Goal: Information Seeking & Learning: Learn about a topic

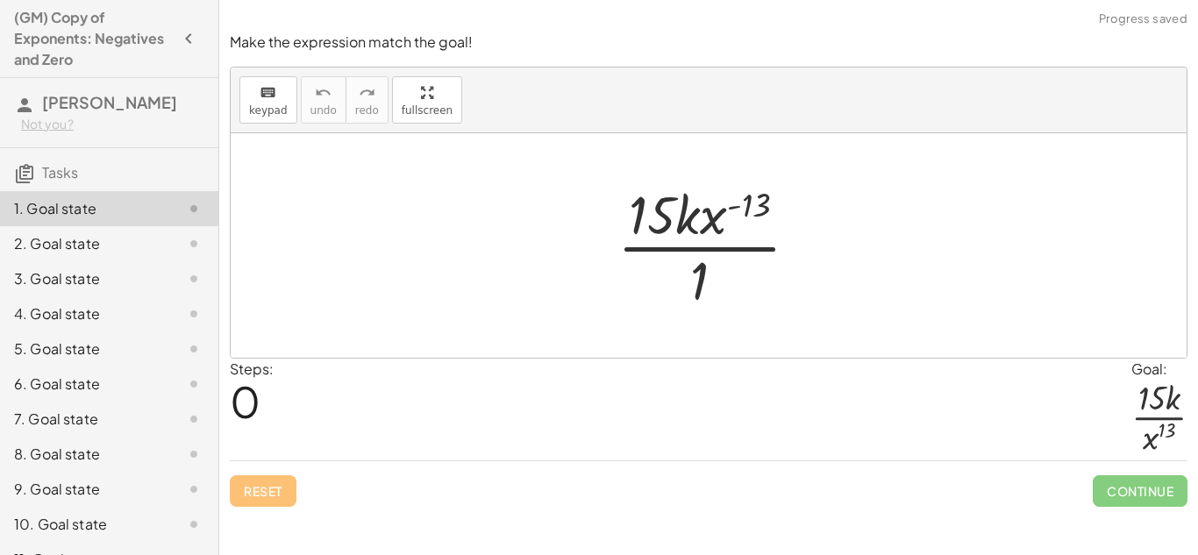
click at [762, 198] on div at bounding box center [715, 245] width 213 height 135
click at [687, 272] on div at bounding box center [715, 245] width 213 height 135
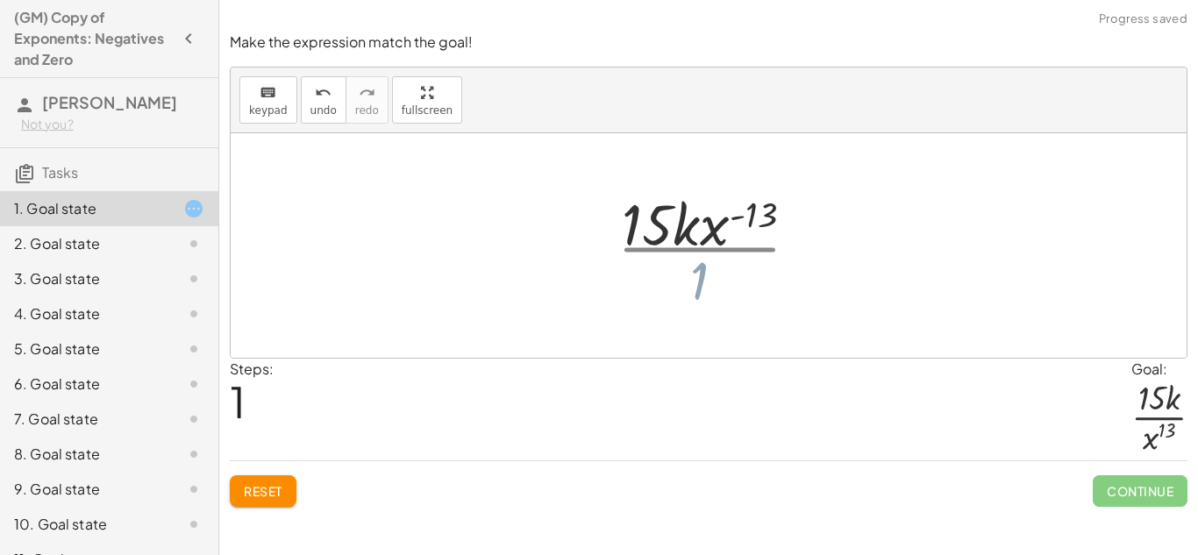
click at [701, 278] on div at bounding box center [715, 246] width 237 height 90
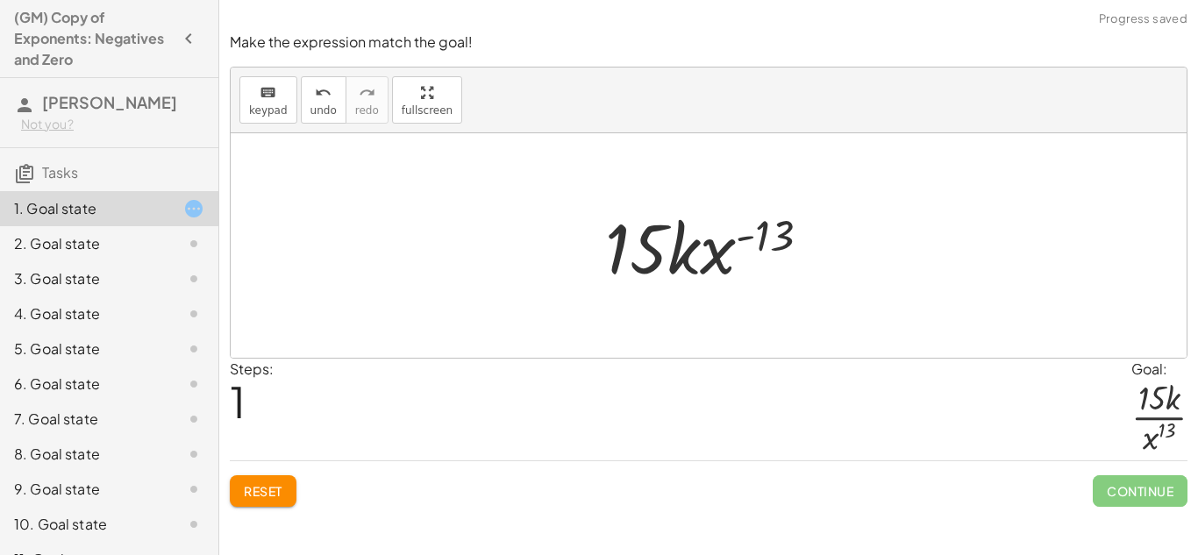
click at [757, 248] on div at bounding box center [715, 246] width 237 height 90
click at [646, 233] on div at bounding box center [715, 246] width 237 height 90
drag, startPoint x: 783, startPoint y: 226, endPoint x: 755, endPoint y: 232, distance: 28.7
click at [755, 232] on div at bounding box center [715, 246] width 237 height 90
click at [674, 256] on div at bounding box center [715, 246] width 237 height 90
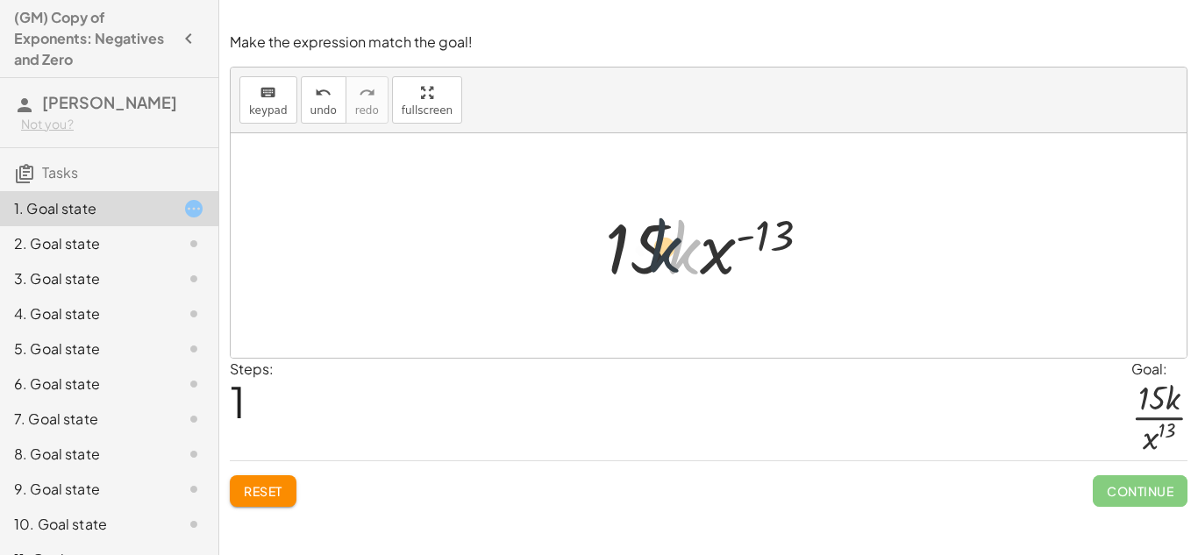
drag, startPoint x: 674, startPoint y: 256, endPoint x: 647, endPoint y: 254, distance: 27.3
click at [647, 254] on div at bounding box center [715, 246] width 237 height 90
click at [647, 253] on div at bounding box center [715, 246] width 237 height 90
click at [777, 225] on div at bounding box center [715, 246] width 237 height 90
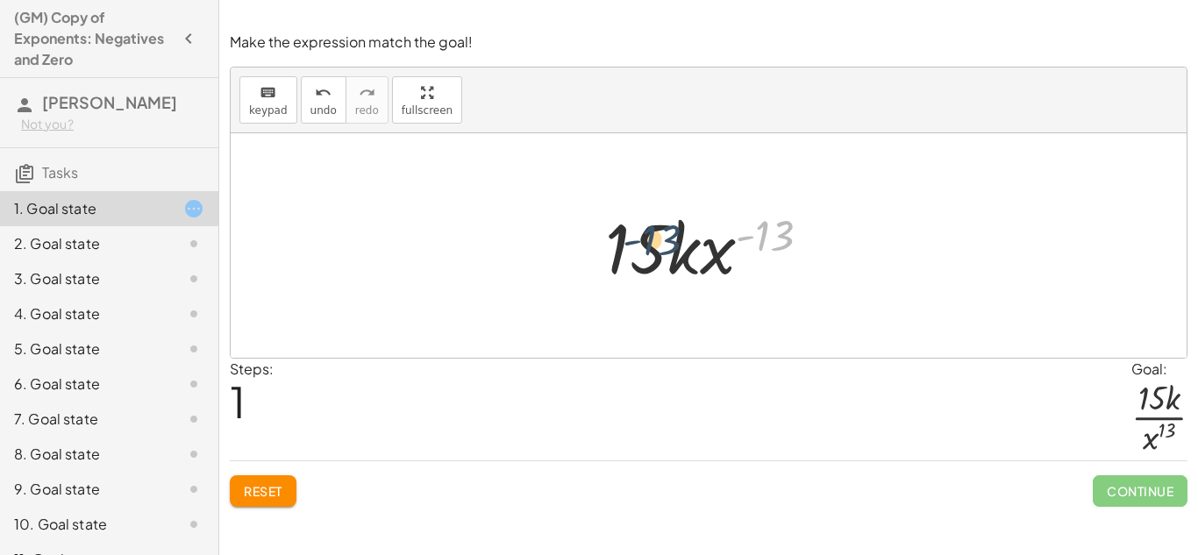
drag, startPoint x: 777, startPoint y: 225, endPoint x: 642, endPoint y: 223, distance: 135.1
click at [642, 223] on div at bounding box center [715, 246] width 237 height 90
drag, startPoint x: 703, startPoint y: 247, endPoint x: 784, endPoint y: 251, distance: 81.7
click at [784, 251] on div at bounding box center [715, 246] width 237 height 90
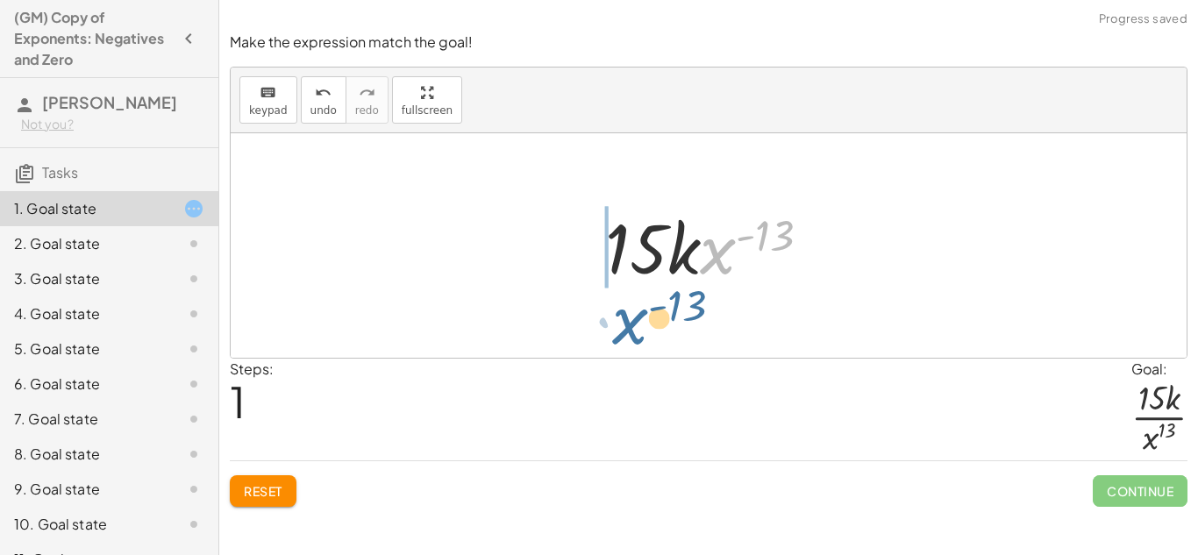
drag, startPoint x: 718, startPoint y: 258, endPoint x: 619, endPoint y: 294, distance: 105.5
click at [619, 294] on div "· 15 · k · x ( - 13 ) · 1 · x ( - 13 ) · 15 · k · x ( - 13 )" at bounding box center [708, 246] width 259 height 99
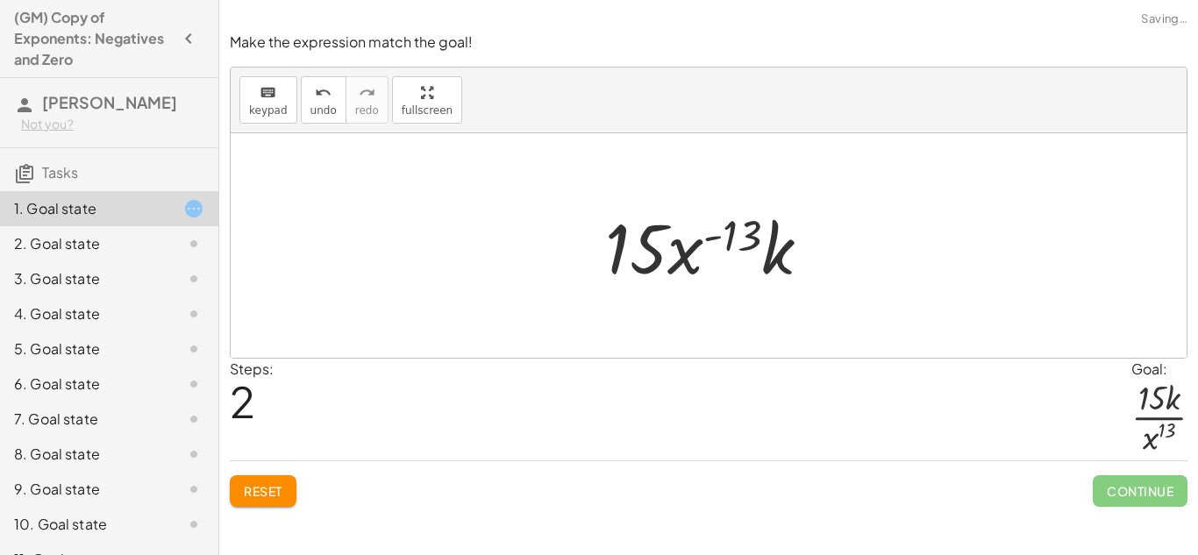
click at [283, 496] on button "Reset" at bounding box center [263, 492] width 67 height 32
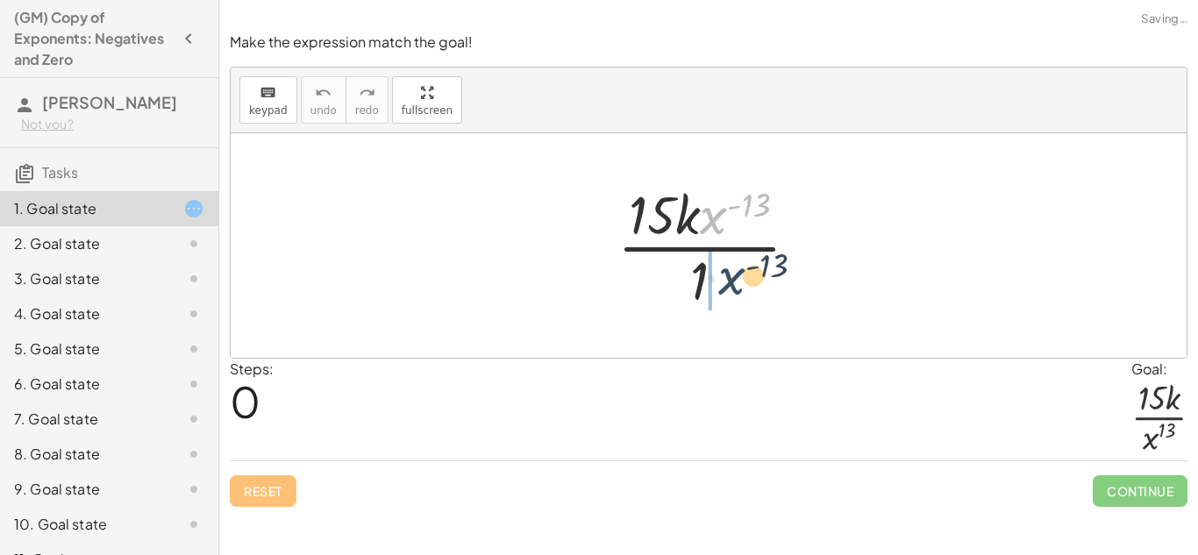
drag, startPoint x: 715, startPoint y: 223, endPoint x: 734, endPoint y: 286, distance: 66.1
click at [734, 286] on div at bounding box center [715, 245] width 213 height 135
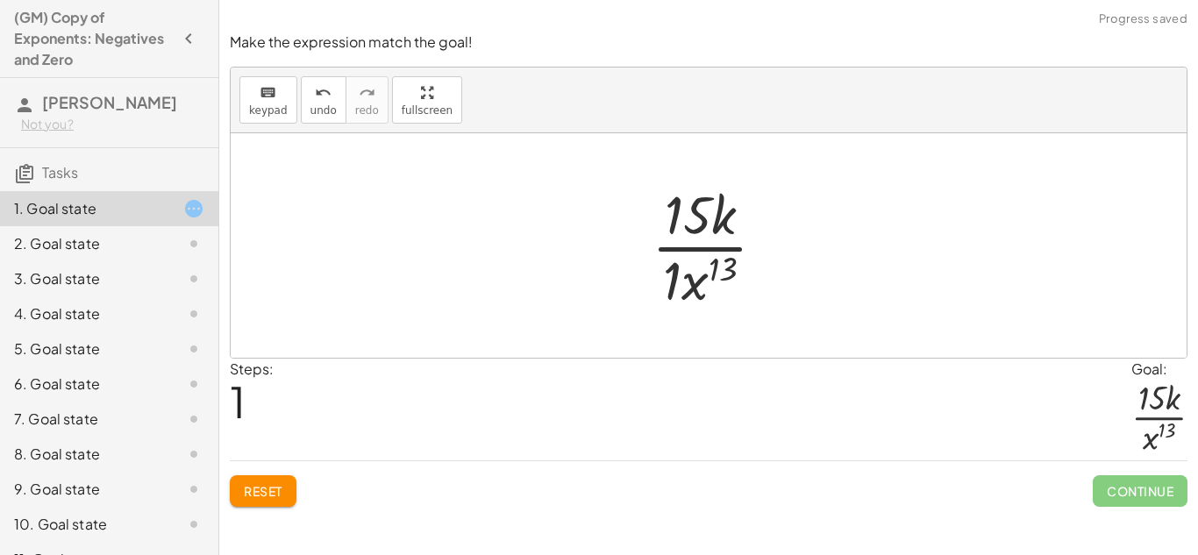
click at [673, 275] on div at bounding box center [716, 245] width 146 height 135
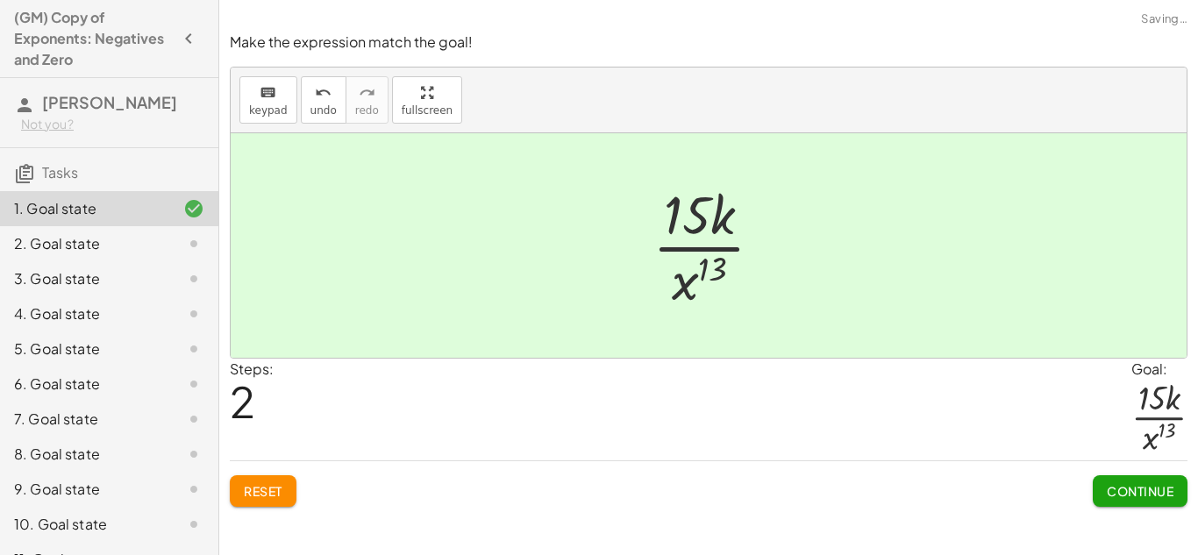
click at [1125, 498] on span "Continue" at bounding box center [1140, 491] width 67 height 16
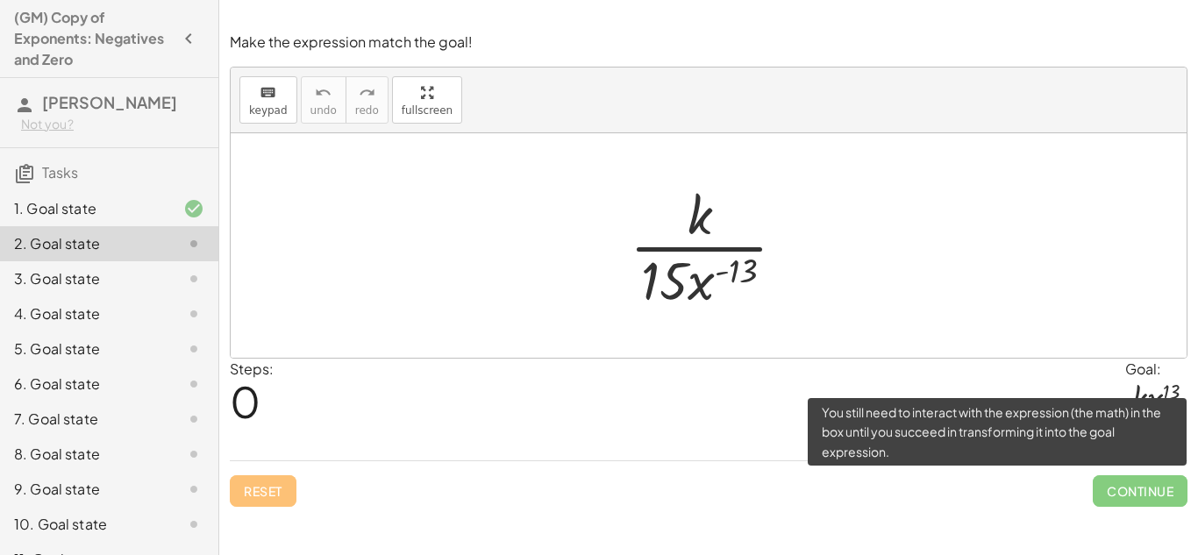
click at [1125, 498] on span "Continue" at bounding box center [1140, 492] width 95 height 32
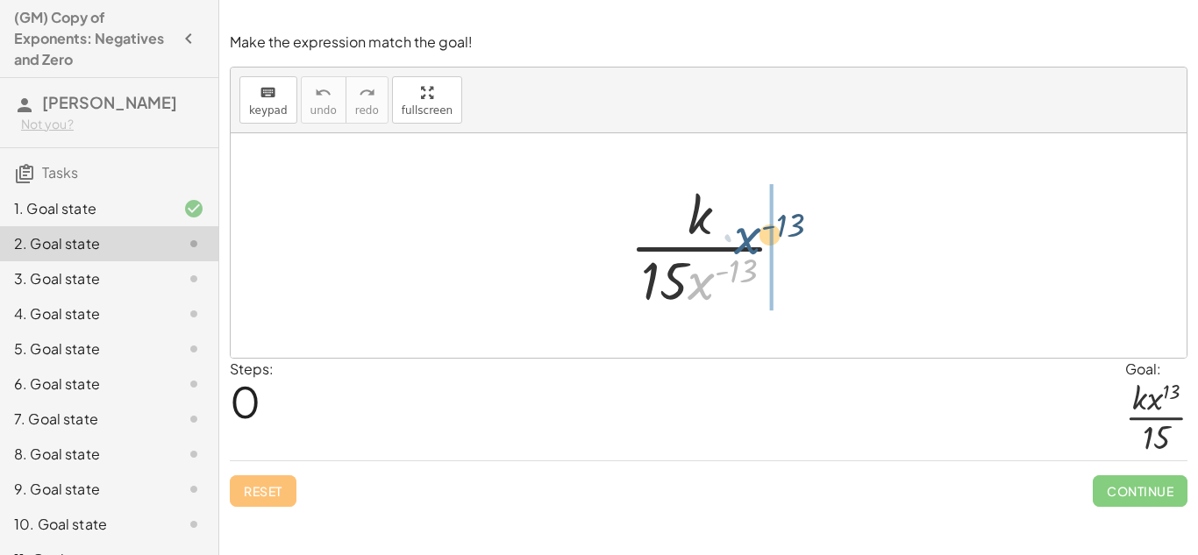
drag, startPoint x: 710, startPoint y: 272, endPoint x: 750, endPoint y: 225, distance: 61.6
click at [750, 225] on div at bounding box center [715, 245] width 188 height 135
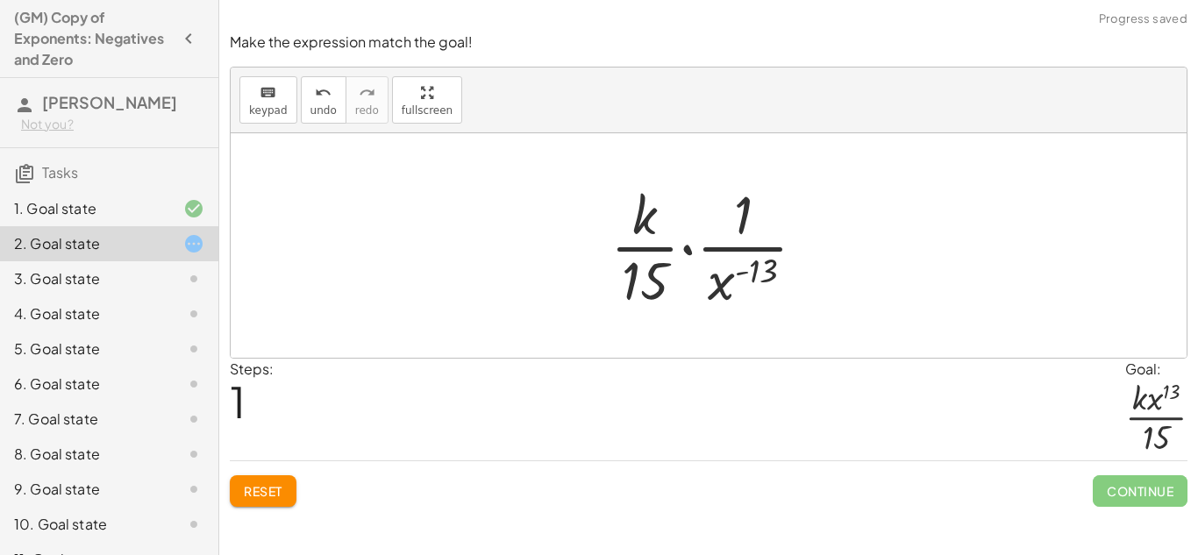
click at [279, 481] on button "Reset" at bounding box center [263, 492] width 67 height 32
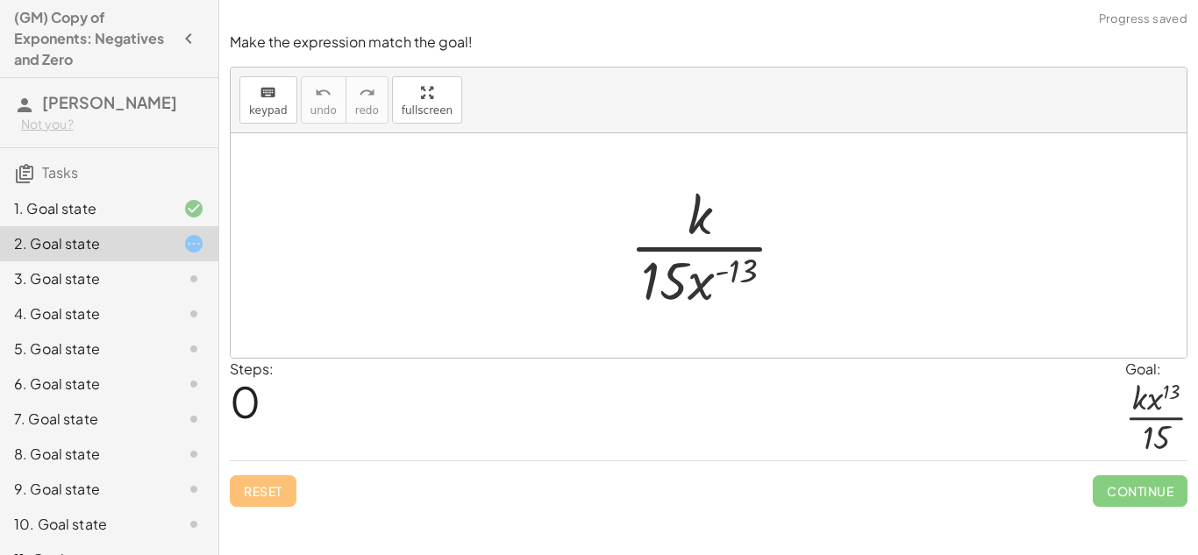
drag, startPoint x: 698, startPoint y: 281, endPoint x: 718, endPoint y: 241, distance: 43.9
click at [718, 241] on div at bounding box center [715, 245] width 188 height 135
click at [717, 241] on div at bounding box center [715, 245] width 188 height 135
drag, startPoint x: 697, startPoint y: 290, endPoint x: 725, endPoint y: 202, distance: 93.0
click at [725, 202] on div at bounding box center [715, 245] width 188 height 135
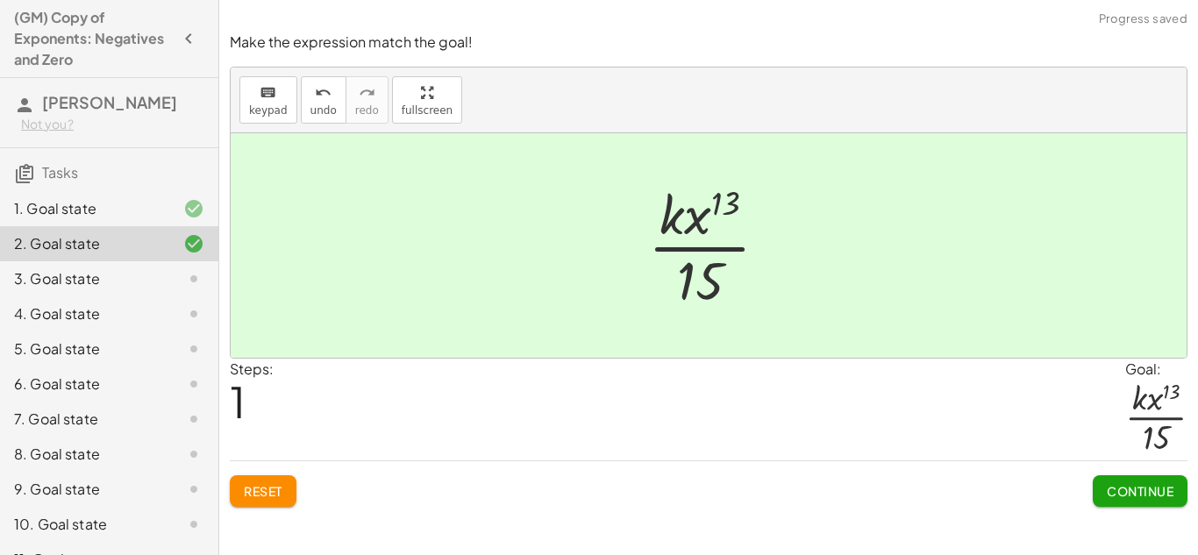
click at [1175, 488] on button "Continue" at bounding box center [1140, 492] width 95 height 32
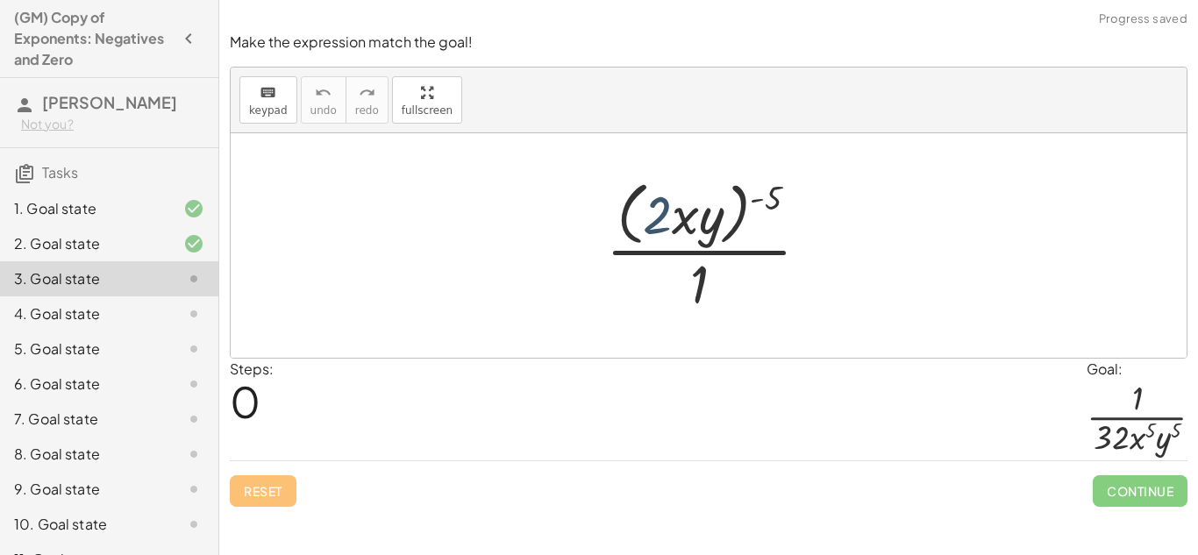
click at [646, 225] on div at bounding box center [714, 245] width 235 height 143
drag, startPoint x: 764, startPoint y: 191, endPoint x: 695, endPoint y: 195, distance: 69.4
click at [695, 195] on div at bounding box center [714, 245] width 235 height 143
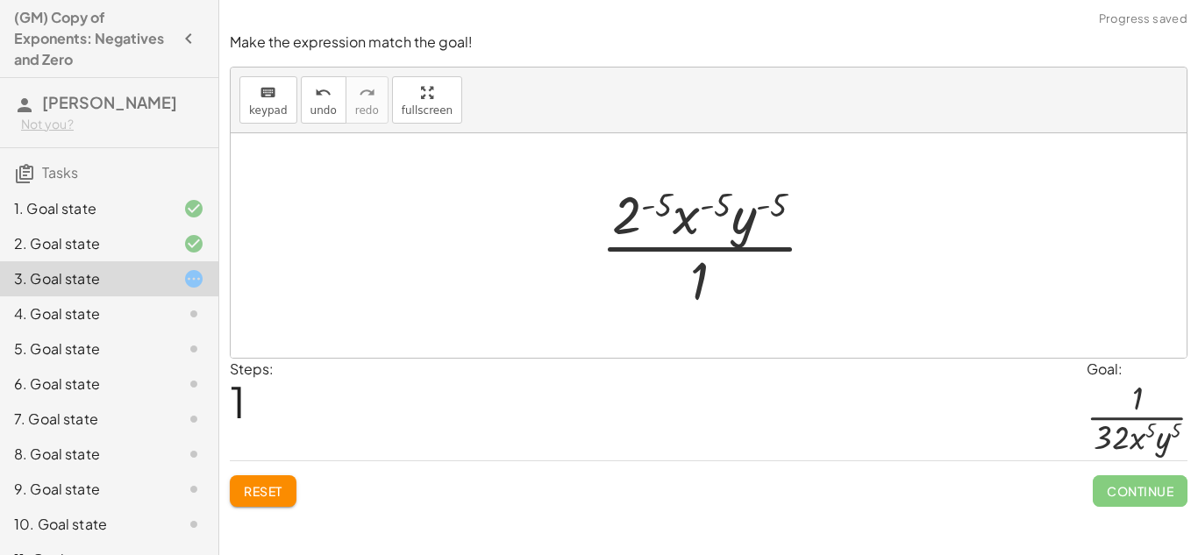
click at [660, 203] on div at bounding box center [715, 245] width 247 height 135
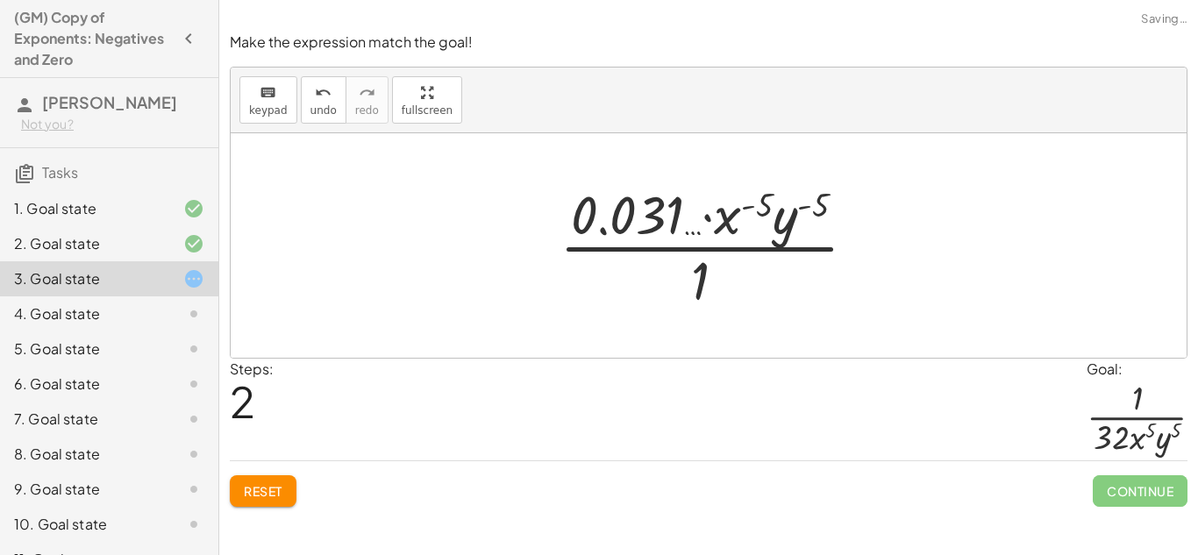
click at [661, 204] on div at bounding box center [715, 245] width 329 height 135
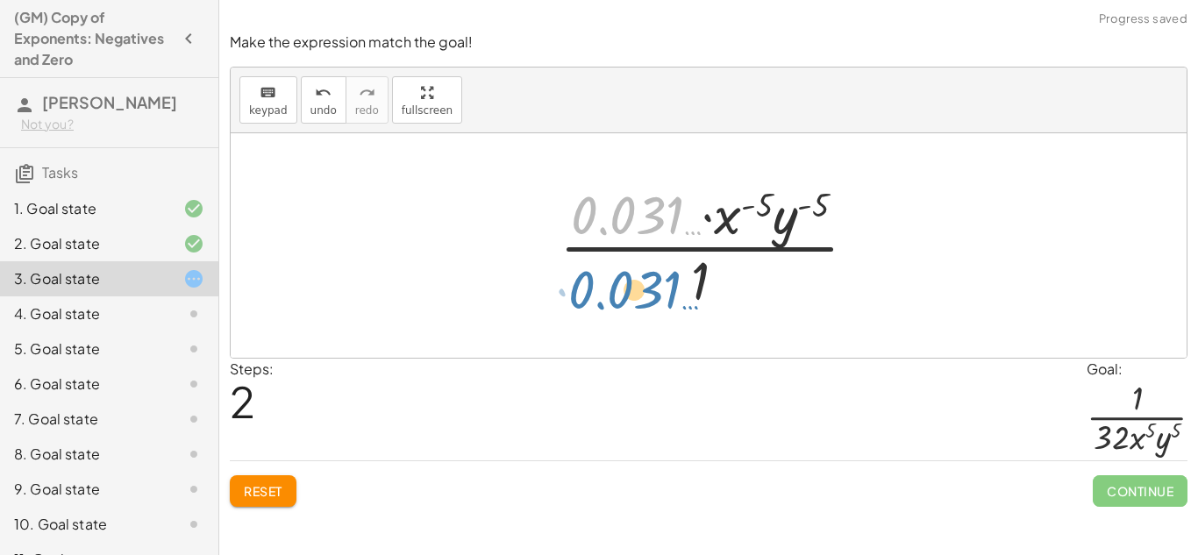
drag, startPoint x: 646, startPoint y: 209, endPoint x: 643, endPoint y: 283, distance: 74.6
click at [643, 283] on div at bounding box center [715, 245] width 329 height 135
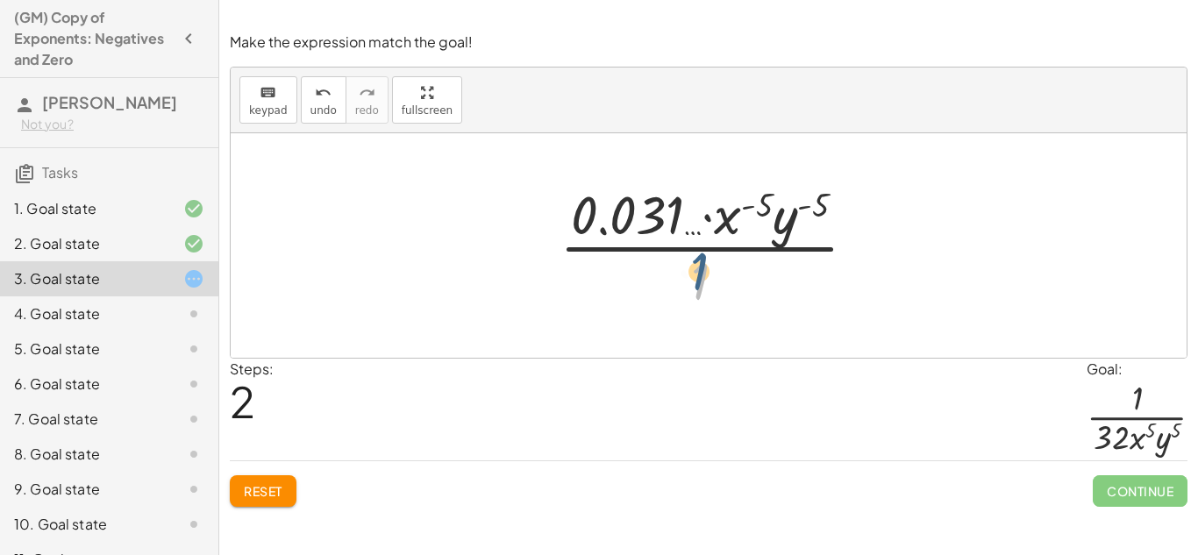
drag, startPoint x: 705, startPoint y: 284, endPoint x: 705, endPoint y: 273, distance: 11.4
click at [705, 273] on div at bounding box center [715, 245] width 329 height 135
click at [688, 238] on div at bounding box center [715, 245] width 329 height 135
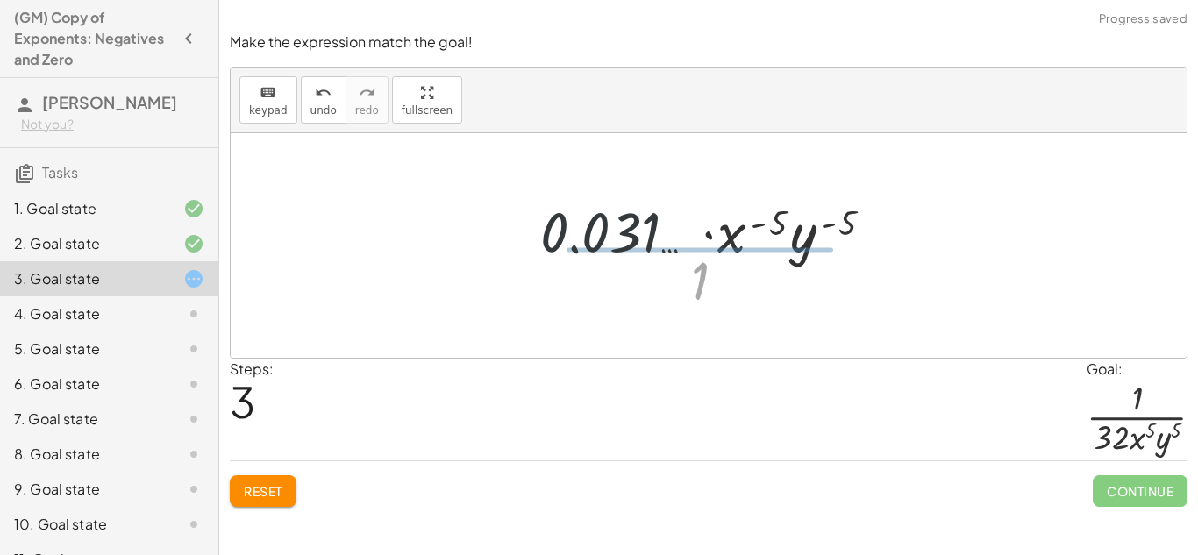
click at [688, 240] on div at bounding box center [715, 246] width 392 height 90
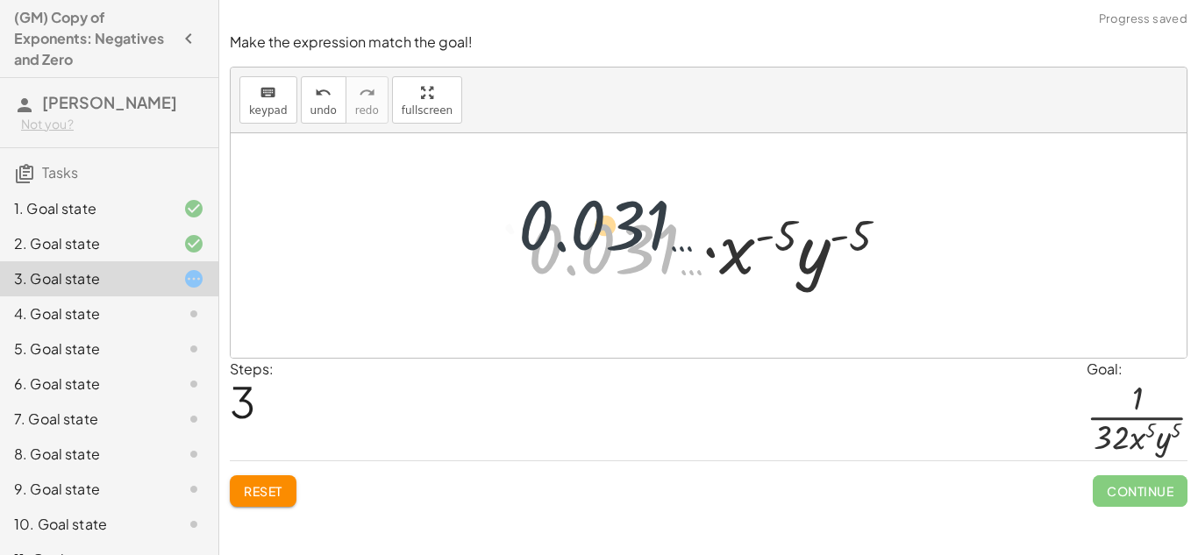
drag, startPoint x: 691, startPoint y: 267, endPoint x: 676, endPoint y: 239, distance: 31.8
click at [676, 239] on div at bounding box center [715, 246] width 392 height 90
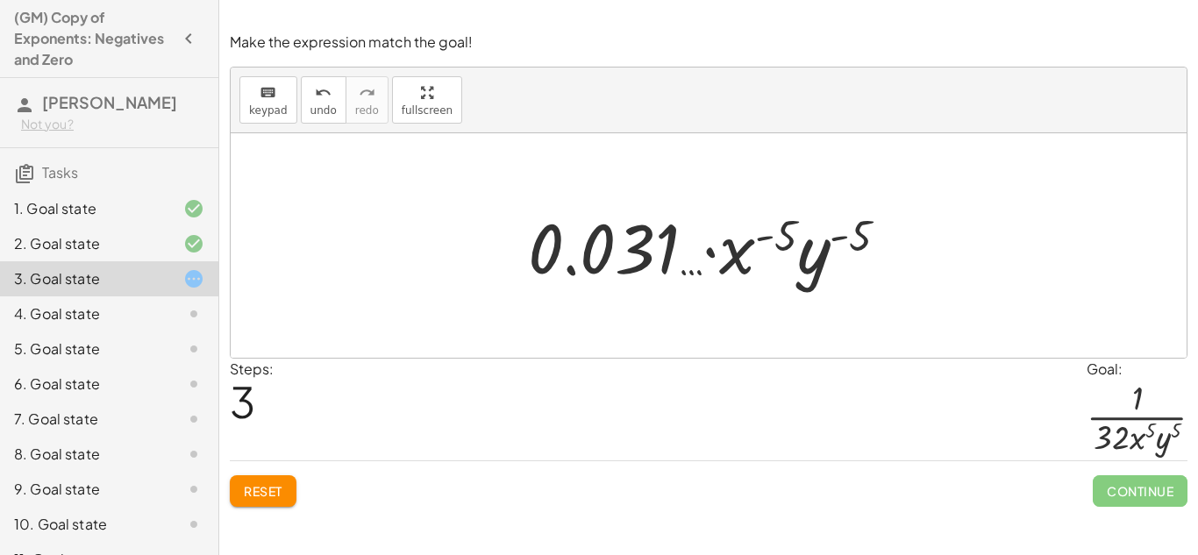
click at [264, 498] on span "Reset" at bounding box center [263, 491] width 39 height 16
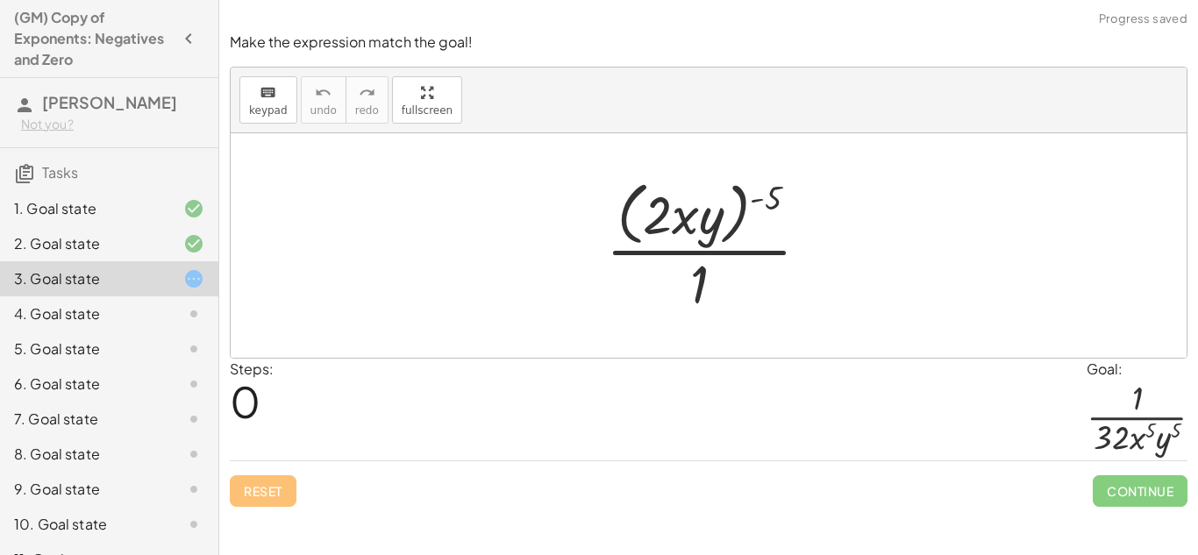
click at [776, 192] on div at bounding box center [714, 245] width 235 height 143
click at [767, 196] on div at bounding box center [714, 245] width 235 height 143
drag, startPoint x: 767, startPoint y: 196, endPoint x: 713, endPoint y: 197, distance: 53.5
click at [713, 197] on div at bounding box center [714, 245] width 235 height 143
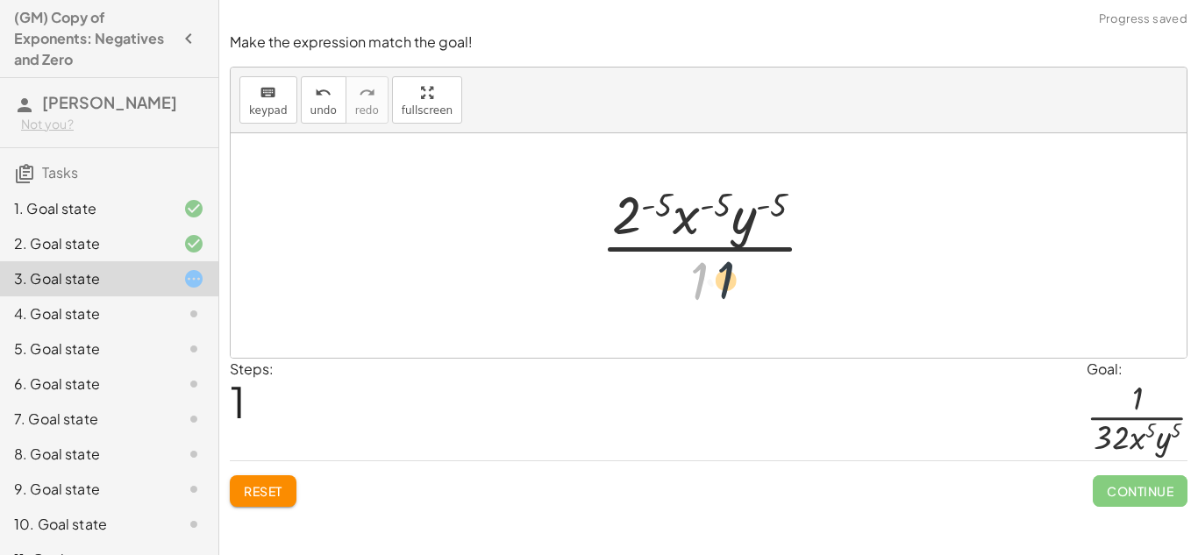
drag, startPoint x: 697, startPoint y: 271, endPoint x: 718, endPoint y: 271, distance: 21.1
click at [718, 271] on div at bounding box center [715, 245] width 247 height 135
click at [696, 244] on div at bounding box center [715, 245] width 247 height 135
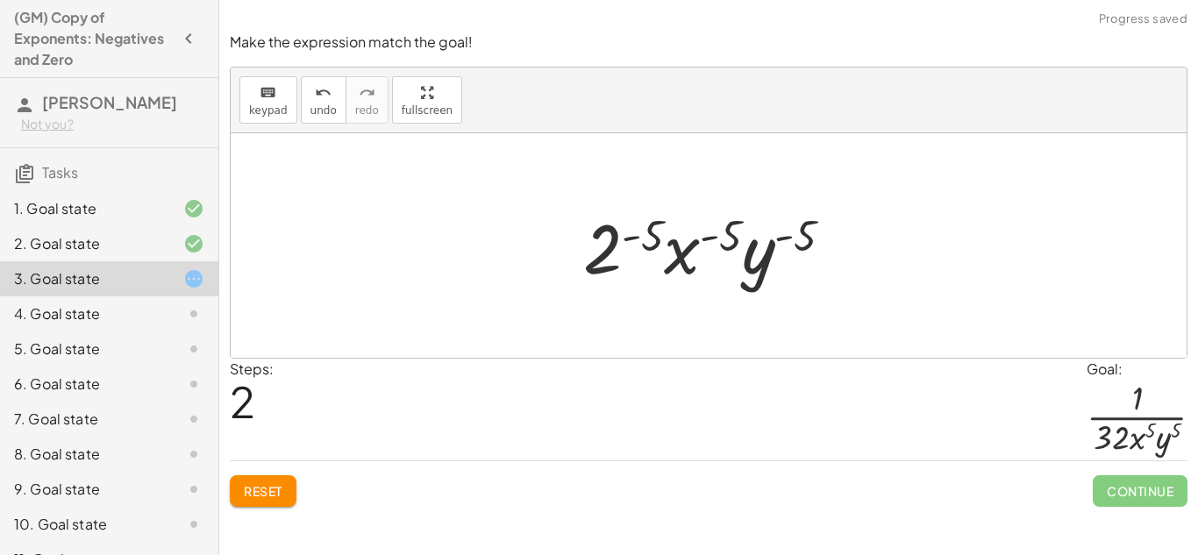
click at [244, 496] on span "Reset" at bounding box center [263, 491] width 39 height 16
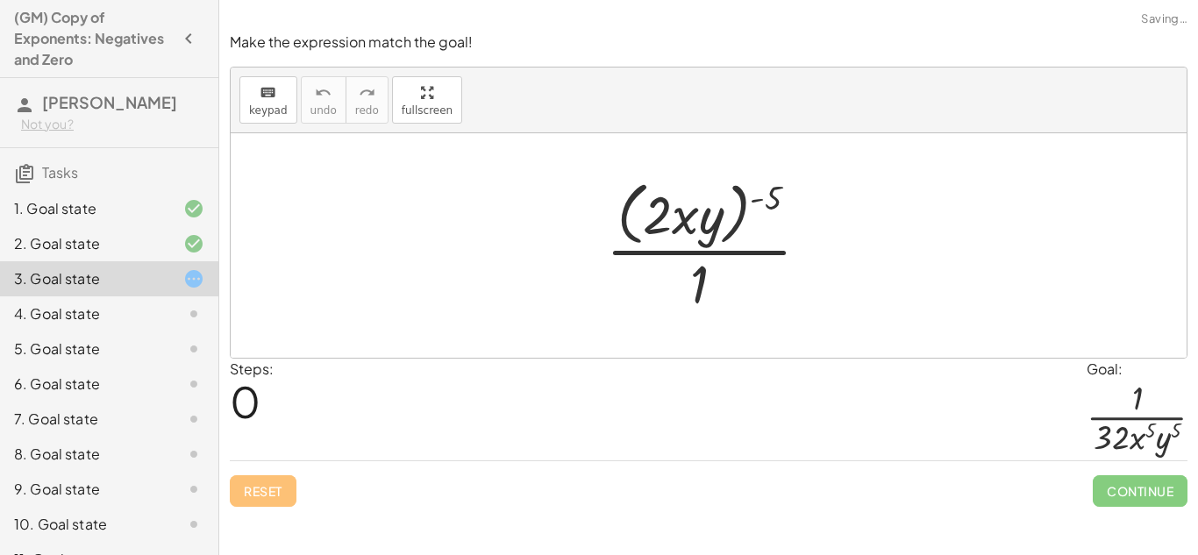
click at [741, 215] on div at bounding box center [714, 245] width 235 height 143
drag, startPoint x: 761, startPoint y: 207, endPoint x: 730, endPoint y: 210, distance: 30.8
click at [730, 210] on div at bounding box center [714, 245] width 235 height 143
drag, startPoint x: 772, startPoint y: 200, endPoint x: 718, endPoint y: 197, distance: 54.5
click at [718, 197] on div at bounding box center [714, 245] width 235 height 143
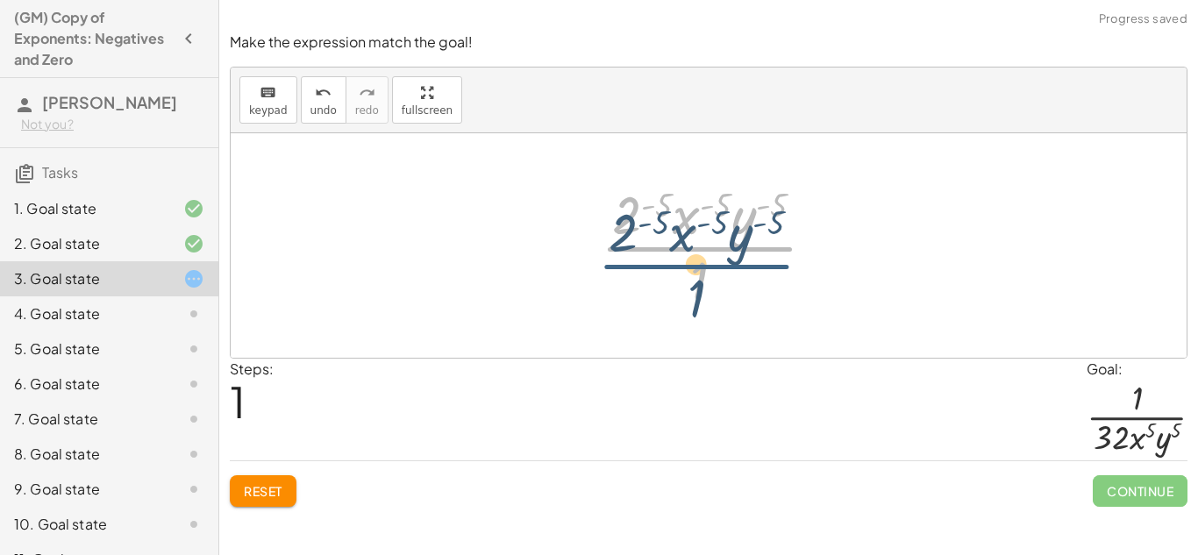
drag, startPoint x: 723, startPoint y: 250, endPoint x: 723, endPoint y: 283, distance: 33.3
click at [723, 283] on div at bounding box center [715, 245] width 247 height 135
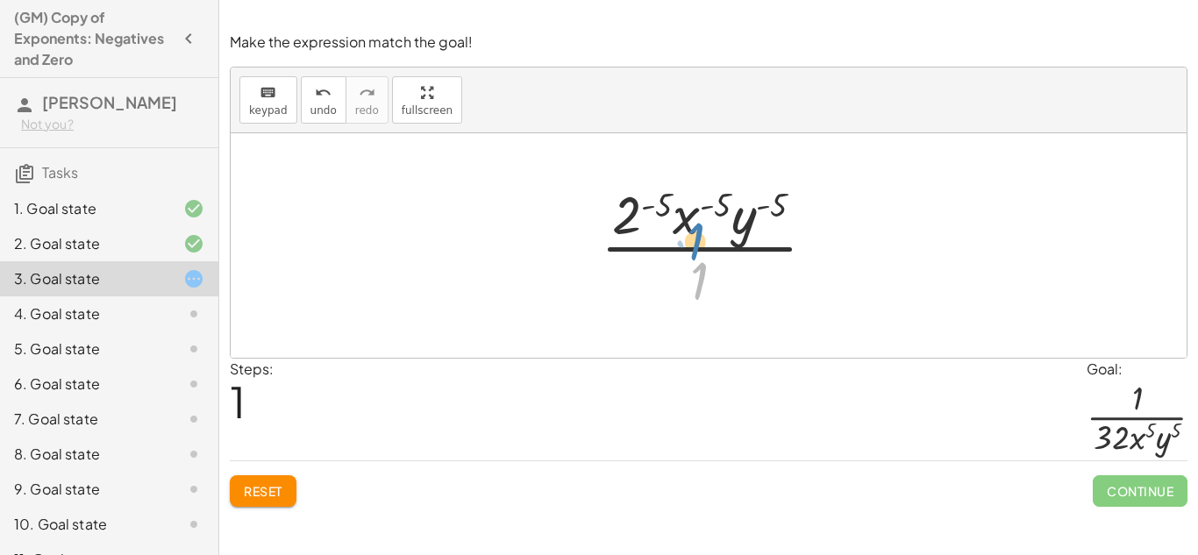
click at [712, 298] on div at bounding box center [715, 245] width 247 height 135
drag, startPoint x: 632, startPoint y: 228, endPoint x: 648, endPoint y: 298, distance: 72.1
click at [648, 298] on div at bounding box center [715, 245] width 247 height 135
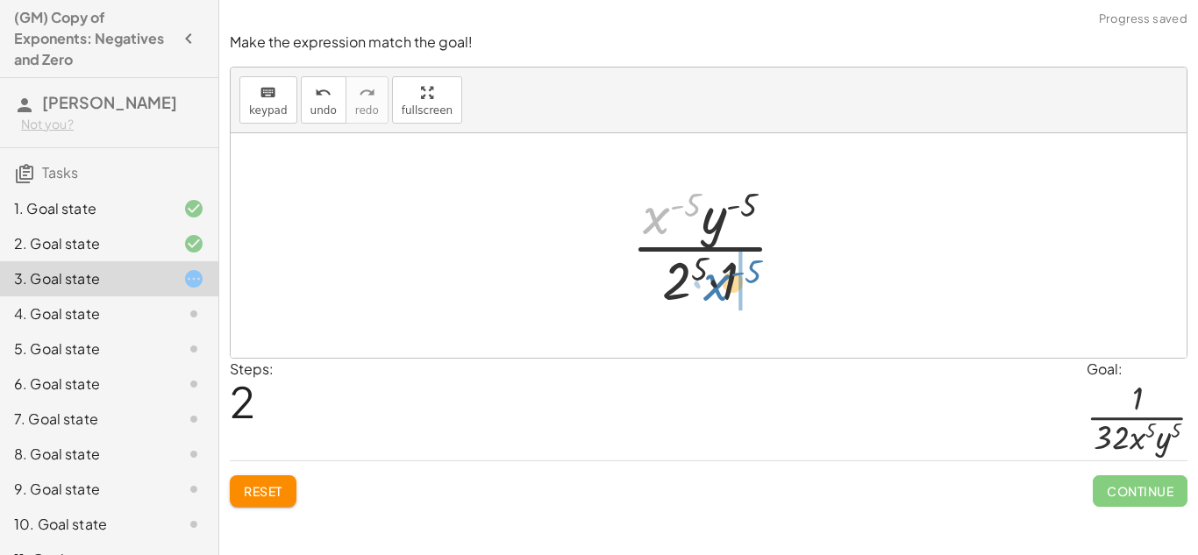
drag, startPoint x: 657, startPoint y: 234, endPoint x: 719, endPoint y: 304, distance: 93.3
click at [719, 304] on div at bounding box center [716, 245] width 186 height 135
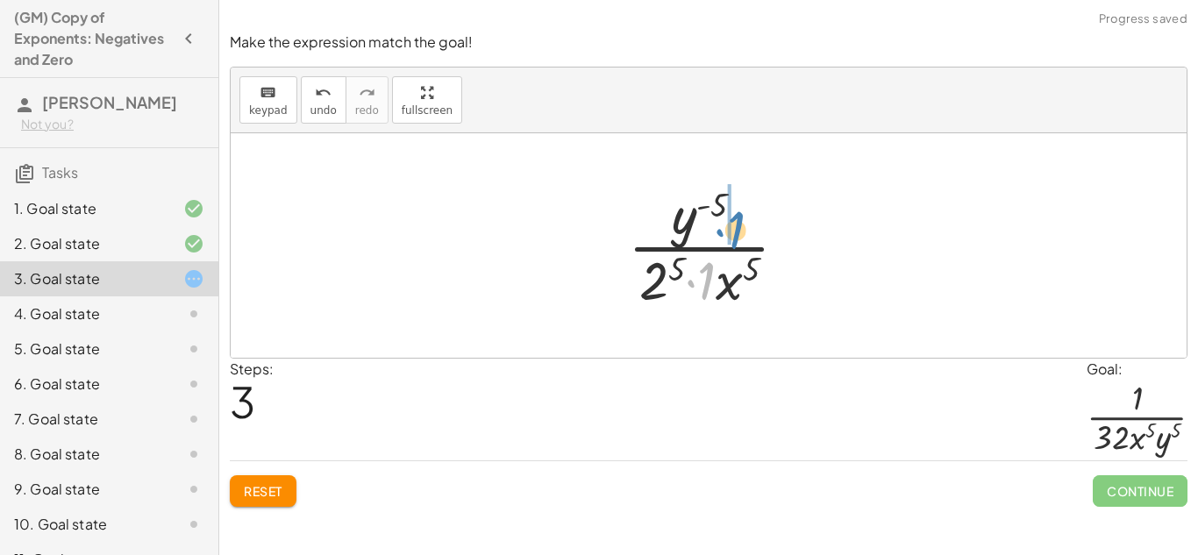
drag, startPoint x: 707, startPoint y: 286, endPoint x: 735, endPoint y: 234, distance: 58.9
click at [735, 234] on div at bounding box center [714, 245] width 191 height 135
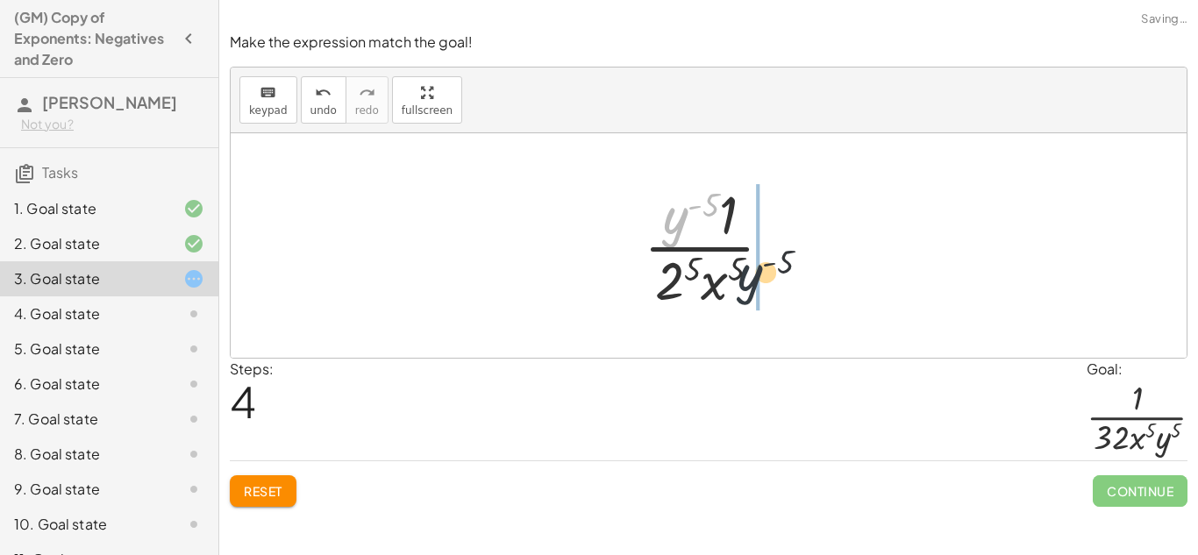
drag, startPoint x: 682, startPoint y: 220, endPoint x: 768, endPoint y: 289, distance: 109.9
click at [768, 289] on div at bounding box center [715, 245] width 161 height 135
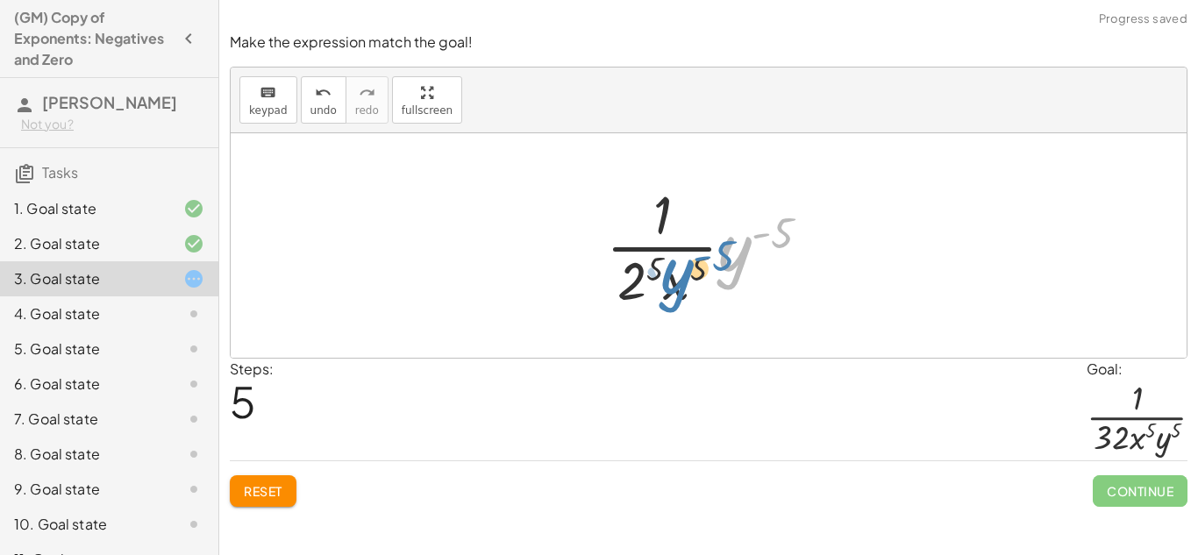
drag, startPoint x: 735, startPoint y: 261, endPoint x: 676, endPoint y: 285, distance: 64.5
click at [676, 285] on div at bounding box center [715, 245] width 236 height 135
drag, startPoint x: 721, startPoint y: 265, endPoint x: 654, endPoint y: 292, distance: 72.0
click at [654, 292] on div at bounding box center [715, 245] width 236 height 135
click at [262, 491] on span "Reset" at bounding box center [263, 491] width 39 height 16
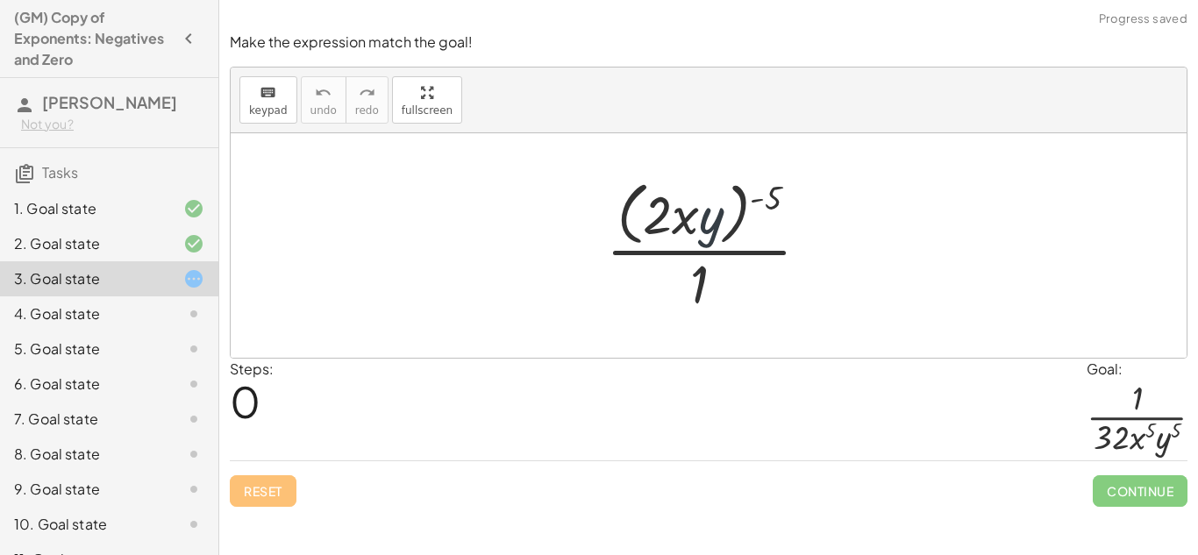
click at [703, 224] on div at bounding box center [714, 245] width 235 height 143
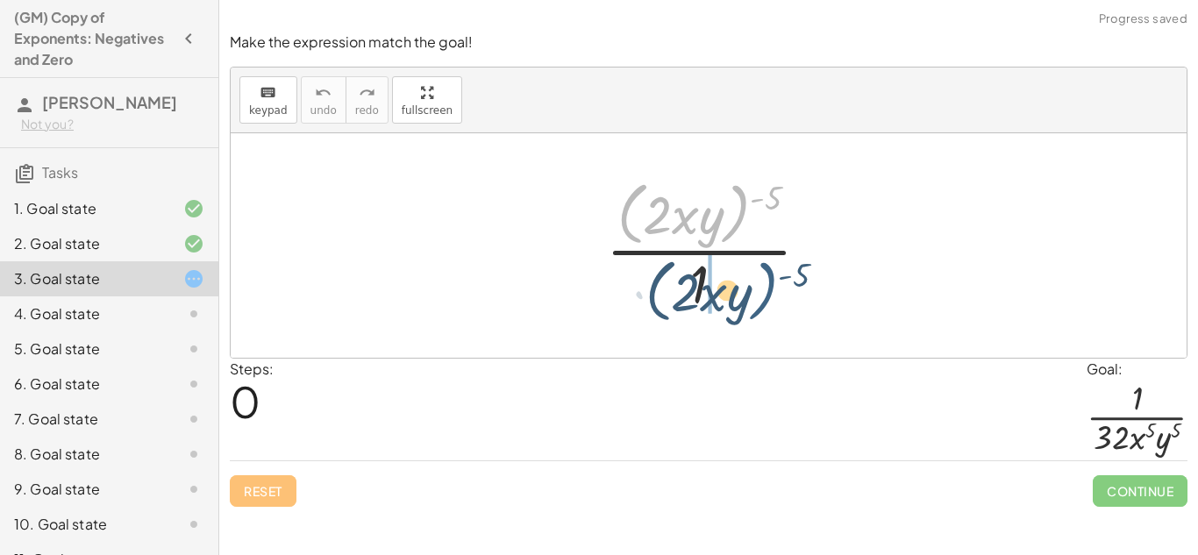
drag, startPoint x: 744, startPoint y: 221, endPoint x: 772, endPoint y: 298, distance: 82.2
click at [772, 298] on div at bounding box center [714, 245] width 235 height 143
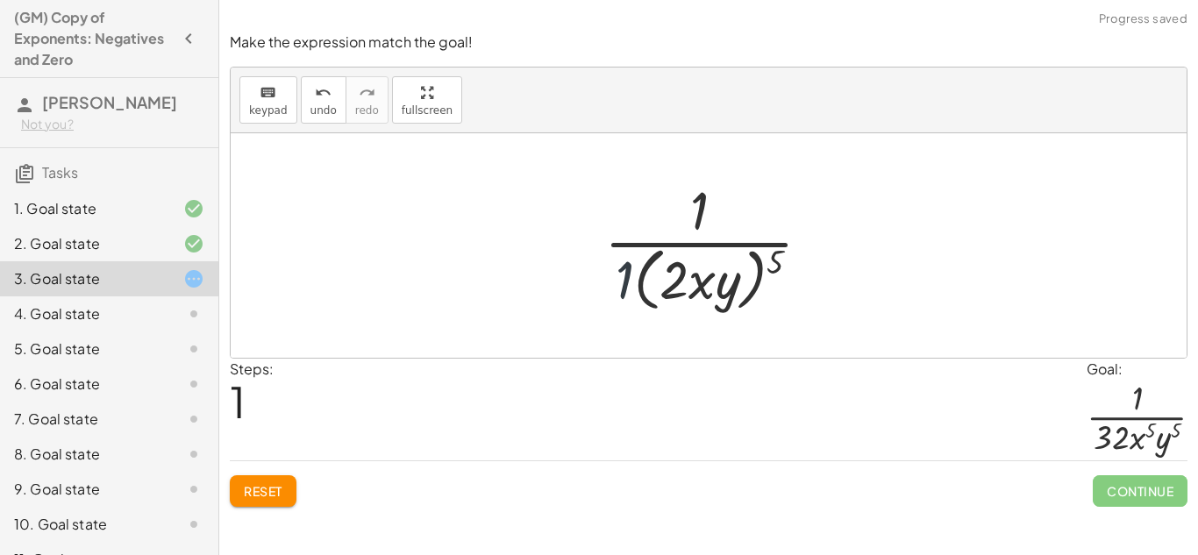
click at [626, 277] on div at bounding box center [715, 245] width 239 height 143
click at [241, 493] on button "Reset" at bounding box center [263, 492] width 67 height 32
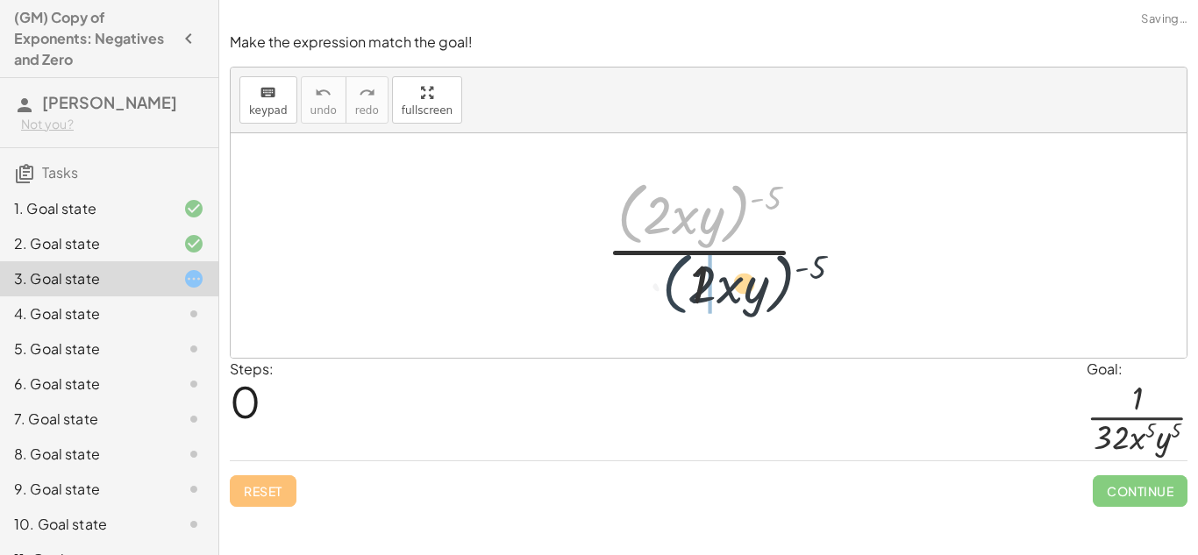
drag, startPoint x: 626, startPoint y: 231, endPoint x: 672, endPoint y: 304, distance: 87.1
click at [672, 304] on div at bounding box center [714, 245] width 235 height 143
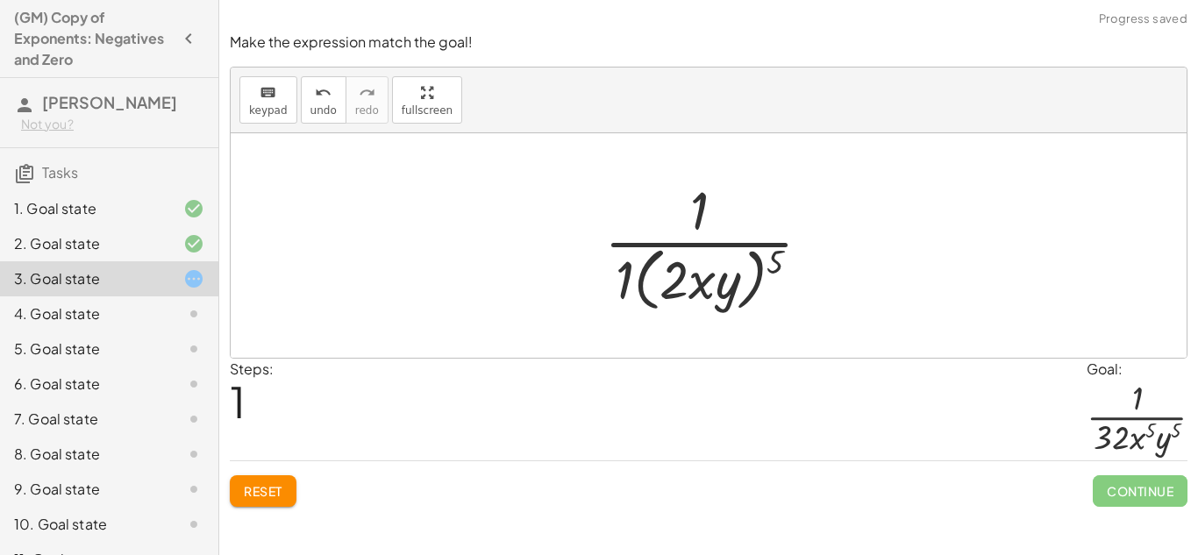
click at [770, 265] on div at bounding box center [715, 245] width 239 height 143
drag, startPoint x: 770, startPoint y: 266, endPoint x: 717, endPoint y: 273, distance: 54.0
click at [717, 273] on div at bounding box center [715, 245] width 239 height 143
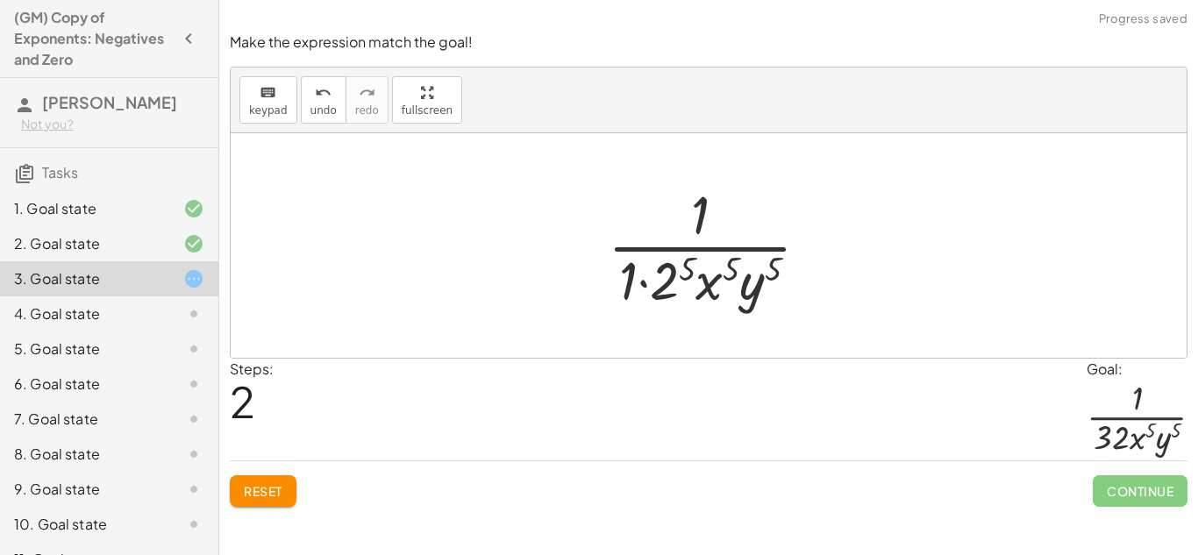
click at [665, 283] on div at bounding box center [715, 245] width 233 height 135
click at [613, 278] on div at bounding box center [715, 245] width 247 height 135
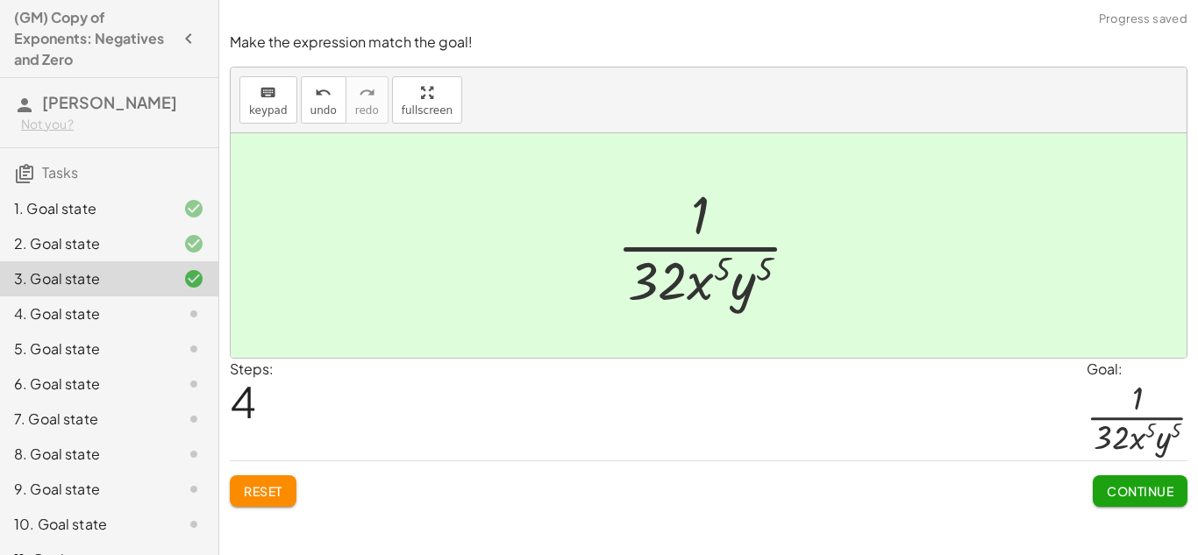
click at [1155, 489] on span "Continue" at bounding box center [1140, 491] width 67 height 16
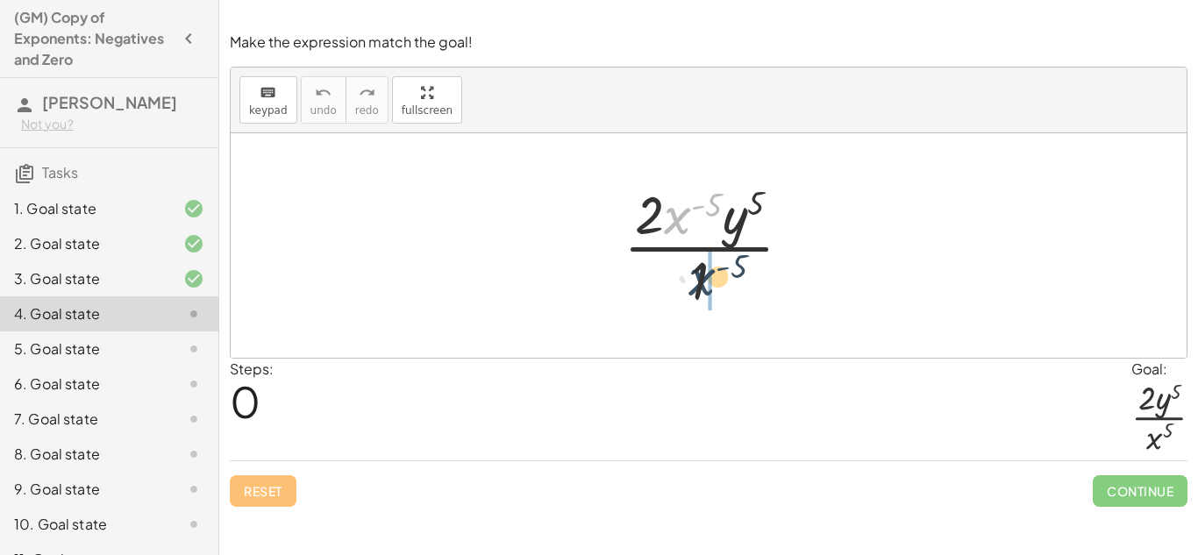
drag, startPoint x: 677, startPoint y: 207, endPoint x: 705, endPoint y: 269, distance: 68.0
click at [705, 269] on div at bounding box center [715, 245] width 200 height 135
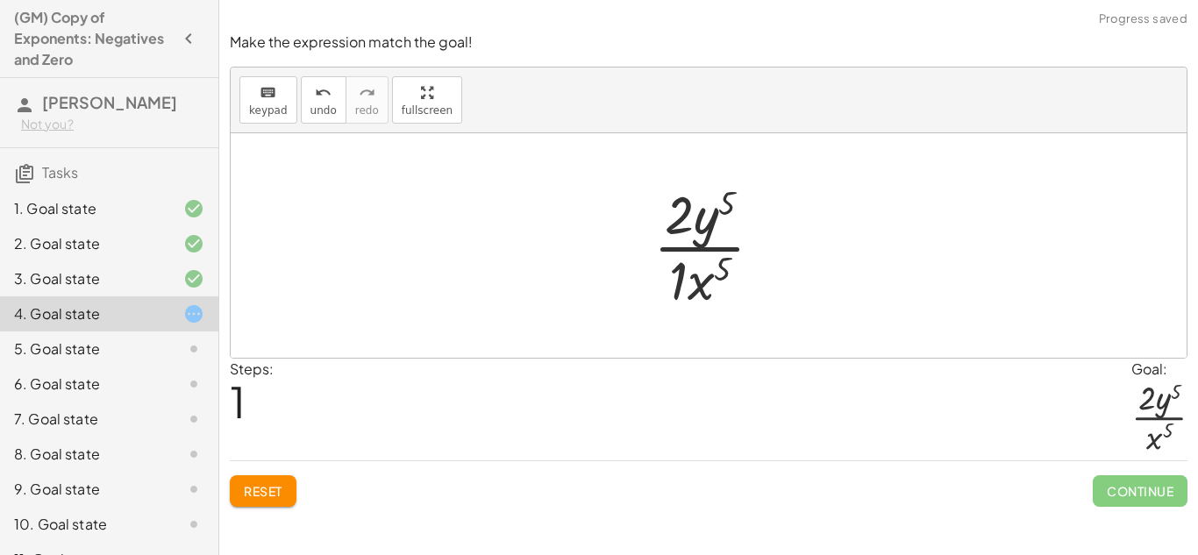
click at [676, 275] on div at bounding box center [715, 245] width 141 height 135
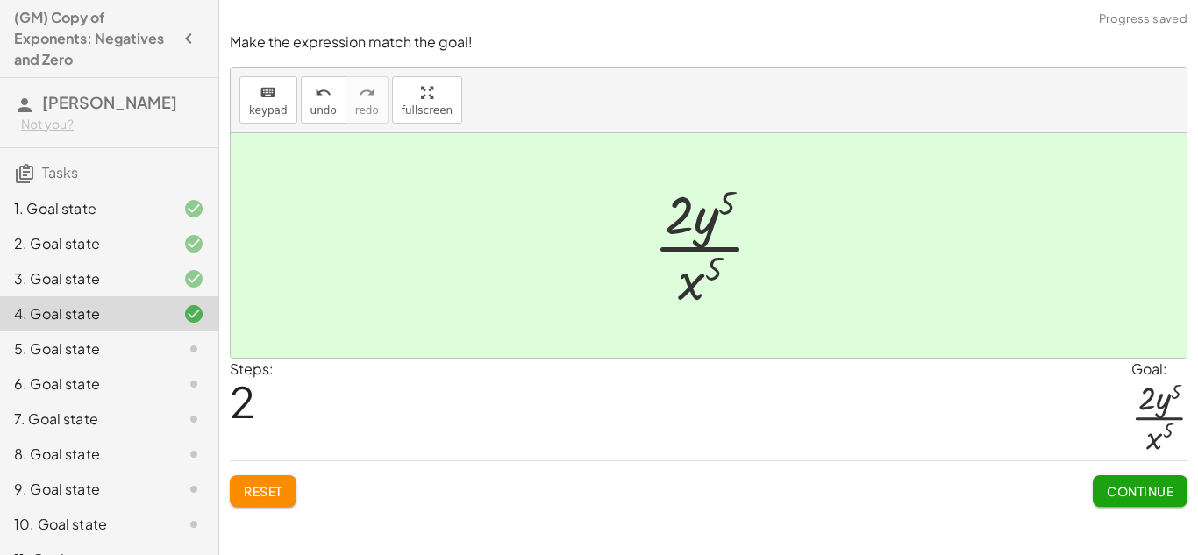
click at [1134, 497] on span "Continue" at bounding box center [1140, 491] width 67 height 16
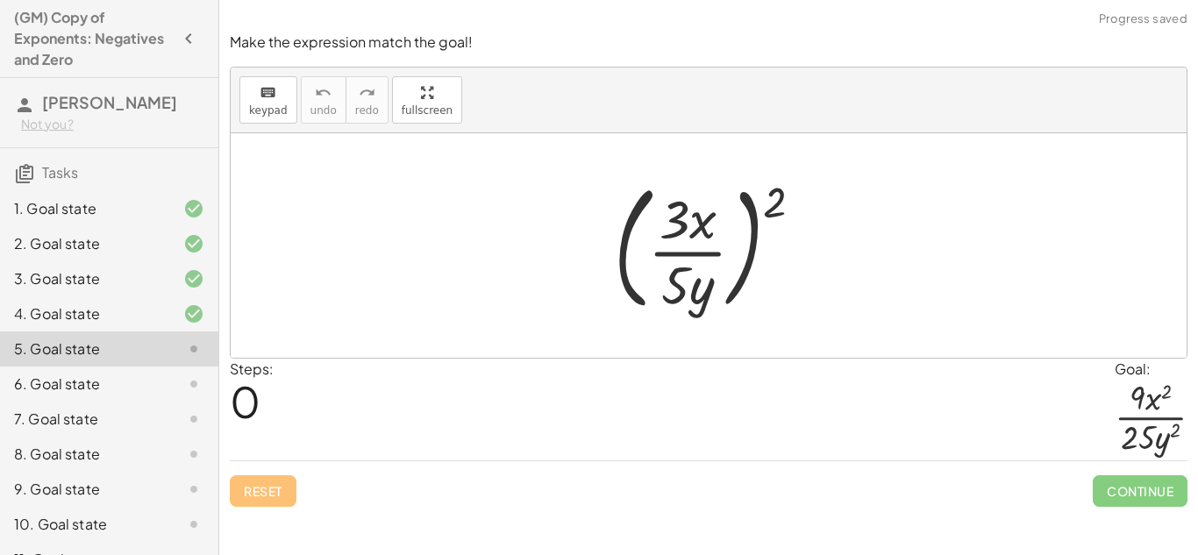
click at [763, 199] on div at bounding box center [715, 246] width 221 height 146
click at [776, 204] on div at bounding box center [715, 246] width 221 height 146
drag, startPoint x: 776, startPoint y: 204, endPoint x: 726, endPoint y: 212, distance: 49.8
click at [726, 212] on div at bounding box center [715, 246] width 221 height 146
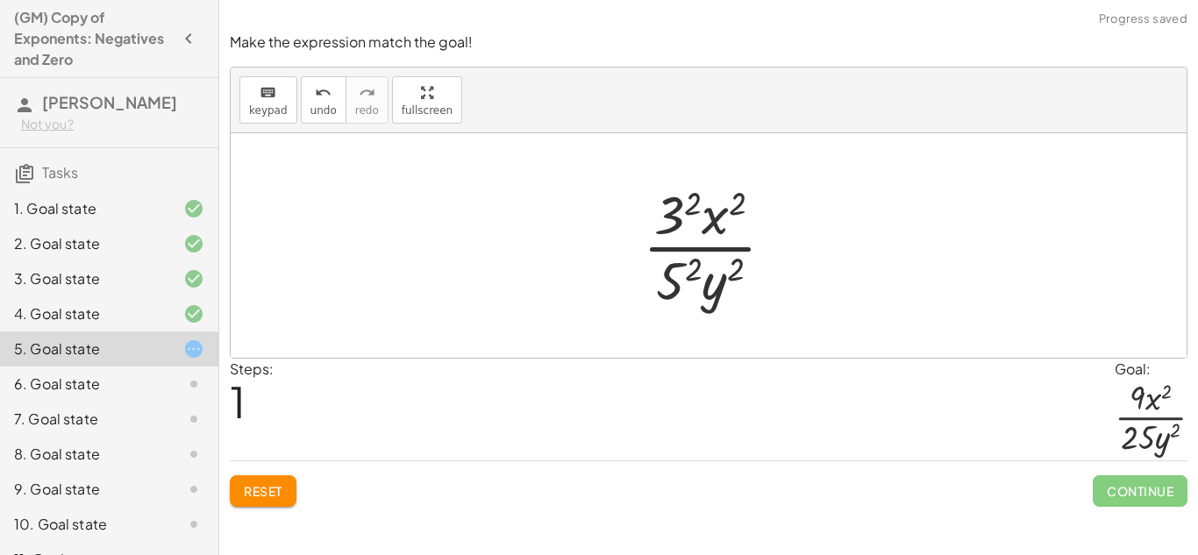
click at [690, 261] on div at bounding box center [715, 245] width 163 height 135
click at [695, 198] on div at bounding box center [715, 245] width 170 height 135
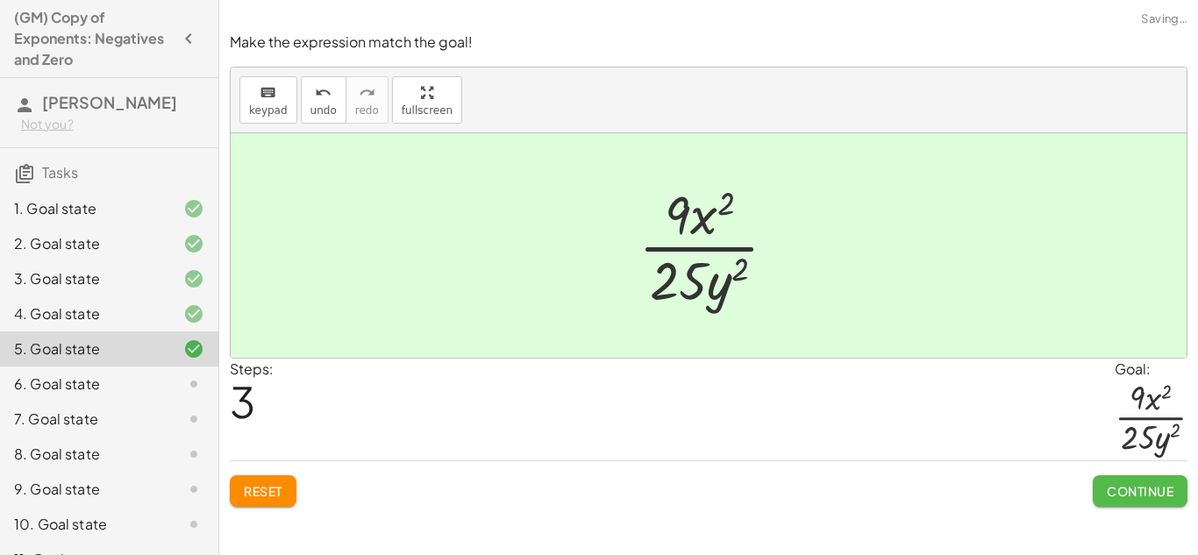
click at [1169, 498] on span "Continue" at bounding box center [1140, 491] width 67 height 16
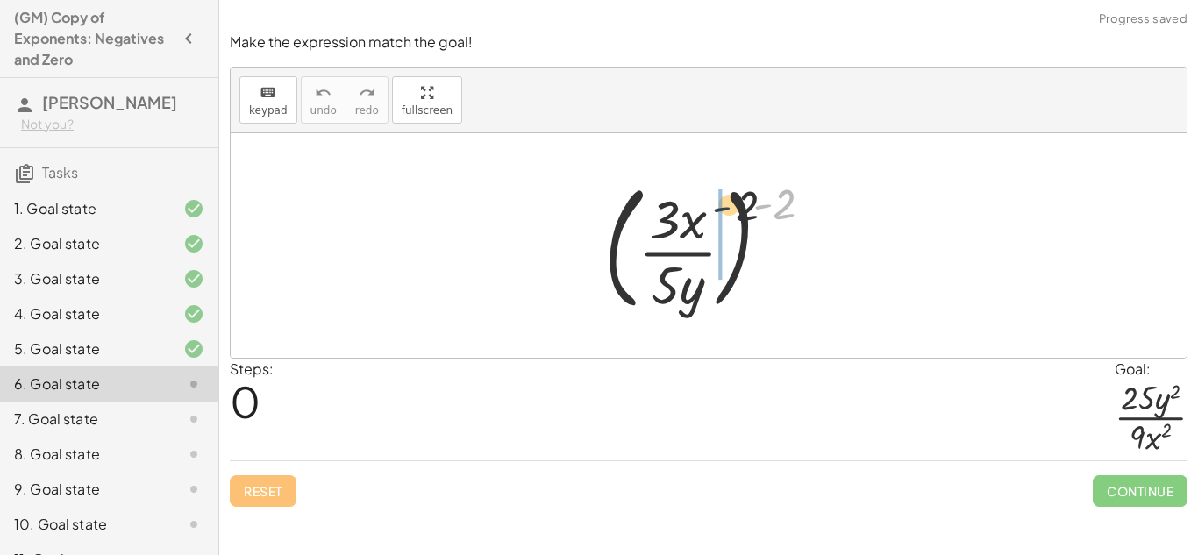
drag, startPoint x: 764, startPoint y: 210, endPoint x: 693, endPoint y: 215, distance: 71.3
click at [693, 215] on div at bounding box center [716, 246] width 240 height 146
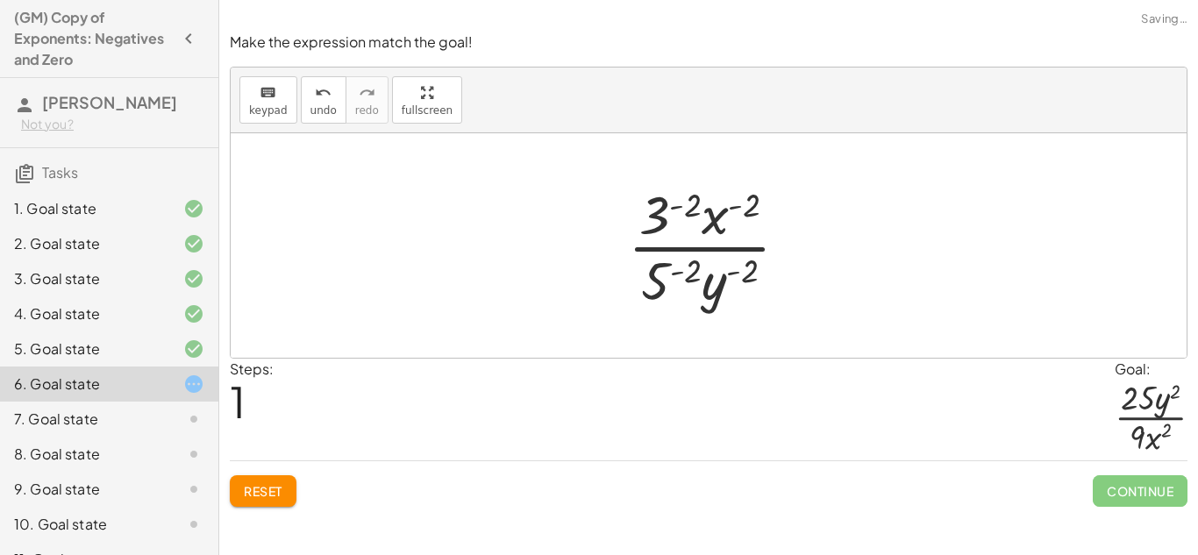
click at [669, 204] on div at bounding box center [715, 245] width 192 height 135
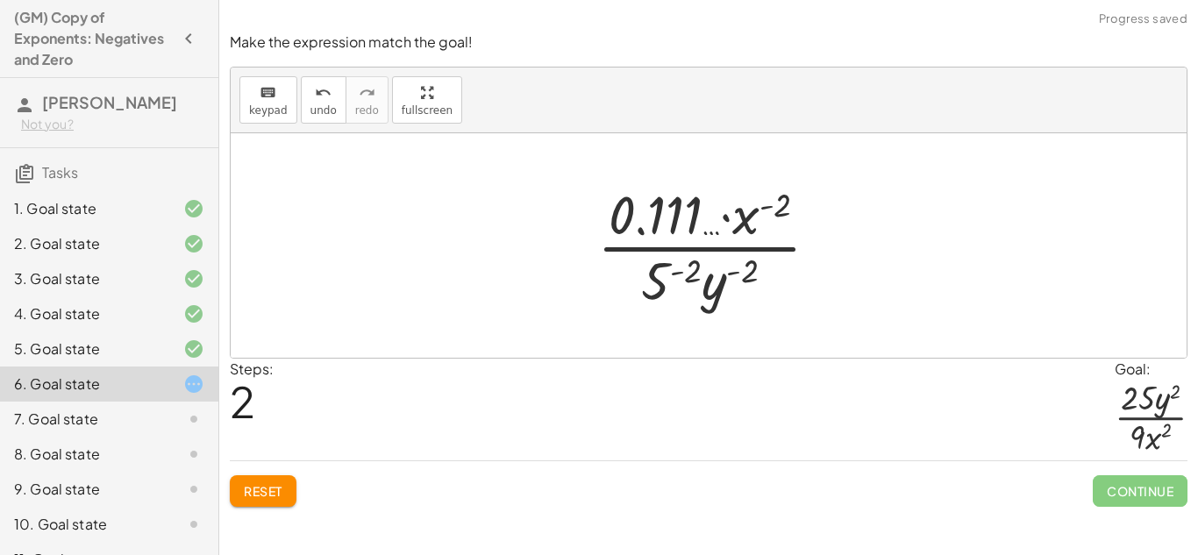
click at [274, 478] on button "Reset" at bounding box center [263, 492] width 67 height 32
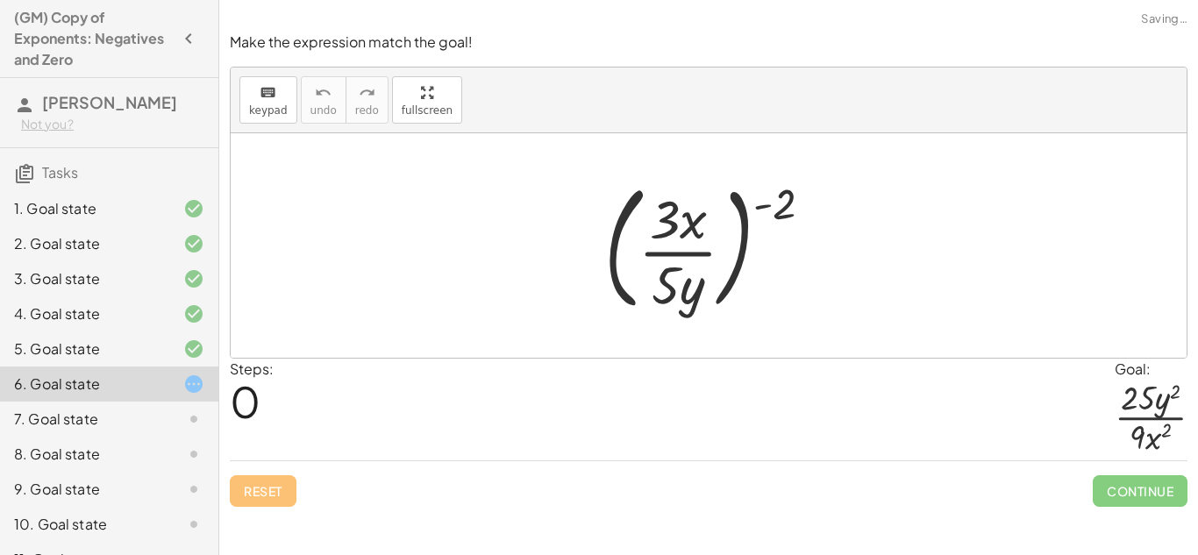
click at [797, 205] on div at bounding box center [716, 246] width 240 height 146
click at [790, 207] on div at bounding box center [716, 246] width 240 height 146
drag, startPoint x: 784, startPoint y: 209, endPoint x: 733, endPoint y: 214, distance: 52.0
click at [733, 214] on div at bounding box center [716, 246] width 240 height 146
click at [781, 205] on div at bounding box center [716, 246] width 240 height 146
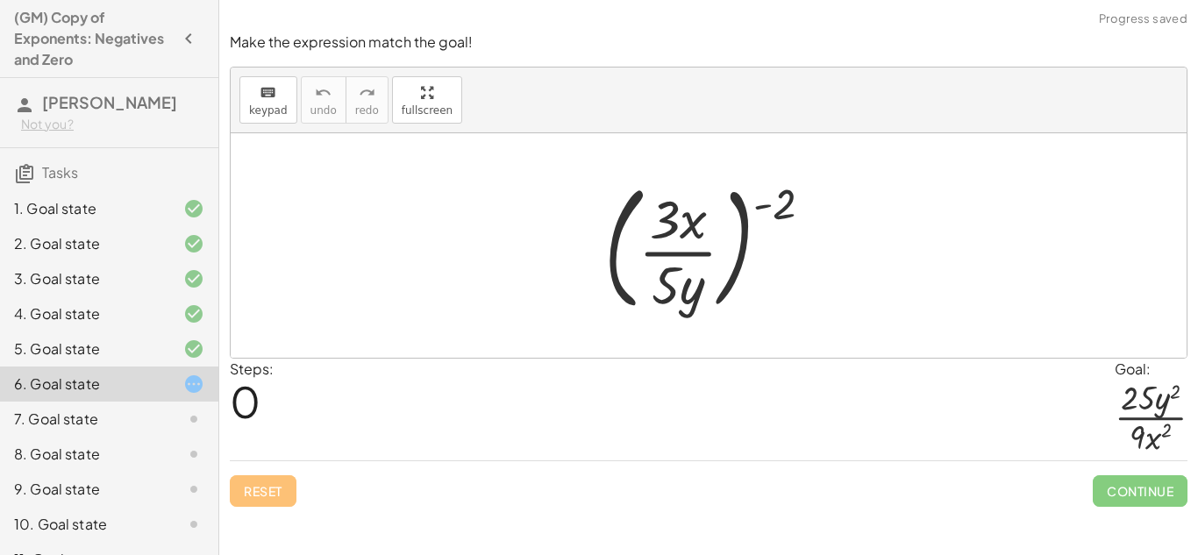
click at [781, 205] on div at bounding box center [716, 246] width 240 height 146
drag, startPoint x: 781, startPoint y: 205, endPoint x: 690, endPoint y: 217, distance: 92.0
click at [690, 217] on div at bounding box center [716, 246] width 240 height 146
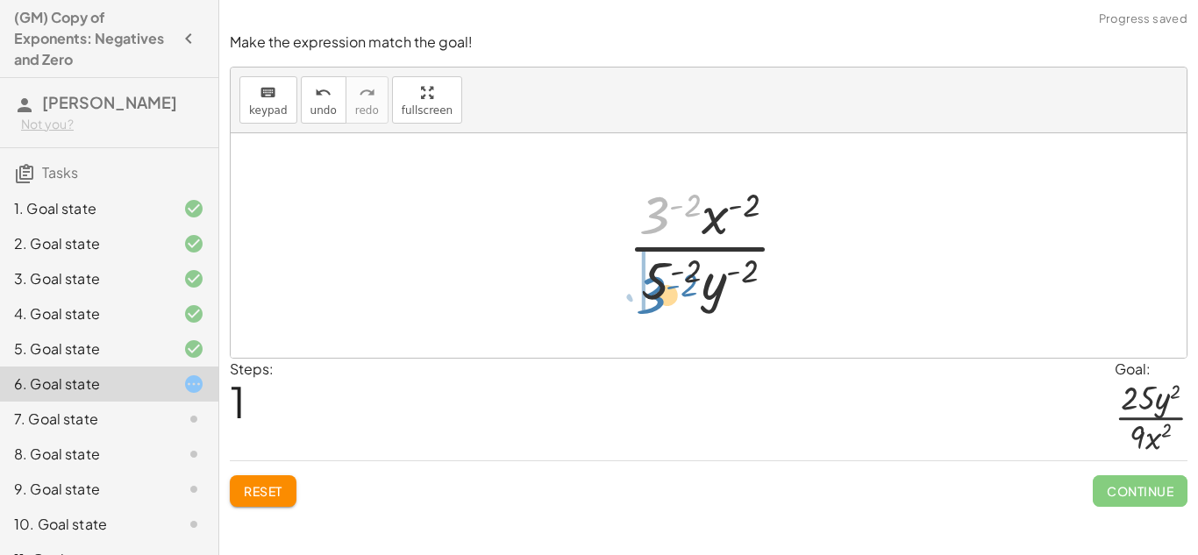
drag, startPoint x: 659, startPoint y: 220, endPoint x: 655, endPoint y: 298, distance: 78.2
click at [655, 298] on div at bounding box center [715, 245] width 192 height 135
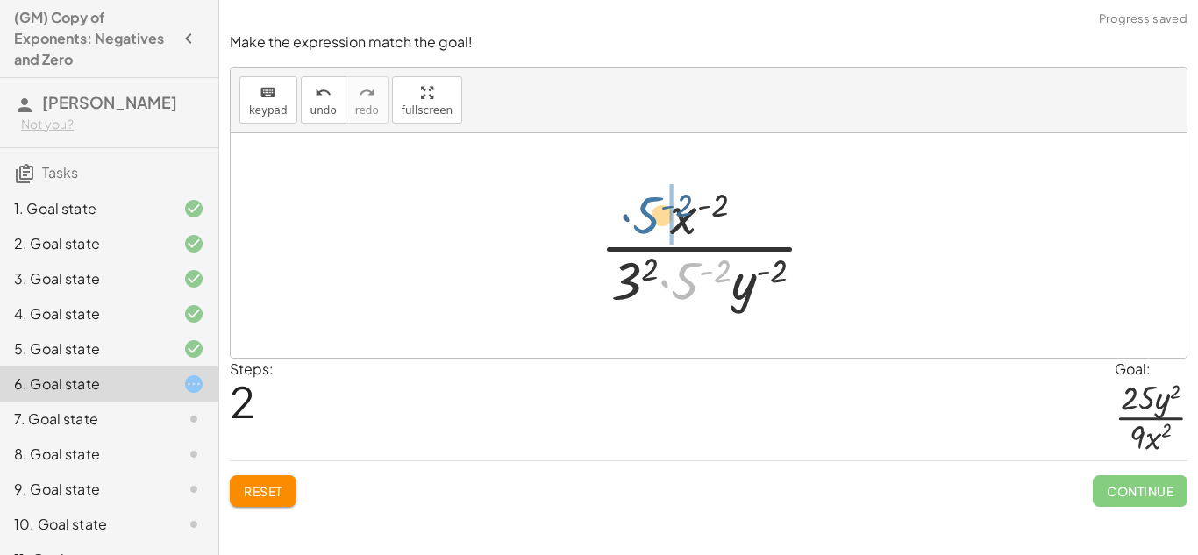
drag, startPoint x: 677, startPoint y: 292, endPoint x: 636, endPoint y: 225, distance: 78.4
click at [636, 225] on div at bounding box center [714, 245] width 247 height 135
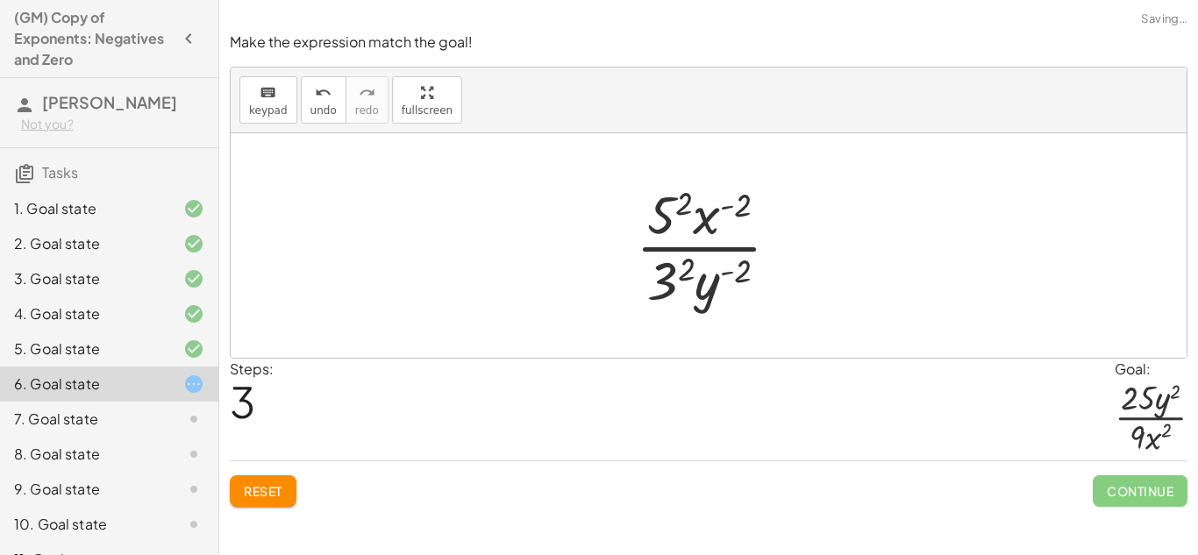
click at [661, 214] on div at bounding box center [714, 245] width 175 height 135
click at [673, 271] on div at bounding box center [715, 245] width 187 height 135
drag, startPoint x: 1155, startPoint y: 493, endPoint x: 815, endPoint y: 448, distance: 342.5
click at [0, 0] on div "Make the expression match the goal! keyboard keypad undo undo redo redo fullscr…" at bounding box center [0, 0] width 0 height 0
click at [735, 210] on div at bounding box center [715, 245] width 187 height 135
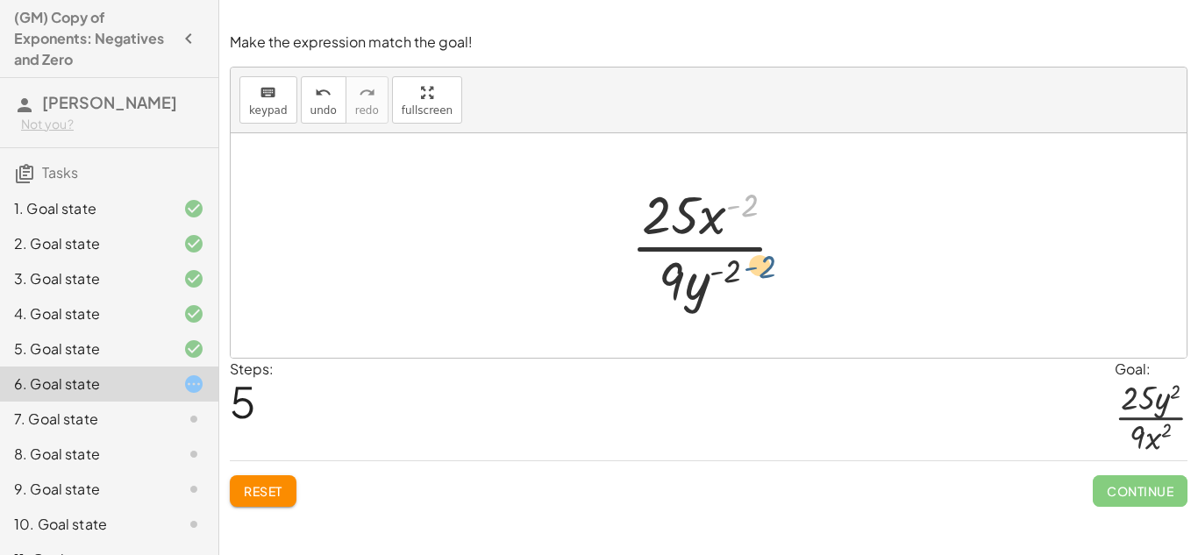
drag, startPoint x: 735, startPoint y: 210, endPoint x: 753, endPoint y: 282, distance: 74.1
click at [753, 282] on div at bounding box center [715, 245] width 187 height 135
drag, startPoint x: 712, startPoint y: 216, endPoint x: 716, endPoint y: 316, distance: 100.1
click at [716, 316] on div "( · 3 · x · 5 · y ) ( - 2 ) · 3 ( - 2 ) · x ( - 2 ) · 5 ( - 2 ) · y ( - 2 ) · x…" at bounding box center [708, 246] width 209 height 144
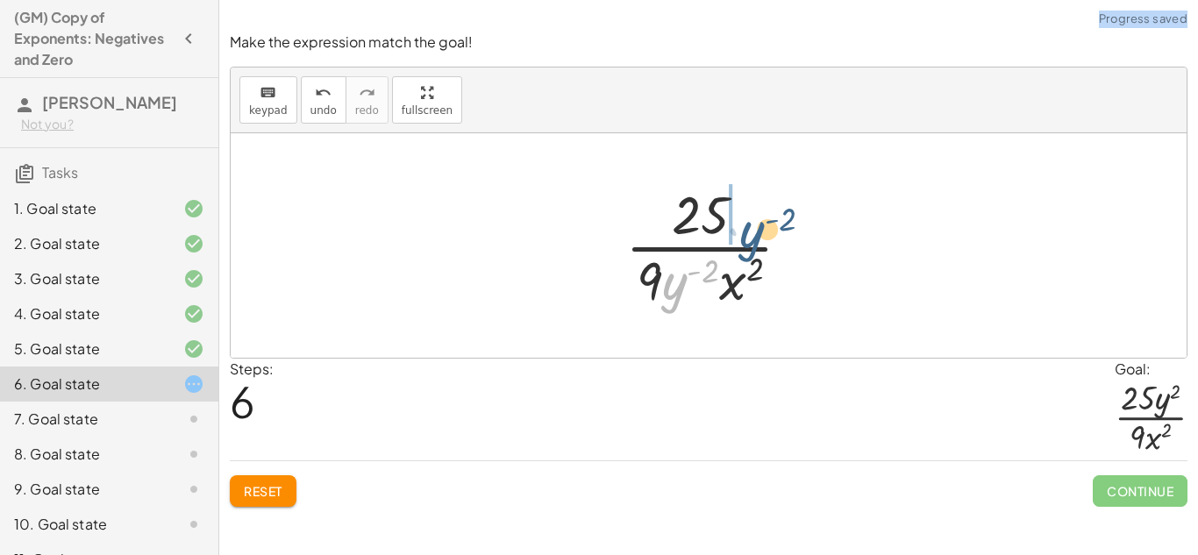
drag, startPoint x: 669, startPoint y: 283, endPoint x: 742, endPoint y: 228, distance: 91.6
click at [742, 228] on div at bounding box center [715, 245] width 197 height 135
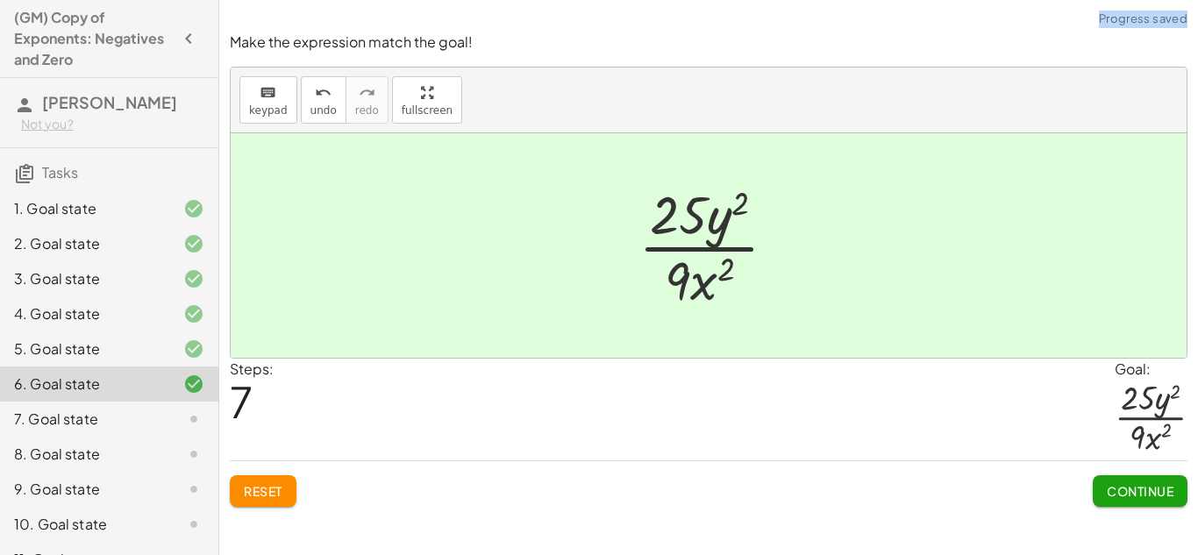
click at [1172, 484] on span "Continue" at bounding box center [1140, 491] width 67 height 16
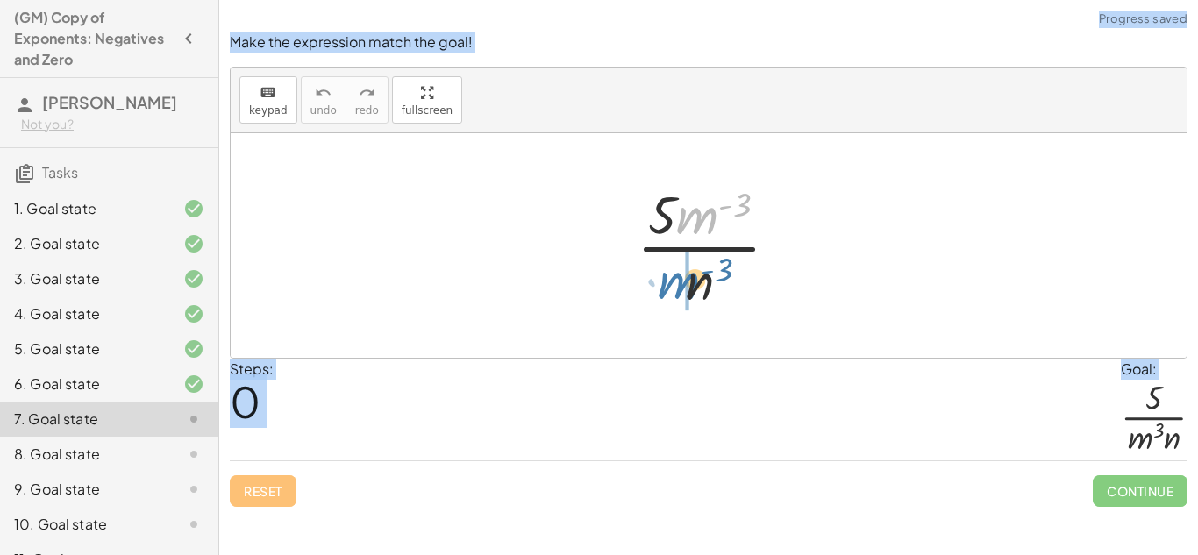
drag, startPoint x: 687, startPoint y: 213, endPoint x: 661, endPoint y: 280, distance: 71.7
click at [661, 280] on div at bounding box center [715, 245] width 174 height 135
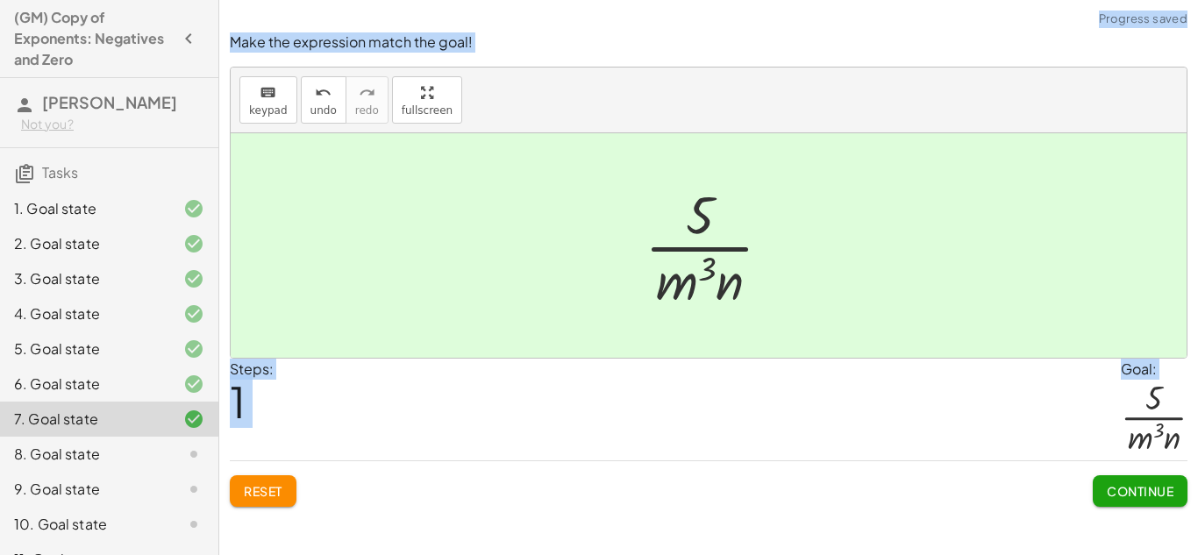
click at [1139, 492] on span "Continue" at bounding box center [1140, 491] width 67 height 16
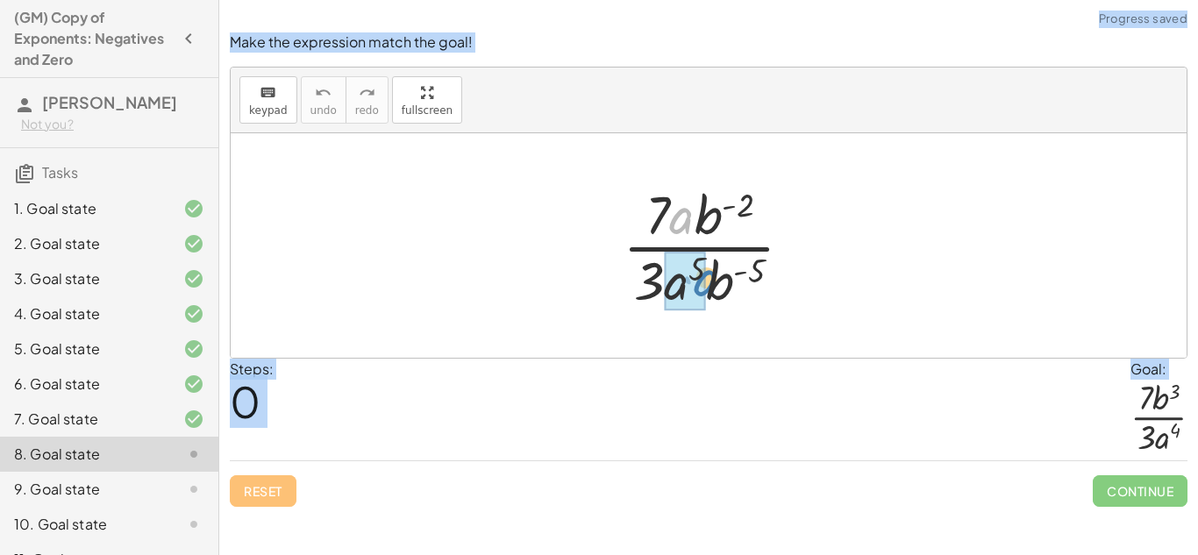
drag, startPoint x: 684, startPoint y: 223, endPoint x: 709, endPoint y: 286, distance: 67.8
click at [709, 286] on div at bounding box center [715, 245] width 202 height 135
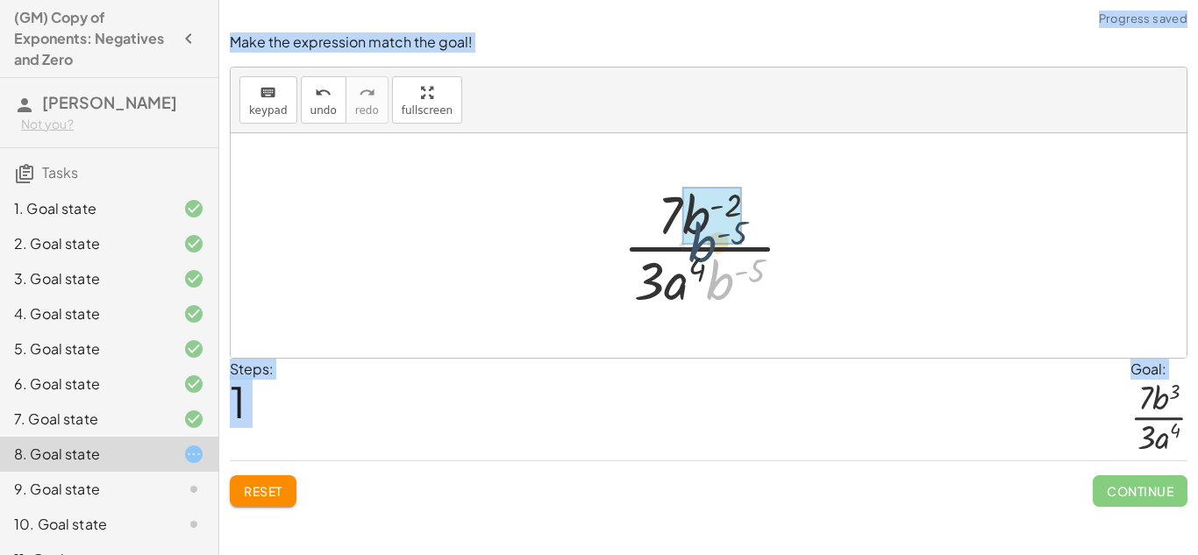
drag, startPoint x: 724, startPoint y: 283, endPoint x: 700, endPoint y: 234, distance: 53.8
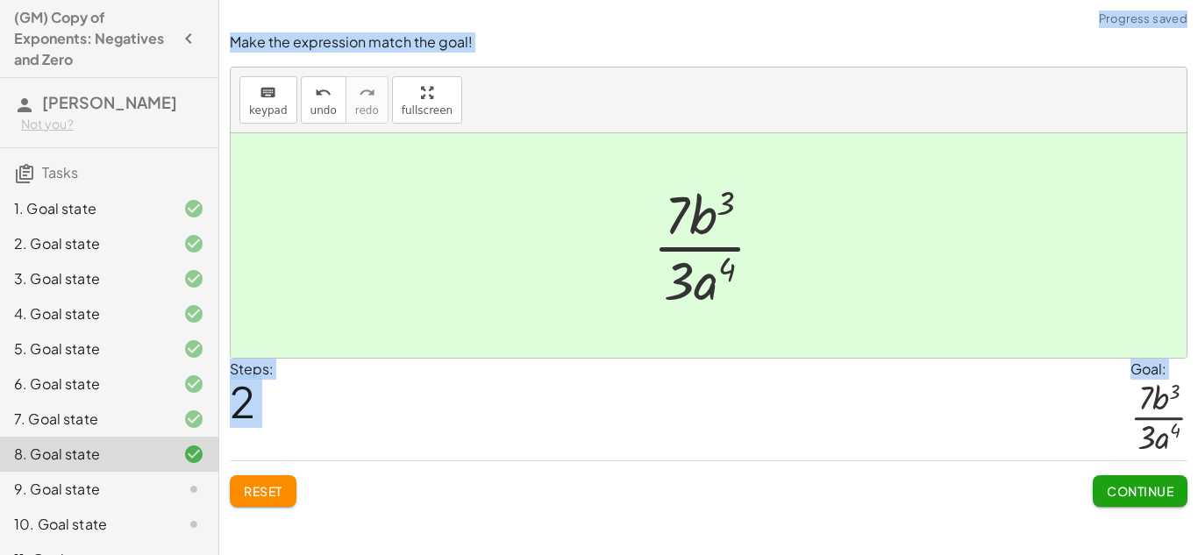
click at [1177, 484] on button "Continue" at bounding box center [1140, 492] width 95 height 32
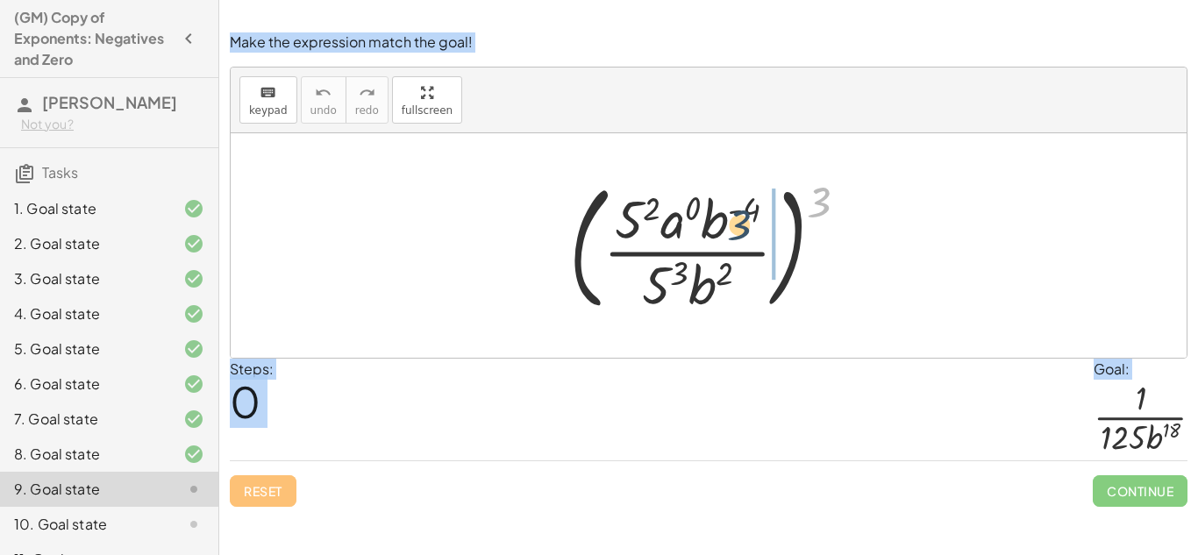
drag, startPoint x: 813, startPoint y: 197, endPoint x: 733, endPoint y: 221, distance: 83.3
click at [733, 221] on div at bounding box center [716, 246] width 311 height 146
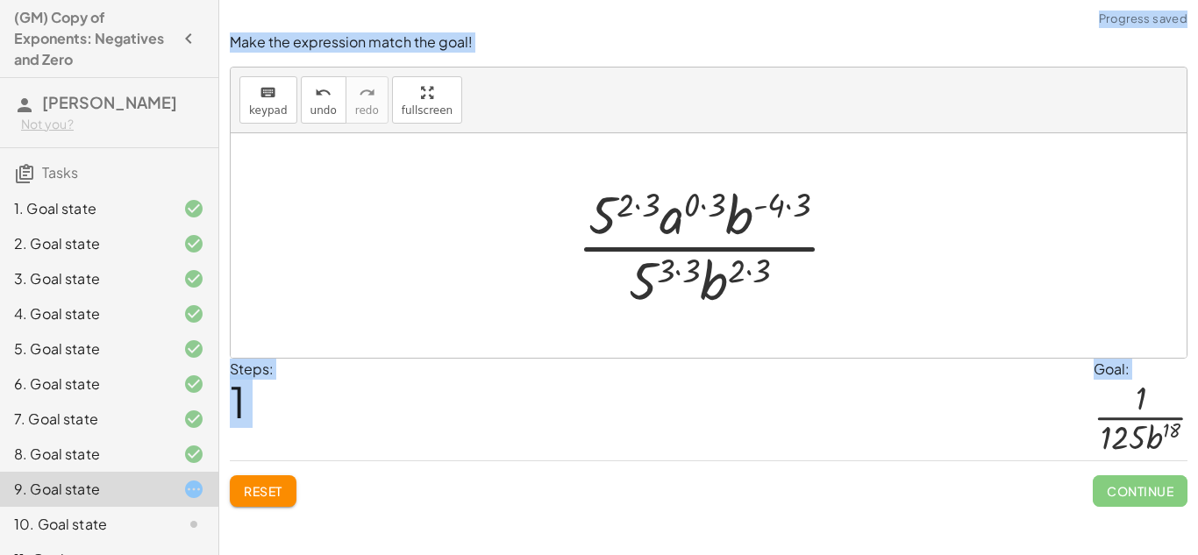
click at [783, 201] on div at bounding box center [715, 245] width 293 height 135
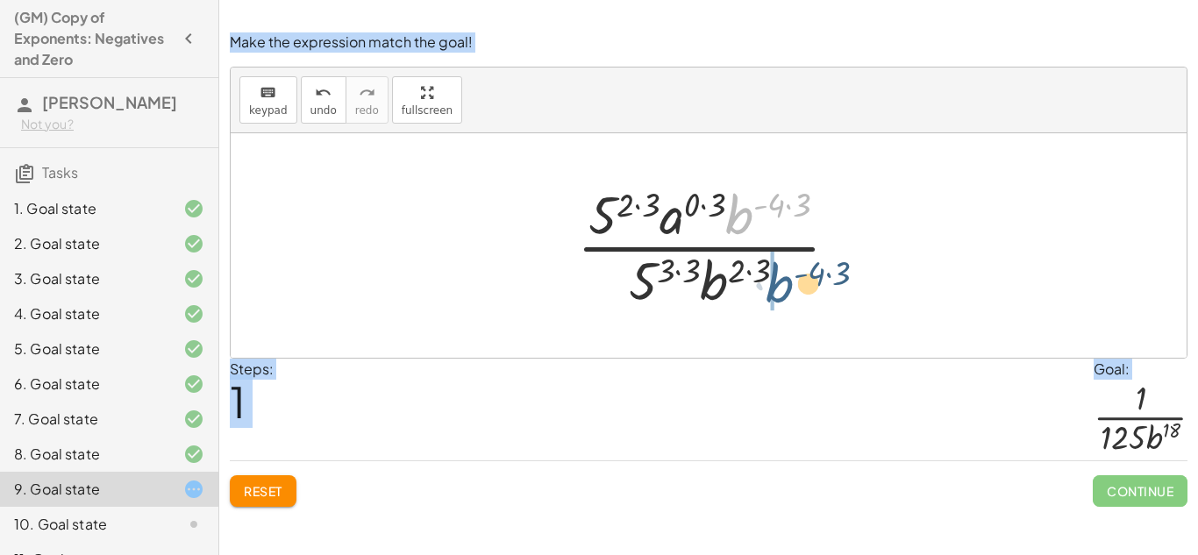
drag, startPoint x: 747, startPoint y: 213, endPoint x: 792, endPoint y: 284, distance: 84.0
click at [792, 284] on div at bounding box center [715, 245] width 293 height 135
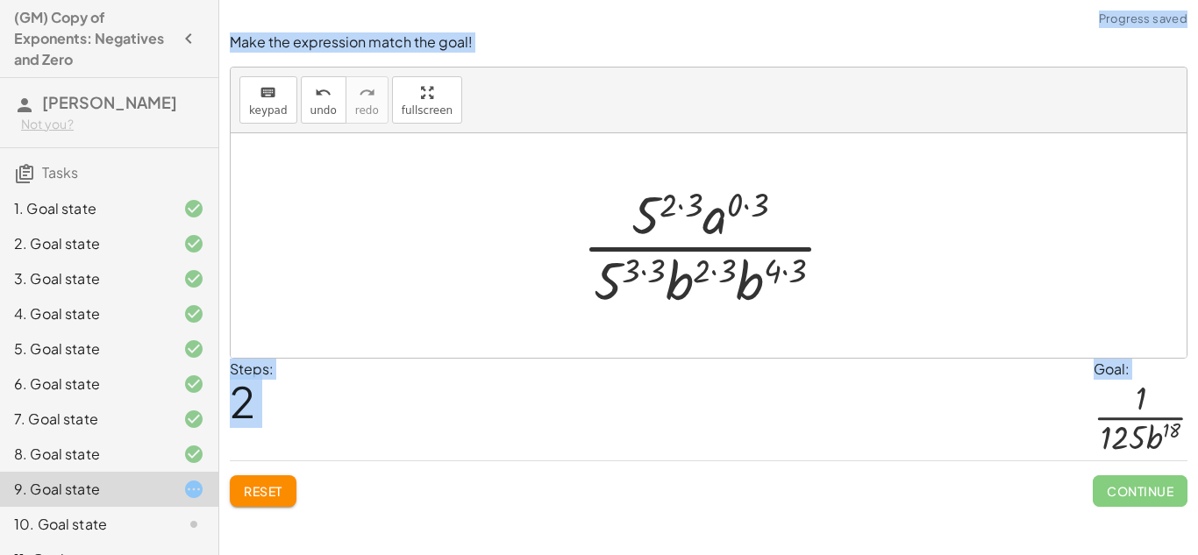
click at [797, 268] on div at bounding box center [716, 245] width 284 height 135
click at [717, 275] on div at bounding box center [715, 245] width 269 height 135
click at [727, 269] on div at bounding box center [715, 245] width 269 height 135
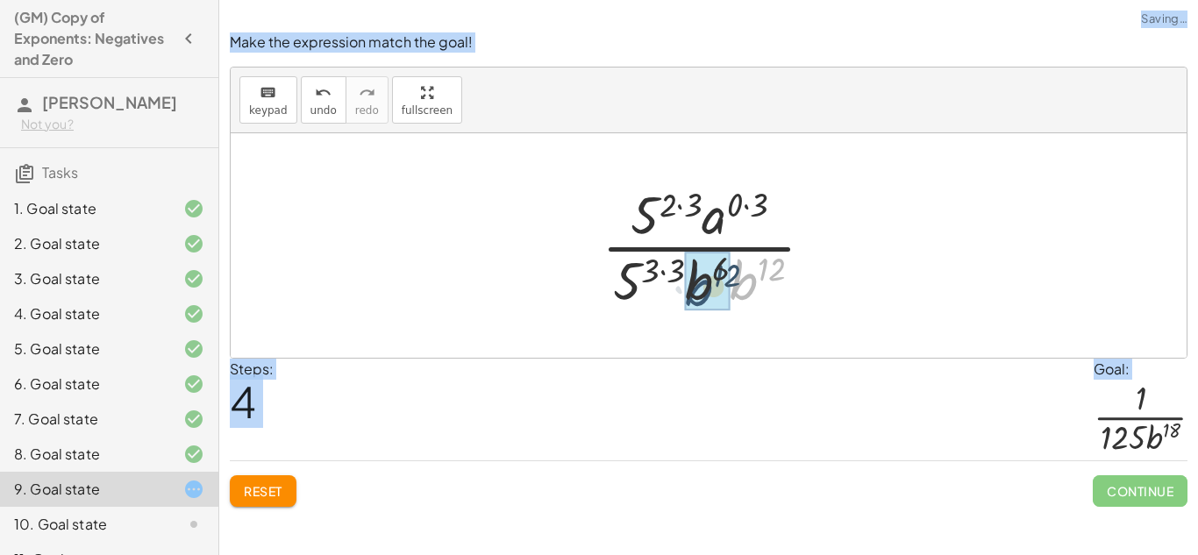
drag, startPoint x: 747, startPoint y: 279, endPoint x: 699, endPoint y: 285, distance: 47.8
click at [733, 276] on div at bounding box center [715, 245] width 246 height 135
click at [690, 267] on div at bounding box center [716, 245] width 208 height 135
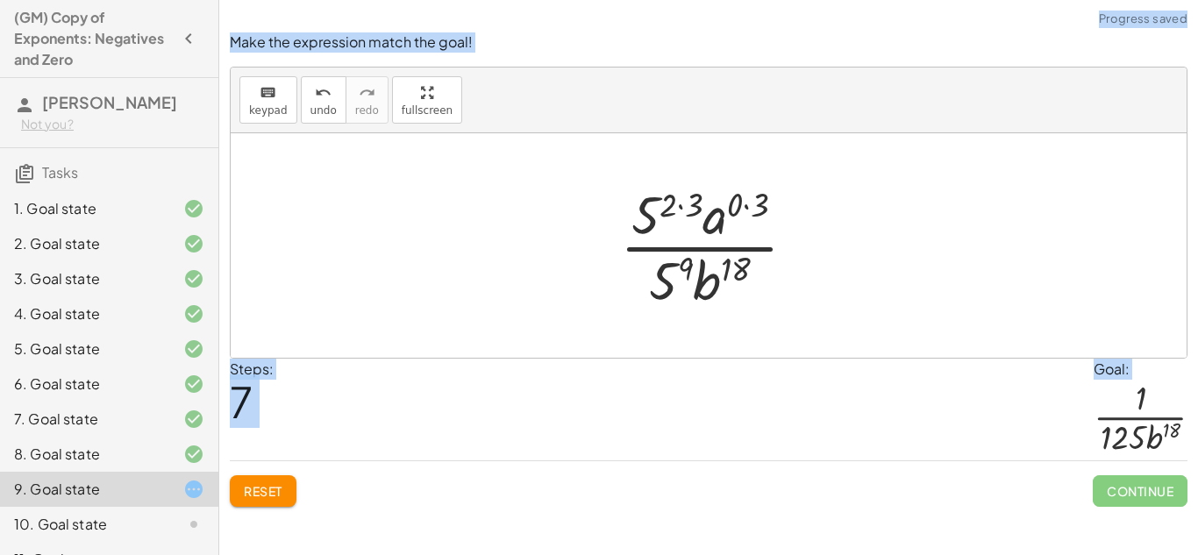
click at [682, 270] on div at bounding box center [716, 245] width 208 height 135
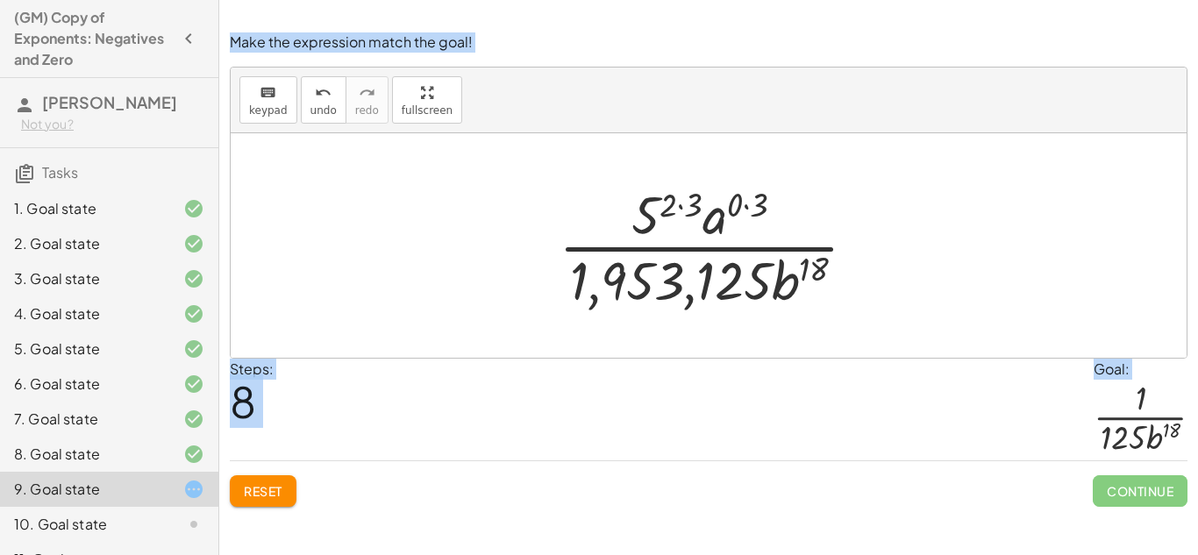
click at [272, 487] on span "Reset" at bounding box center [263, 491] width 39 height 16
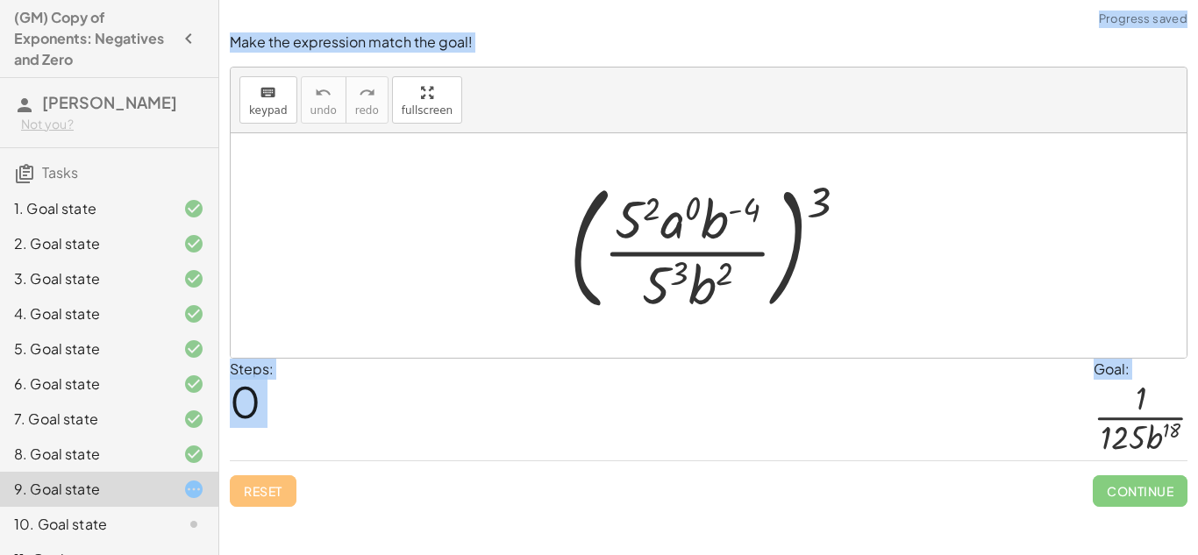
click at [440, 392] on div "Steps: 0 Goal: · 1 · 125 · b 18" at bounding box center [709, 410] width 958 height 103
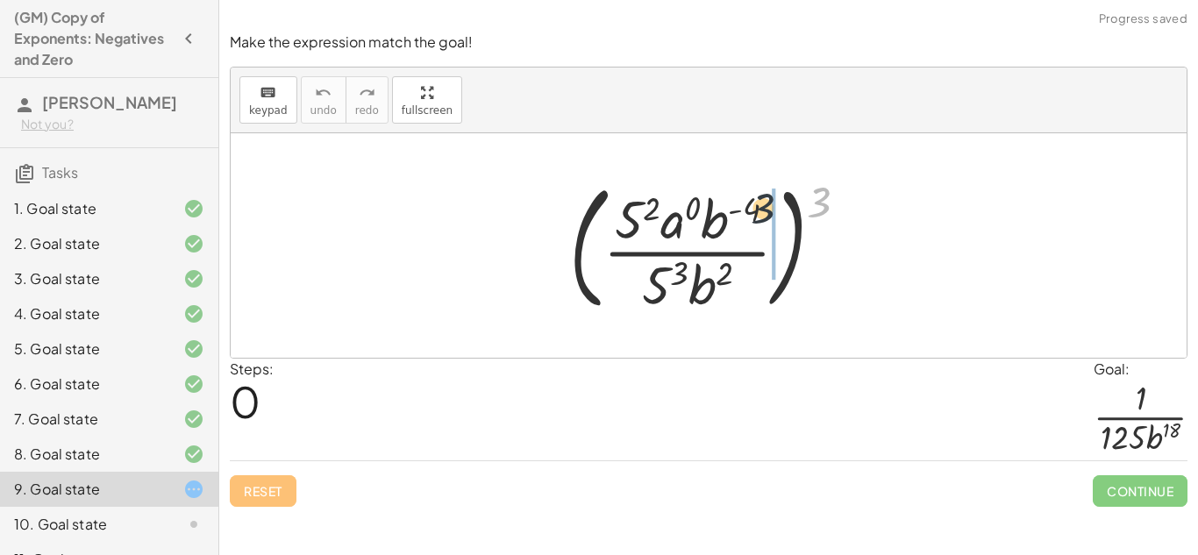
drag, startPoint x: 808, startPoint y: 200, endPoint x: 739, endPoint y: 208, distance: 69.8
click at [739, 208] on div at bounding box center [716, 246] width 311 height 146
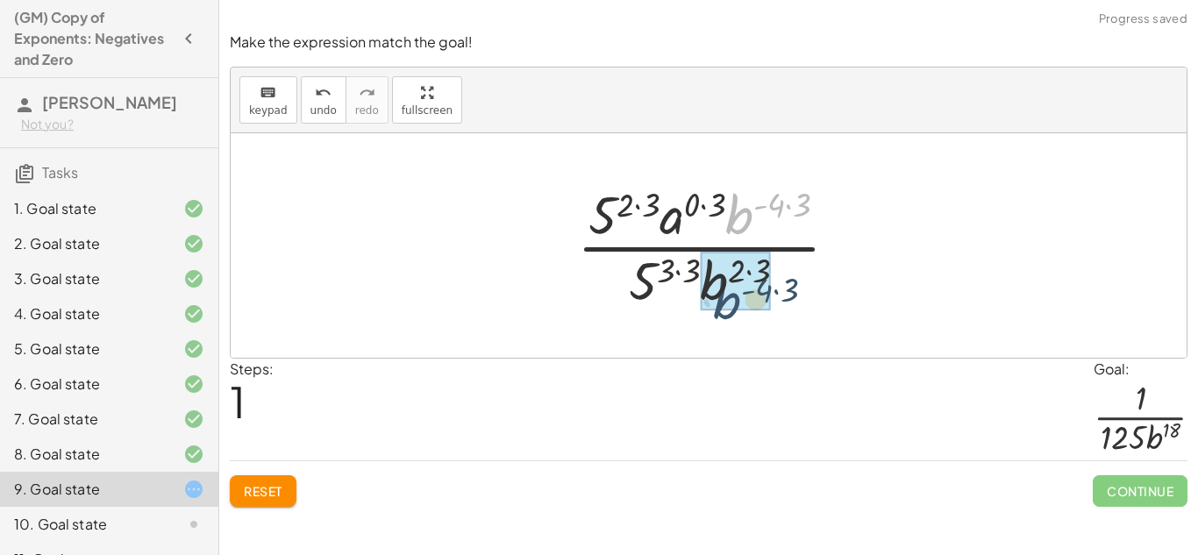
drag, startPoint x: 749, startPoint y: 200, endPoint x: 737, endPoint y: 285, distance: 86.0
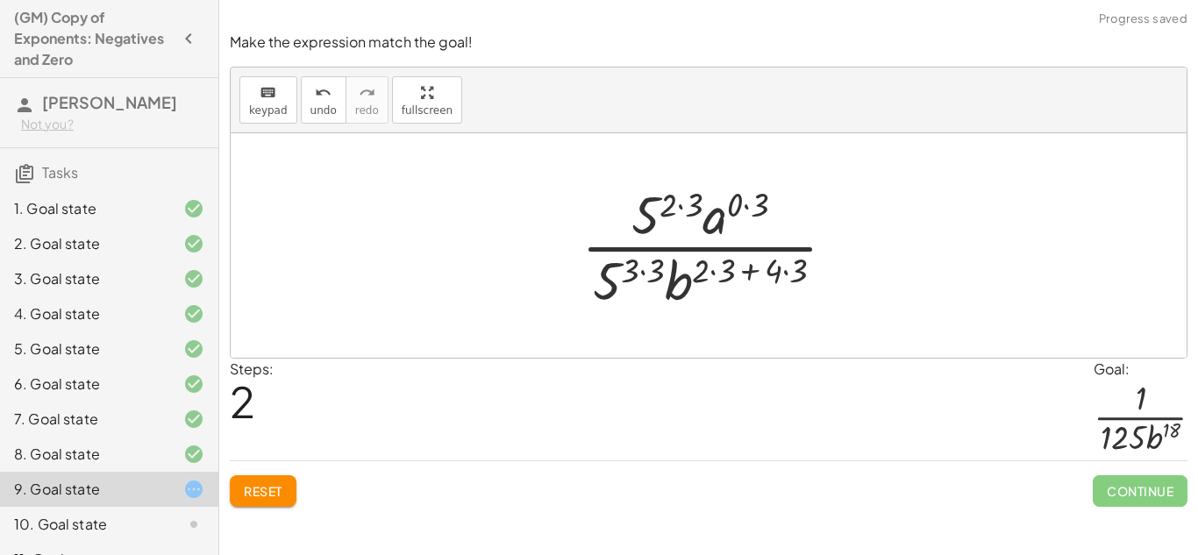
click at [776, 266] on div at bounding box center [716, 245] width 286 height 135
click at [731, 267] on div at bounding box center [716, 245] width 286 height 135
click at [735, 268] on div at bounding box center [715, 245] width 261 height 135
click at [765, 273] on div at bounding box center [715, 245] width 261 height 135
click at [764, 275] on div at bounding box center [715, 245] width 261 height 135
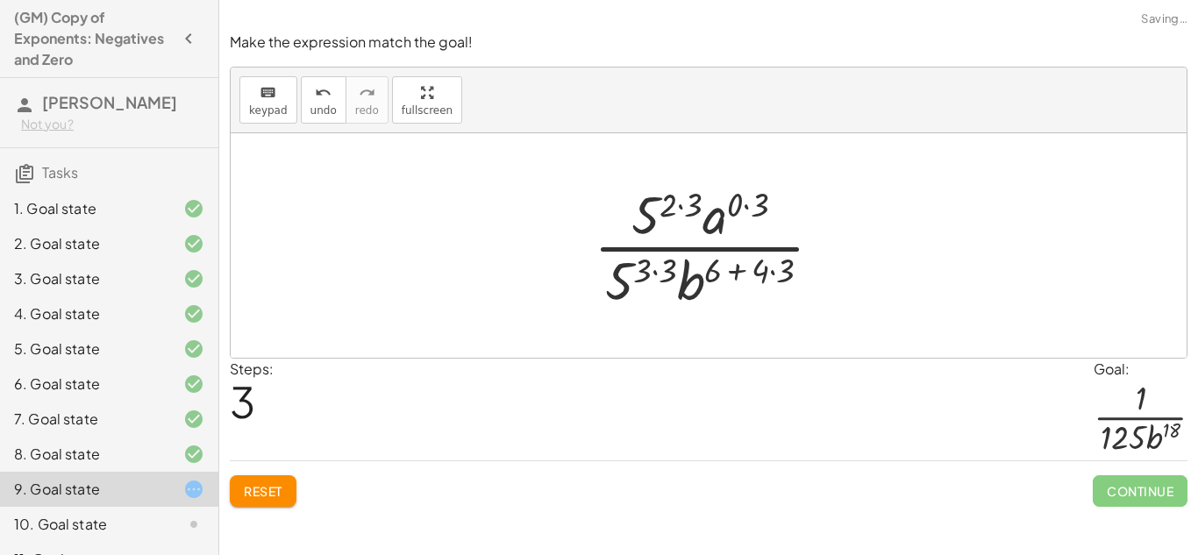
click at [764, 275] on div at bounding box center [715, 245] width 261 height 135
click at [762, 273] on div at bounding box center [715, 245] width 261 height 135
click at [781, 276] on div at bounding box center [715, 245] width 261 height 135
click at [762, 269] on div at bounding box center [715, 245] width 246 height 135
click at [749, 204] on div at bounding box center [716, 245] width 208 height 135
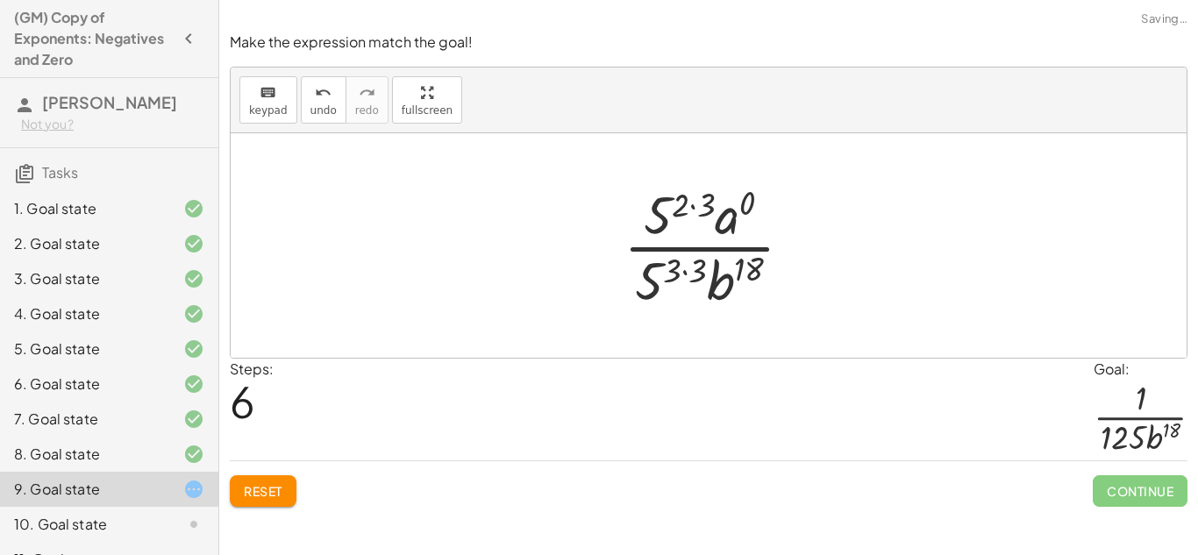
click at [737, 221] on div at bounding box center [715, 245] width 201 height 135
drag, startPoint x: 666, startPoint y: 218, endPoint x: 641, endPoint y: 165, distance: 58.9
click at [641, 165] on div "( · 5 2 · a 0 · b ( - 4 ) · 5 3 · b 2 ) 3 · 5 ( · 2 · 3 ) · a ( · 0 · 3 ) · b (…" at bounding box center [709, 245] width 956 height 225
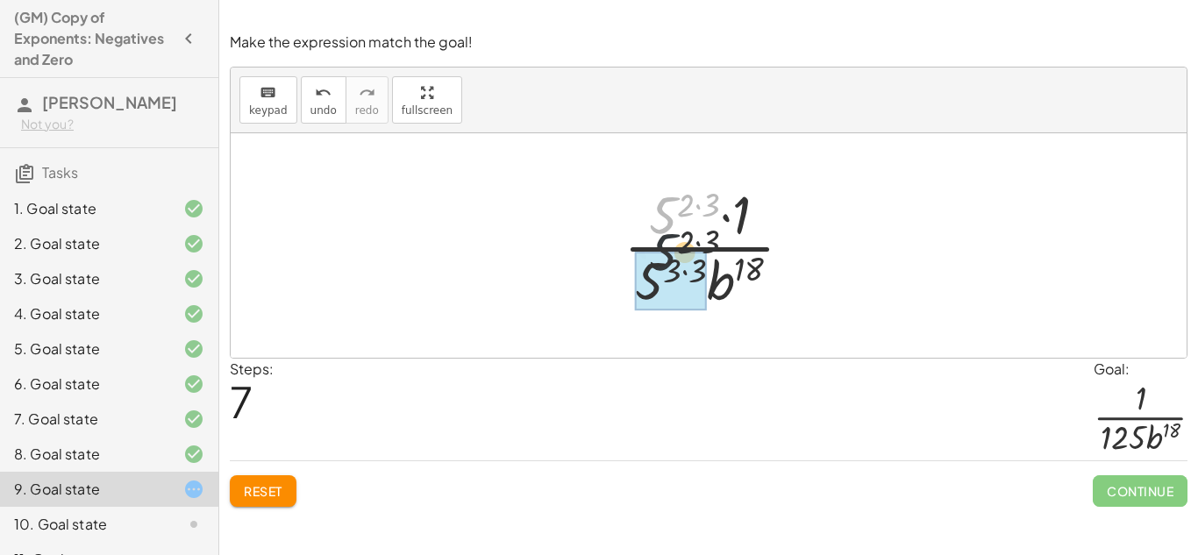
drag, startPoint x: 676, startPoint y: 209, endPoint x: 637, endPoint y: 273, distance: 74.8
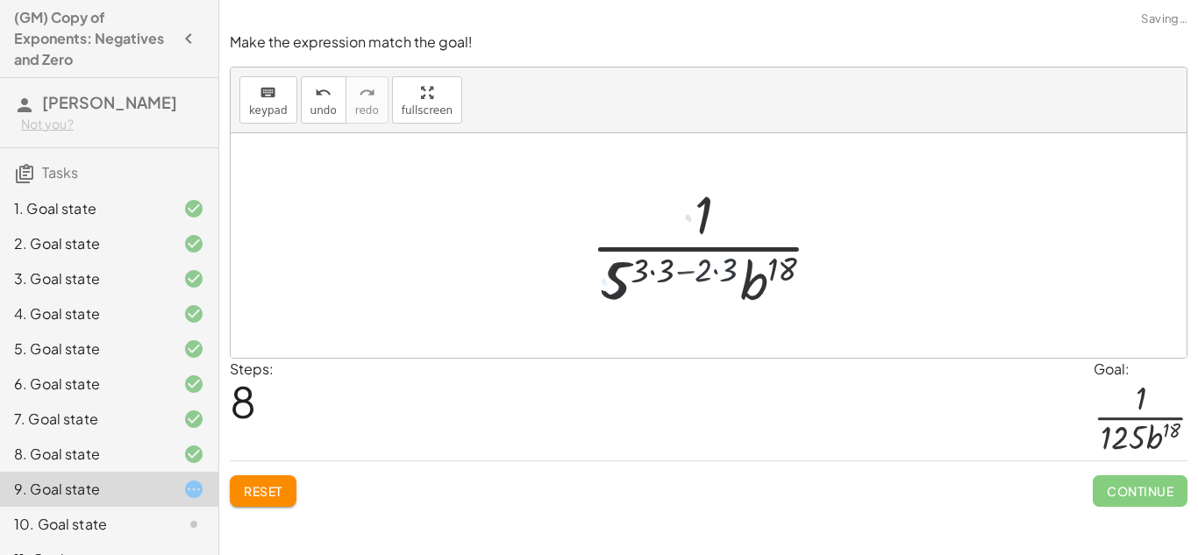
click at [660, 275] on div at bounding box center [715, 245] width 273 height 135
click at [690, 279] on div at bounding box center [715, 245] width 245 height 135
click at [709, 274] on div at bounding box center [715, 245] width 245 height 135
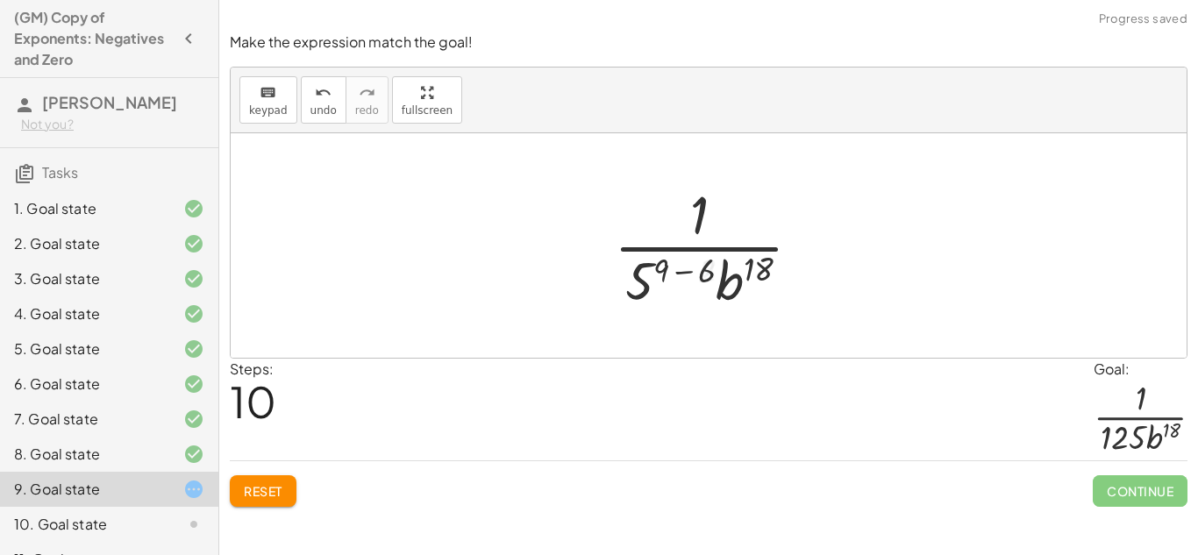
click at [681, 270] on div at bounding box center [714, 245] width 219 height 135
click at [669, 270] on div at bounding box center [715, 245] width 175 height 135
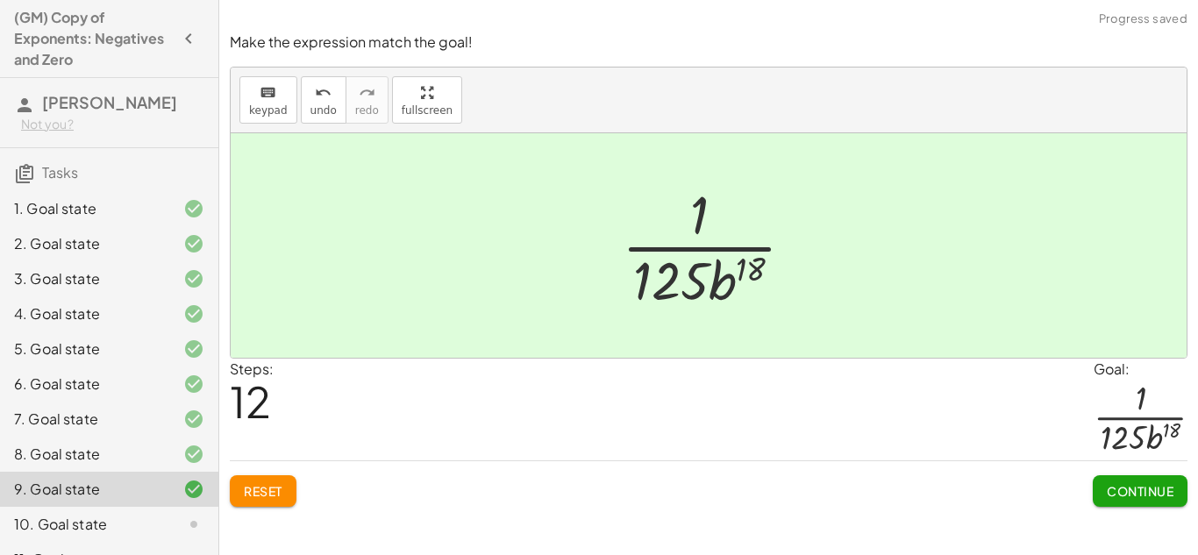
click at [1151, 492] on span "Continue" at bounding box center [1140, 491] width 67 height 16
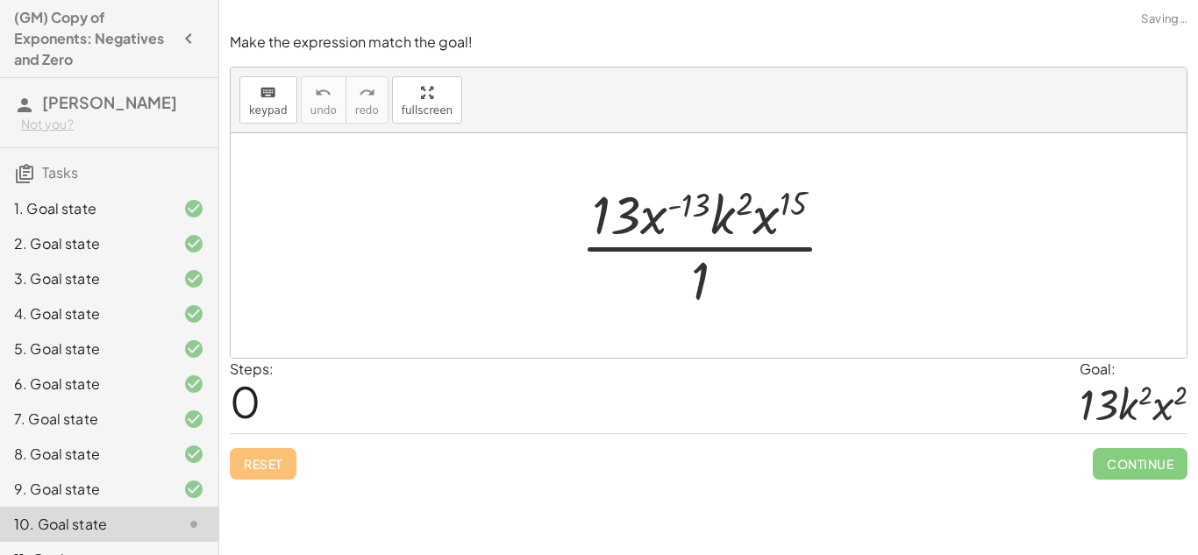
click at [708, 260] on div at bounding box center [715, 245] width 287 height 135
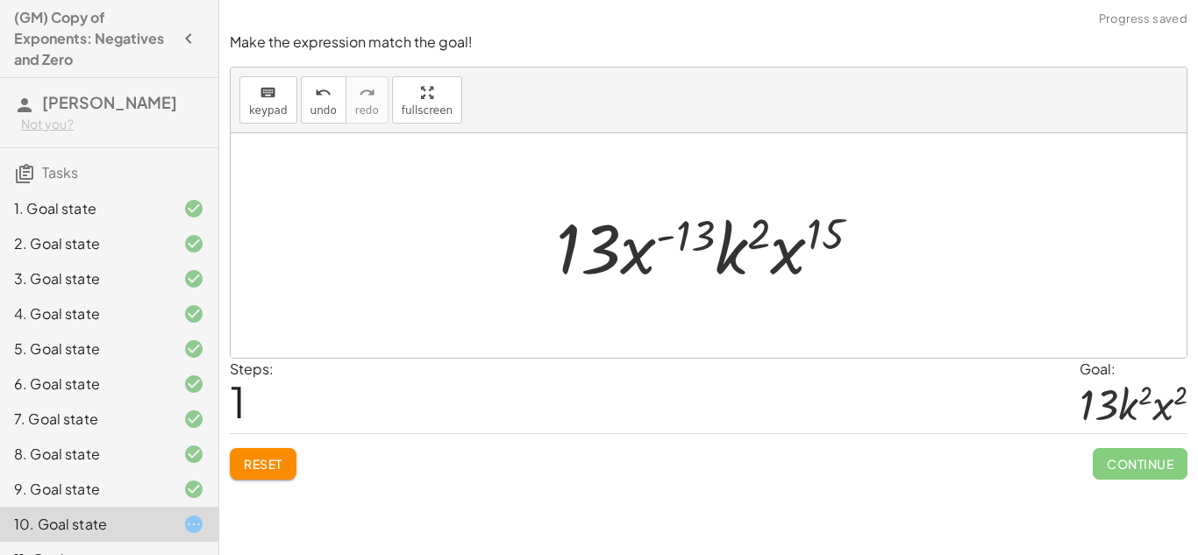
click at [690, 243] on div at bounding box center [715, 246] width 336 height 90
click at [682, 240] on div at bounding box center [715, 246] width 336 height 90
drag, startPoint x: 690, startPoint y: 232, endPoint x: 605, endPoint y: 237, distance: 84.4
click at [605, 237] on div at bounding box center [715, 246] width 336 height 90
click at [747, 232] on div at bounding box center [715, 246] width 336 height 90
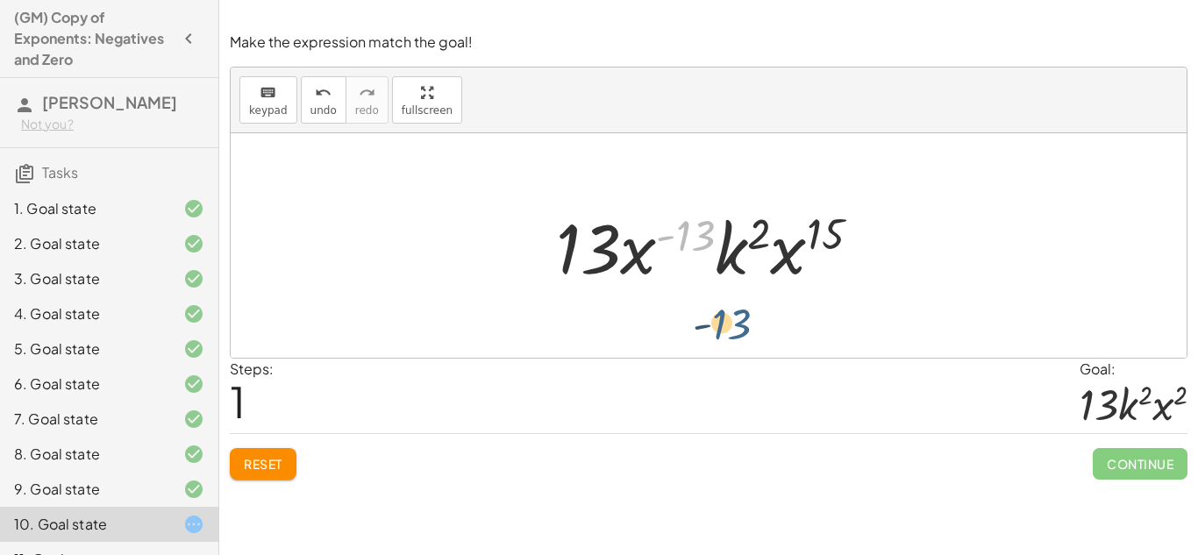
drag, startPoint x: 691, startPoint y: 220, endPoint x: 726, endPoint y: 314, distance: 100.2
click at [726, 314] on div "· 13 · x ( - 13 ) · k 2 · x 15 · 1 ( - 13 ) · 13 · x ( - 13 ) · k 2 · x 15" at bounding box center [709, 245] width 956 height 225
click at [0, 0] on div "Make the expression match the goal! keyboard keypad undo undo redo redo fullscr…" at bounding box center [0, 0] width 0 height 0
click at [268, 464] on span "Reset" at bounding box center [263, 464] width 39 height 16
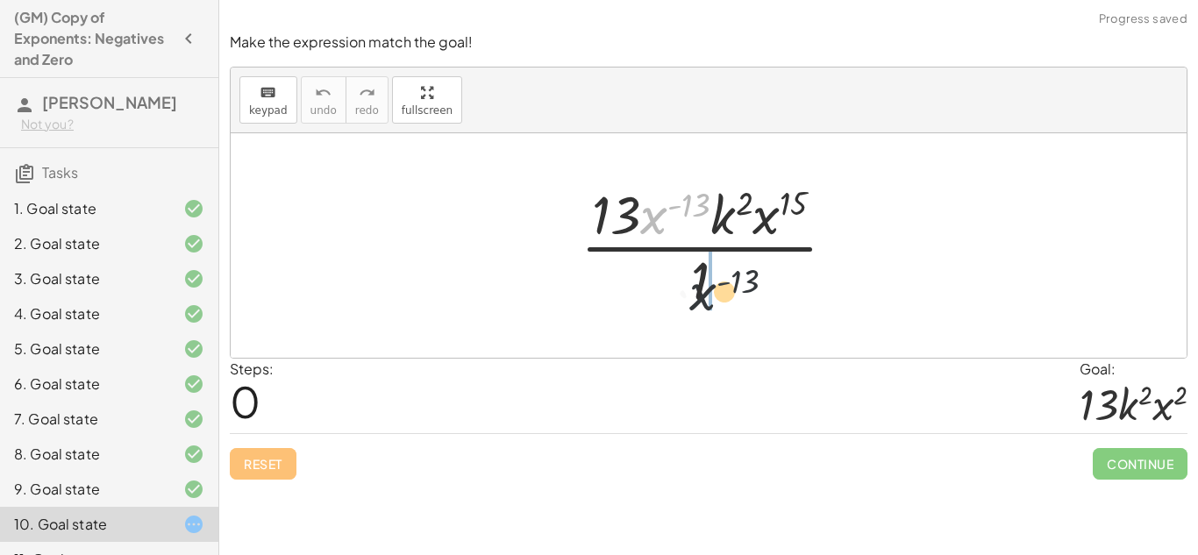
drag, startPoint x: 679, startPoint y: 204, endPoint x: 733, endPoint y: 288, distance: 99.0
click at [733, 288] on div at bounding box center [715, 245] width 287 height 135
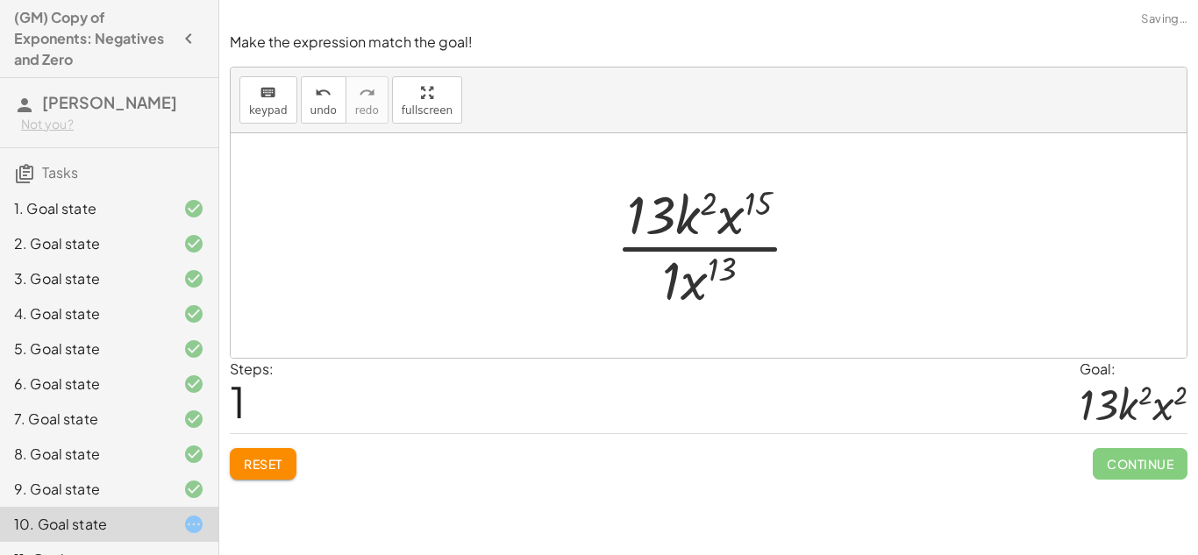
click at [728, 272] on div at bounding box center [715, 245] width 217 height 135
click at [701, 279] on div at bounding box center [715, 245] width 217 height 135
click at [707, 268] on div at bounding box center [715, 245] width 217 height 135
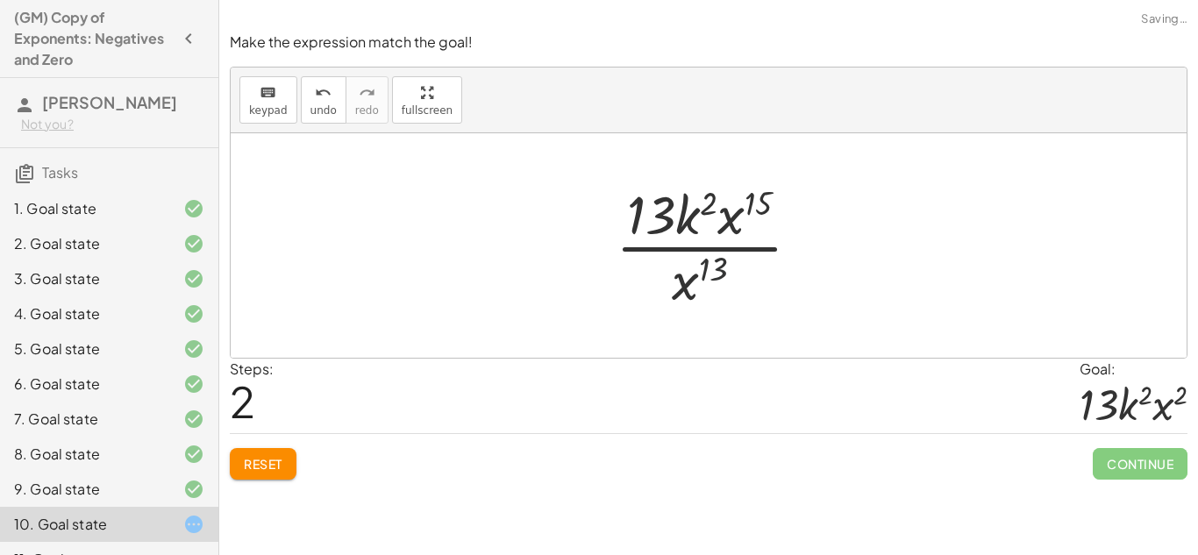
click at [707, 268] on div at bounding box center [715, 245] width 217 height 135
drag, startPoint x: 746, startPoint y: 202, endPoint x: 733, endPoint y: 227, distance: 28.6
click at [733, 227] on div at bounding box center [715, 245] width 217 height 135
drag, startPoint x: 722, startPoint y: 258, endPoint x: 772, endPoint y: 209, distance: 70.1
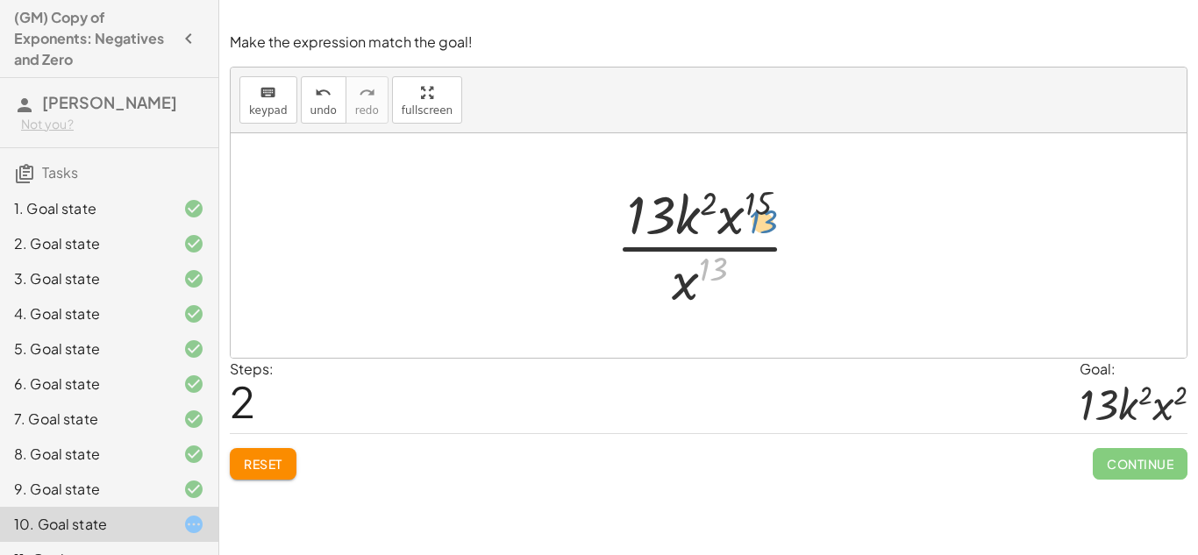
click at [772, 209] on div at bounding box center [715, 245] width 217 height 135
drag, startPoint x: 686, startPoint y: 292, endPoint x: 798, endPoint y: 232, distance: 127.6
click at [798, 232] on div at bounding box center [715, 245] width 217 height 135
drag, startPoint x: 690, startPoint y: 283, endPoint x: 747, endPoint y: 196, distance: 103.9
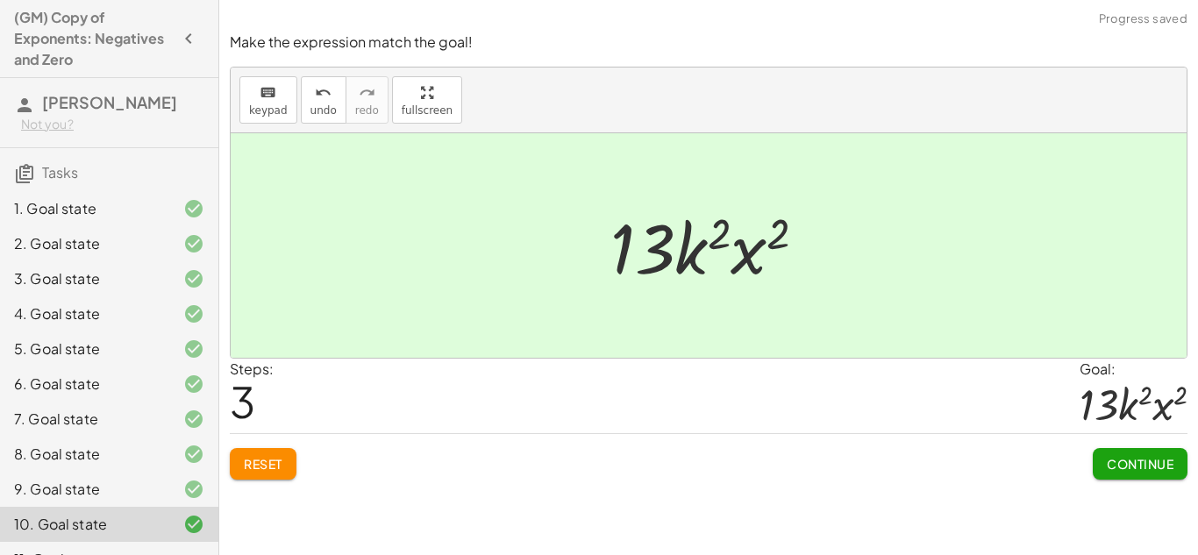
click at [774, 236] on div at bounding box center [716, 246] width 228 height 90
click at [1159, 456] on span "Continue" at bounding box center [1140, 464] width 67 height 16
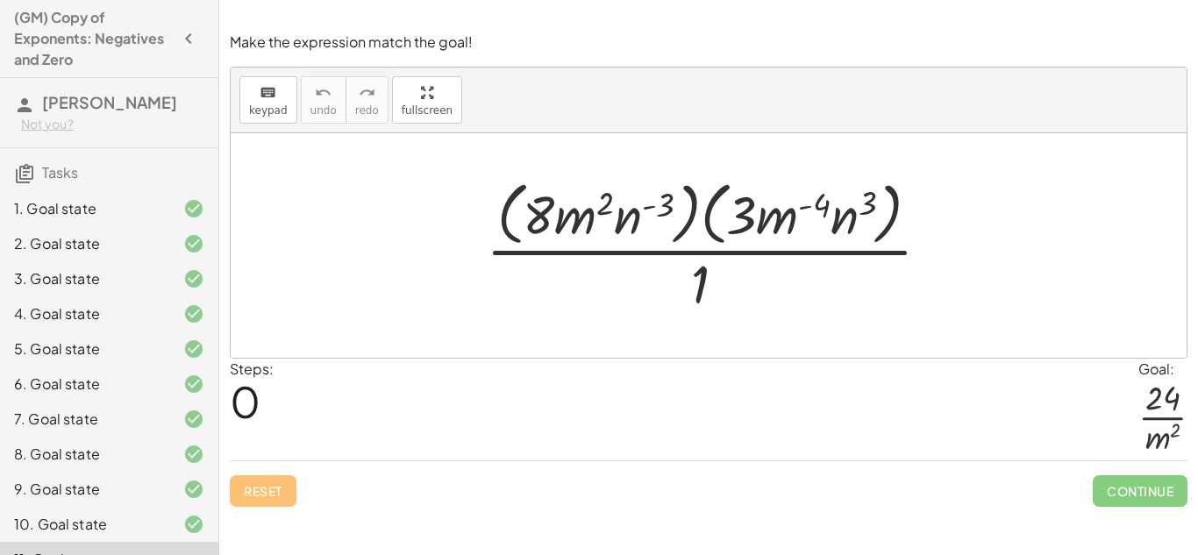
click at [815, 207] on div at bounding box center [715, 245] width 476 height 143
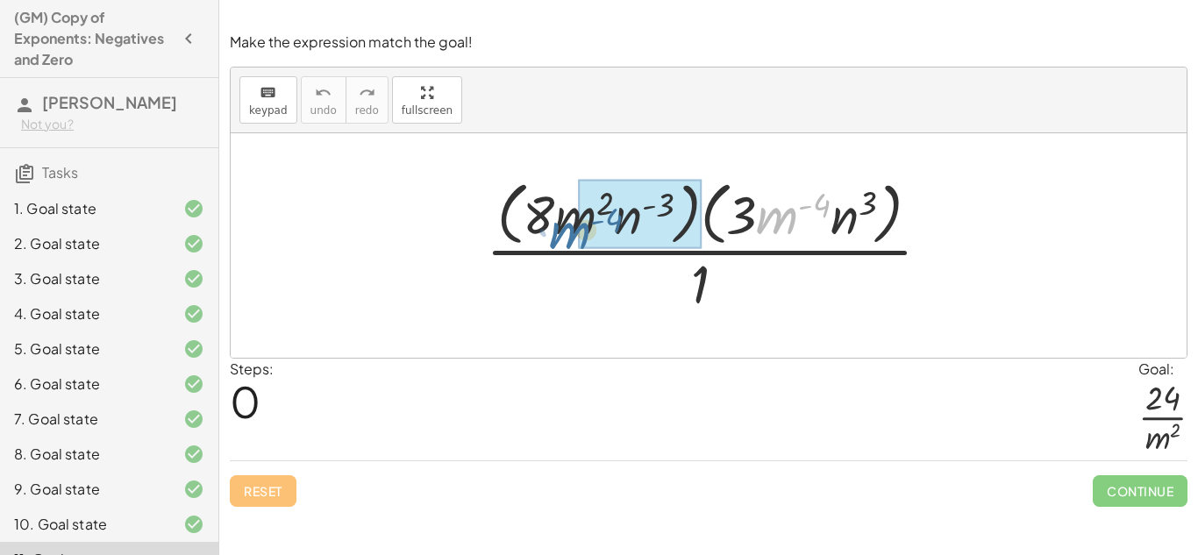
drag, startPoint x: 790, startPoint y: 218, endPoint x: 584, endPoint y: 227, distance: 206.4
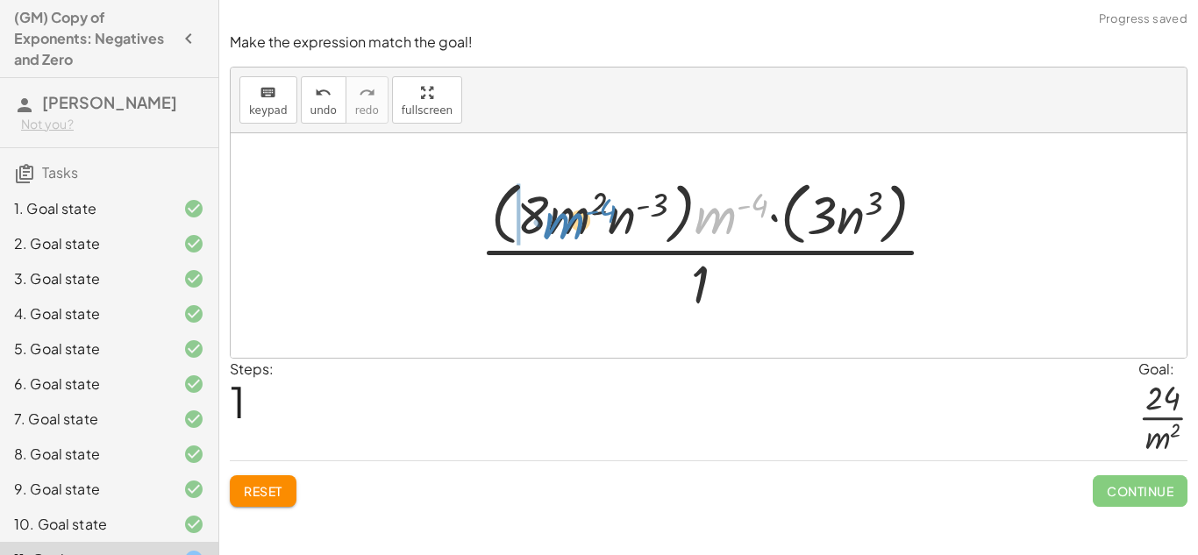
drag, startPoint x: 709, startPoint y: 221, endPoint x: 559, endPoint y: 226, distance: 150.1
click at [559, 226] on div at bounding box center [716, 245] width 490 height 143
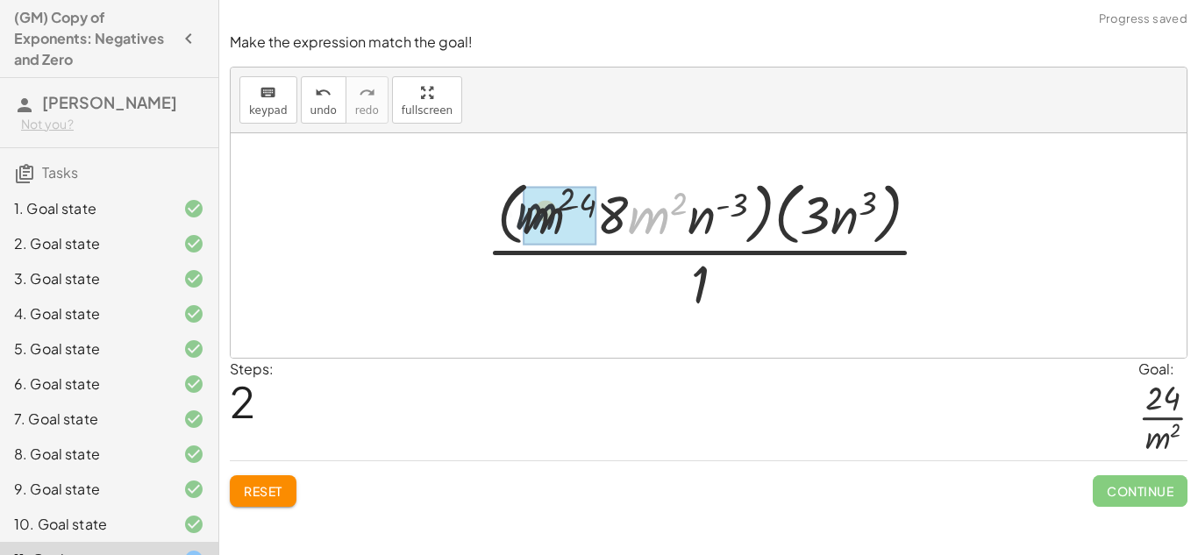
drag, startPoint x: 645, startPoint y: 220, endPoint x: 517, endPoint y: 215, distance: 128.2
click at [517, 215] on div at bounding box center [715, 245] width 476 height 143
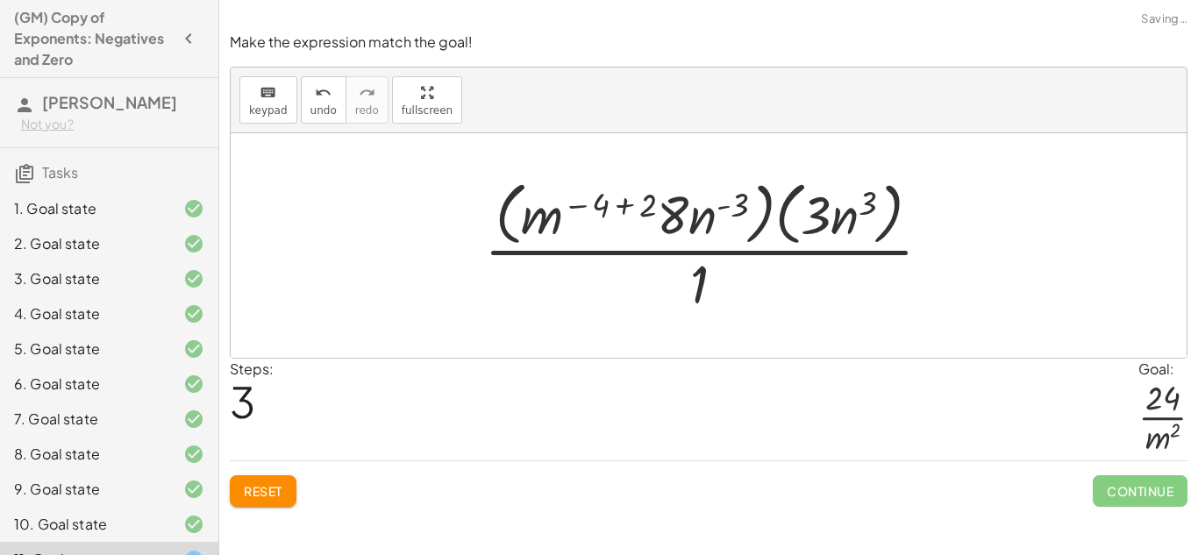
click at [604, 199] on div at bounding box center [715, 245] width 479 height 143
click at [625, 201] on div at bounding box center [715, 245] width 479 height 143
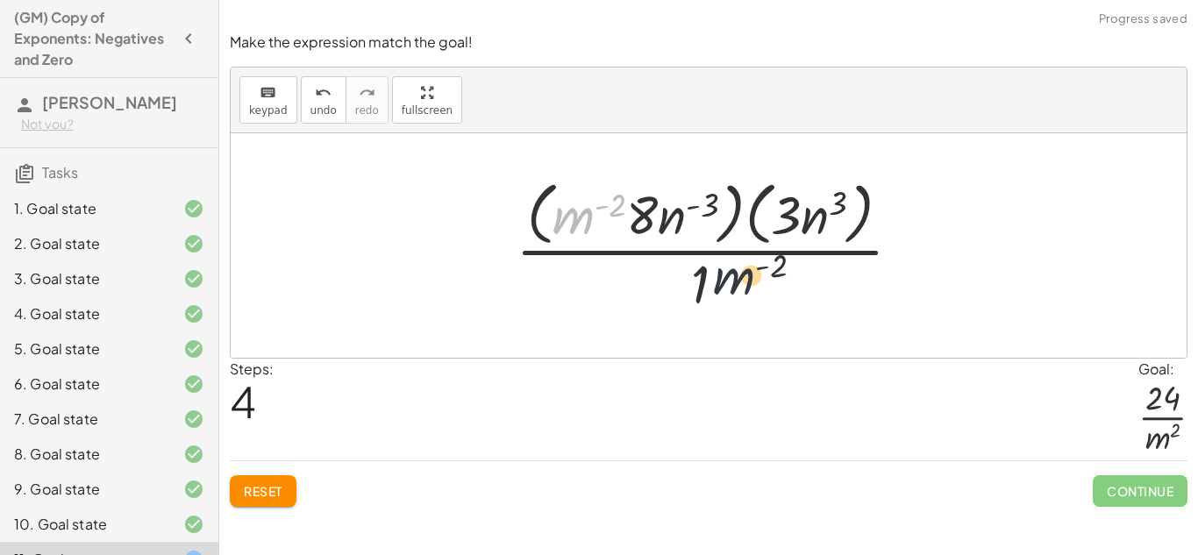
drag, startPoint x: 561, startPoint y: 223, endPoint x: 773, endPoint y: 297, distance: 223.9
click at [773, 297] on div at bounding box center [716, 245] width 418 height 143
drag, startPoint x: 609, startPoint y: 221, endPoint x: 633, endPoint y: 304, distance: 86.6
click at [633, 304] on div at bounding box center [716, 245] width 418 height 143
drag, startPoint x: 580, startPoint y: 225, endPoint x: 631, endPoint y: 315, distance: 103.7
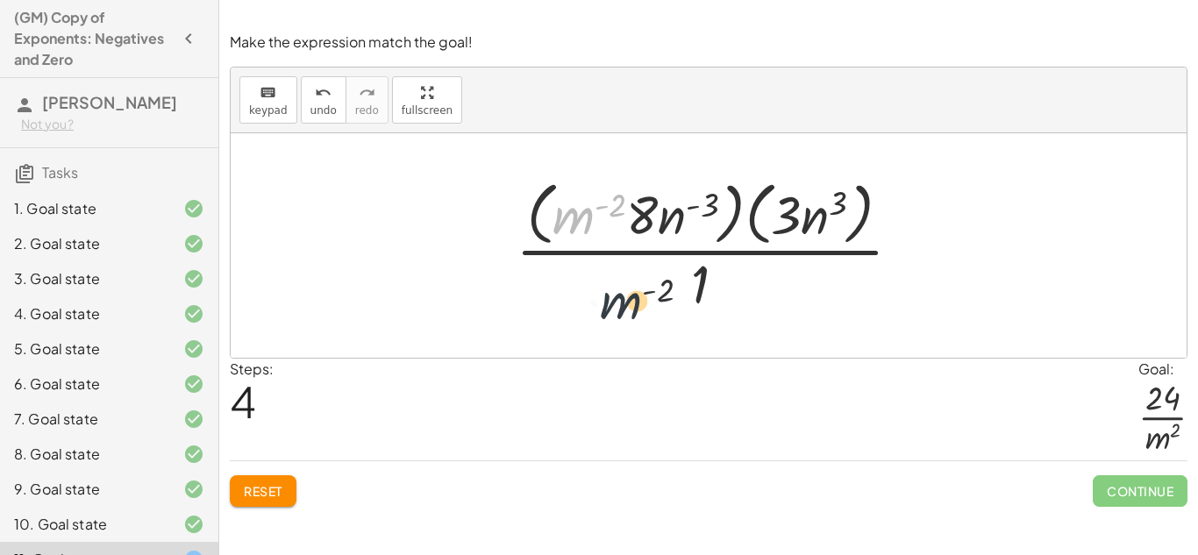
click at [631, 315] on div at bounding box center [716, 245] width 418 height 143
drag, startPoint x: 583, startPoint y: 222, endPoint x: 716, endPoint y: 278, distance: 143.9
click at [716, 278] on div at bounding box center [716, 245] width 418 height 143
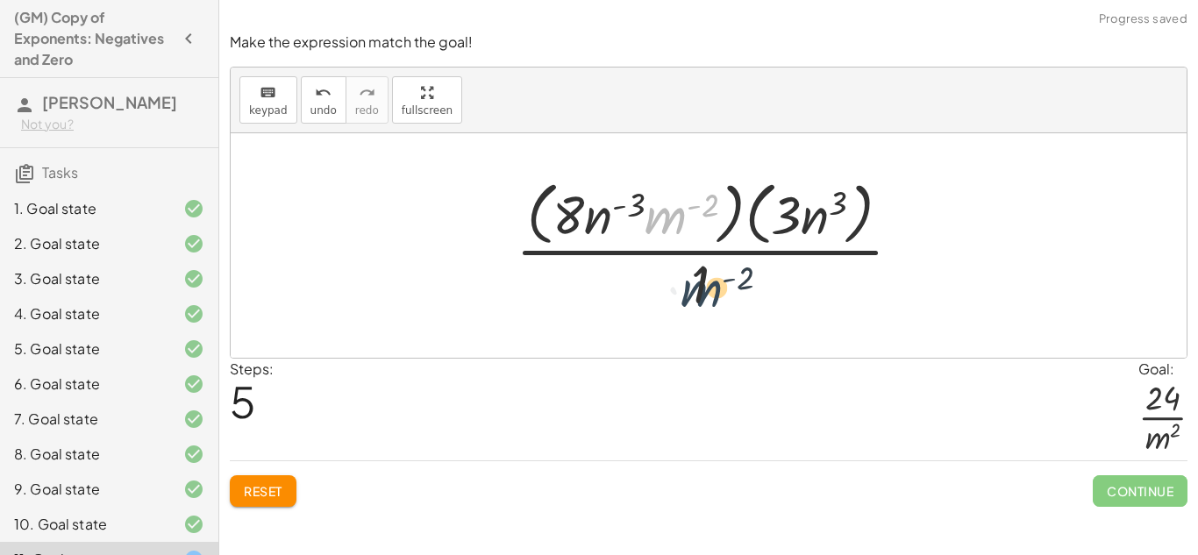
drag, startPoint x: 672, startPoint y: 194, endPoint x: 709, endPoint y: 268, distance: 82.4
click at [709, 268] on div at bounding box center [716, 245] width 418 height 143
click at [789, 224] on div at bounding box center [716, 245] width 418 height 143
click at [802, 223] on div at bounding box center [716, 245] width 418 height 143
click at [634, 202] on div at bounding box center [716, 245] width 418 height 143
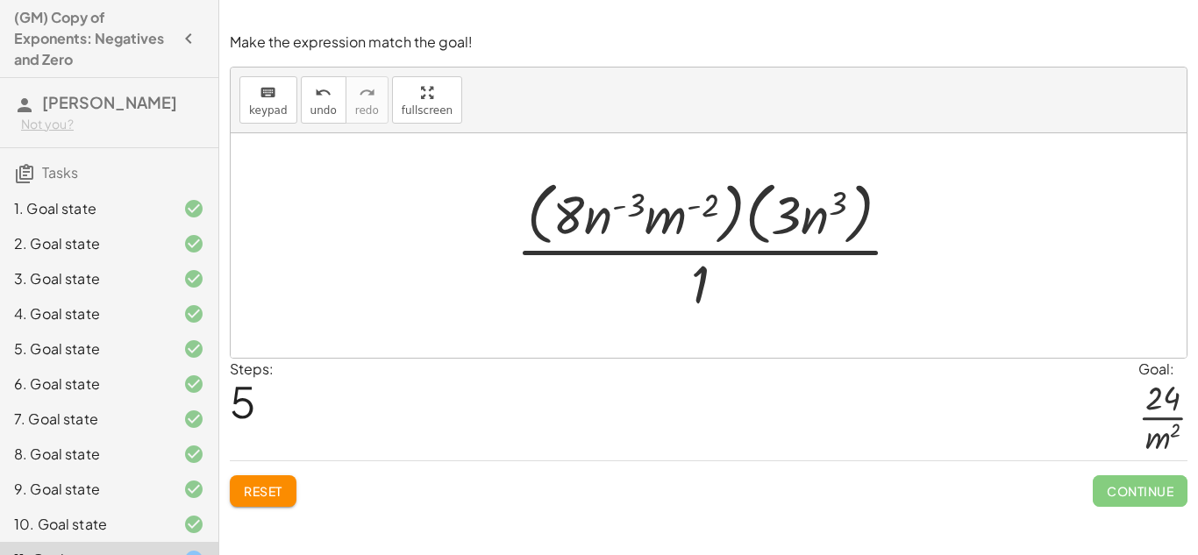
click at [596, 207] on div at bounding box center [716, 245] width 418 height 143
click at [594, 208] on div at bounding box center [716, 245] width 418 height 143
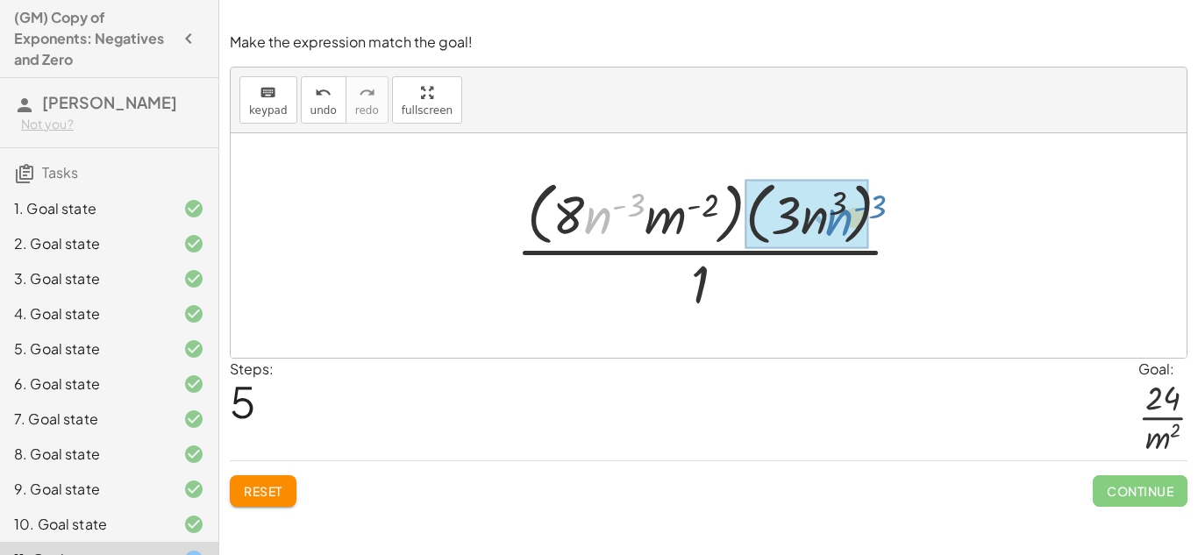
drag, startPoint x: 594, startPoint y: 208, endPoint x: 824, endPoint y: 208, distance: 229.9
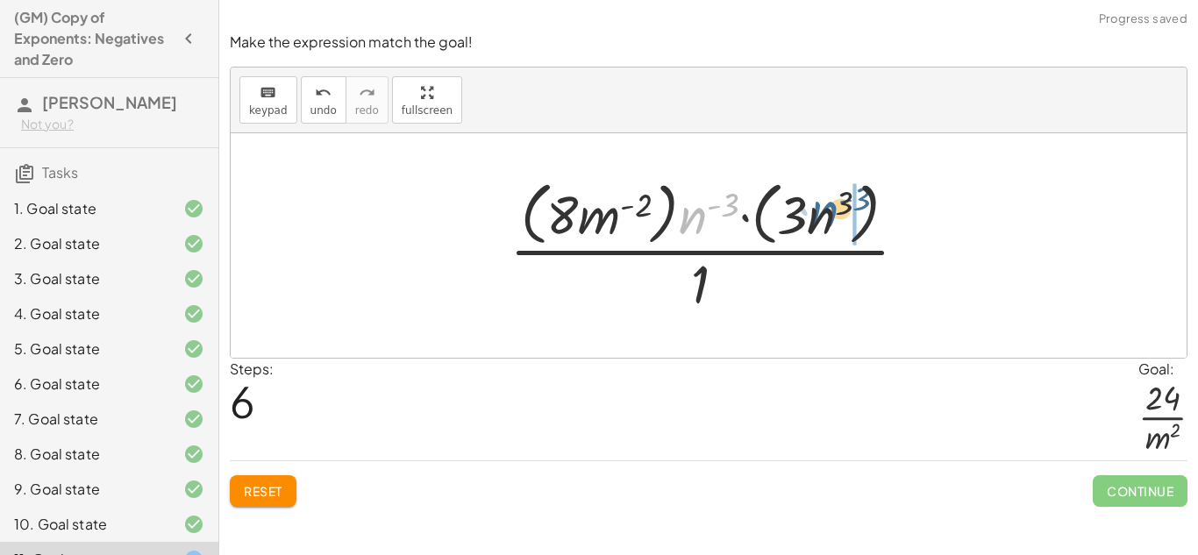
drag, startPoint x: 706, startPoint y: 215, endPoint x: 840, endPoint y: 209, distance: 133.5
click at [840, 209] on div at bounding box center [716, 245] width 430 height 143
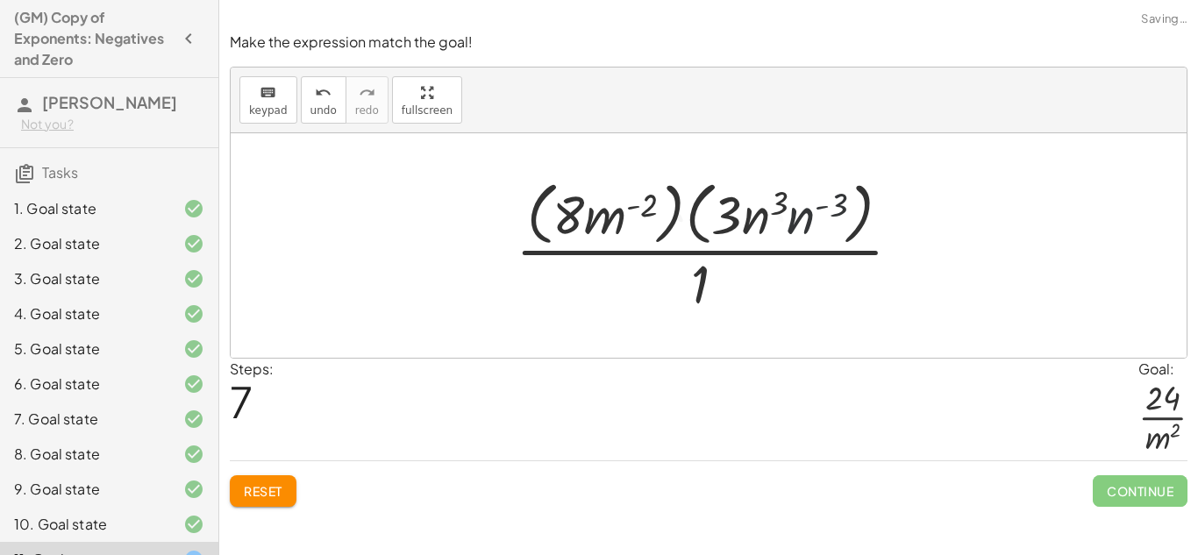
click at [822, 215] on div at bounding box center [716, 245] width 418 height 143
click at [818, 199] on div at bounding box center [716, 245] width 418 height 143
click at [755, 229] on div at bounding box center [716, 245] width 418 height 143
drag, startPoint x: 755, startPoint y: 229, endPoint x: 784, endPoint y: 226, distance: 29.1
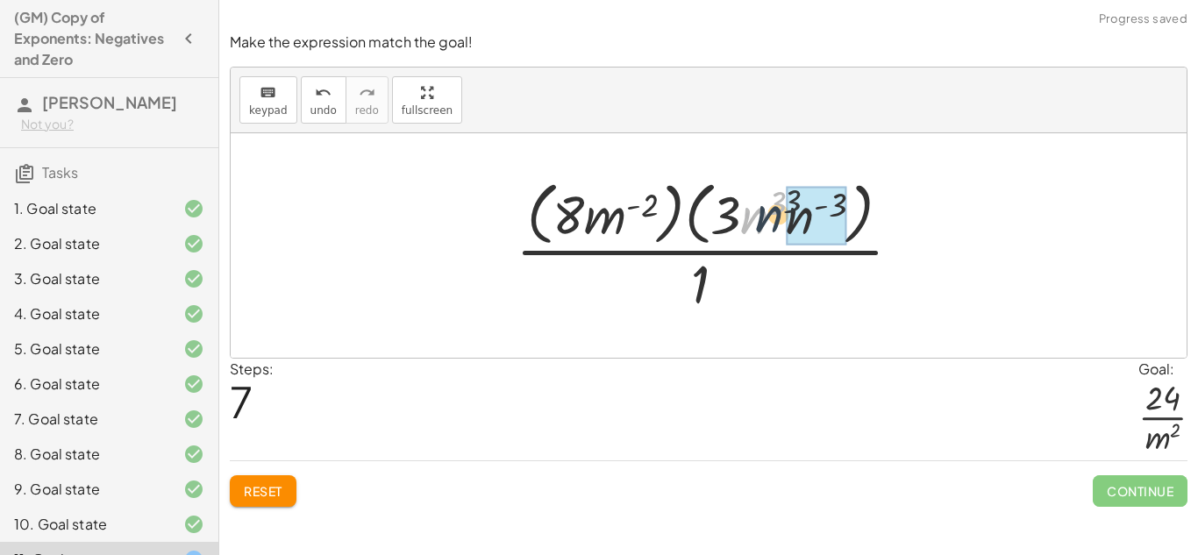
click at [784, 226] on div at bounding box center [716, 245] width 418 height 143
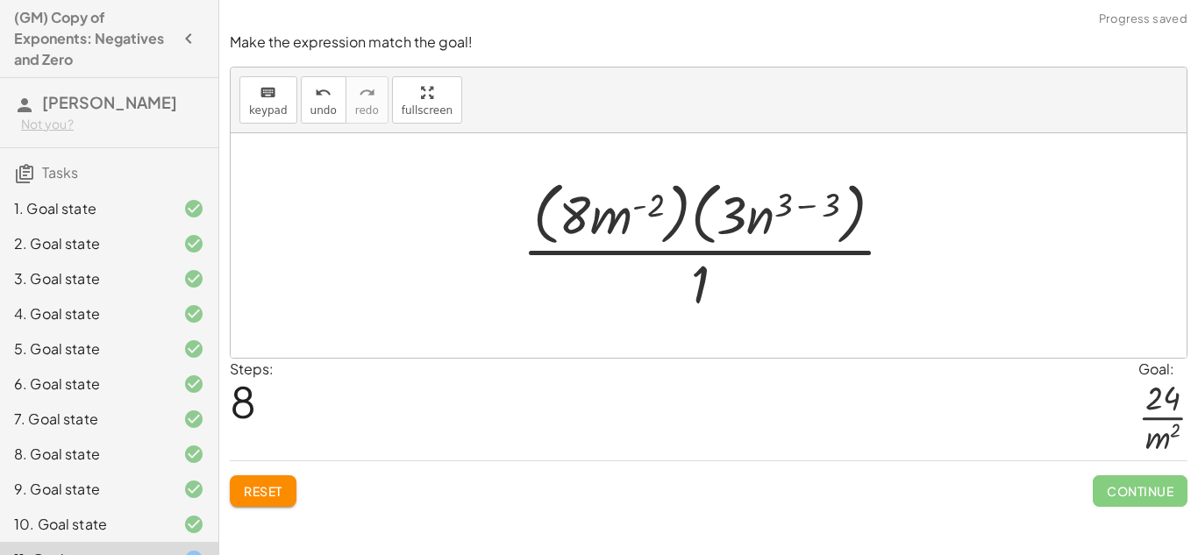
click at [817, 212] on div at bounding box center [715, 245] width 404 height 143
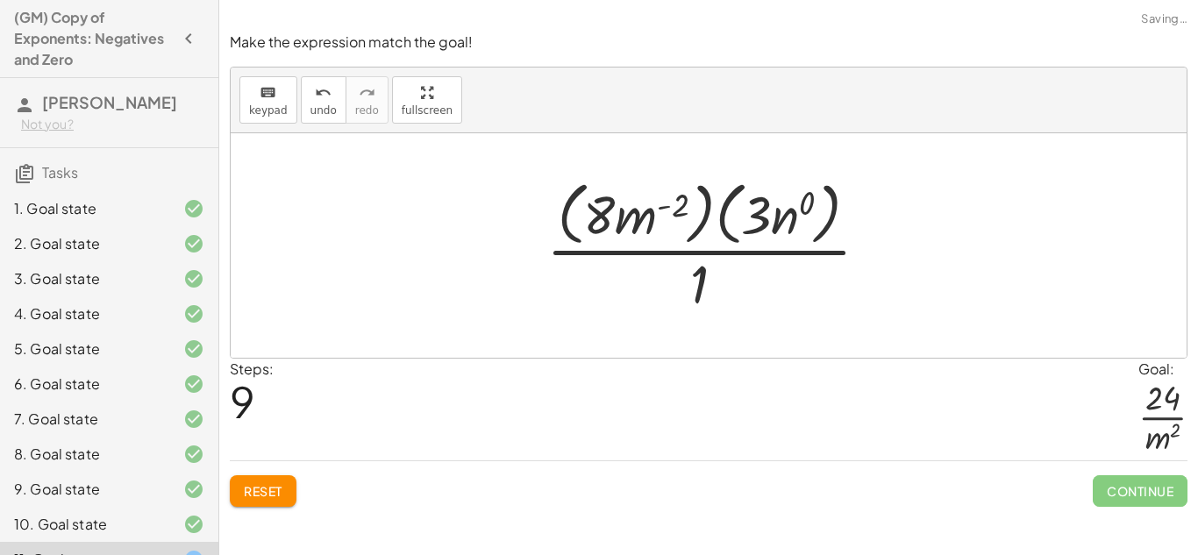
click at [796, 215] on div at bounding box center [715, 245] width 354 height 143
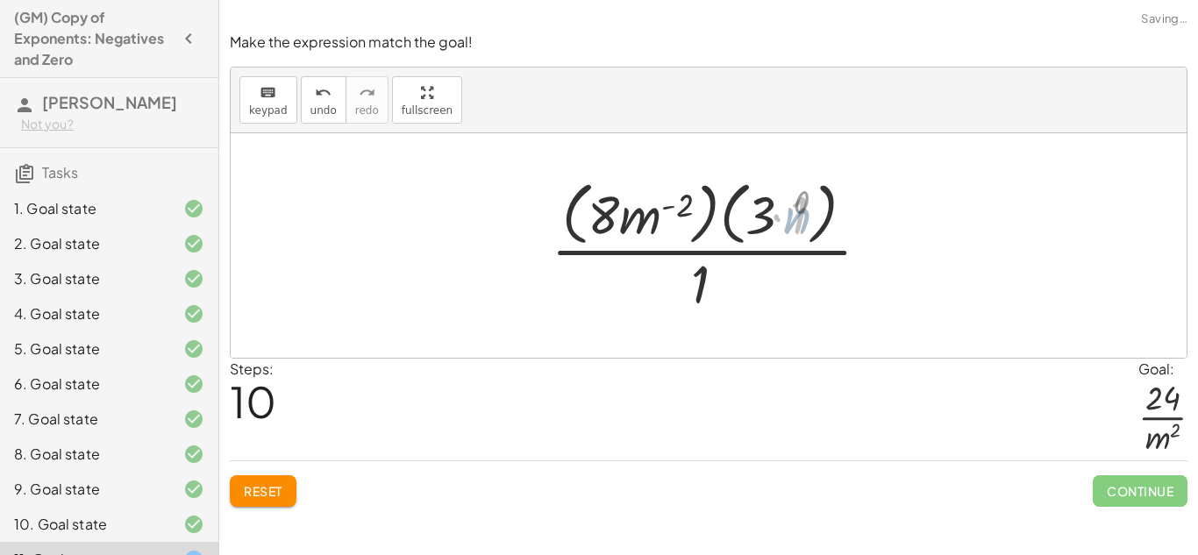
click at [800, 212] on div at bounding box center [715, 245] width 341 height 143
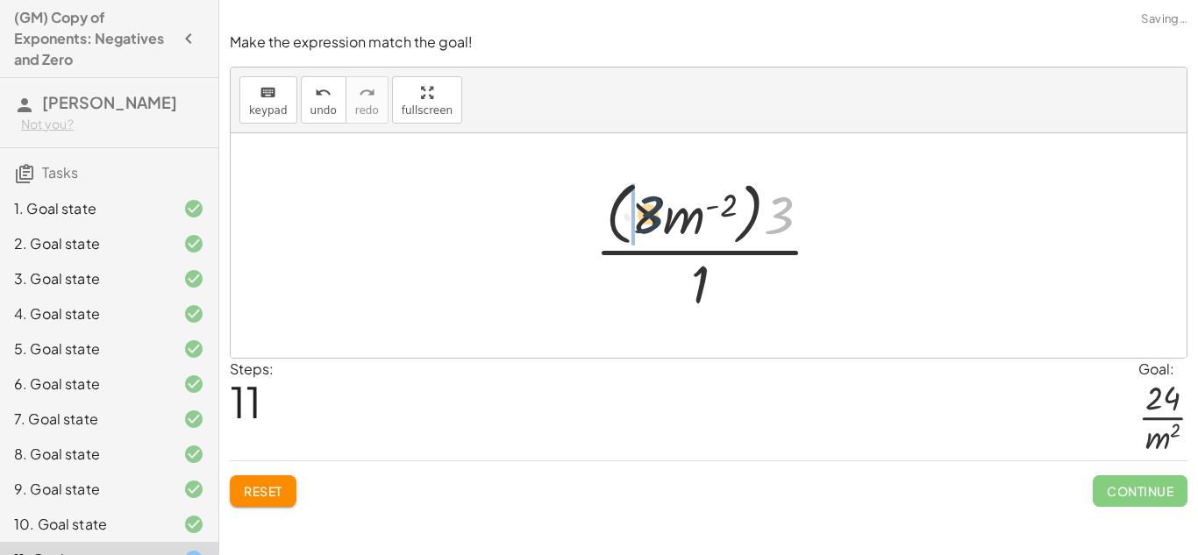
drag, startPoint x: 784, startPoint y: 215, endPoint x: 650, endPoint y: 214, distance: 134.2
click at [650, 214] on div at bounding box center [715, 245] width 259 height 143
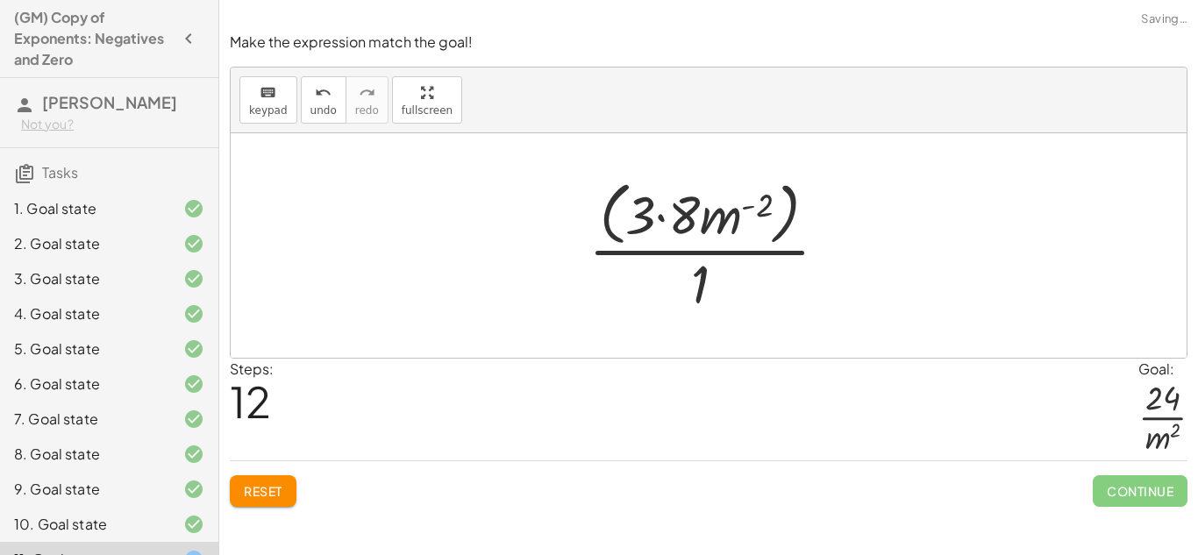
click at [666, 215] on div at bounding box center [715, 245] width 271 height 143
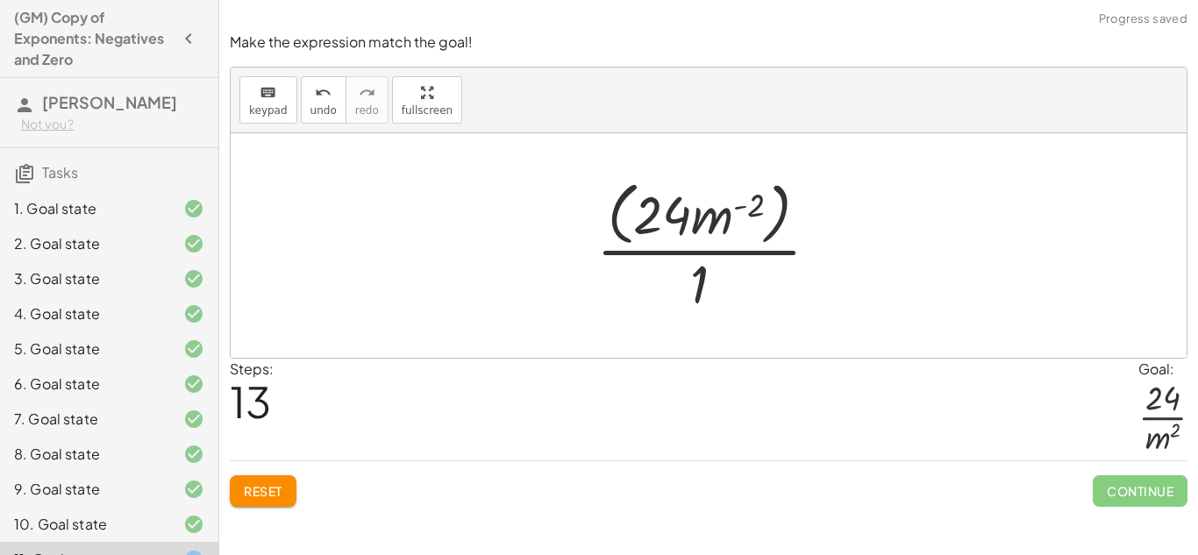
click at [767, 234] on div at bounding box center [715, 245] width 254 height 143
click at [767, 234] on div at bounding box center [715, 245] width 203 height 135
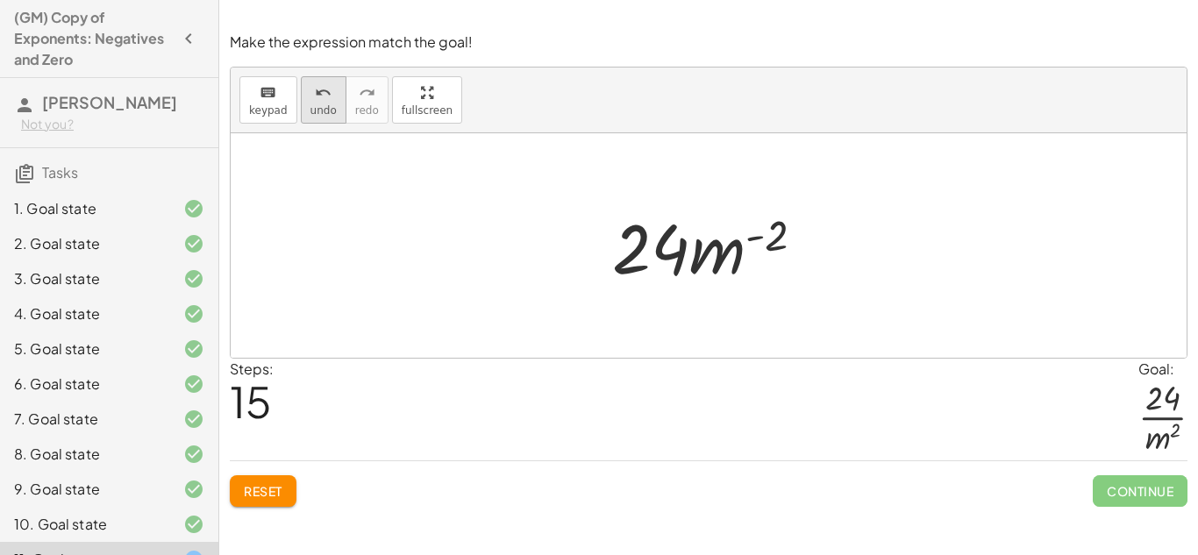
click at [315, 97] on icon "undo" at bounding box center [323, 92] width 17 height 21
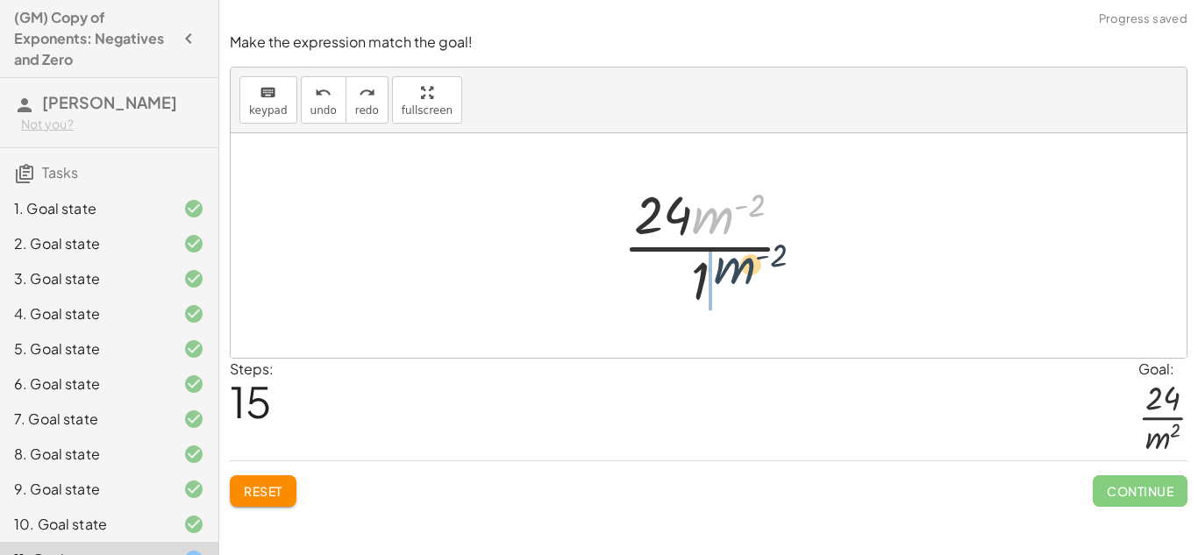
drag, startPoint x: 731, startPoint y: 210, endPoint x: 757, endPoint y: 275, distance: 70.9
click at [757, 275] on div at bounding box center [715, 245] width 203 height 135
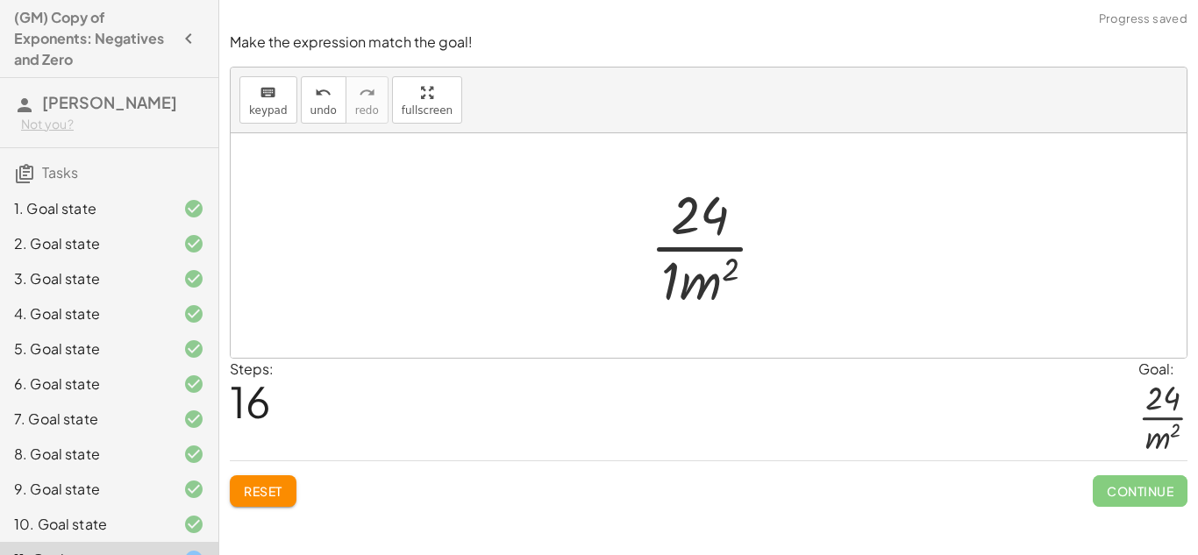
click at [672, 275] on div at bounding box center [715, 245] width 148 height 135
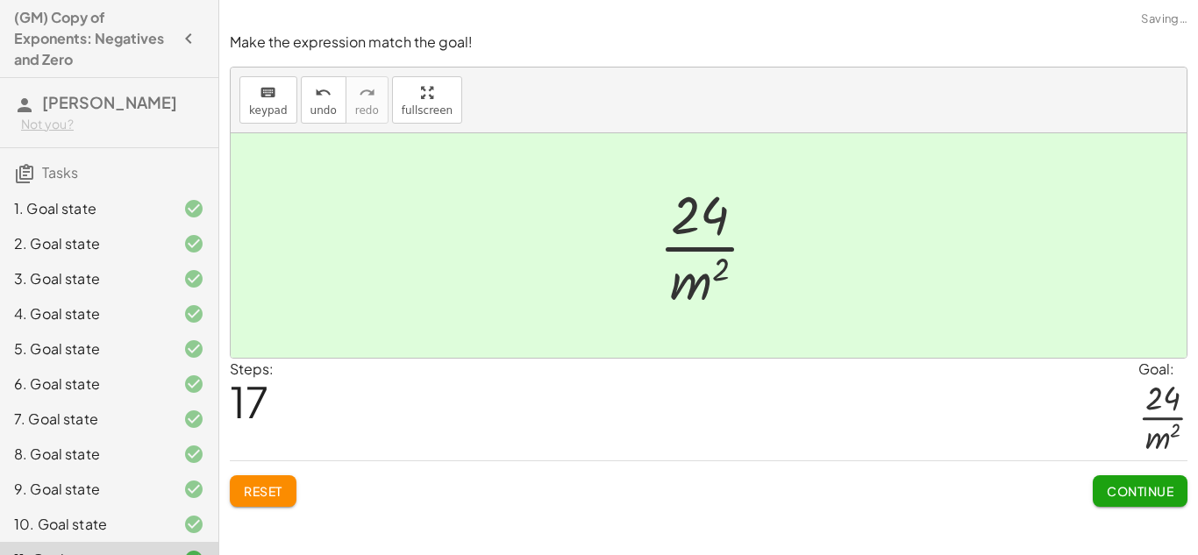
click at [1137, 490] on span "Continue" at bounding box center [1140, 491] width 67 height 16
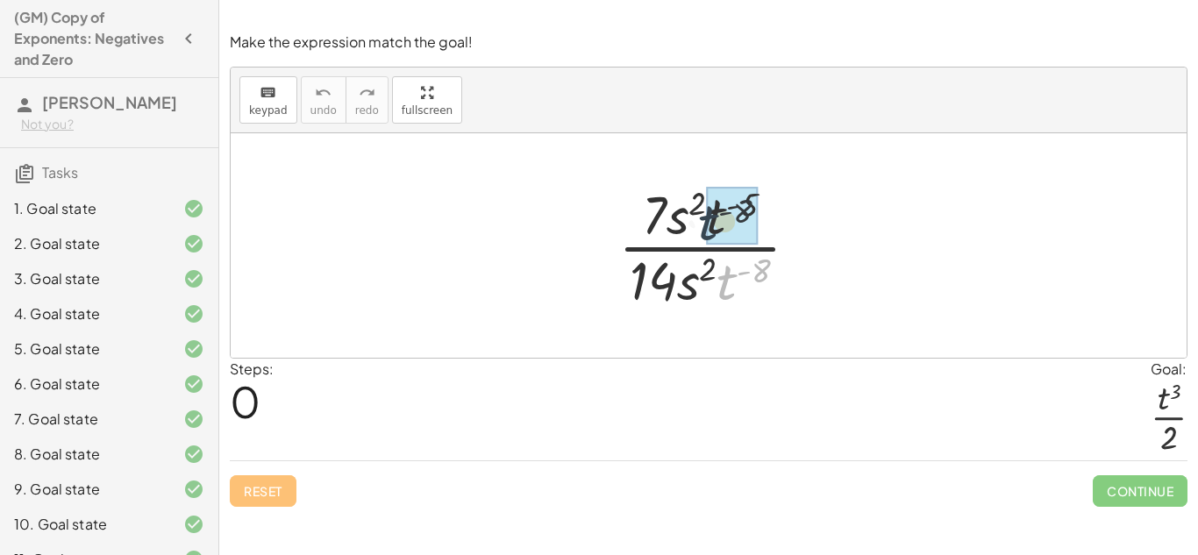
drag, startPoint x: 734, startPoint y: 277, endPoint x: 716, endPoint y: 216, distance: 64.1
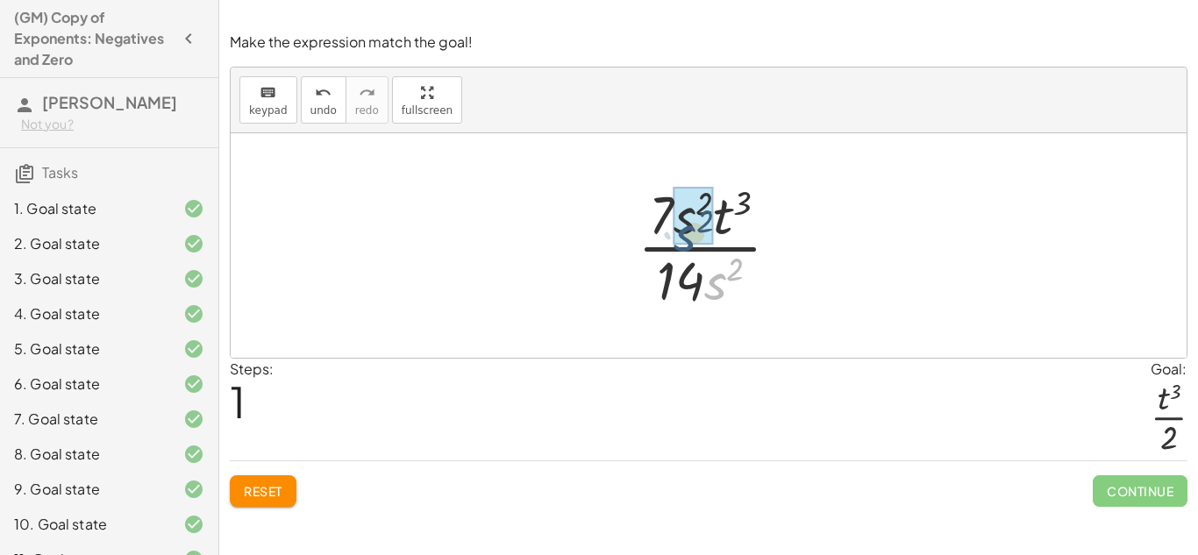
drag, startPoint x: 719, startPoint y: 277, endPoint x: 686, endPoint y: 224, distance: 63.1
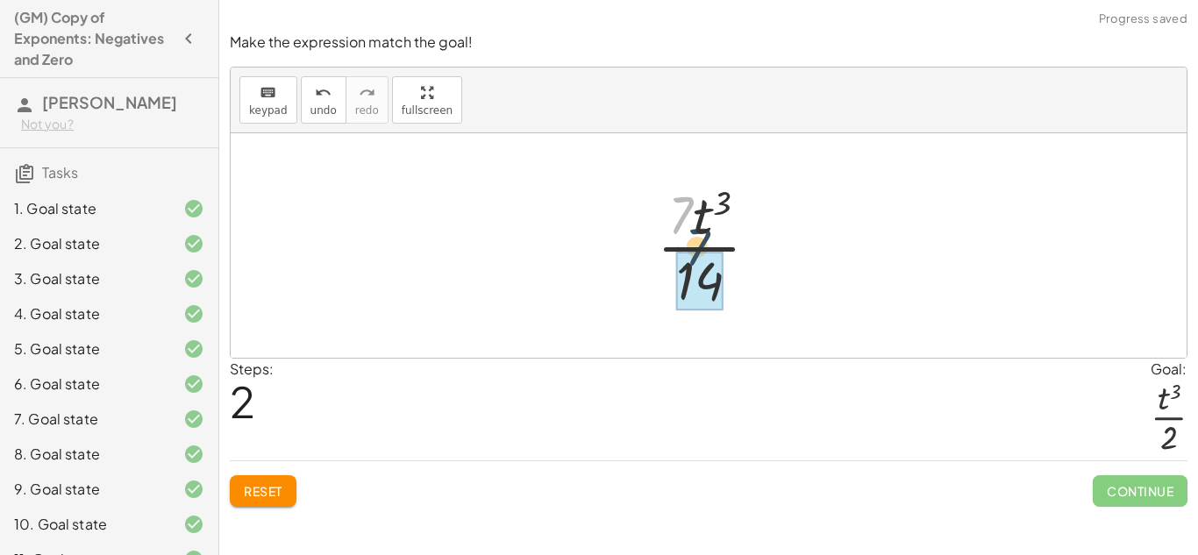
drag, startPoint x: 684, startPoint y: 220, endPoint x: 705, endPoint y: 258, distance: 43.2
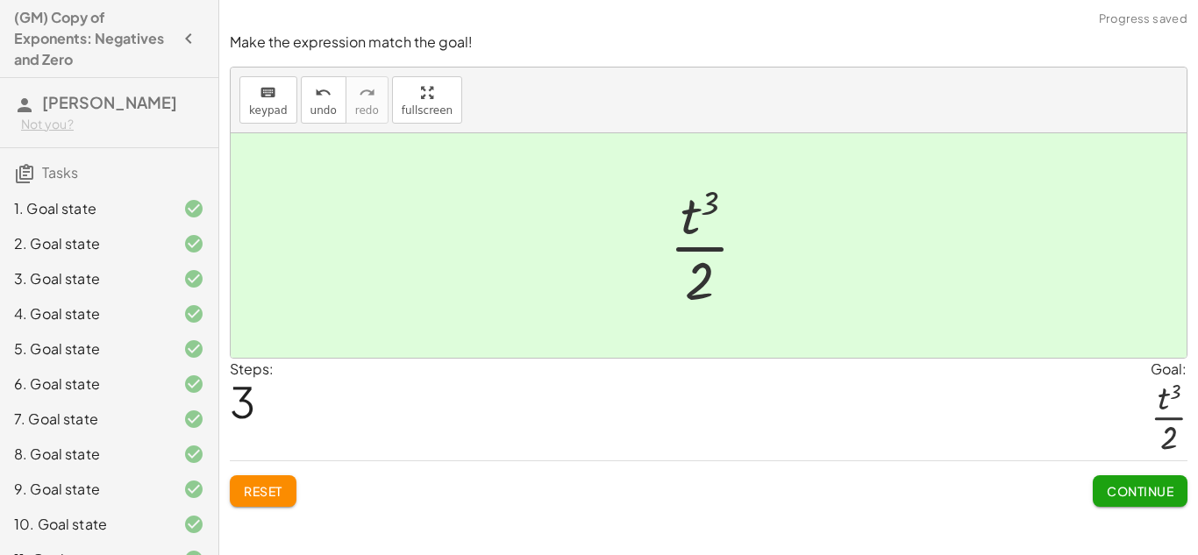
click at [1151, 505] on button "Continue" at bounding box center [1140, 492] width 95 height 32
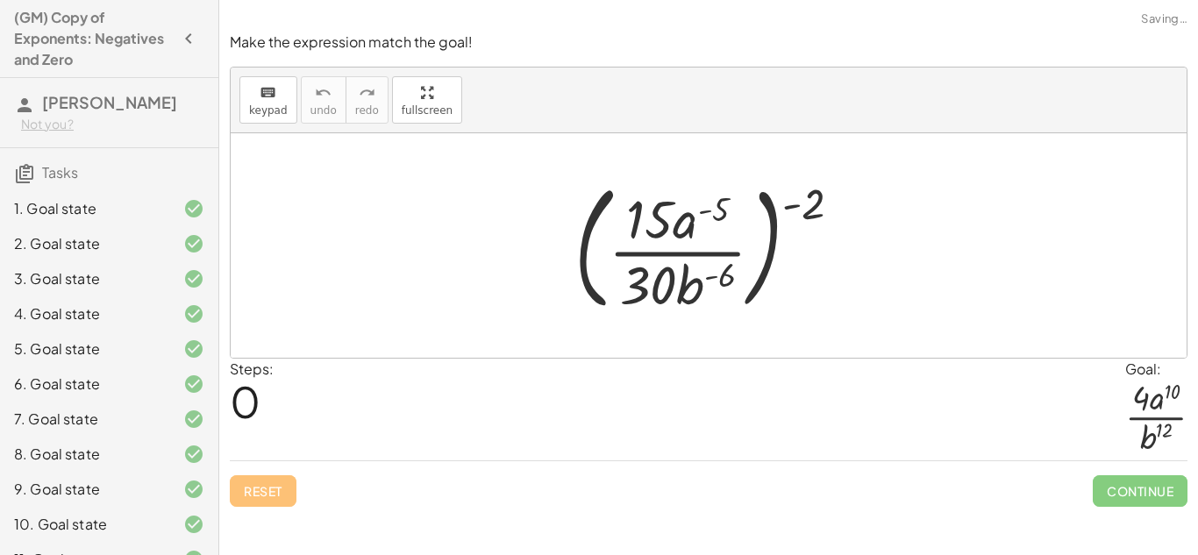
scroll to position [297, 0]
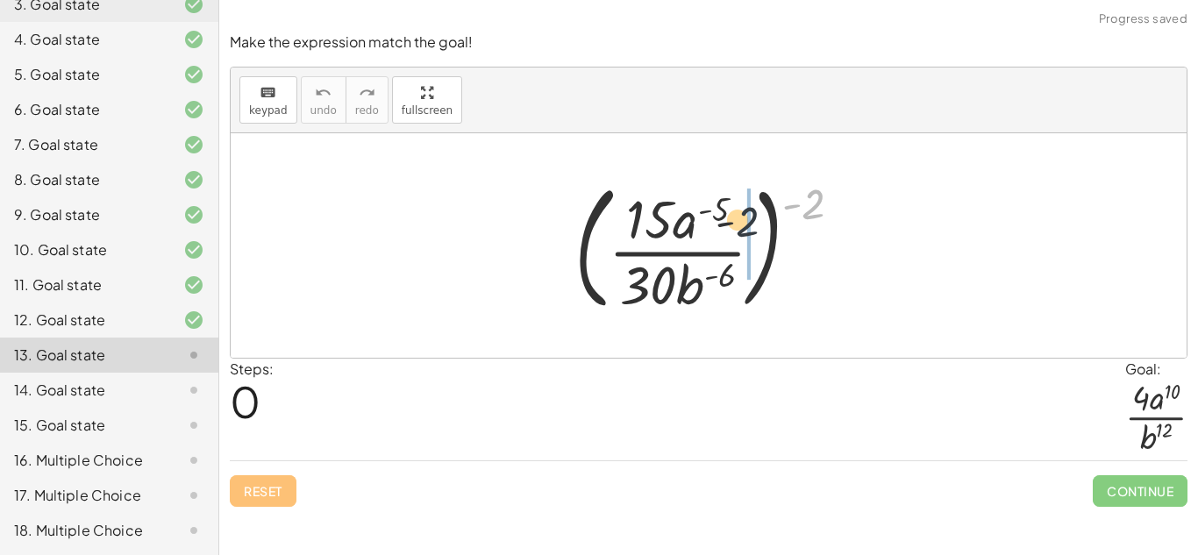
drag, startPoint x: 815, startPoint y: 199, endPoint x: 728, endPoint y: 221, distance: 89.6
click at [728, 221] on div at bounding box center [715, 246] width 299 height 146
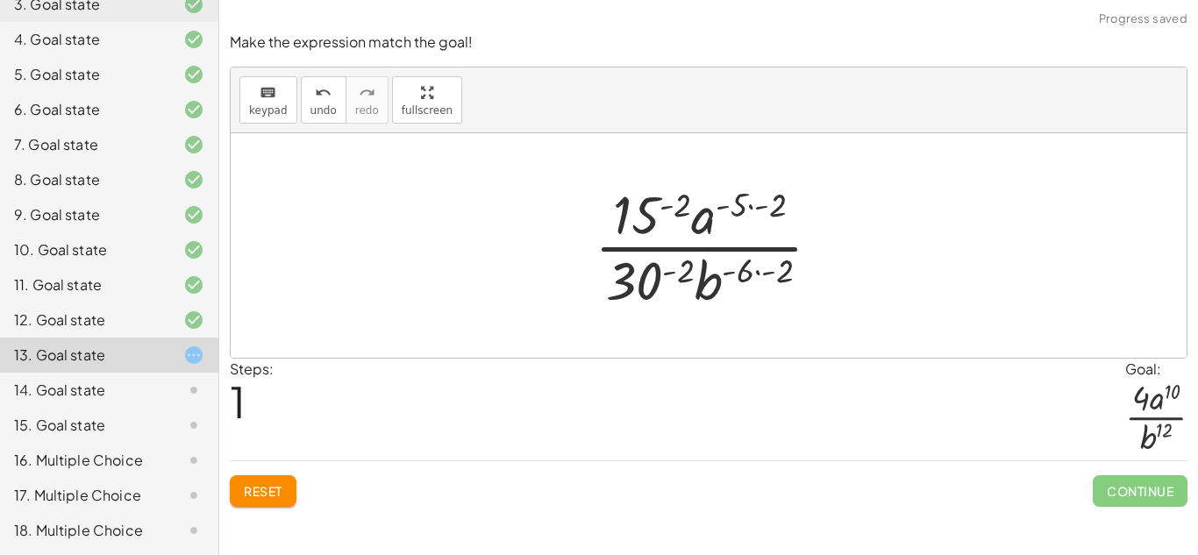
click at [775, 200] on div at bounding box center [715, 245] width 258 height 135
click at [770, 257] on div at bounding box center [715, 245] width 258 height 135
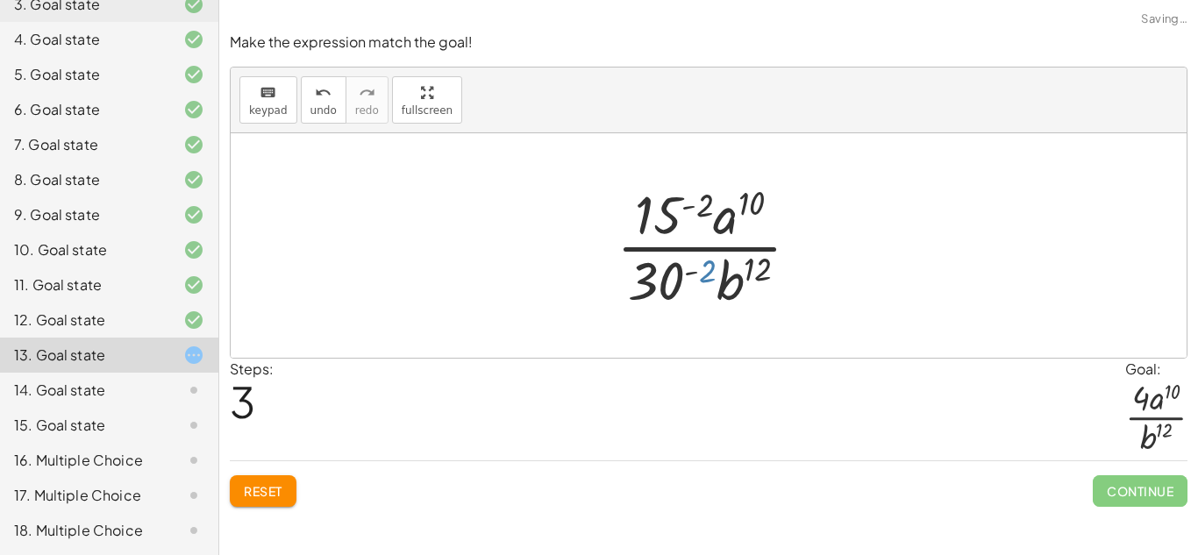
click at [704, 271] on div at bounding box center [715, 245] width 215 height 135
click at [689, 268] on div at bounding box center [715, 245] width 215 height 135
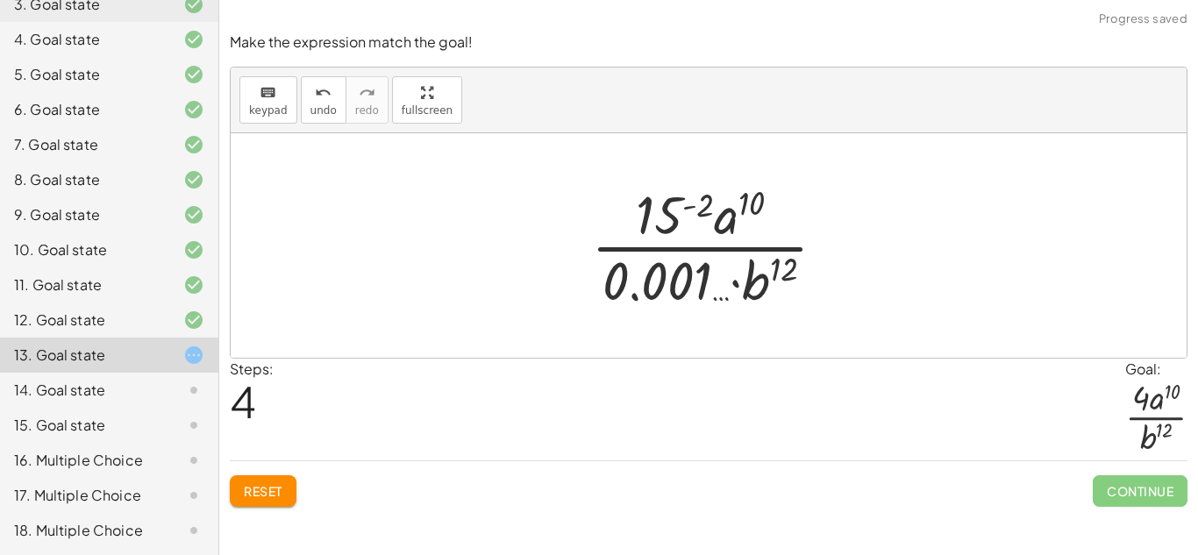
click at [670, 218] on div at bounding box center [716, 245] width 267 height 135
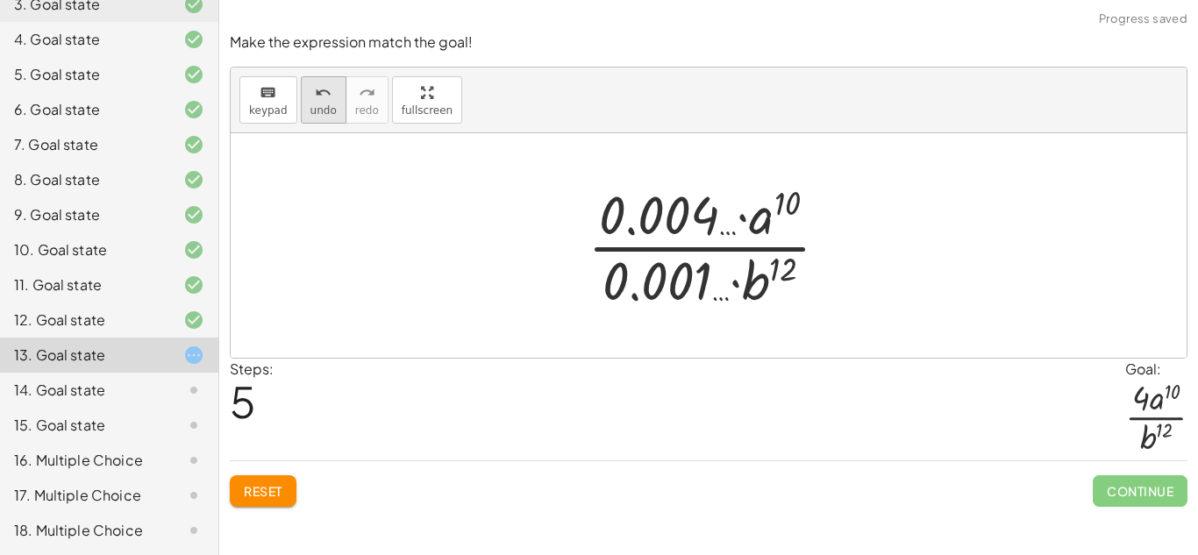
click at [332, 101] on button "undo undo" at bounding box center [324, 99] width 46 height 47
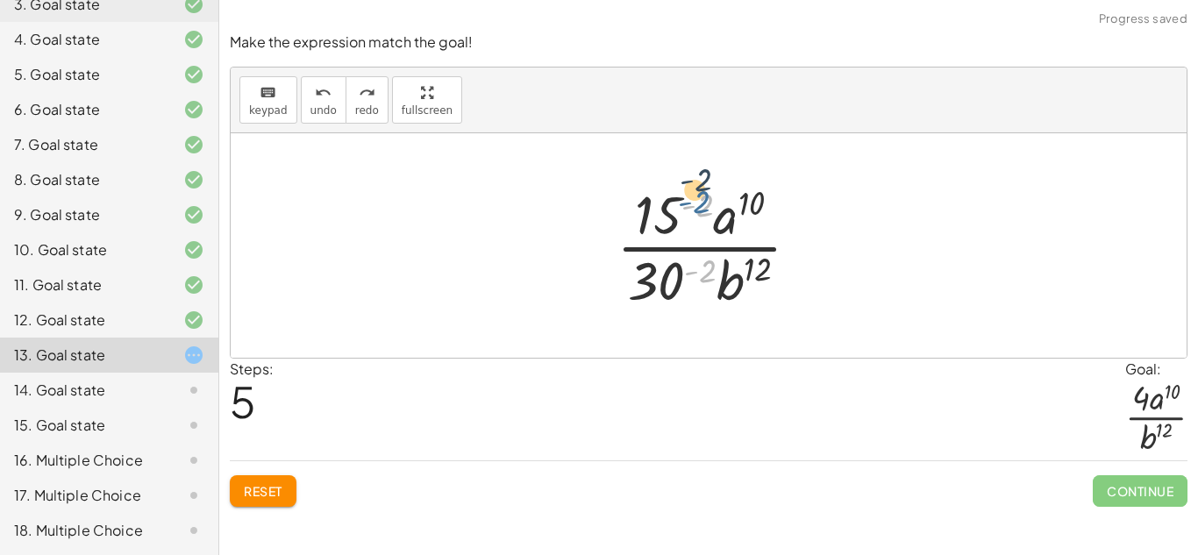
drag, startPoint x: 707, startPoint y: 265, endPoint x: 701, endPoint y: 198, distance: 67.0
click at [701, 198] on div at bounding box center [715, 245] width 215 height 135
drag, startPoint x: 701, startPoint y: 198, endPoint x: 710, endPoint y: 292, distance: 94.3
click at [710, 292] on div at bounding box center [715, 245] width 215 height 135
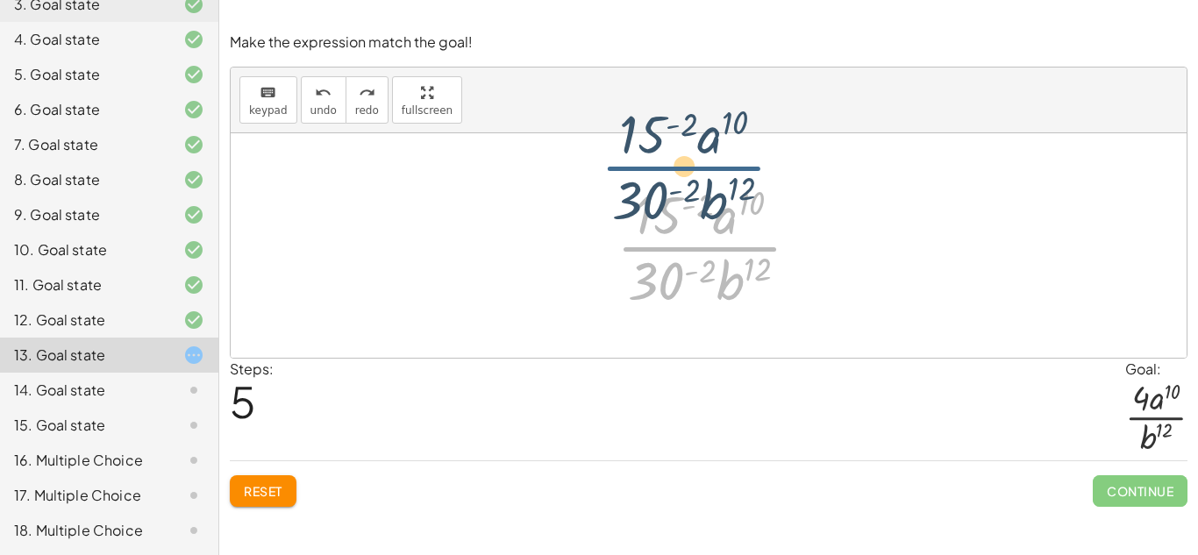
drag, startPoint x: 698, startPoint y: 259, endPoint x: 687, endPoint y: 200, distance: 59.9
click at [687, 200] on div at bounding box center [715, 245] width 215 height 135
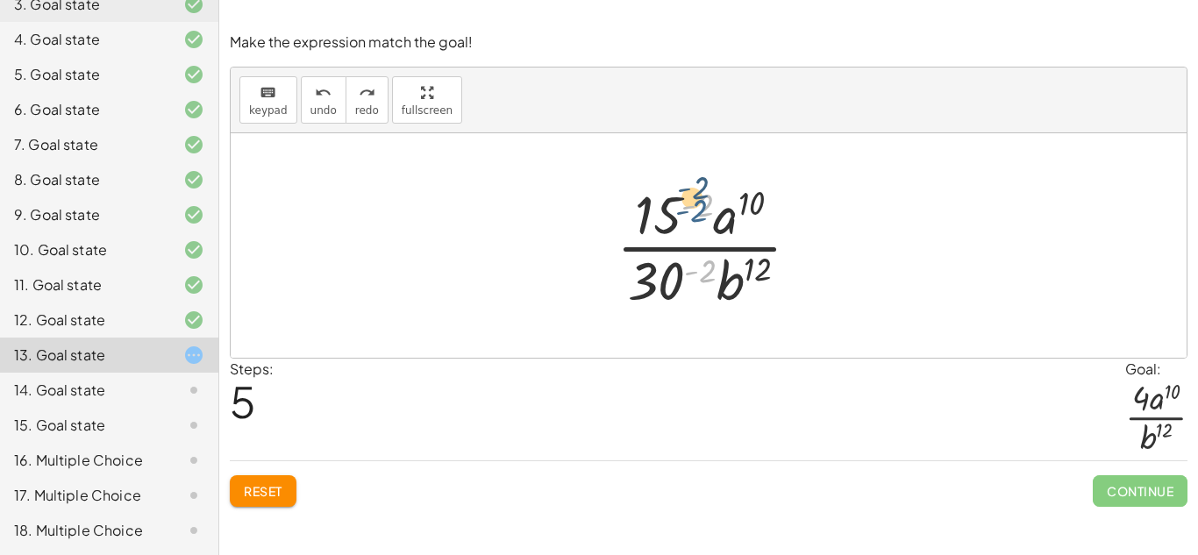
drag, startPoint x: 704, startPoint y: 277, endPoint x: 695, endPoint y: 216, distance: 62.0
click at [695, 216] on div at bounding box center [715, 245] width 215 height 135
click at [812, 208] on div at bounding box center [715, 245] width 215 height 135
drag, startPoint x: 650, startPoint y: 275, endPoint x: 633, endPoint y: 210, distance: 67.0
click at [633, 210] on div at bounding box center [715, 245] width 215 height 135
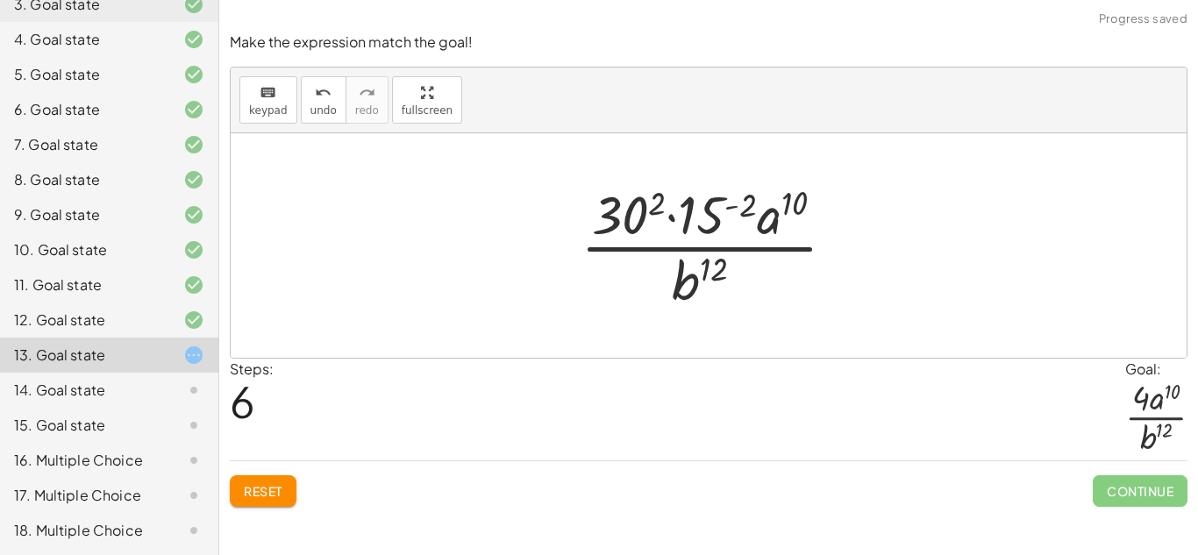
click at [677, 203] on div at bounding box center [715, 245] width 287 height 135
click at [711, 211] on div at bounding box center [715, 245] width 287 height 135
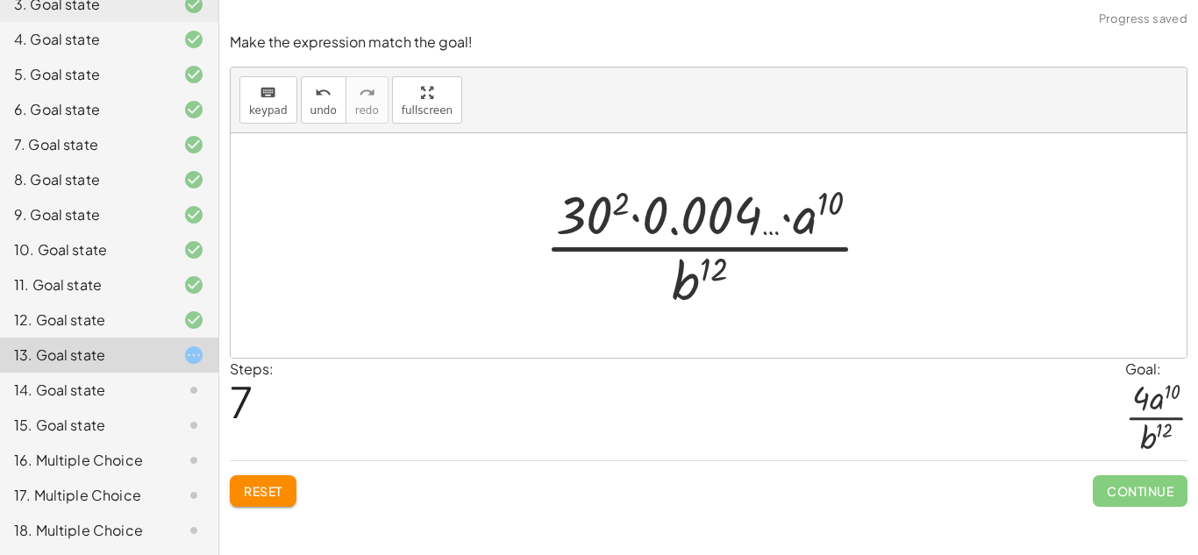
click at [619, 207] on div at bounding box center [715, 245] width 359 height 135
drag, startPoint x: 706, startPoint y: 210, endPoint x: 641, endPoint y: 208, distance: 64.9
click at [641, 208] on div at bounding box center [715, 245] width 364 height 135
click at [606, 208] on div at bounding box center [715, 245] width 364 height 135
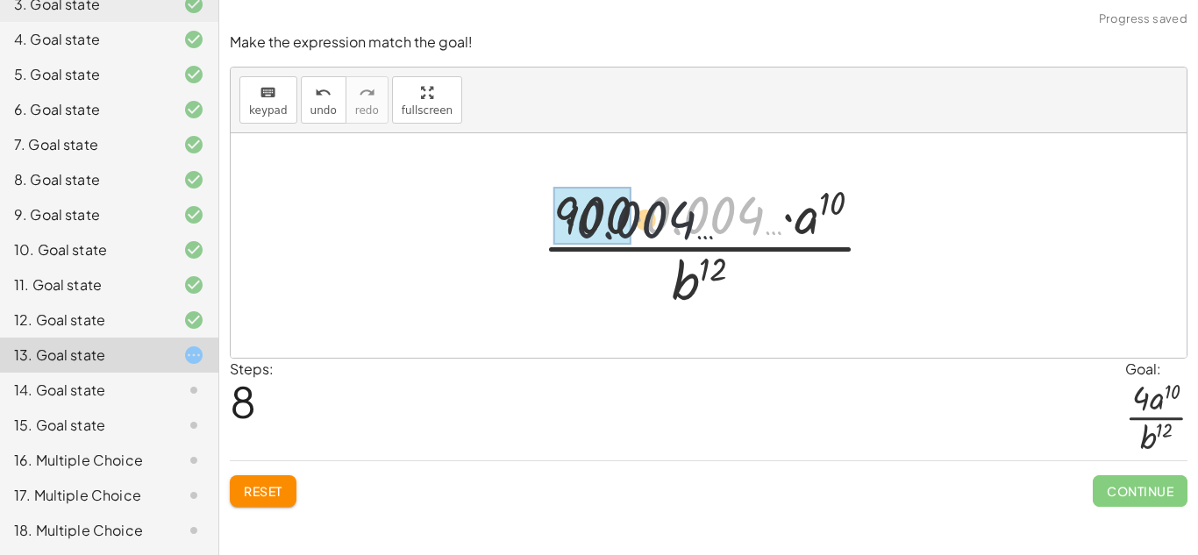
drag, startPoint x: 658, startPoint y: 205, endPoint x: 540, endPoint y: 209, distance: 117.6
click at [540, 209] on div at bounding box center [715, 245] width 364 height 135
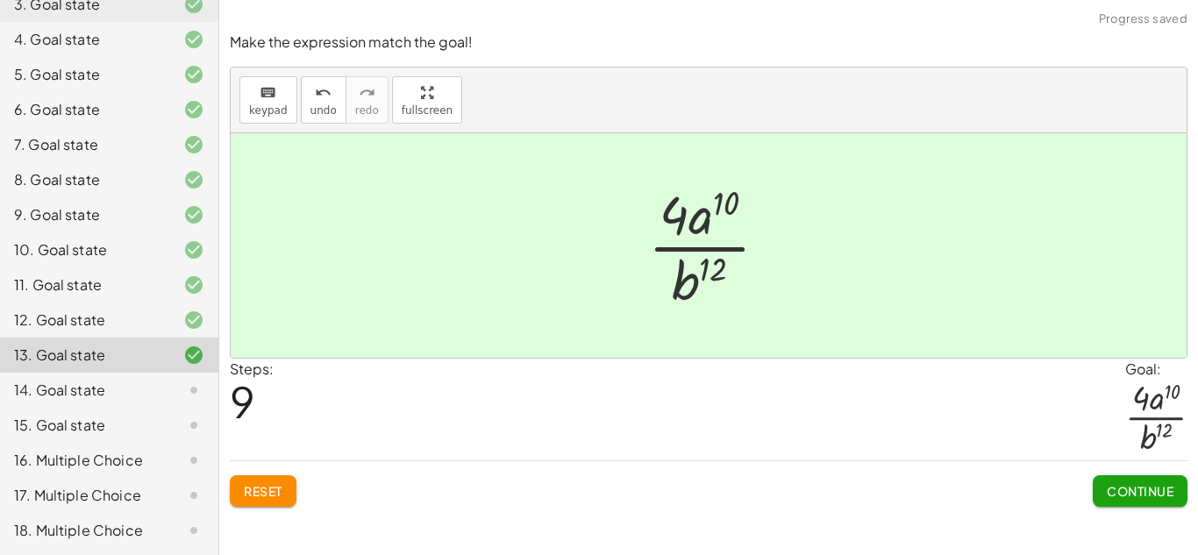
click at [1141, 476] on button "Continue" at bounding box center [1140, 492] width 95 height 32
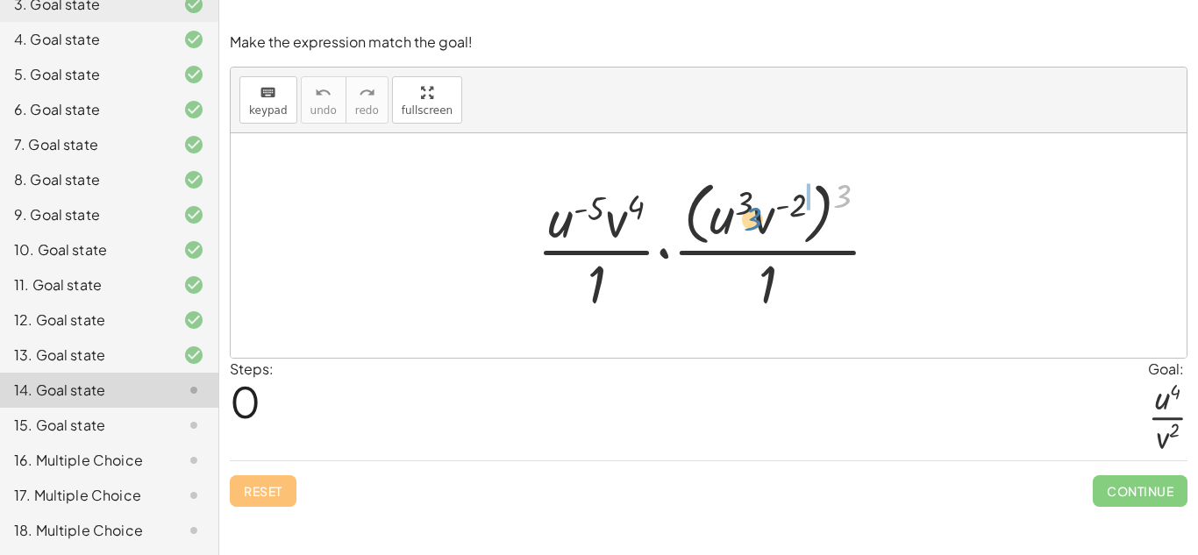
drag, startPoint x: 840, startPoint y: 204, endPoint x: 753, endPoint y: 226, distance: 90.7
click at [753, 226] on div at bounding box center [715, 245] width 375 height 143
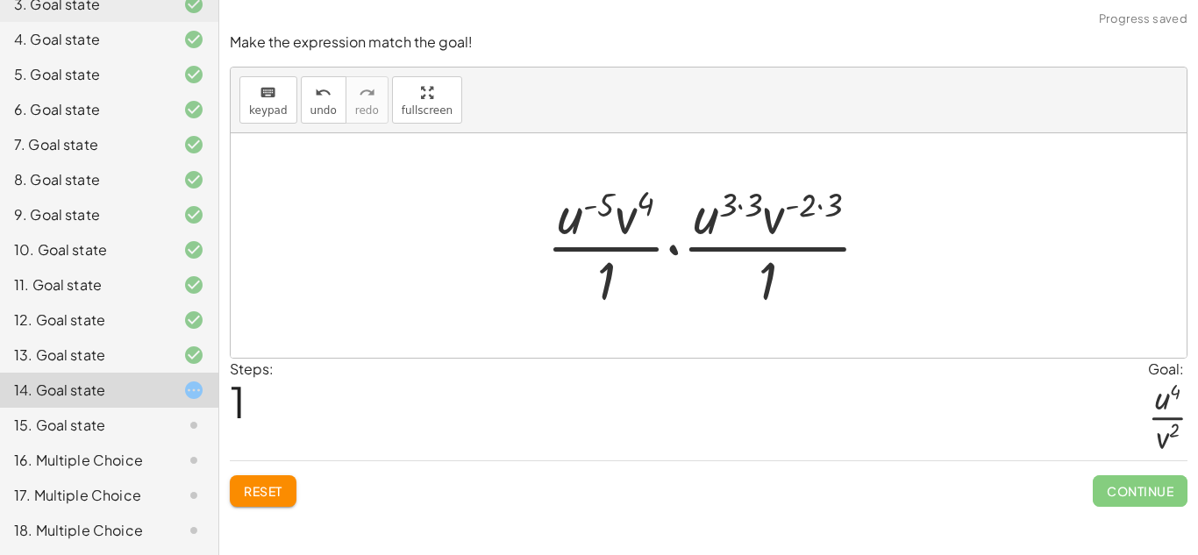
click at [751, 198] on div at bounding box center [715, 245] width 355 height 135
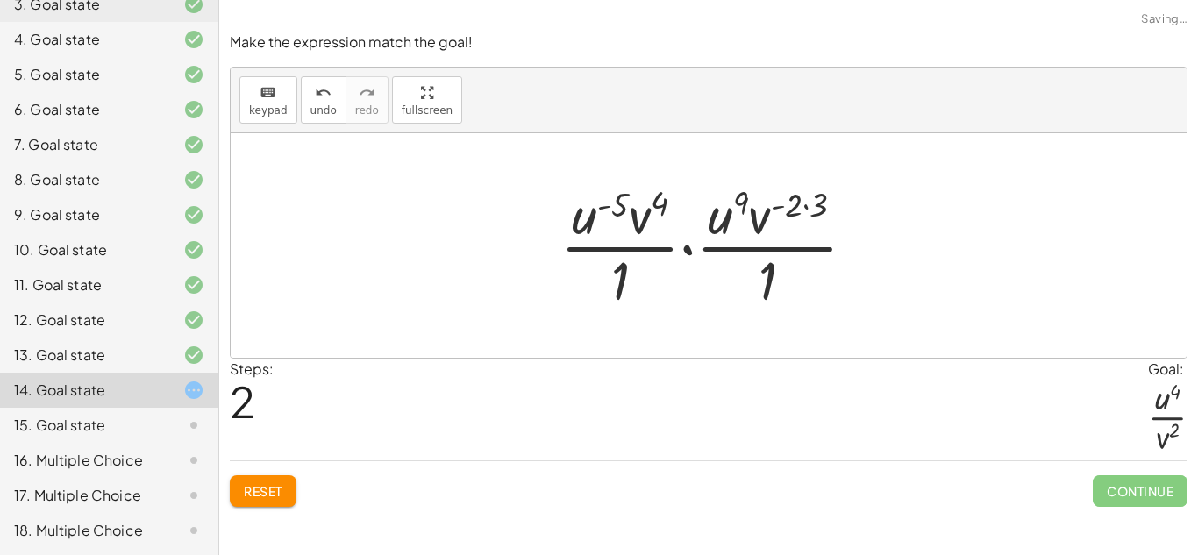
click at [816, 205] on div at bounding box center [715, 245] width 327 height 135
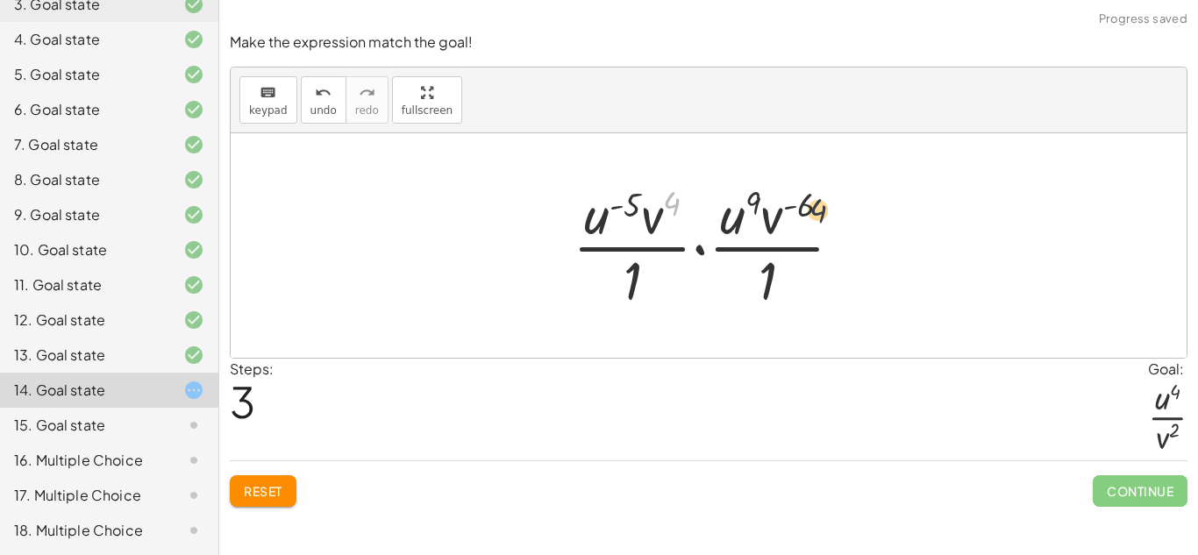
drag, startPoint x: 672, startPoint y: 203, endPoint x: 826, endPoint y: 213, distance: 153.9
click at [826, 213] on div at bounding box center [715, 245] width 302 height 135
click at [665, 223] on div at bounding box center [715, 245] width 302 height 135
drag, startPoint x: 661, startPoint y: 222, endPoint x: 774, endPoint y: 230, distance: 113.5
click at [774, 230] on div at bounding box center [715, 245] width 302 height 135
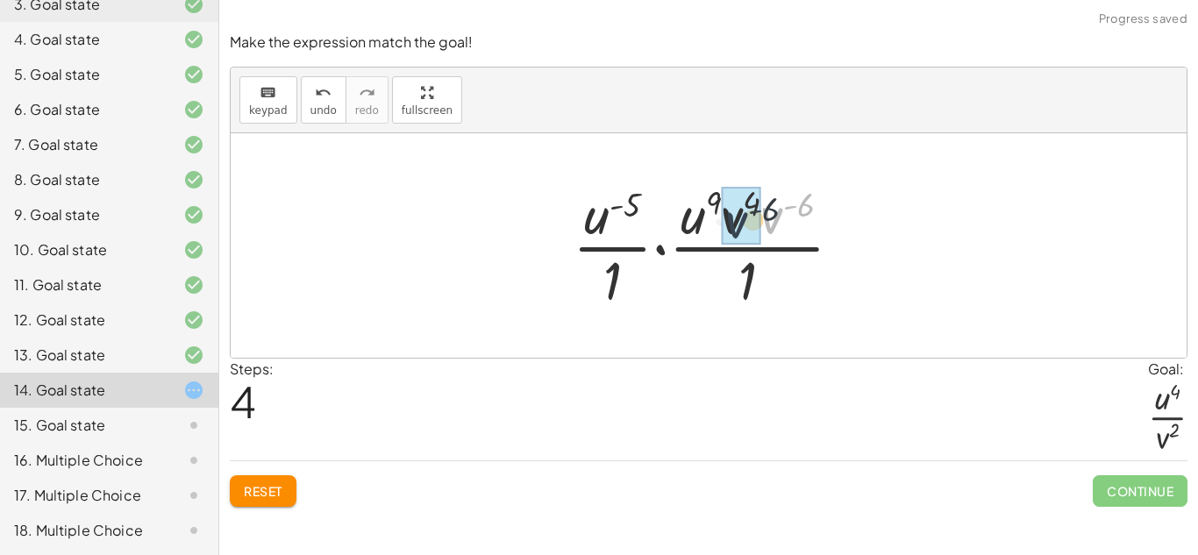
drag, startPoint x: 771, startPoint y: 225, endPoint x: 734, endPoint y: 229, distance: 37.1
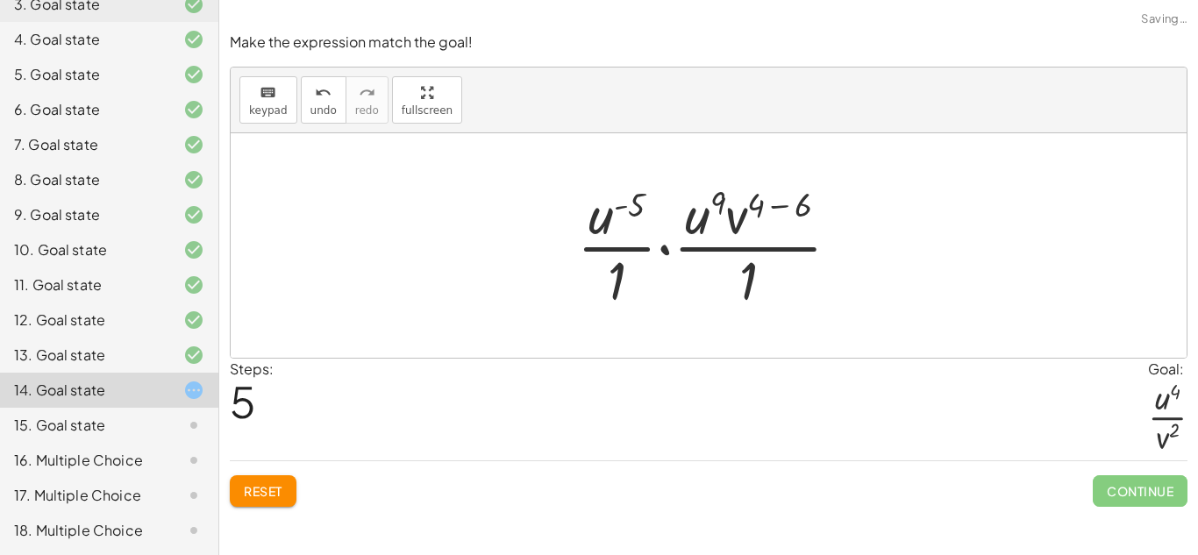
click at [734, 229] on div at bounding box center [716, 245] width 295 height 135
click at [757, 215] on div at bounding box center [716, 245] width 295 height 135
click at [782, 195] on div at bounding box center [716, 245] width 295 height 135
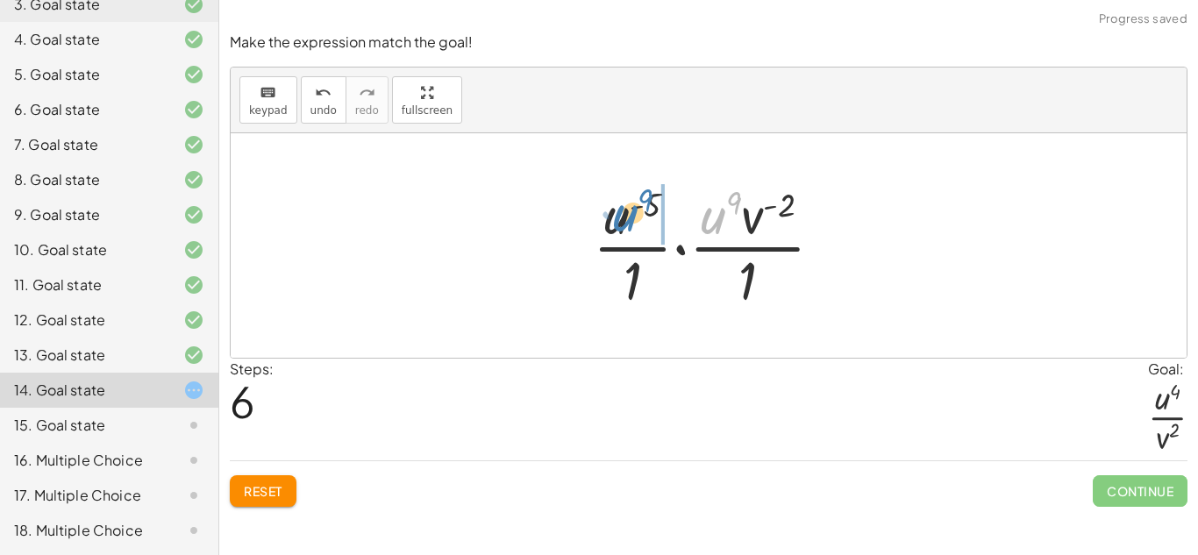
drag, startPoint x: 722, startPoint y: 214, endPoint x: 633, endPoint y: 211, distance: 88.7
click at [633, 211] on div at bounding box center [715, 245] width 262 height 135
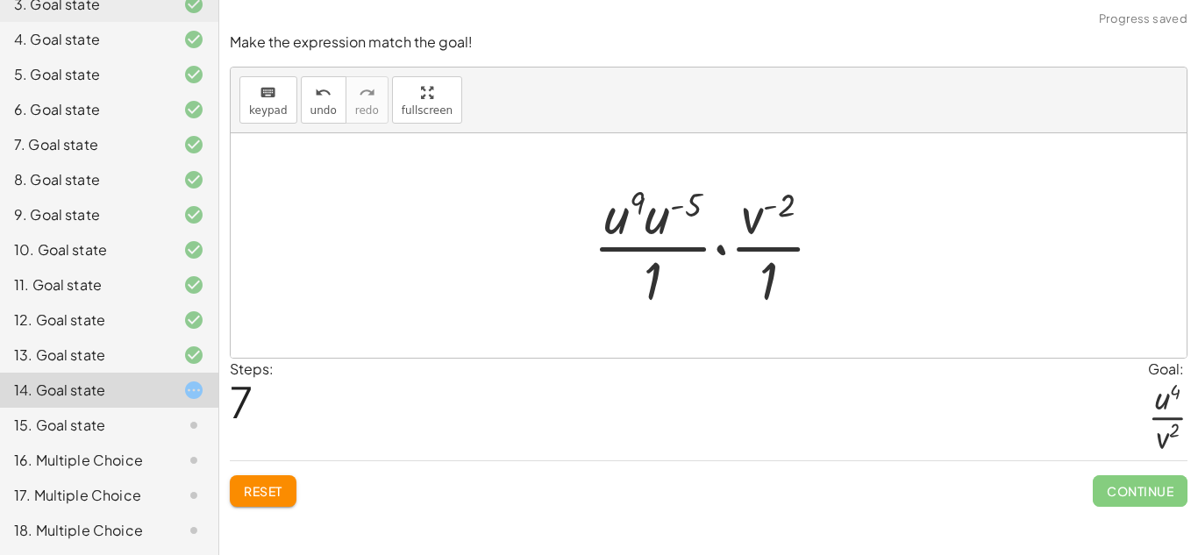
click at [646, 217] on div at bounding box center [715, 245] width 262 height 135
click at [679, 202] on div at bounding box center [716, 245] width 252 height 135
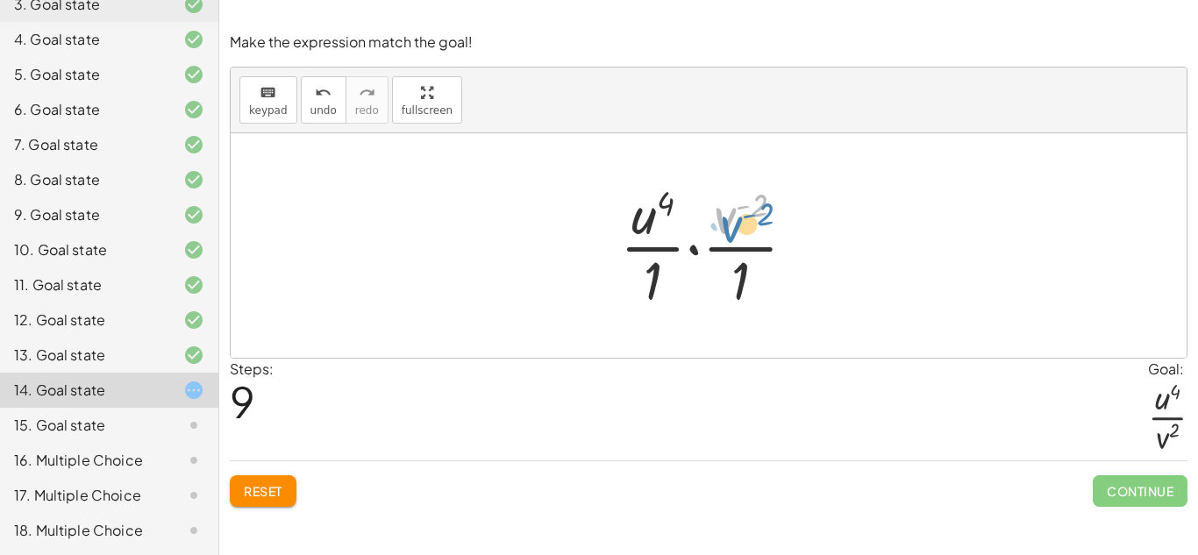
drag, startPoint x: 726, startPoint y: 230, endPoint x: 732, endPoint y: 239, distance: 10.2
click at [732, 239] on div at bounding box center [715, 245] width 207 height 135
click at [740, 253] on div at bounding box center [715, 245] width 207 height 135
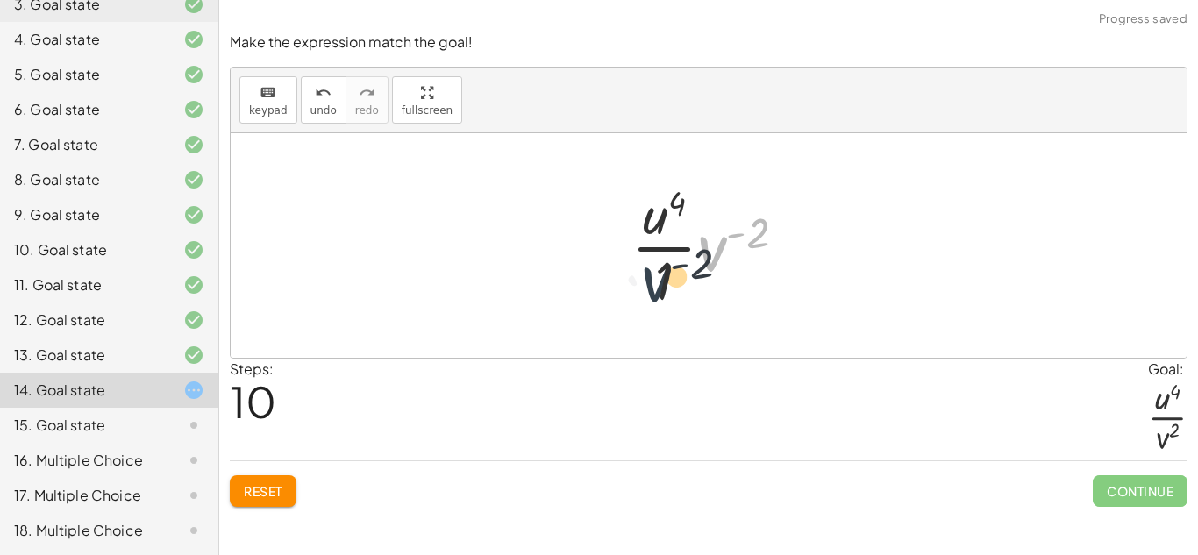
drag, startPoint x: 713, startPoint y: 249, endPoint x: 656, endPoint y: 279, distance: 64.4
click at [656, 279] on div at bounding box center [716, 245] width 186 height 135
drag, startPoint x: 719, startPoint y: 232, endPoint x: 660, endPoint y: 247, distance: 61.5
click at [660, 247] on div at bounding box center [716, 245] width 186 height 135
click at [658, 260] on div at bounding box center [716, 245] width 186 height 135
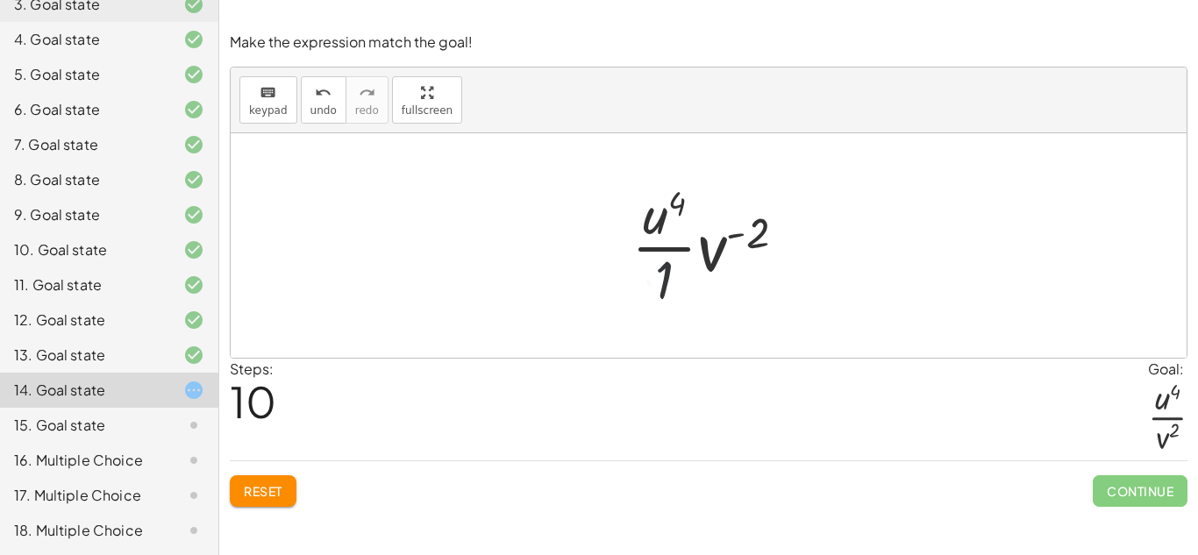
click at [655, 249] on div at bounding box center [716, 245] width 186 height 135
click at [655, 249] on div at bounding box center [714, 246] width 177 height 90
click at [710, 260] on div at bounding box center [714, 246] width 177 height 90
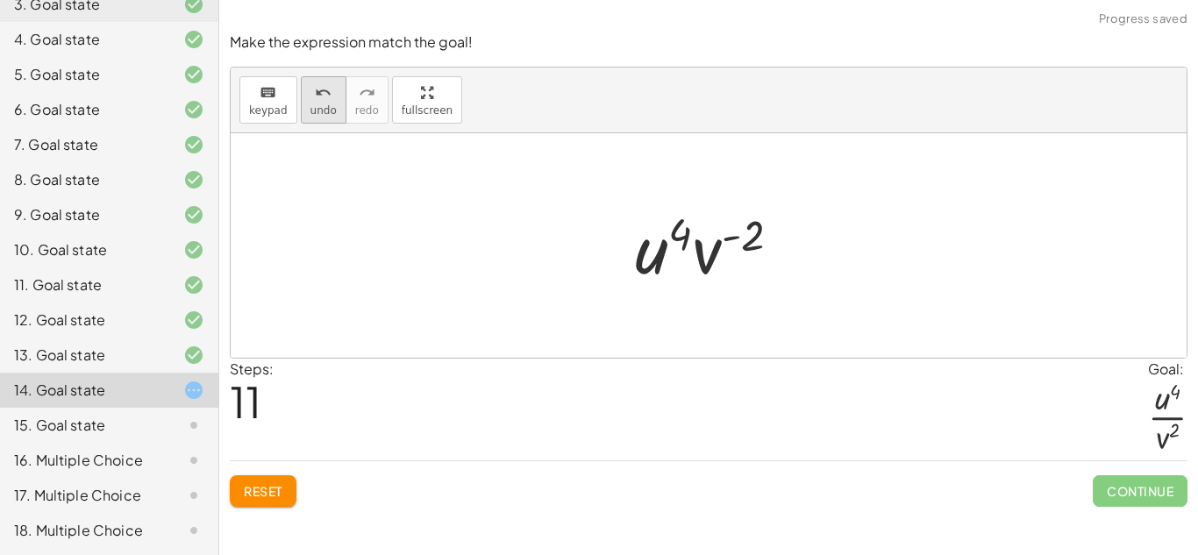
click at [317, 106] on span "undo" at bounding box center [324, 110] width 26 height 12
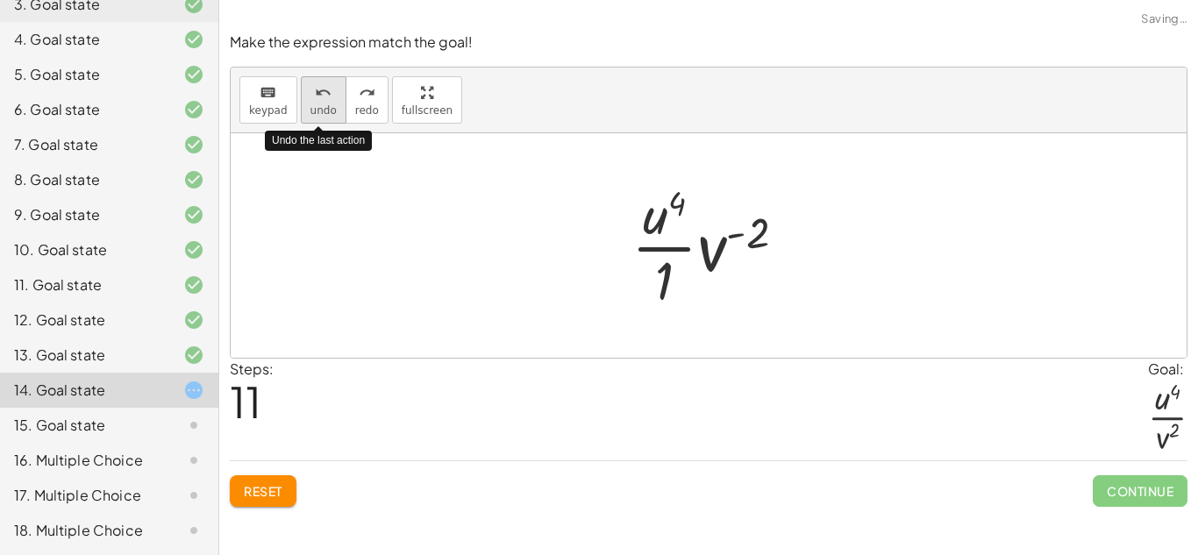
click at [317, 106] on span "undo" at bounding box center [324, 110] width 26 height 12
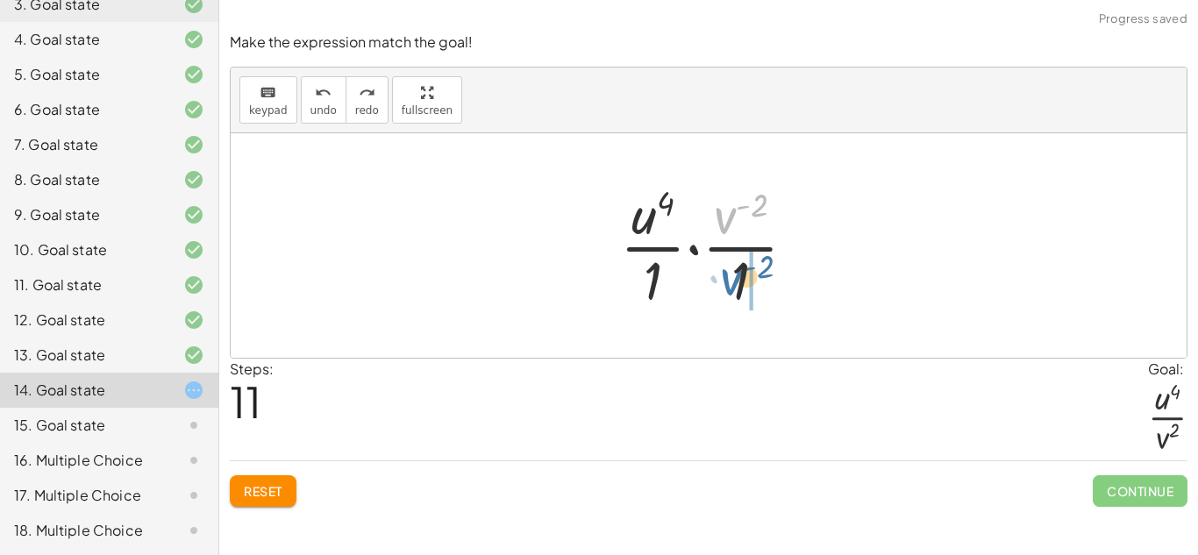
drag, startPoint x: 722, startPoint y: 225, endPoint x: 728, endPoint y: 291, distance: 67.0
click at [728, 291] on div at bounding box center [715, 245] width 207 height 135
click at [719, 272] on div at bounding box center [715, 245] width 211 height 135
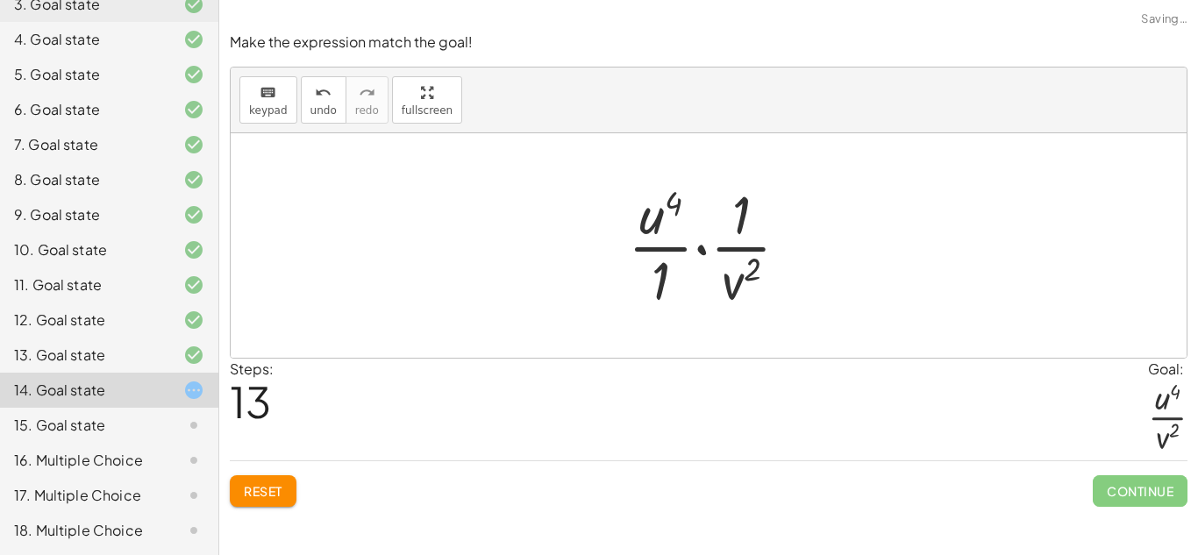
click at [703, 247] on div at bounding box center [715, 245] width 193 height 135
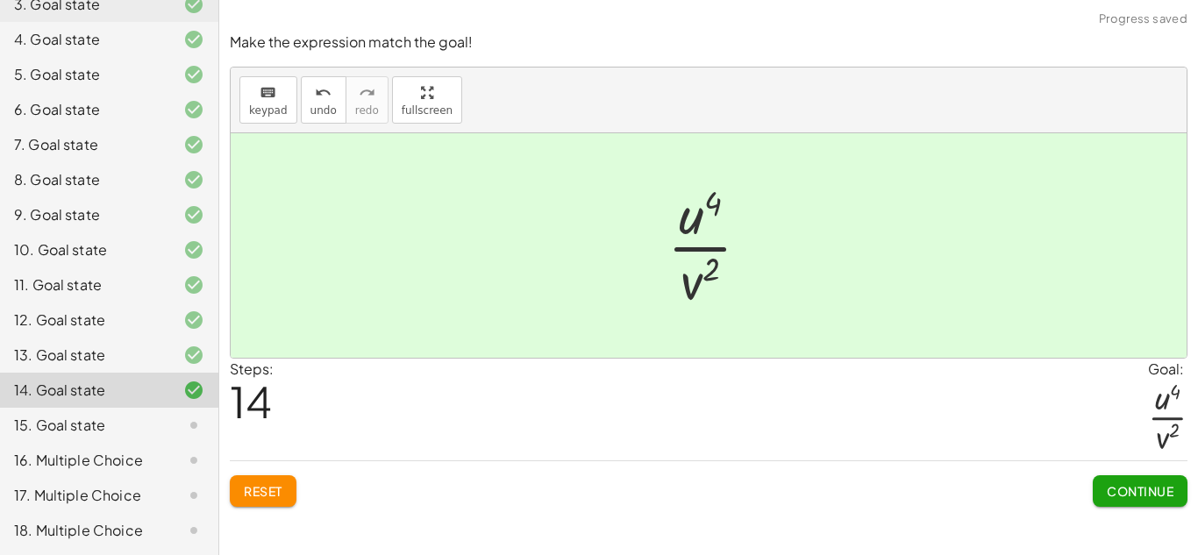
click at [1148, 495] on span "Continue" at bounding box center [1140, 491] width 67 height 16
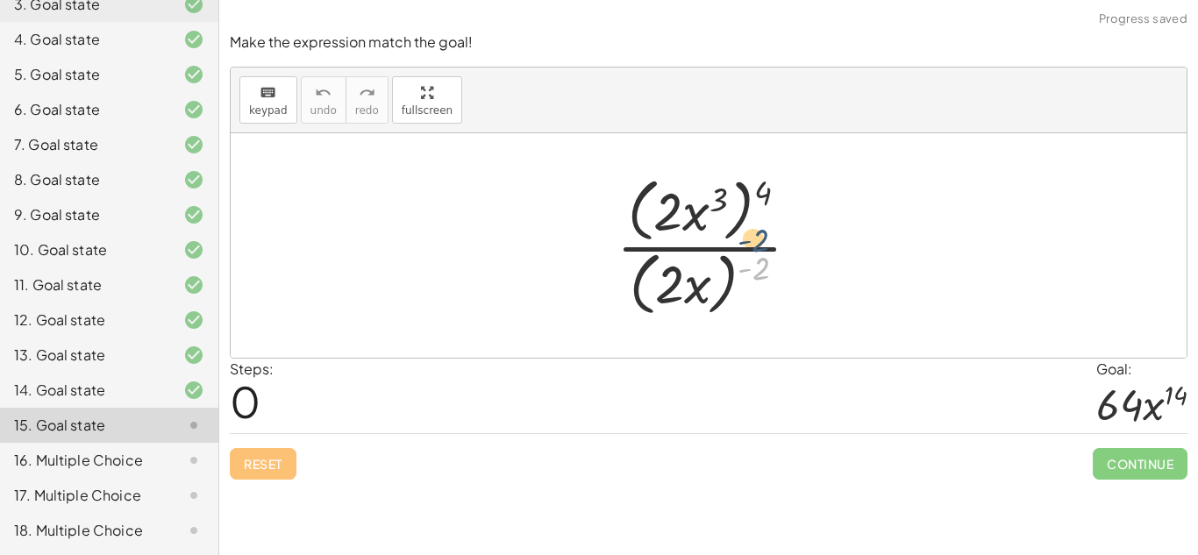
click at [754, 254] on div at bounding box center [715, 245] width 215 height 151
click at [752, 271] on div at bounding box center [715, 245] width 215 height 151
click at [748, 269] on div at bounding box center [715, 245] width 215 height 151
click at [713, 270] on div at bounding box center [715, 245] width 215 height 151
drag, startPoint x: 769, startPoint y: 267, endPoint x: 705, endPoint y: 264, distance: 64.1
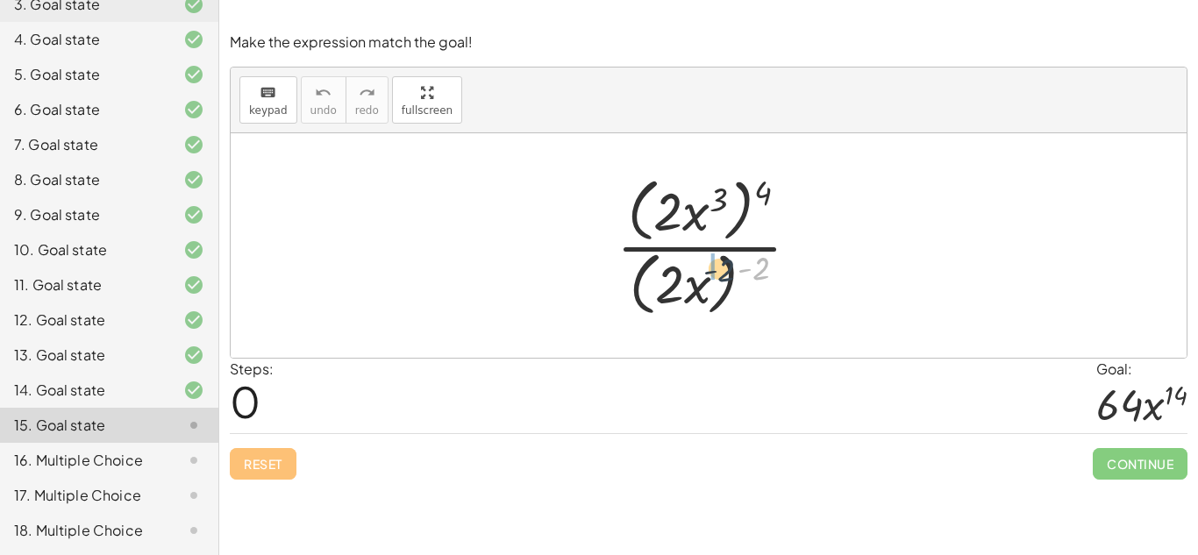
click at [705, 264] on div at bounding box center [715, 245] width 215 height 151
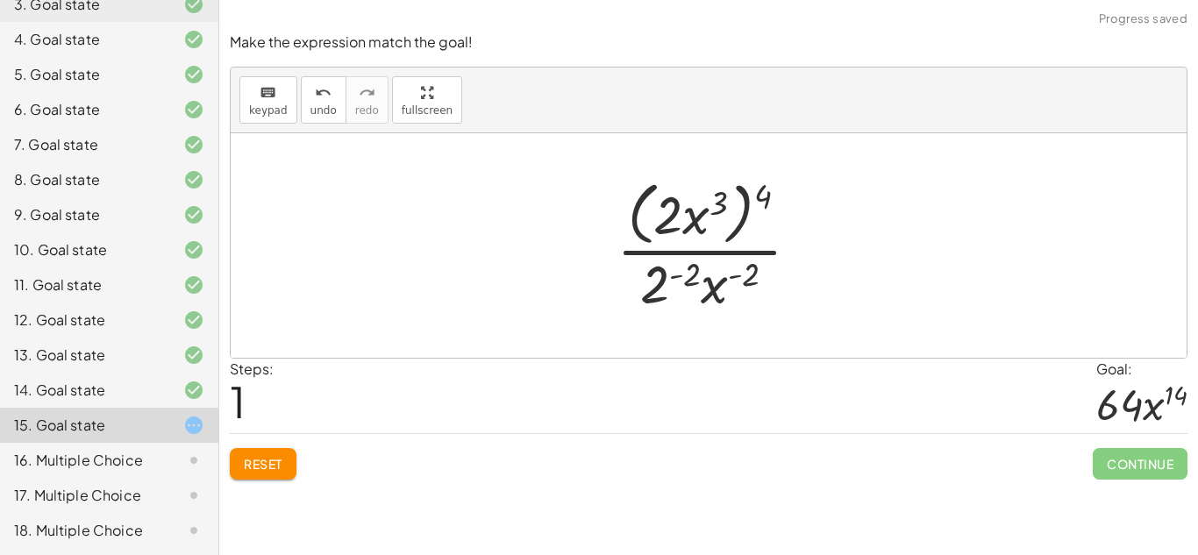
click at [746, 277] on div at bounding box center [715, 245] width 215 height 143
drag, startPoint x: 755, startPoint y: 188, endPoint x: 705, endPoint y: 191, distance: 50.1
click at [705, 191] on div at bounding box center [715, 245] width 215 height 143
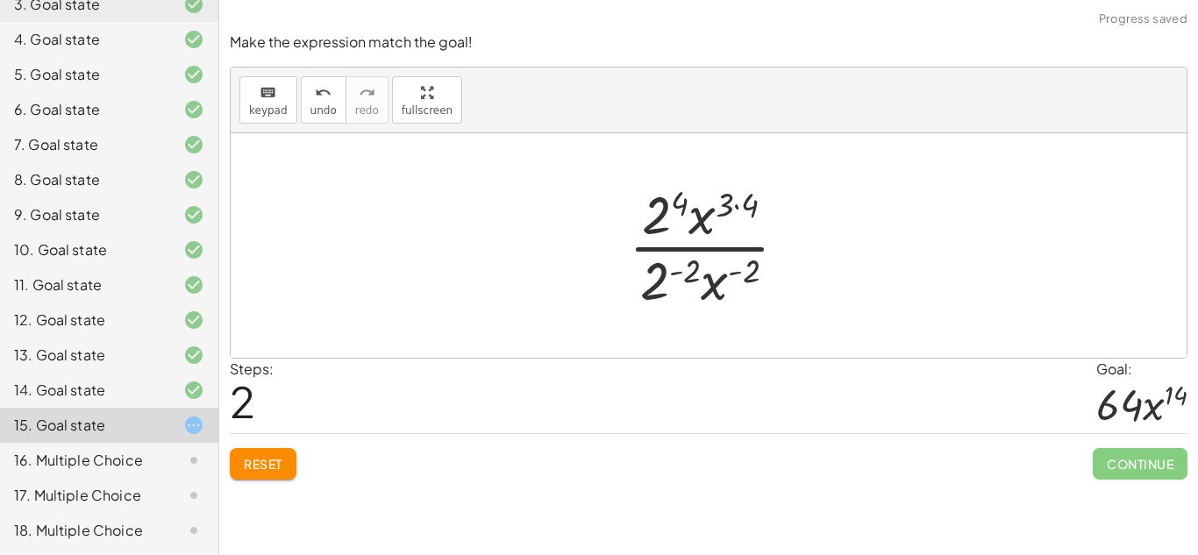
click at [747, 202] on div at bounding box center [715, 245] width 190 height 135
drag, startPoint x: 722, startPoint y: 268, endPoint x: 704, endPoint y: 204, distance: 67.5
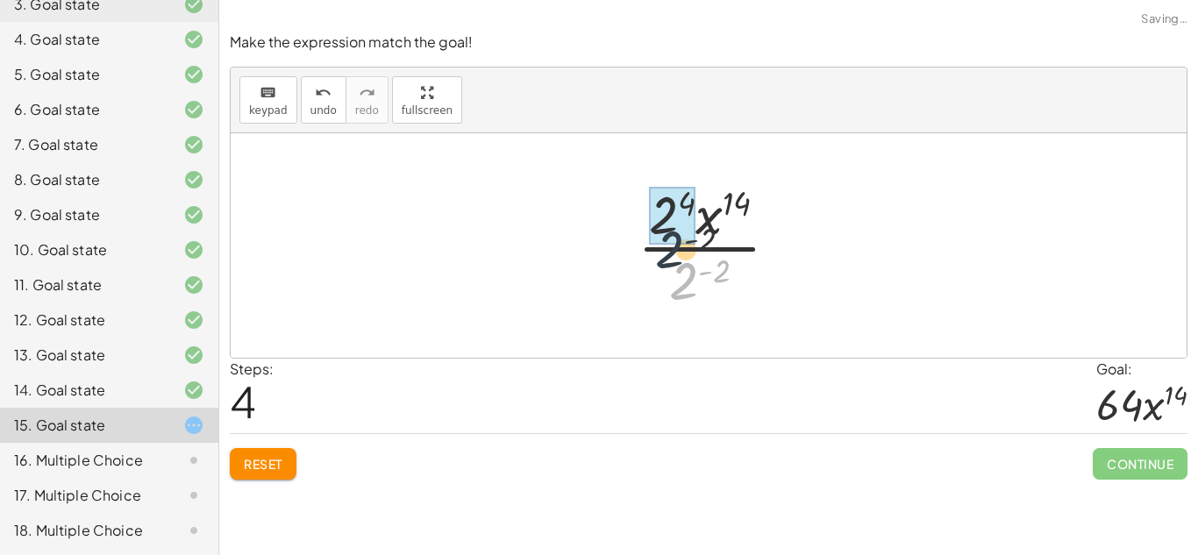
drag, startPoint x: 684, startPoint y: 285, endPoint x: 652, endPoint y: 231, distance: 63.3
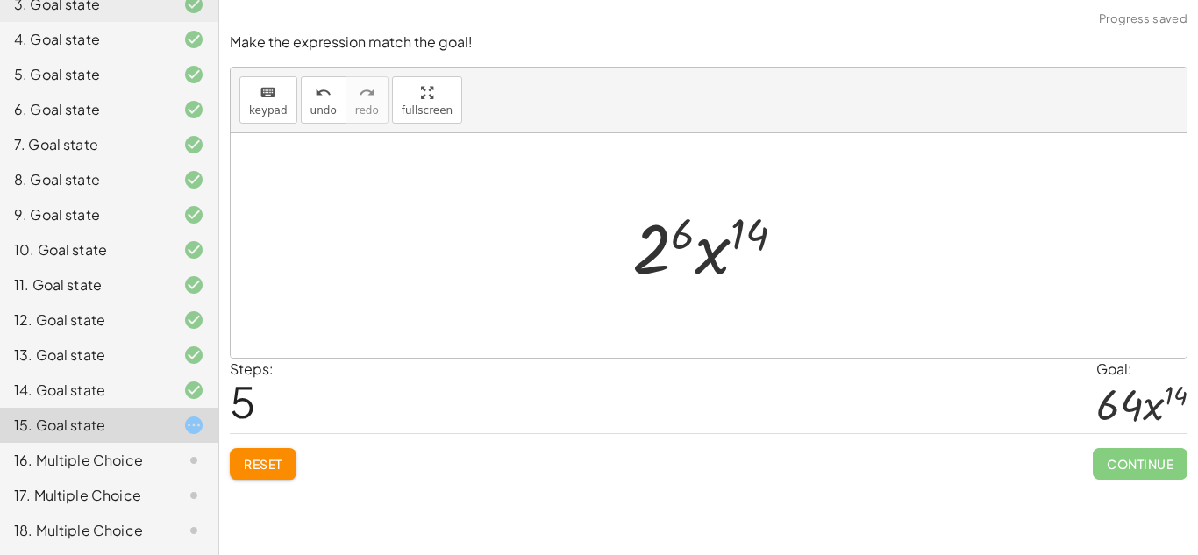
click at [683, 230] on div at bounding box center [716, 246] width 184 height 90
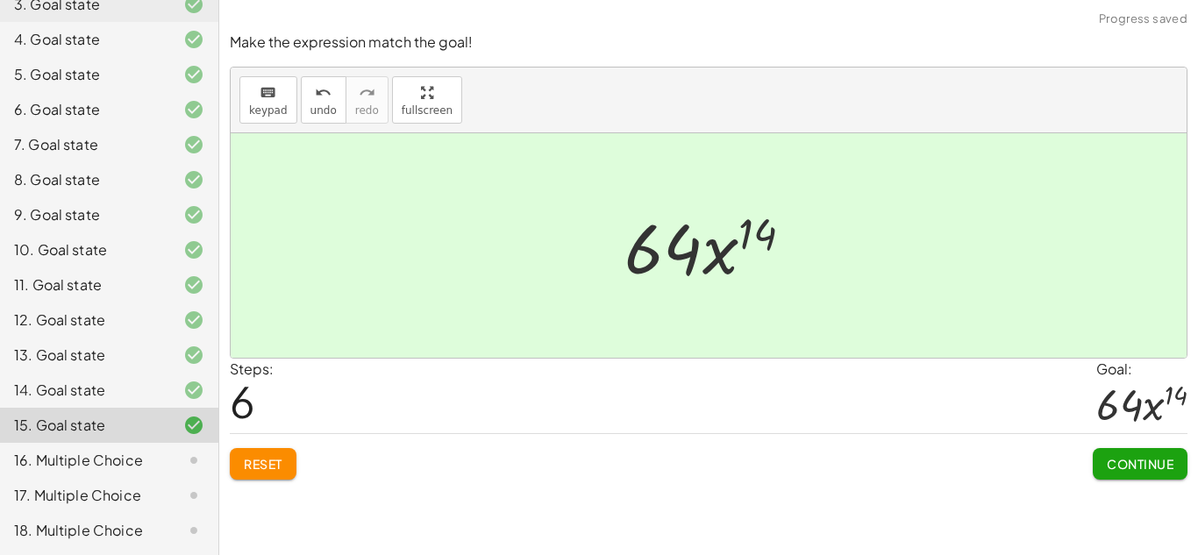
click at [1122, 468] on span "Continue" at bounding box center [1140, 464] width 67 height 16
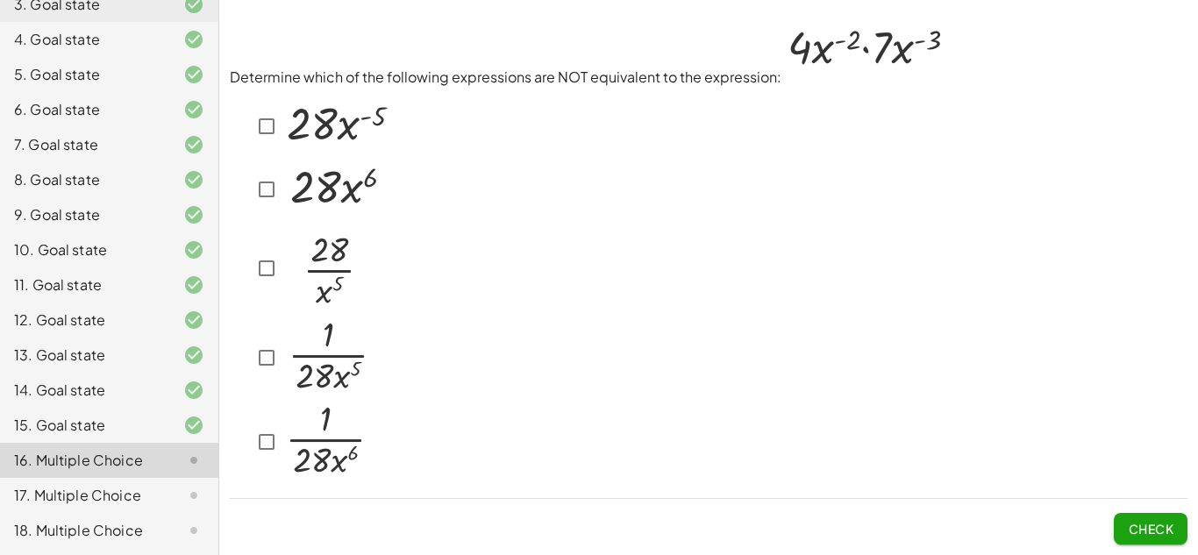
click at [283, 375] on img at bounding box center [328, 356] width 90 height 77
click at [351, 336] on img at bounding box center [328, 356] width 90 height 77
click at [340, 129] on img at bounding box center [338, 124] width 110 height 60
click at [333, 259] on img at bounding box center [327, 266] width 89 height 92
click at [340, 285] on img at bounding box center [327, 266] width 89 height 92
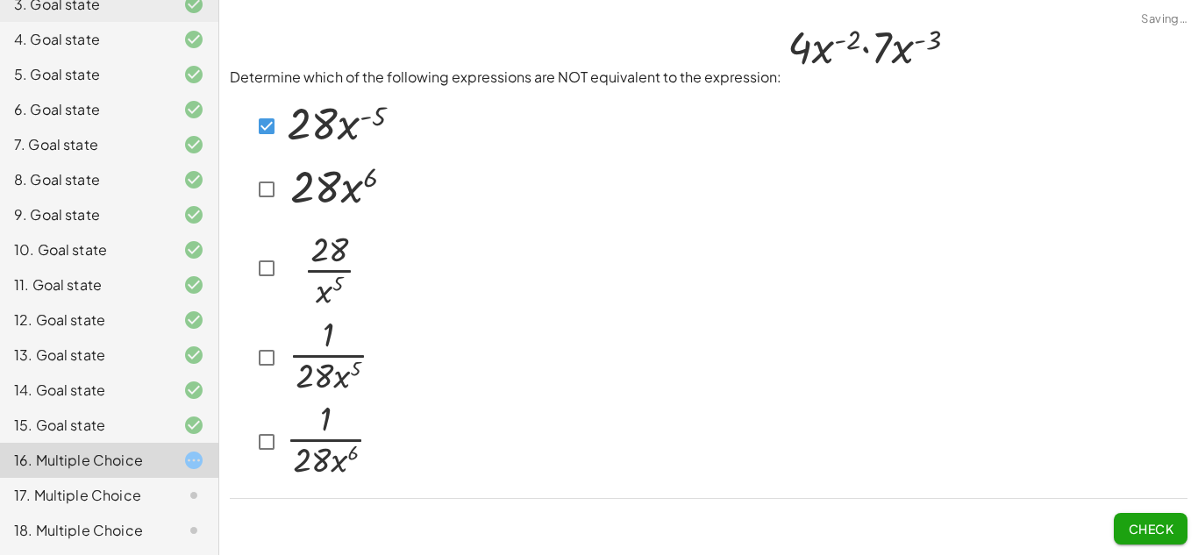
click at [319, 209] on img at bounding box center [337, 187] width 108 height 56
click at [1155, 538] on button "Check" at bounding box center [1151, 529] width 74 height 32
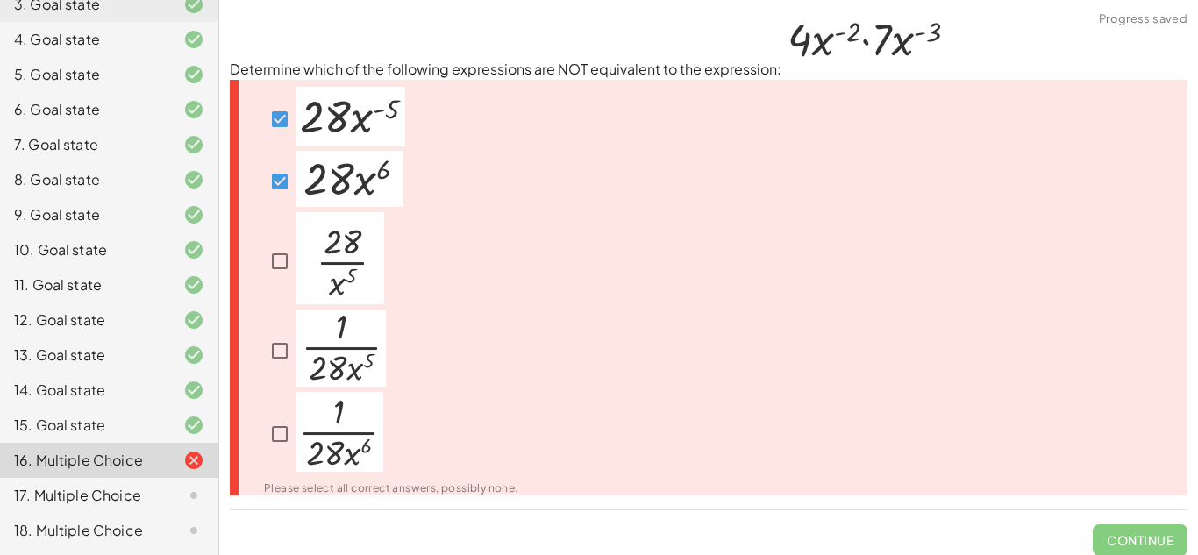
scroll to position [11, 0]
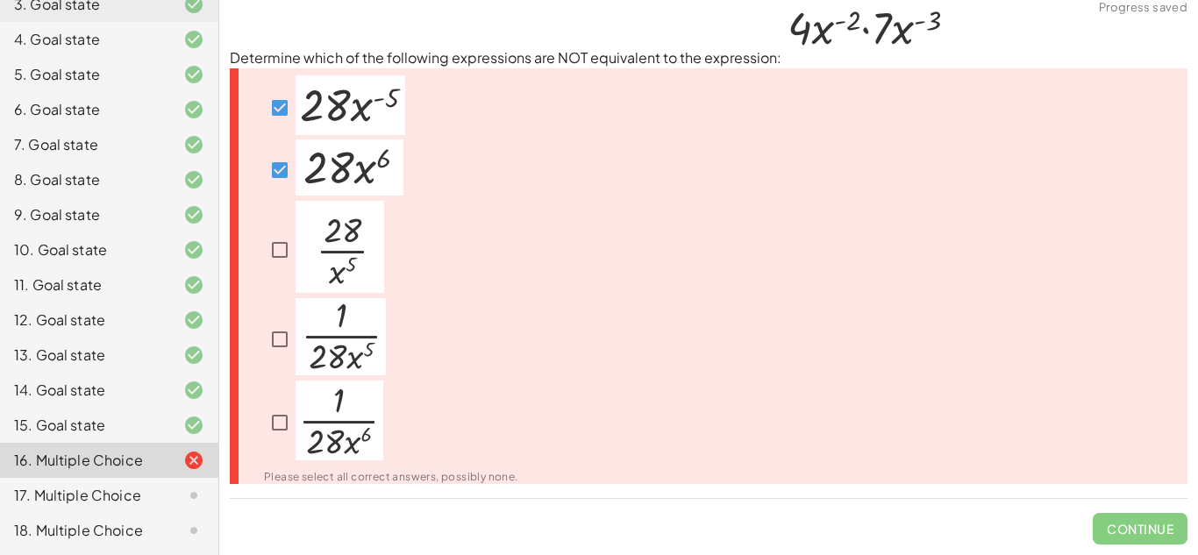
click at [360, 163] on img at bounding box center [350, 167] width 108 height 56
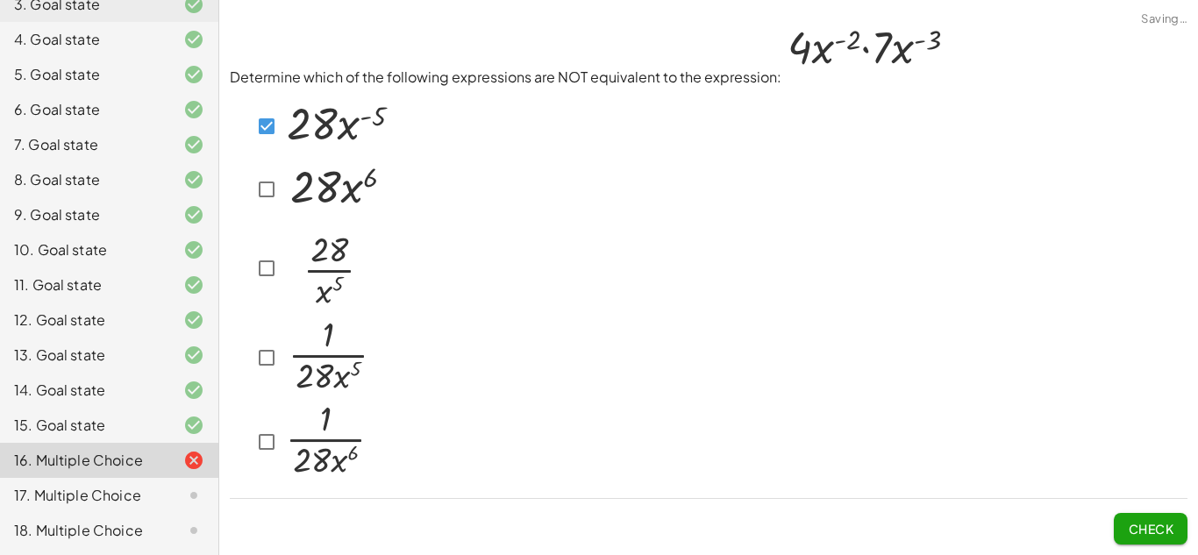
scroll to position [0, 0]
click at [350, 353] on img at bounding box center [328, 356] width 90 height 77
click at [1148, 509] on span "Check" at bounding box center [1151, 522] width 74 height 46
click at [1154, 519] on button "Check" at bounding box center [1151, 529] width 74 height 32
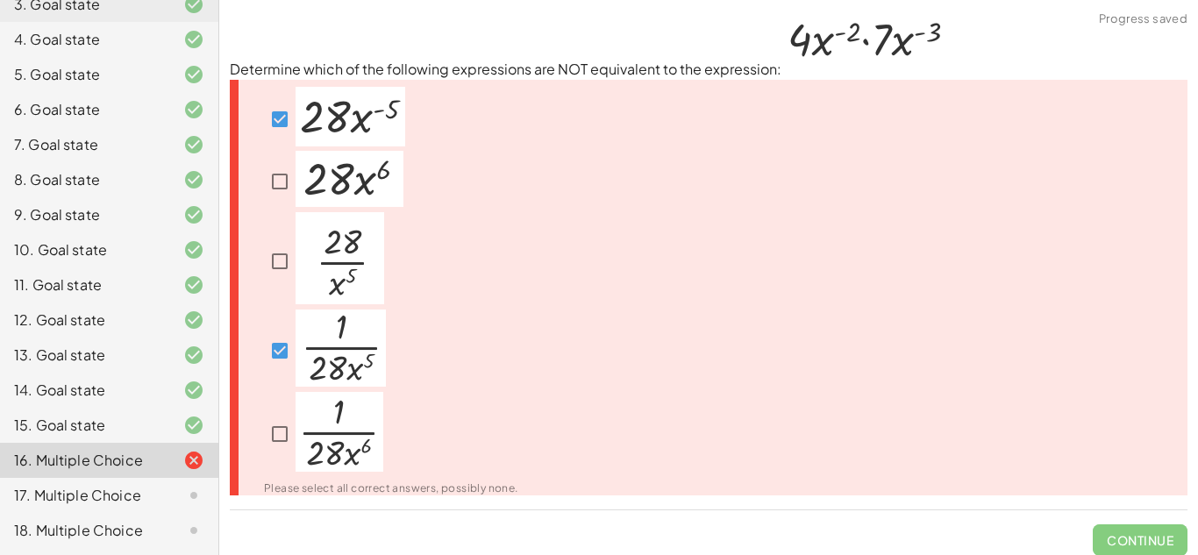
click at [290, 412] on div at bounding box center [391, 434] width 254 height 85
click at [297, 423] on img at bounding box center [340, 432] width 88 height 80
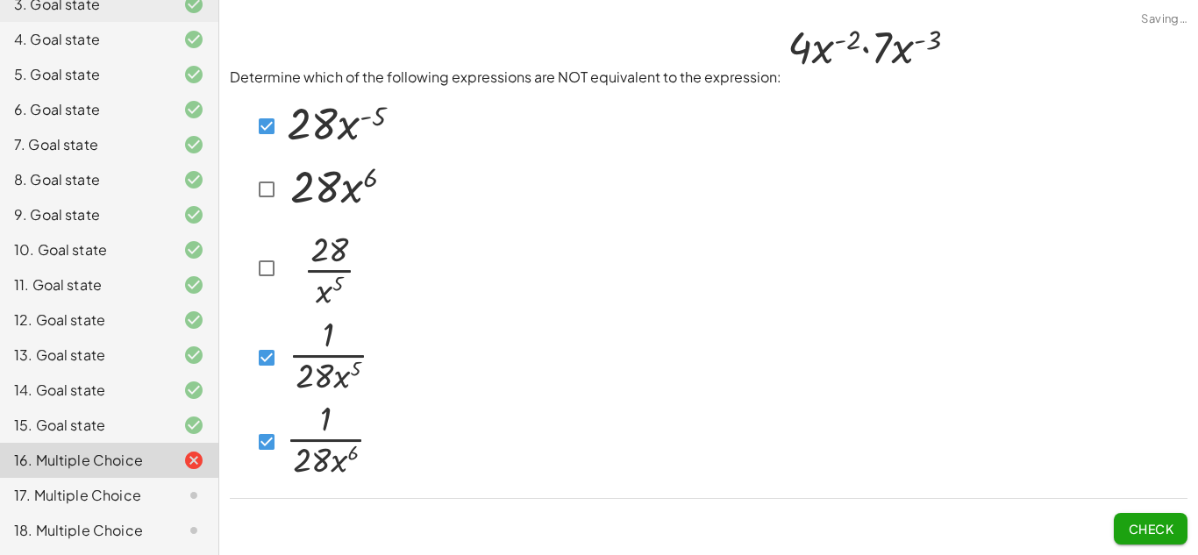
click at [1154, 530] on span "Check" at bounding box center [1151, 529] width 46 height 16
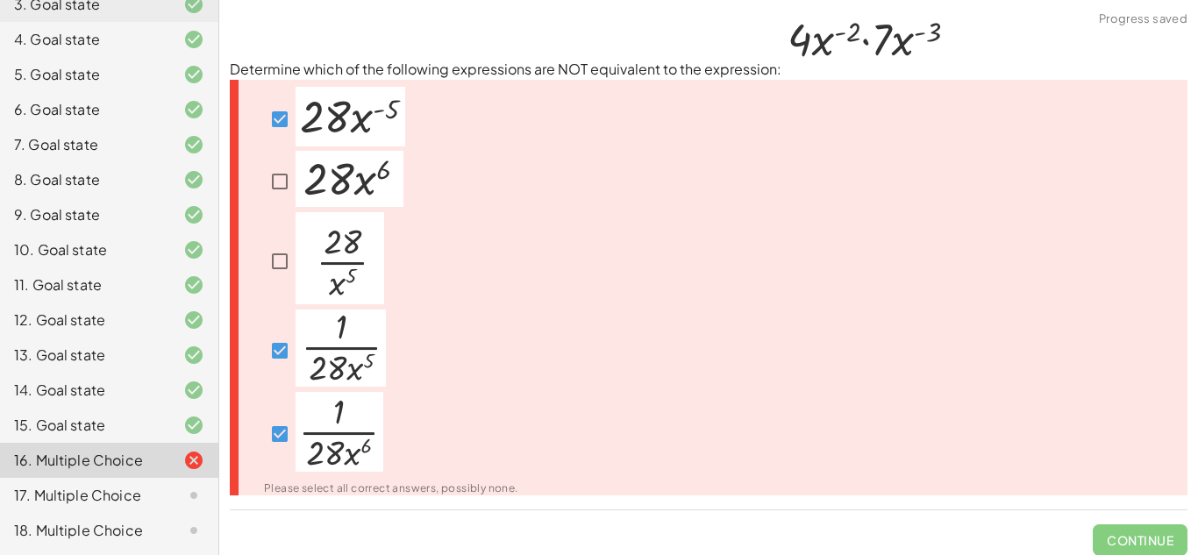
click at [274, 321] on div at bounding box center [325, 351] width 122 height 82
click at [332, 377] on img at bounding box center [341, 348] width 90 height 77
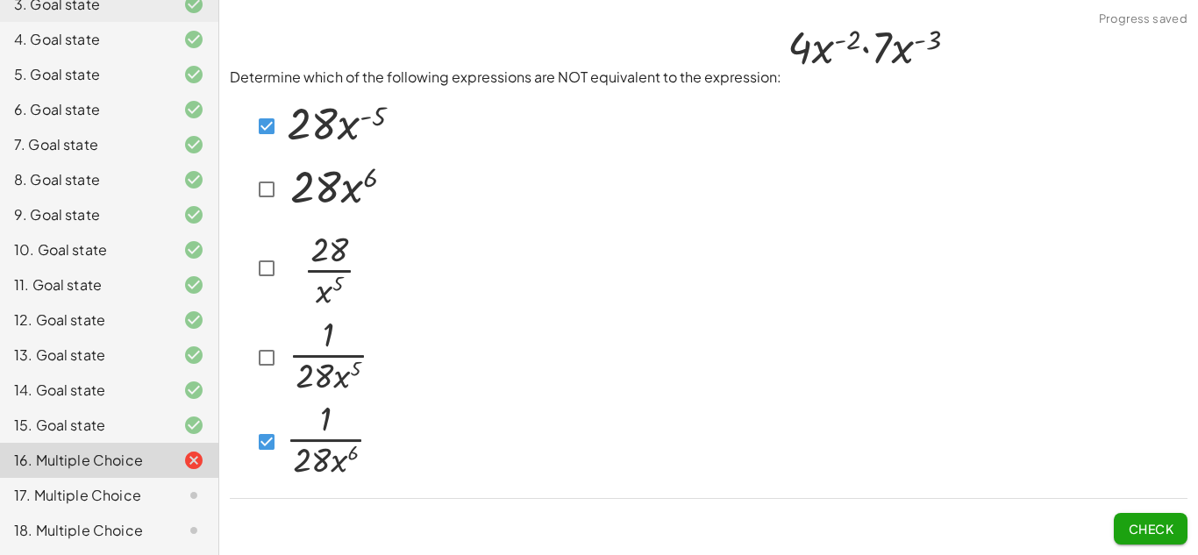
click at [1163, 538] on button "Check" at bounding box center [1151, 529] width 74 height 32
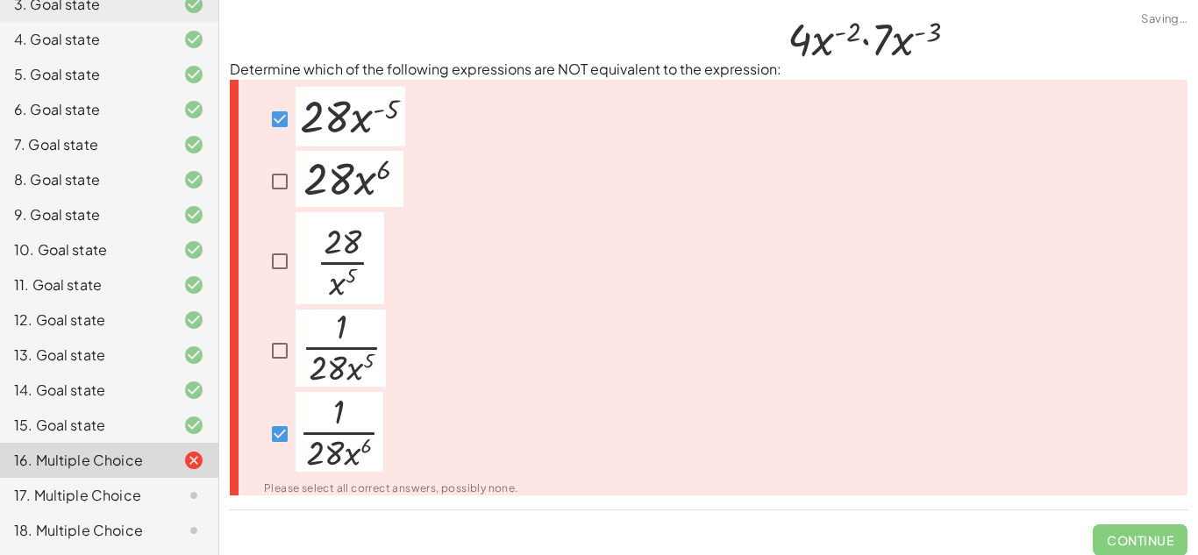
click at [391, 410] on div at bounding box center [391, 434] width 254 height 85
click at [345, 408] on img at bounding box center [340, 432] width 88 height 80
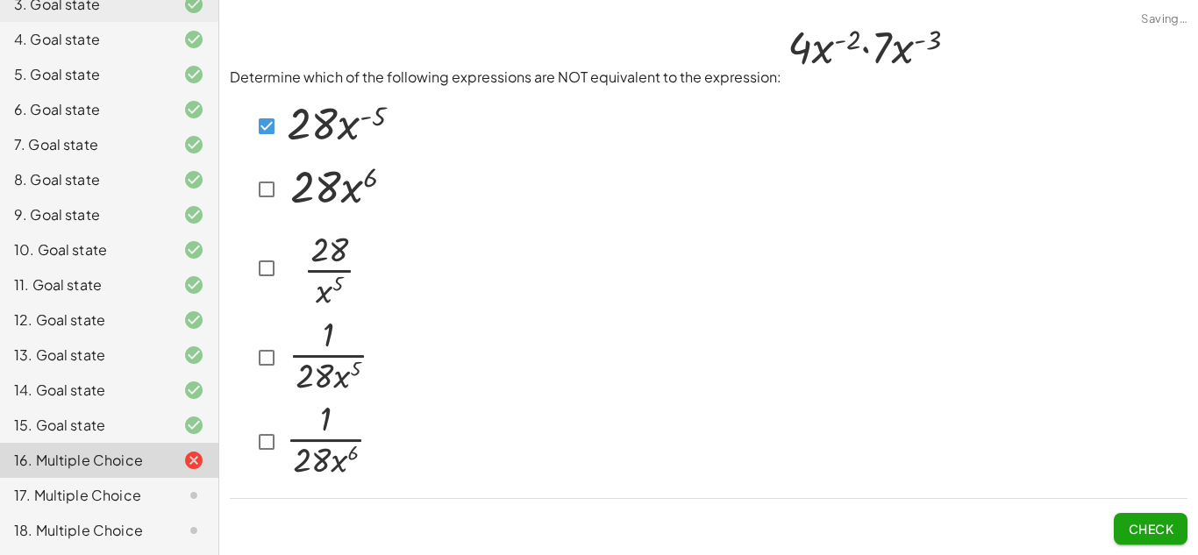
click at [1141, 540] on button "Check" at bounding box center [1151, 529] width 74 height 32
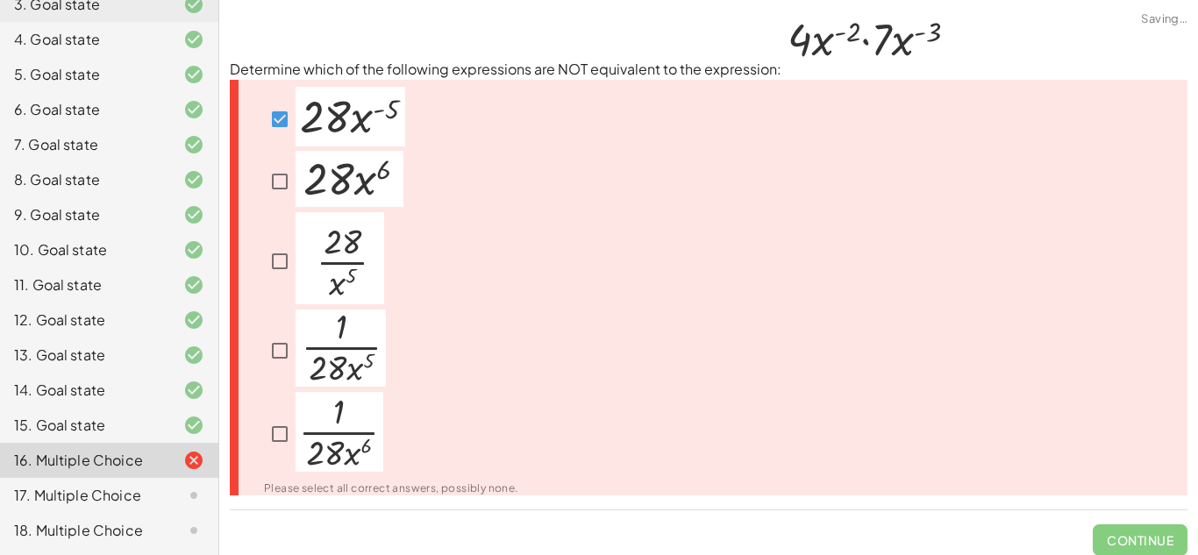
click at [1141, 540] on span "Continue" at bounding box center [1140, 534] width 95 height 46
click at [696, 381] on div "Please select all correct answers, possibly none." at bounding box center [709, 288] width 958 height 417
click at [393, 197] on img at bounding box center [350, 179] width 108 height 56
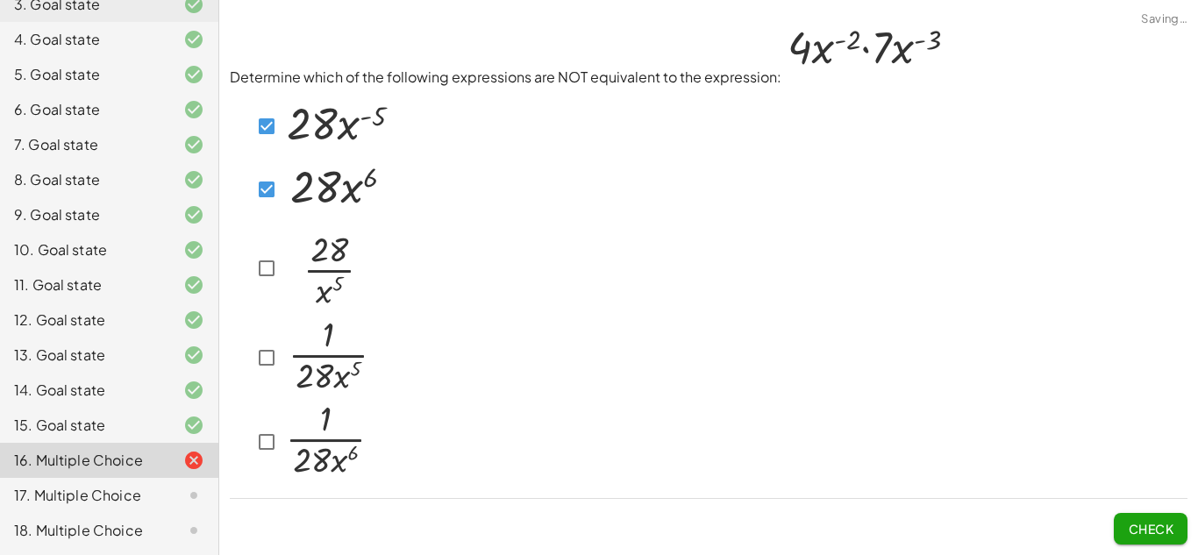
click at [325, 201] on img at bounding box center [337, 187] width 108 height 56
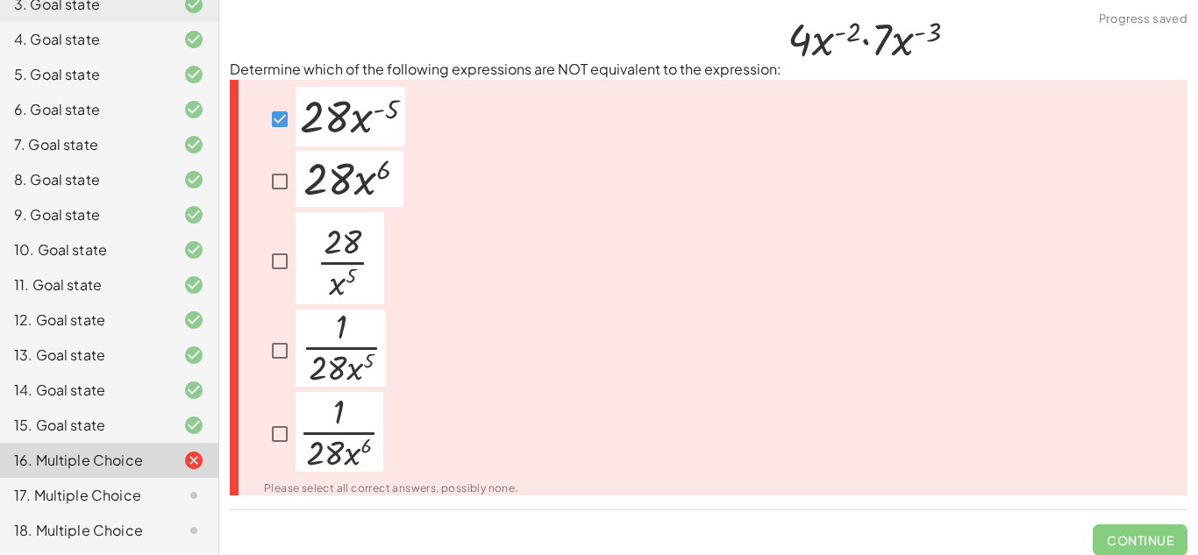
click at [326, 248] on img at bounding box center [340, 258] width 89 height 92
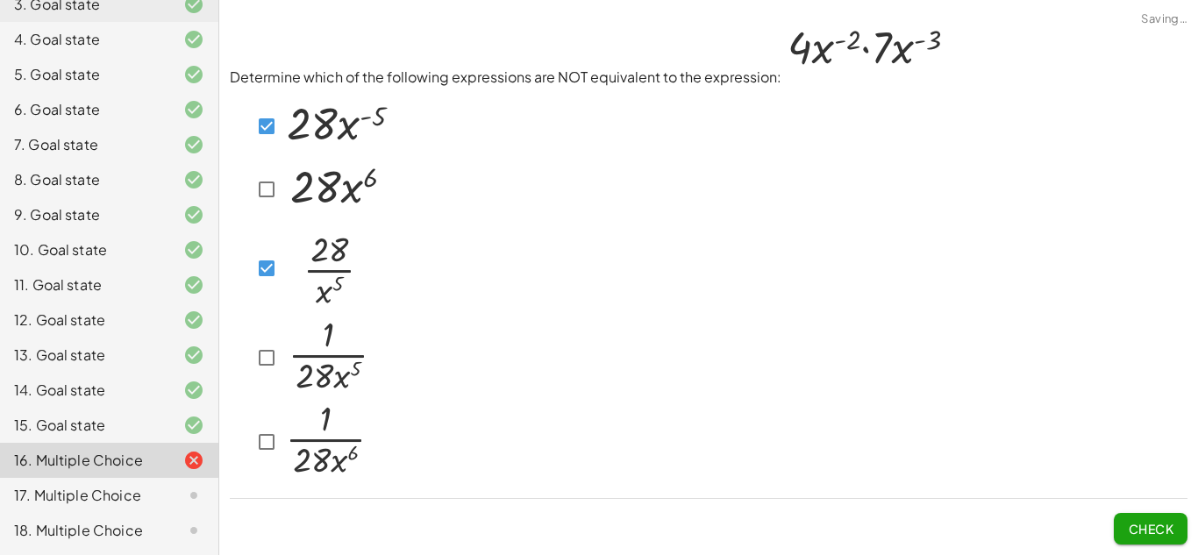
click at [331, 351] on img at bounding box center [328, 356] width 90 height 77
click at [1135, 525] on span "Check" at bounding box center [1151, 529] width 46 height 16
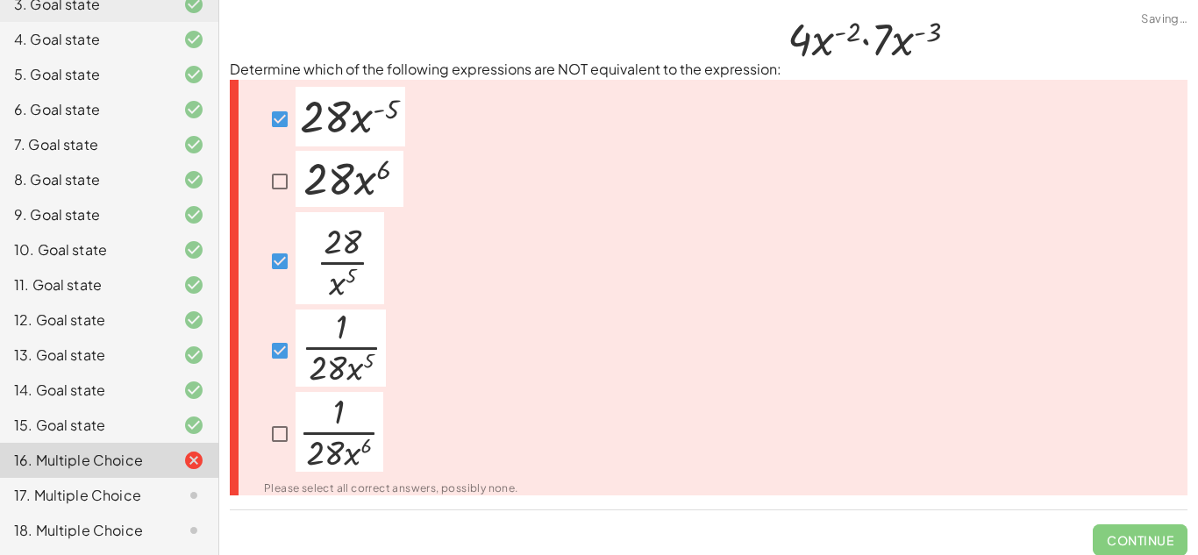
click at [1135, 525] on span "Continue" at bounding box center [1140, 534] width 95 height 46
click at [908, 378] on div "Please select all correct answers, possibly none." at bounding box center [709, 288] width 958 height 417
click at [325, 347] on img at bounding box center [341, 348] width 90 height 77
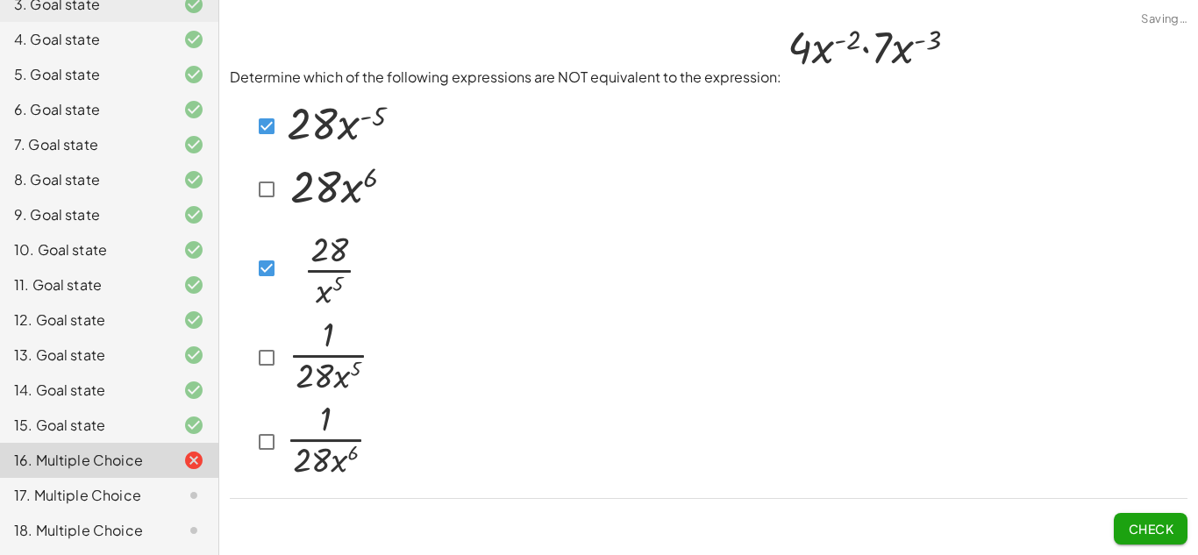
click at [286, 299] on img at bounding box center [327, 266] width 89 height 92
click at [340, 445] on img at bounding box center [327, 439] width 88 height 80
click at [336, 204] on img at bounding box center [337, 187] width 108 height 56
click at [1171, 534] on span "Check" at bounding box center [1151, 529] width 46 height 16
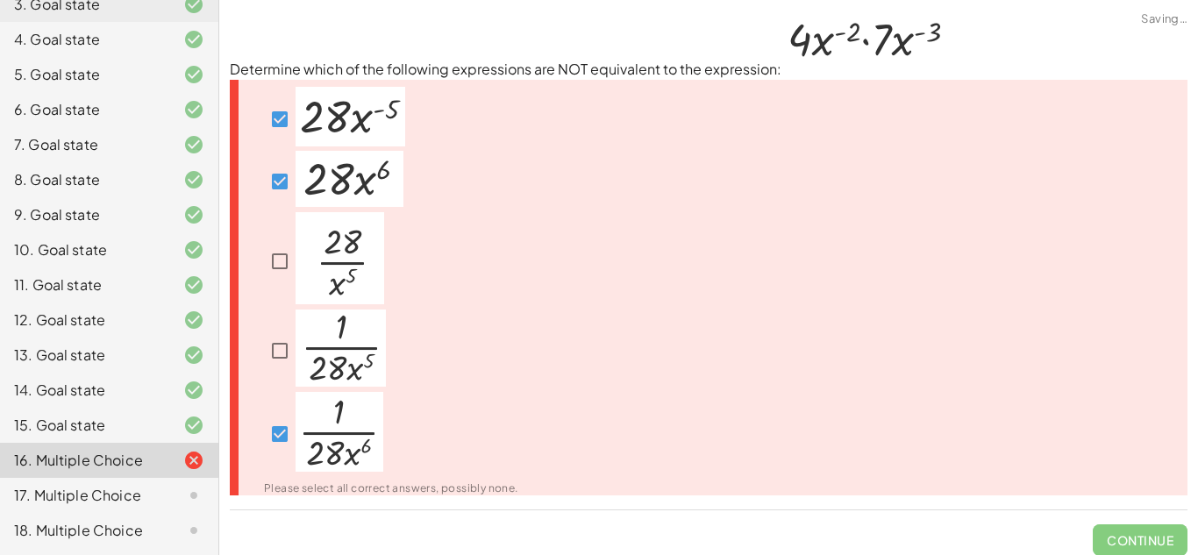
click at [404, 197] on div at bounding box center [380, 181] width 275 height 61
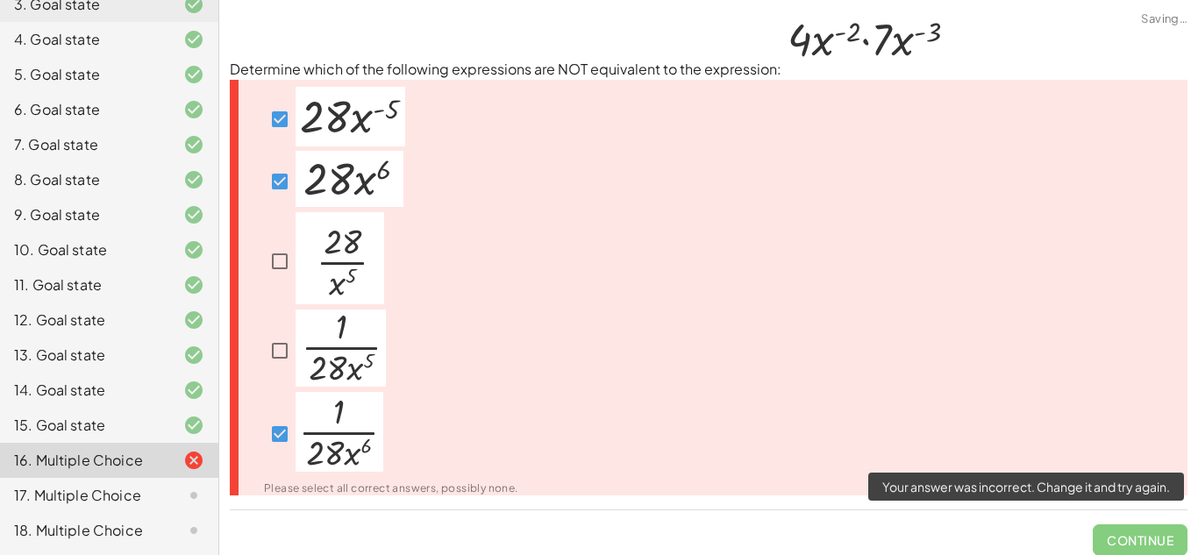
click at [1172, 552] on span "Continue" at bounding box center [1140, 534] width 95 height 46
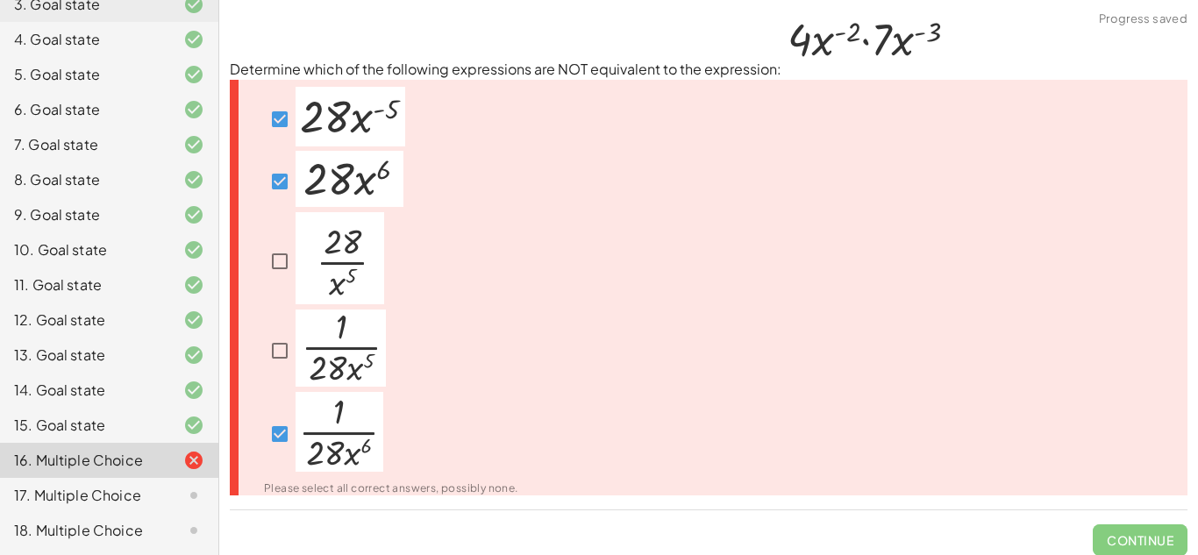
click at [325, 256] on img at bounding box center [340, 258] width 89 height 92
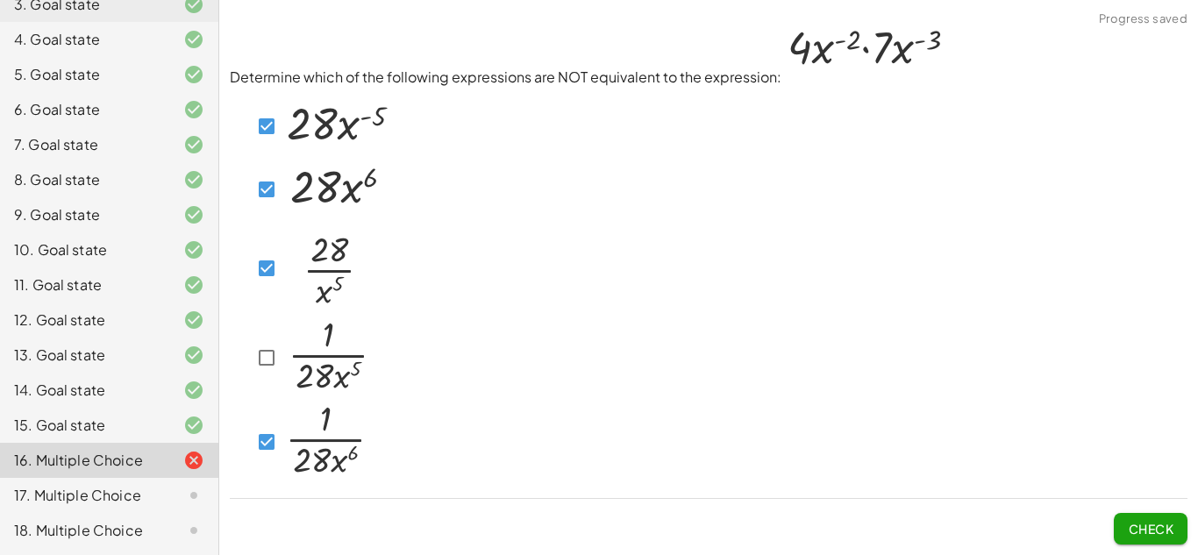
click at [325, 256] on img at bounding box center [327, 266] width 89 height 92
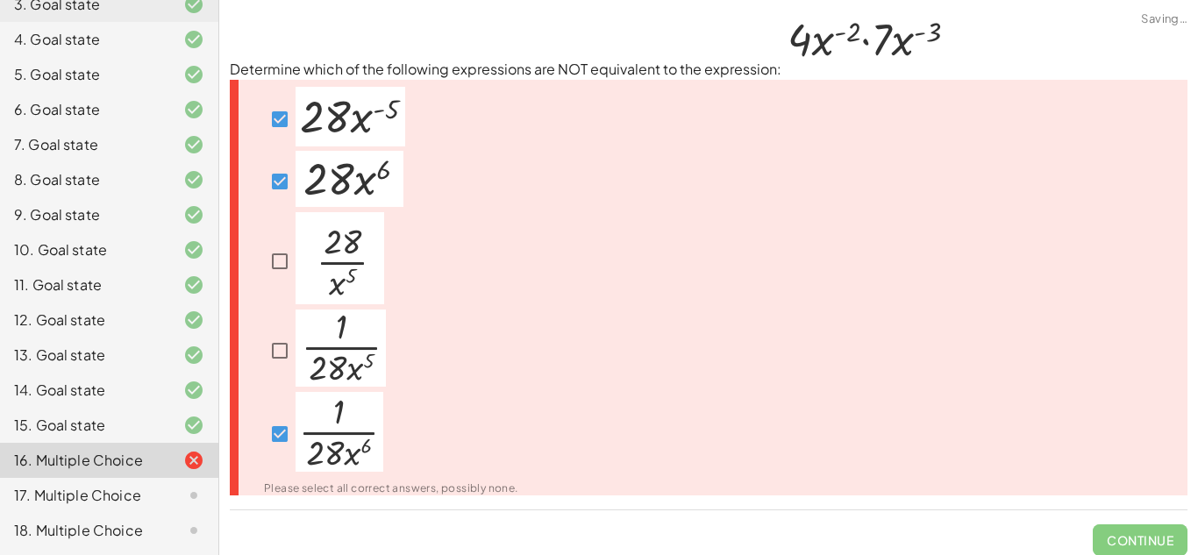
click at [340, 333] on img at bounding box center [341, 348] width 90 height 77
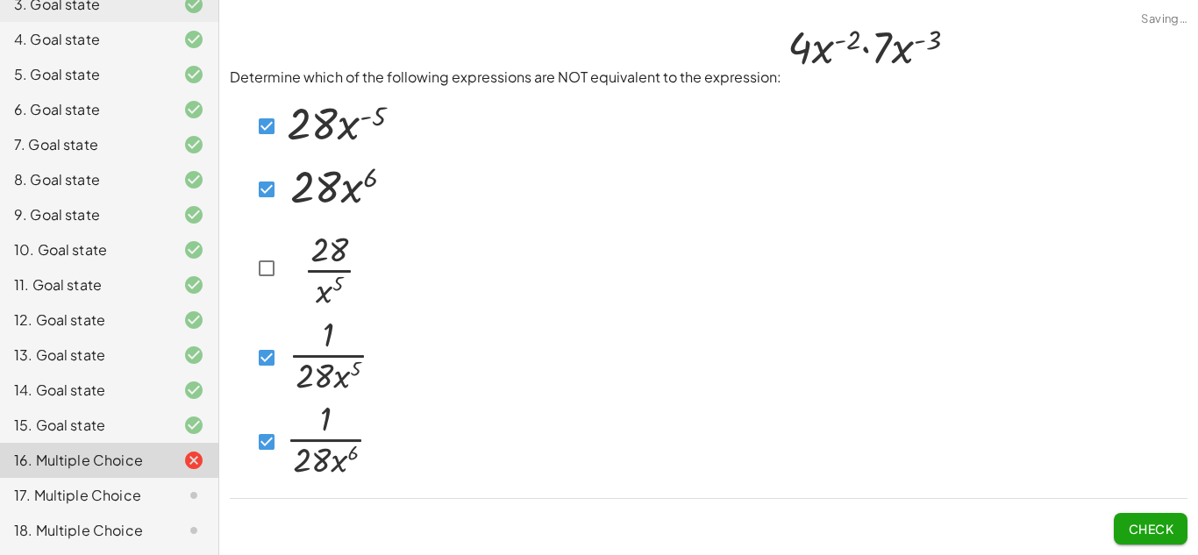
click at [1176, 539] on button "Check" at bounding box center [1151, 529] width 74 height 32
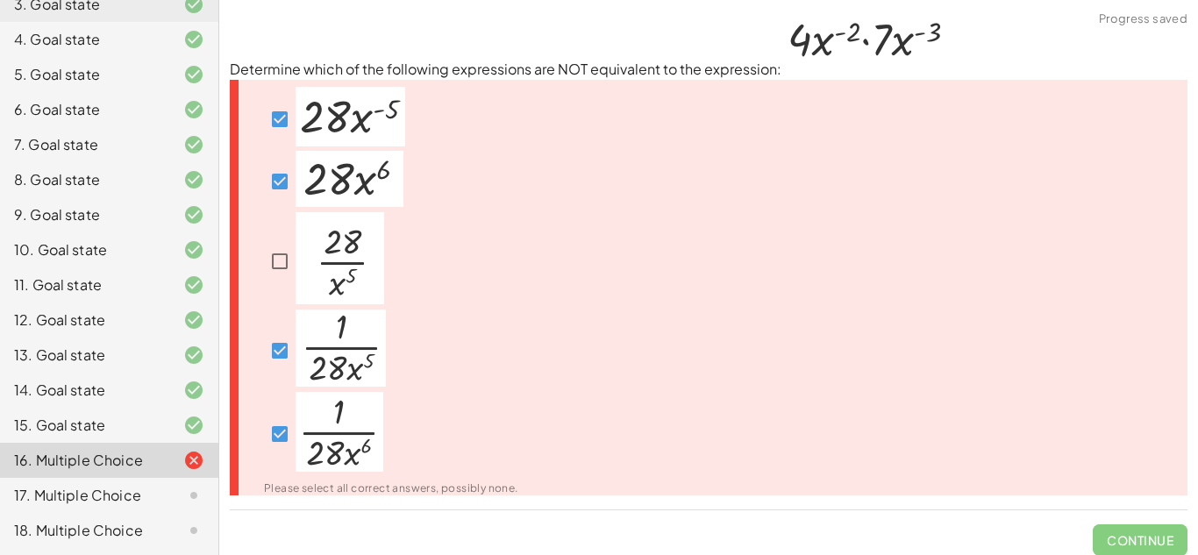
click at [348, 324] on img at bounding box center [341, 348] width 90 height 77
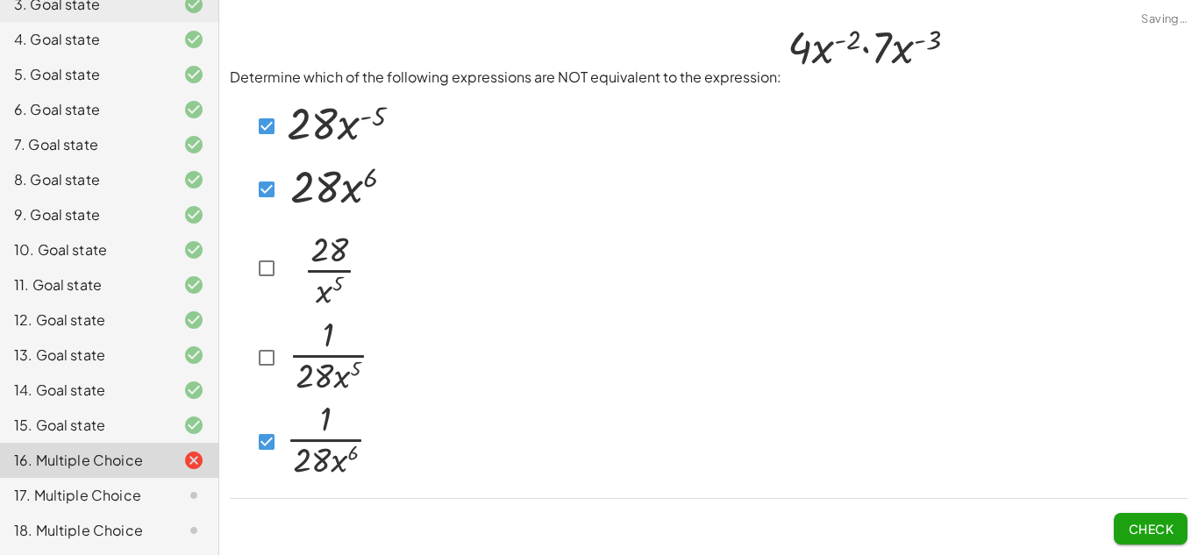
click at [325, 290] on img at bounding box center [327, 266] width 89 height 92
click at [1144, 526] on span "Check" at bounding box center [1151, 529] width 46 height 16
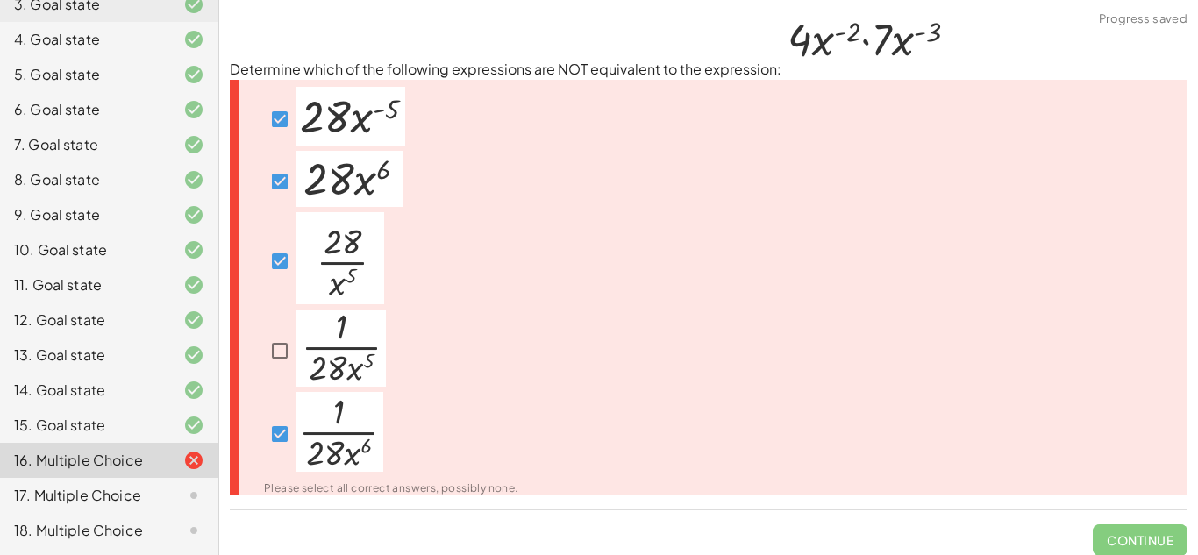
click at [304, 236] on img at bounding box center [340, 258] width 89 height 92
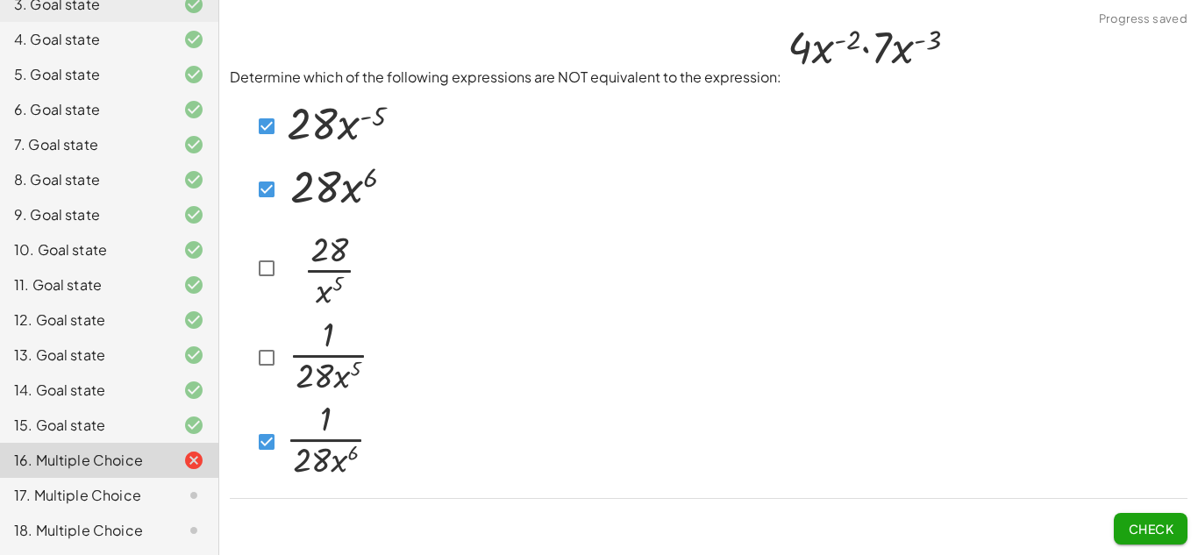
click at [1134, 532] on span "Check" at bounding box center [1151, 529] width 46 height 16
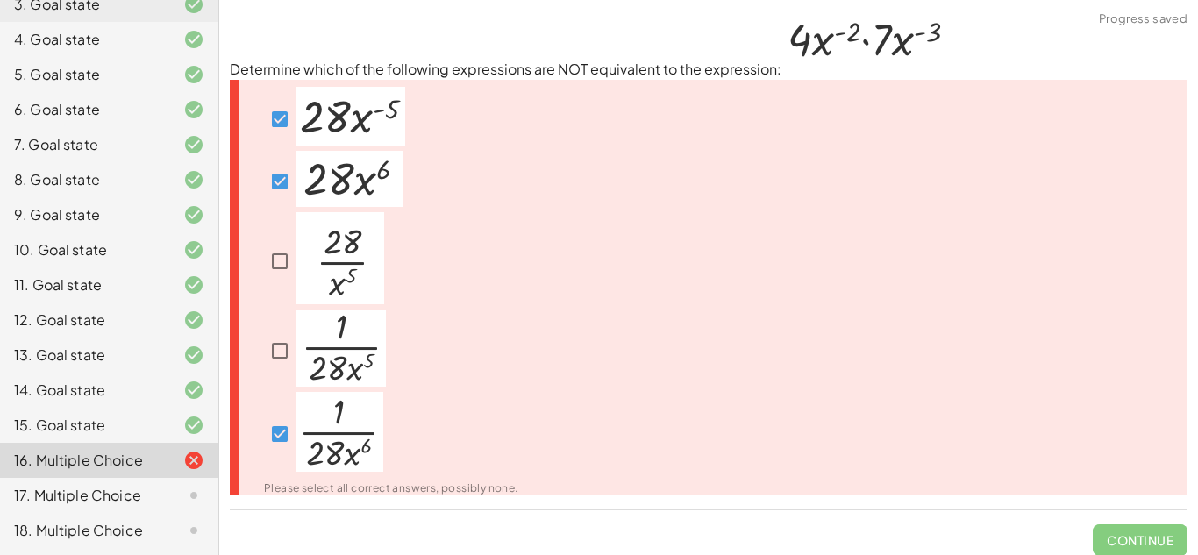
click at [1134, 532] on span "Continue" at bounding box center [1140, 534] width 95 height 46
click at [947, 369] on div "Please select all correct answers, possibly none." at bounding box center [709, 288] width 958 height 417
click at [337, 238] on img at bounding box center [340, 258] width 89 height 92
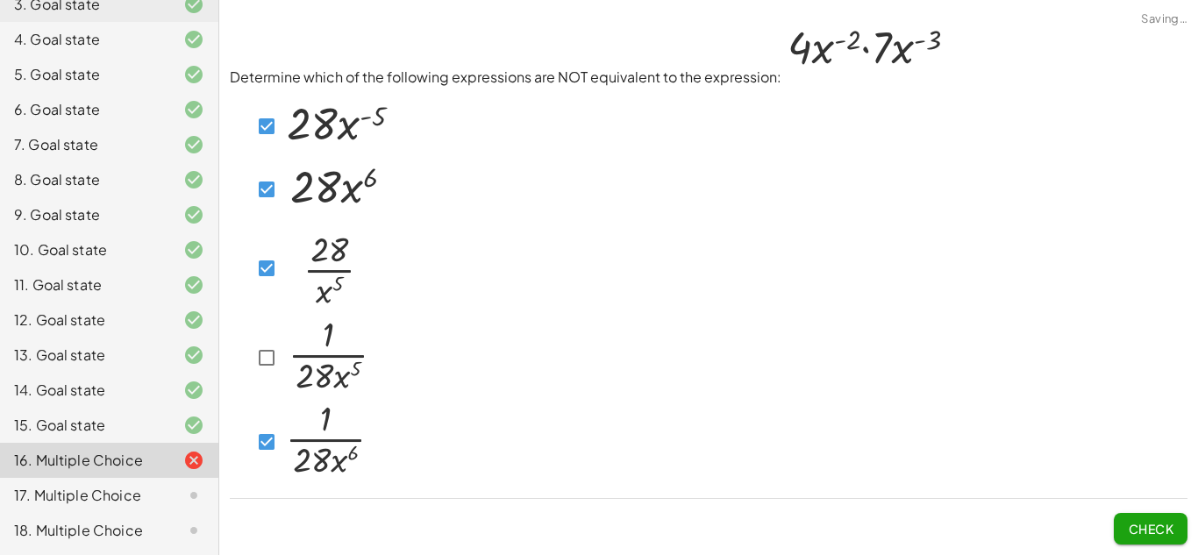
click at [333, 246] on img at bounding box center [327, 266] width 89 height 92
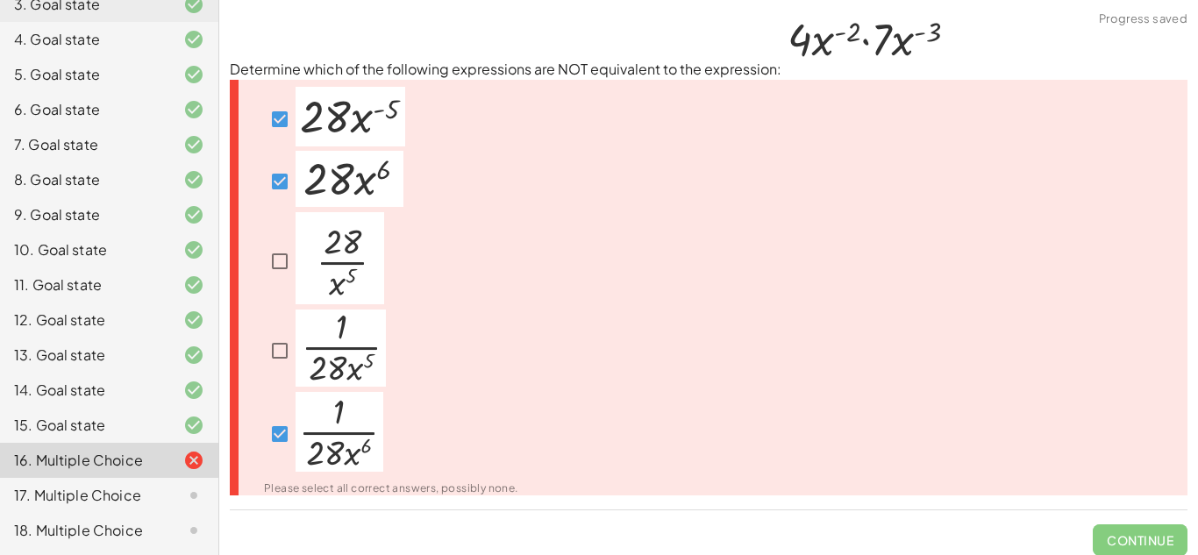
click at [333, 175] on img at bounding box center [350, 179] width 108 height 56
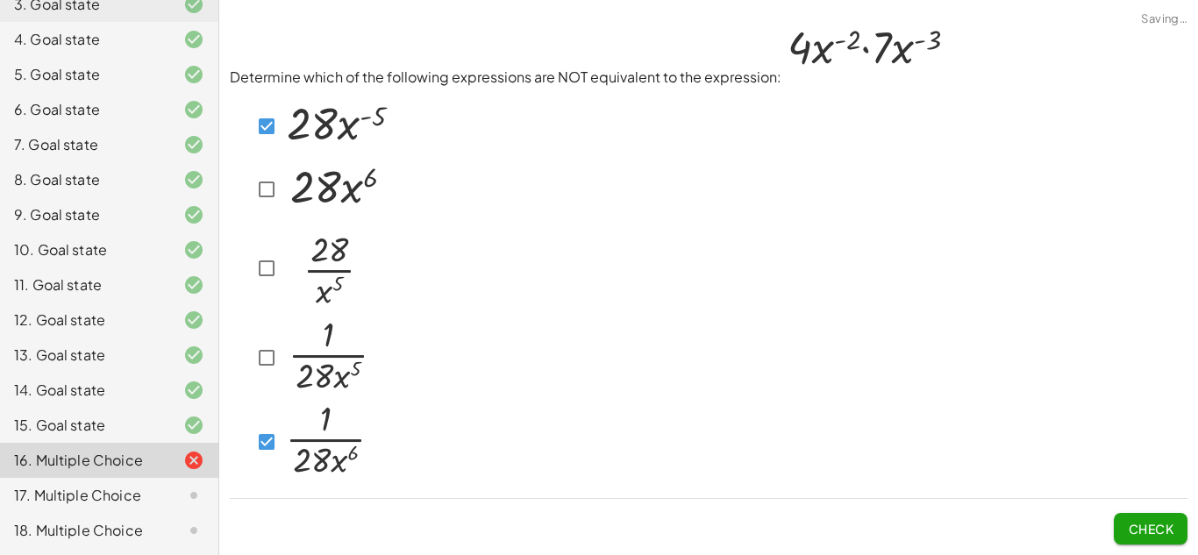
click at [304, 106] on img at bounding box center [338, 124] width 110 height 60
click at [336, 424] on img at bounding box center [327, 439] width 88 height 80
click at [327, 156] on p at bounding box center [338, 126] width 110 height 65
click at [334, 300] on img at bounding box center [327, 266] width 89 height 92
click at [354, 211] on img at bounding box center [337, 187] width 108 height 56
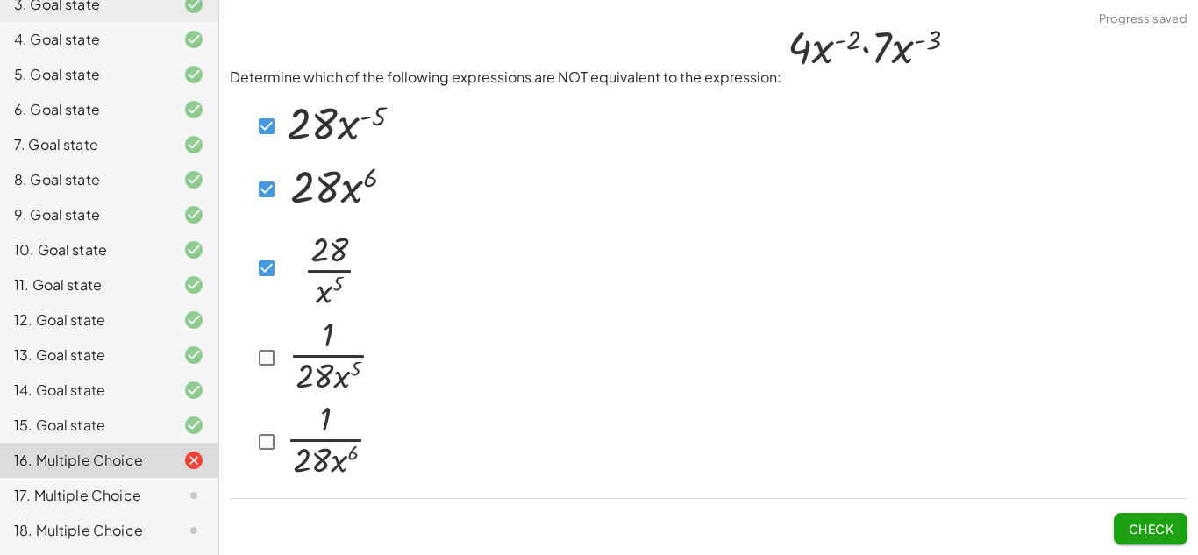
click at [1128, 543] on button "Check" at bounding box center [1151, 529] width 74 height 32
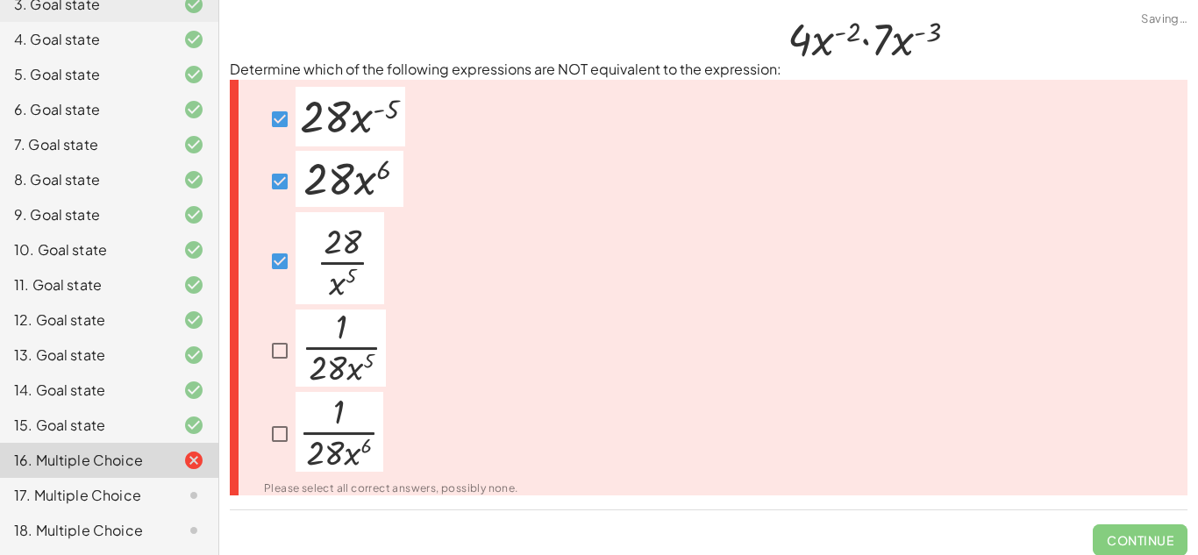
click at [316, 252] on img at bounding box center [340, 258] width 89 height 92
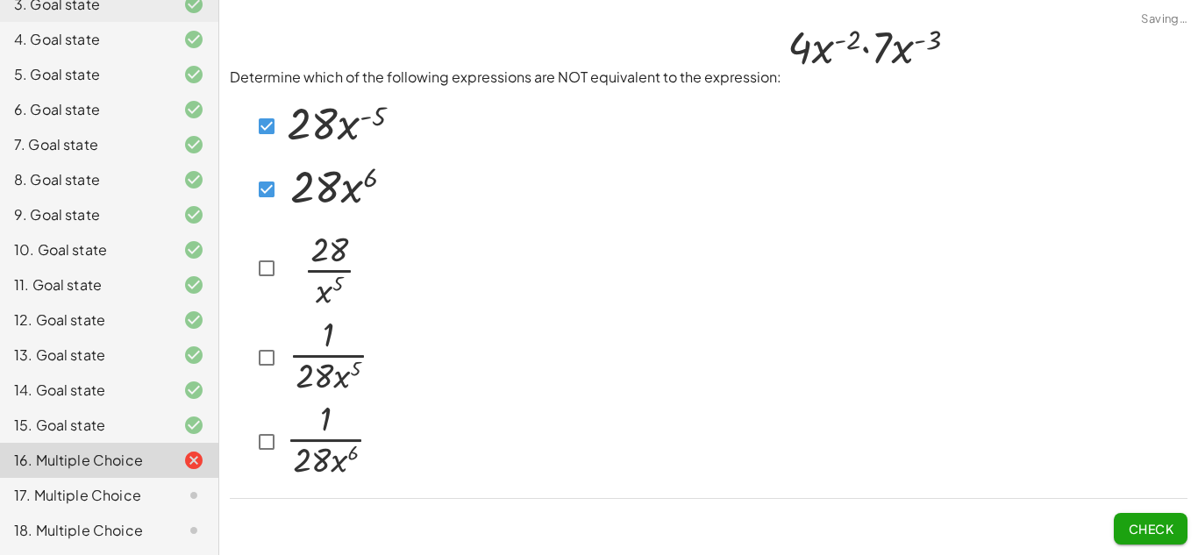
click at [341, 189] on img at bounding box center [337, 187] width 108 height 56
click at [320, 148] on img at bounding box center [338, 124] width 110 height 60
click at [338, 179] on img at bounding box center [337, 187] width 108 height 56
click at [345, 357] on img at bounding box center [328, 356] width 90 height 77
click at [355, 448] on img at bounding box center [327, 439] width 88 height 80
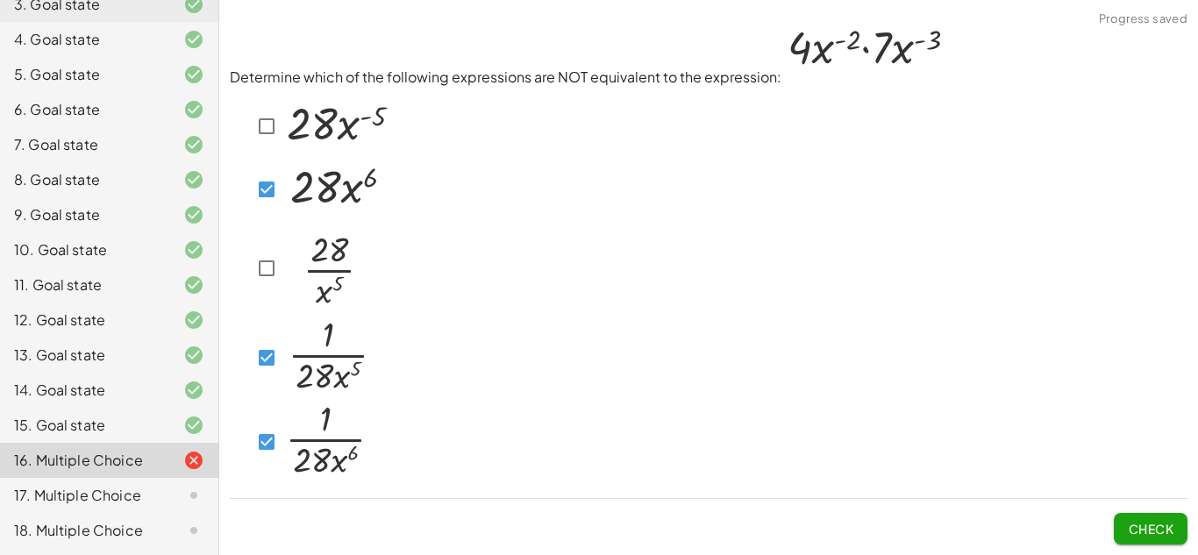
click at [1178, 528] on button "Check" at bounding box center [1151, 529] width 74 height 32
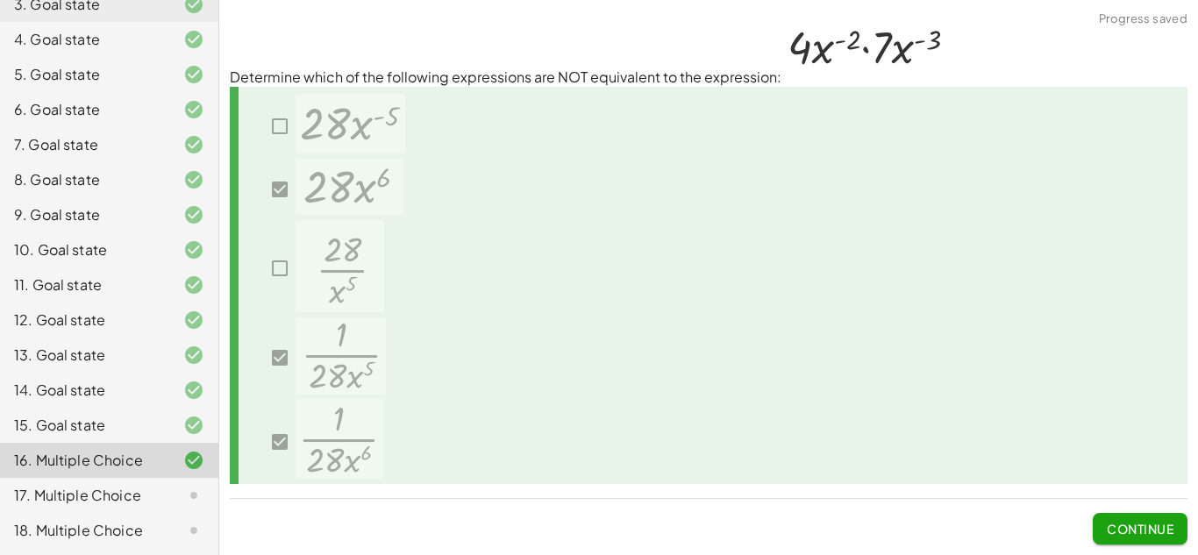
click at [1168, 525] on span "Continue" at bounding box center [1140, 529] width 67 height 16
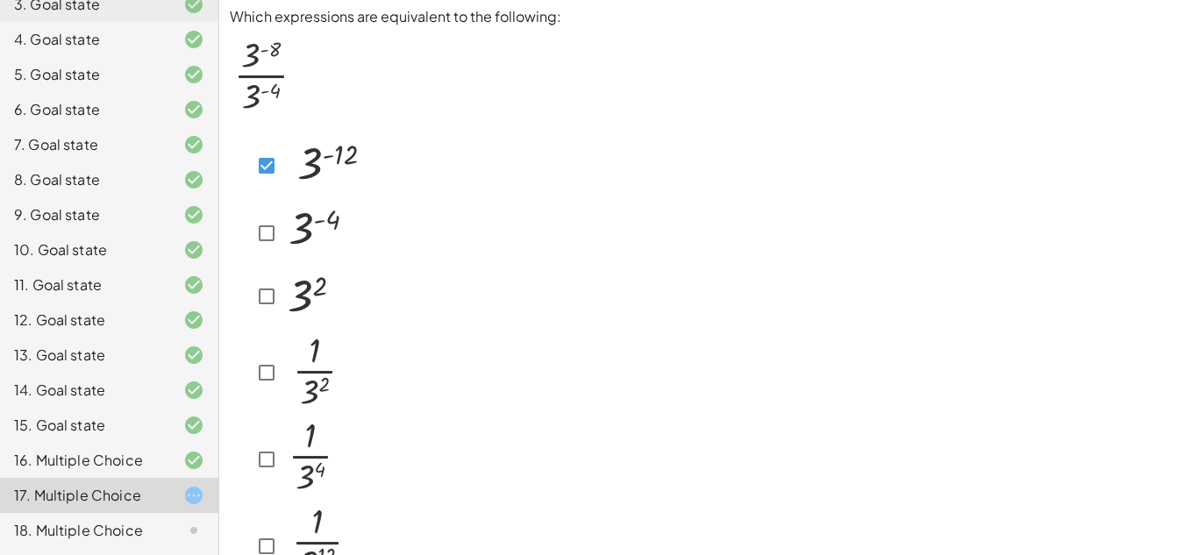
scroll to position [4, 0]
click at [355, 275] on div at bounding box center [298, 296] width 137 height 62
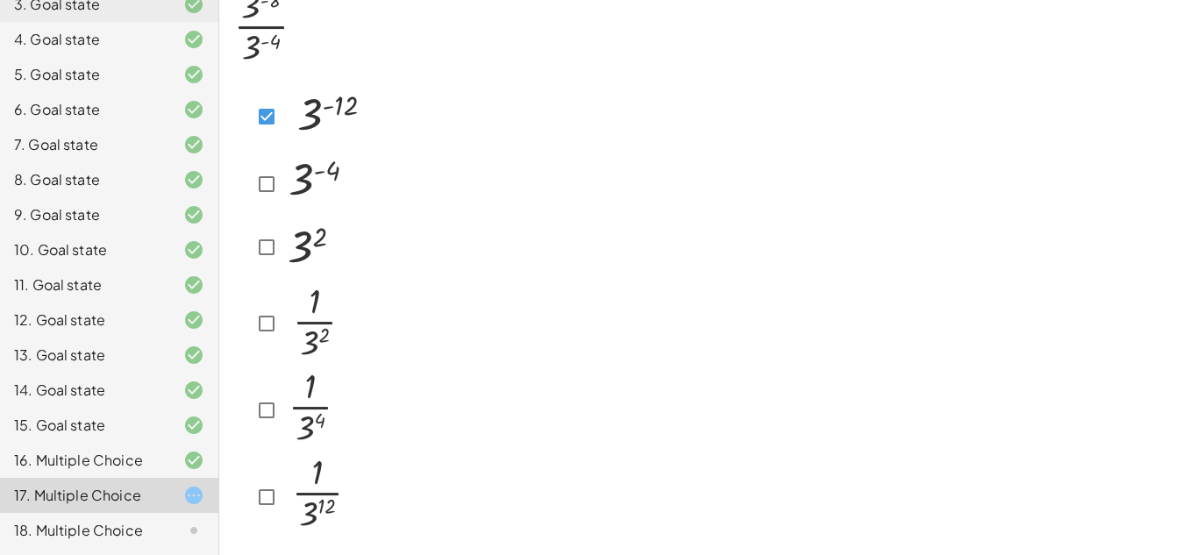
scroll to position [111, 0]
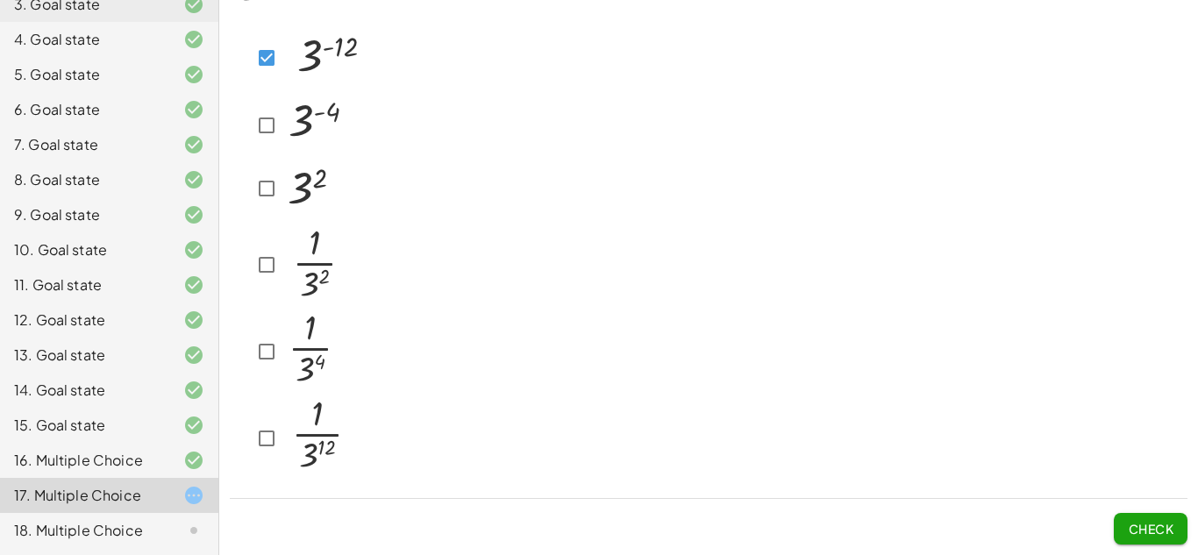
click at [1121, 539] on button "Check" at bounding box center [1151, 529] width 74 height 32
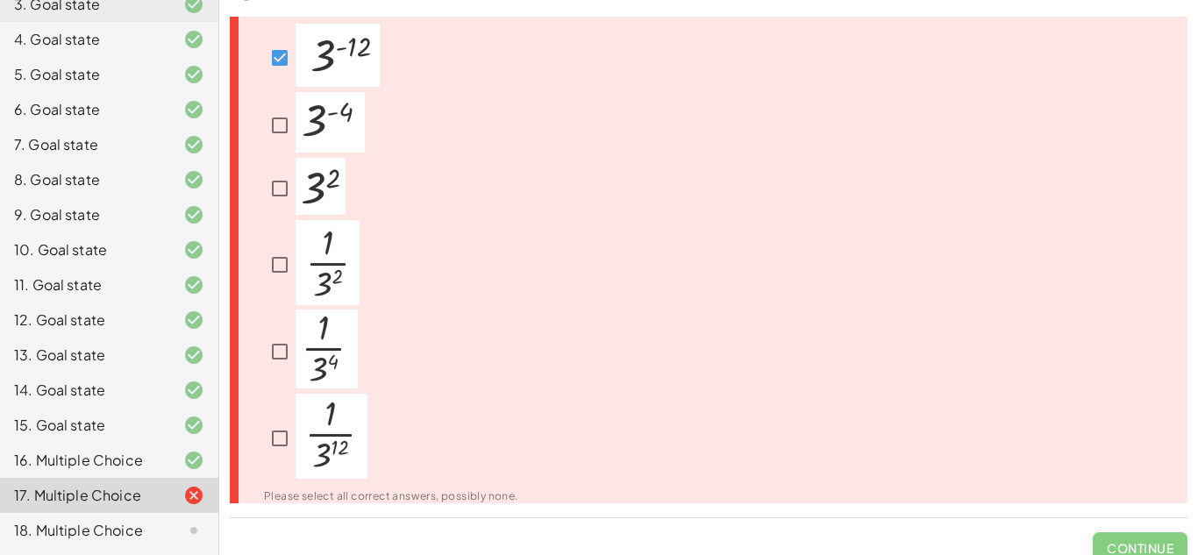
click at [1121, 539] on span "Continue" at bounding box center [1140, 542] width 95 height 46
click at [1132, 544] on span "Continue" at bounding box center [1140, 542] width 95 height 46
click at [348, 138] on img at bounding box center [330, 122] width 69 height 61
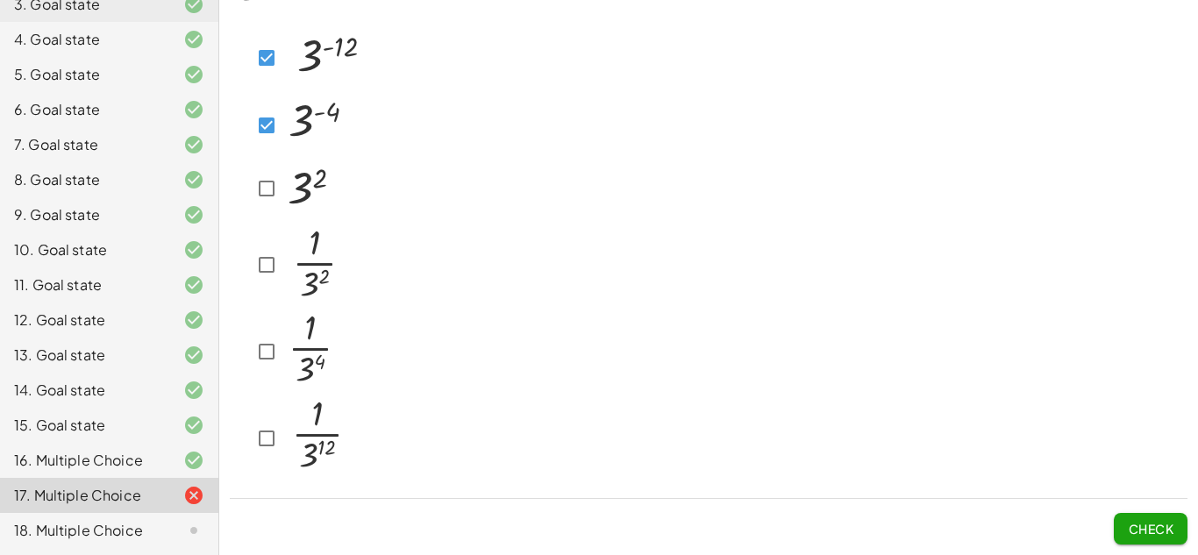
click at [249, 128] on div at bounding box center [298, 125] width 137 height 66
click at [1154, 527] on span "Check" at bounding box center [1151, 529] width 46 height 16
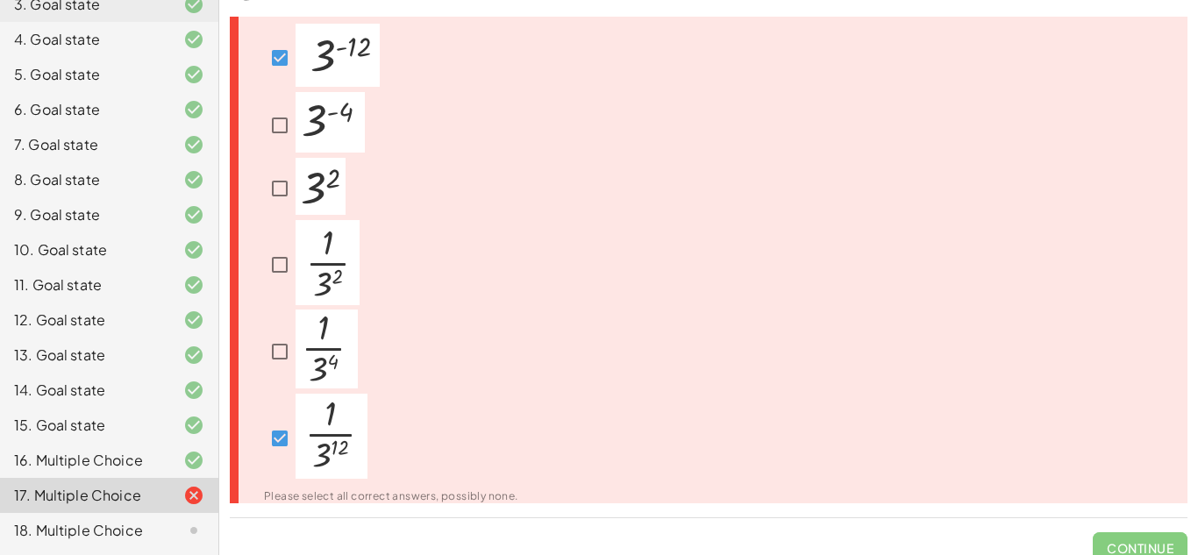
click at [524, 393] on div "Please select all correct answers, possibly none." at bounding box center [709, 260] width 958 height 486
click at [323, 191] on img at bounding box center [321, 186] width 50 height 57
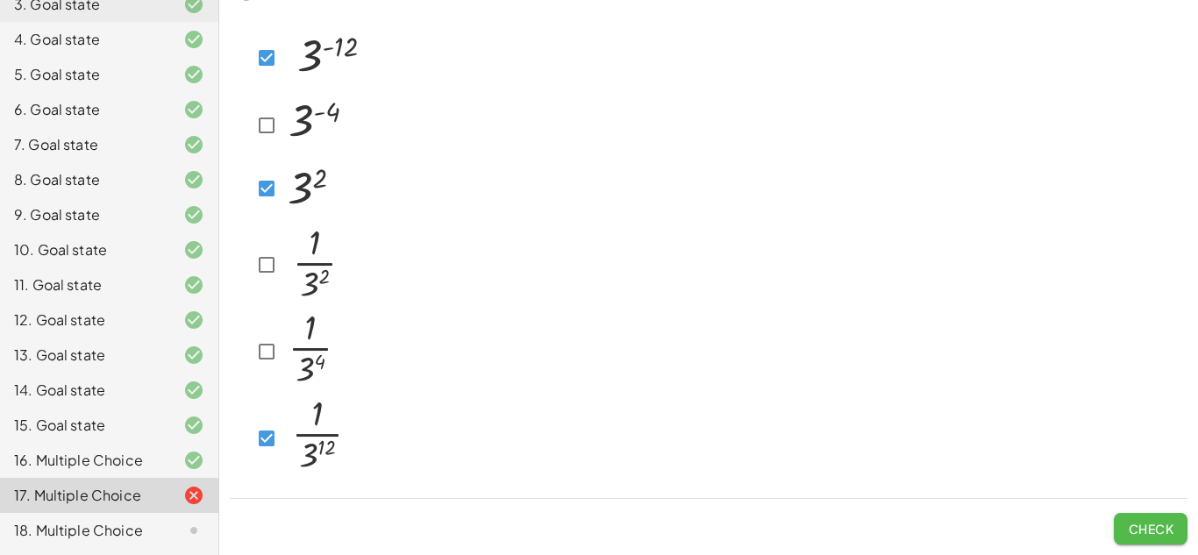
click at [1141, 525] on span "Check" at bounding box center [1151, 529] width 46 height 16
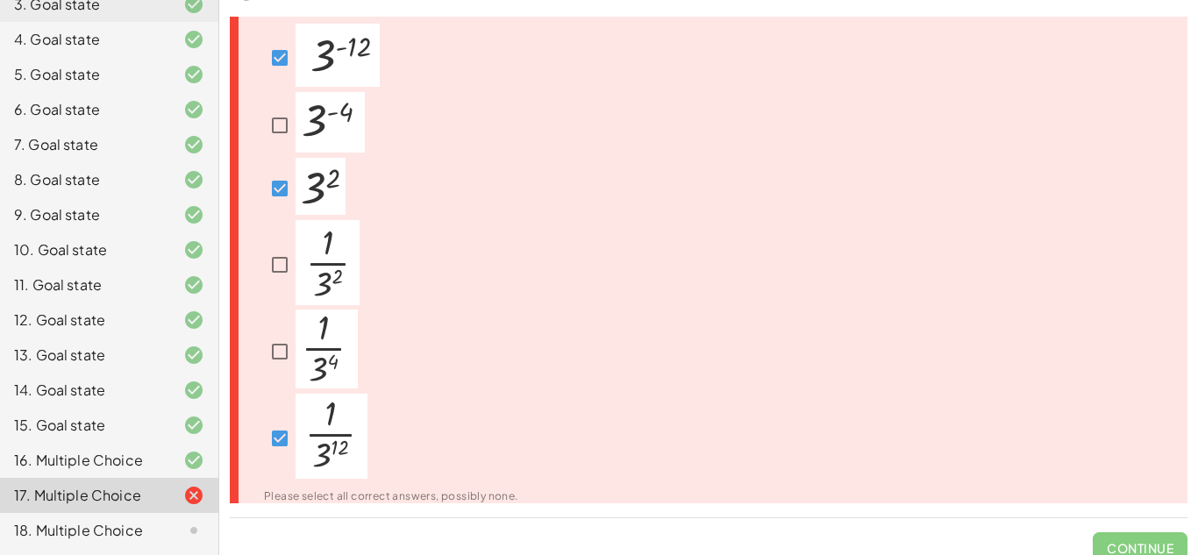
click at [320, 190] on img at bounding box center [321, 186] width 50 height 57
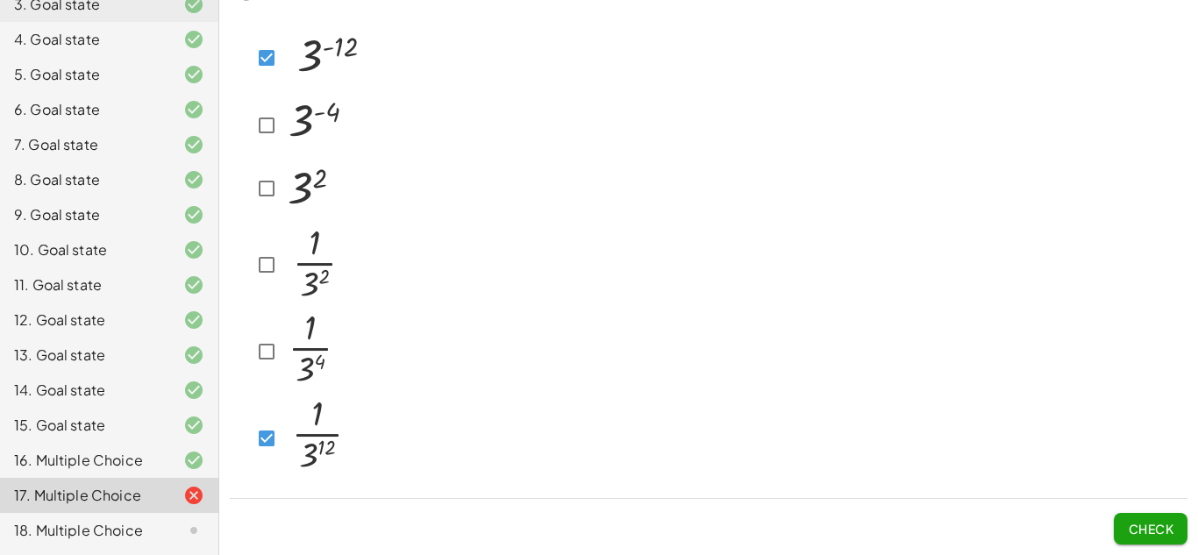
click at [310, 150] on img at bounding box center [317, 122] width 69 height 61
click at [301, 131] on img at bounding box center [317, 122] width 69 height 61
click at [328, 74] on img at bounding box center [325, 55] width 84 height 63
click at [306, 127] on img at bounding box center [317, 122] width 69 height 61
click at [1140, 526] on span "Check" at bounding box center [1151, 529] width 46 height 16
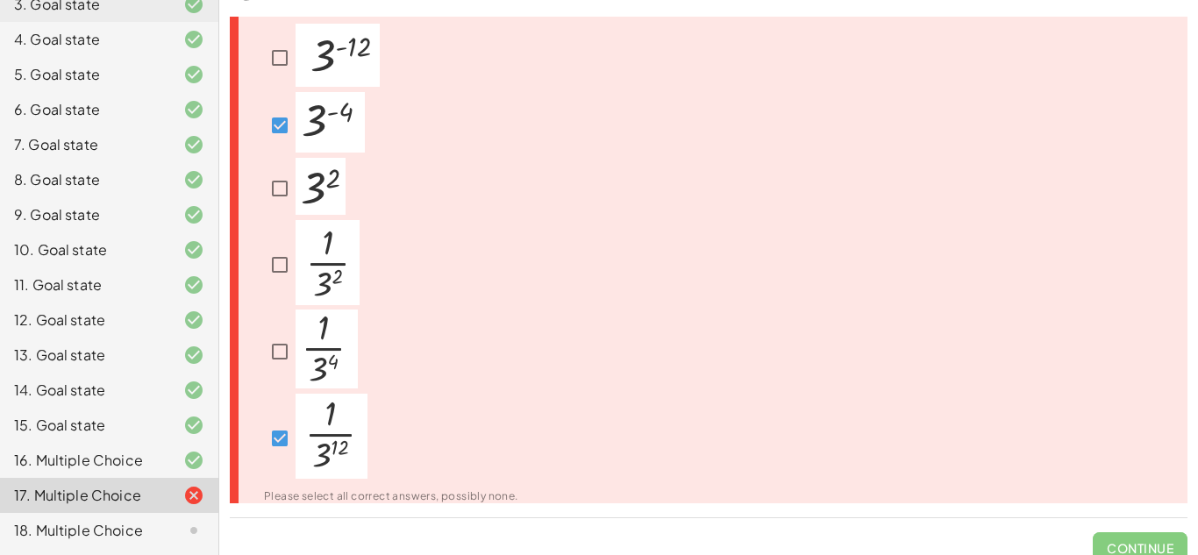
click at [366, 233] on div at bounding box center [380, 265] width 275 height 90
click at [338, 195] on img at bounding box center [321, 186] width 50 height 57
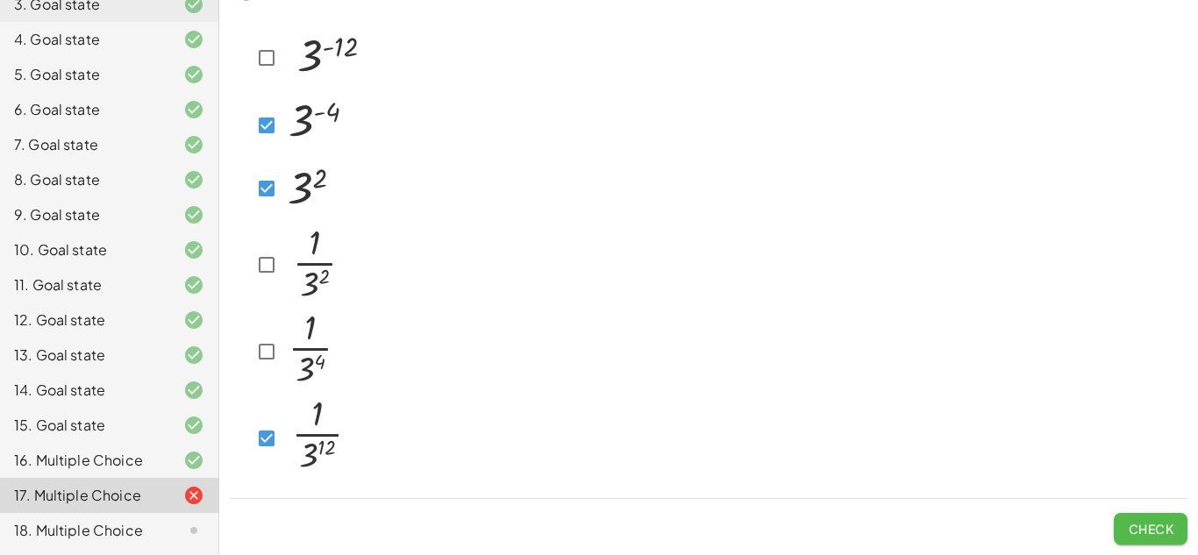
click at [1173, 515] on button "Check" at bounding box center [1151, 529] width 74 height 32
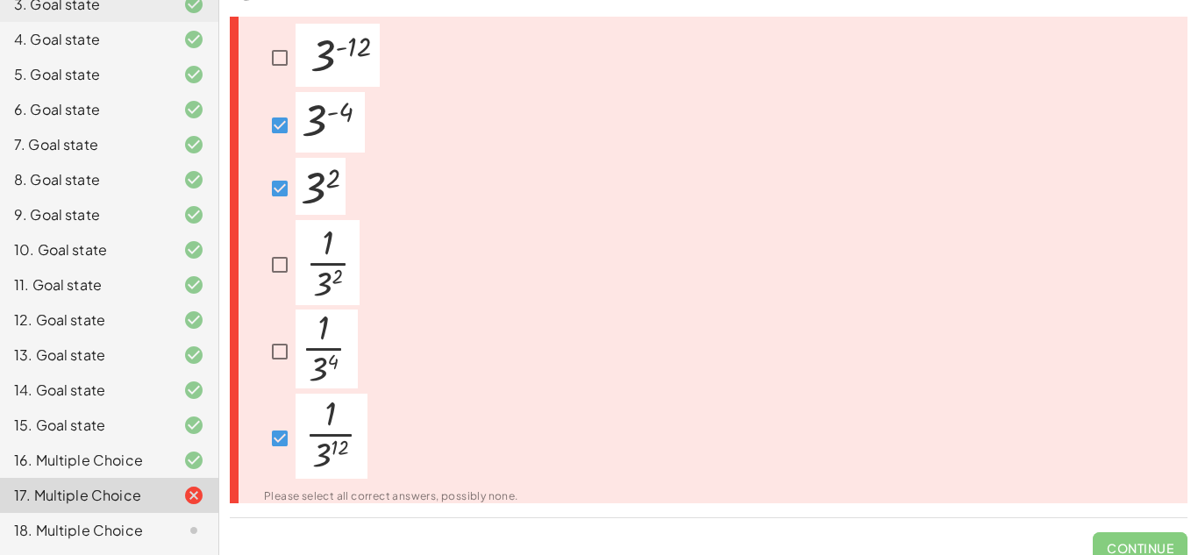
click at [322, 254] on img at bounding box center [328, 262] width 64 height 85
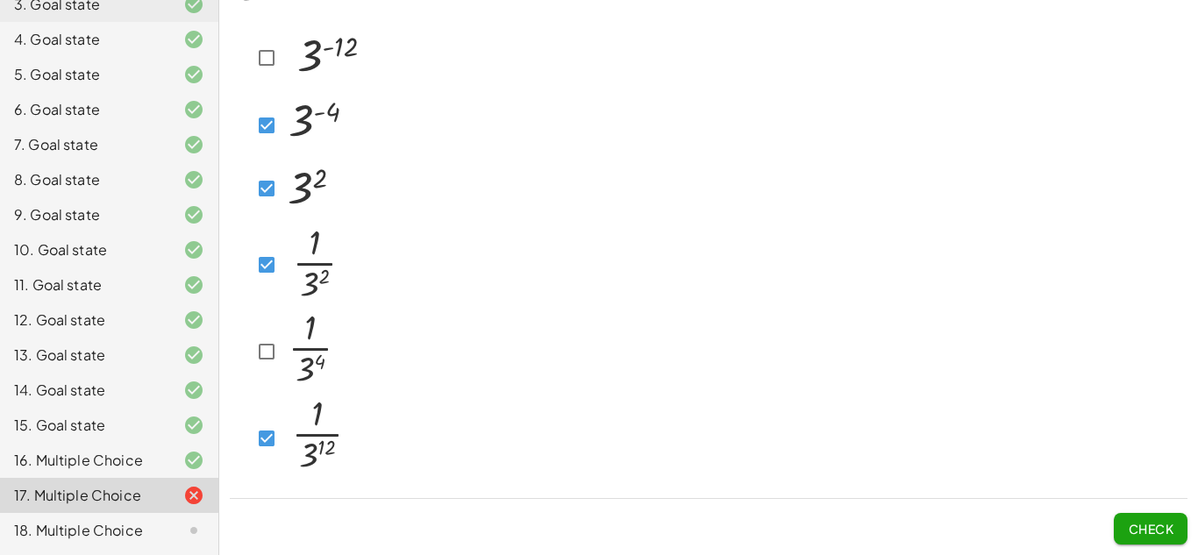
click at [316, 340] on img at bounding box center [314, 349] width 62 height 79
click at [1163, 521] on span "Check" at bounding box center [1151, 529] width 46 height 16
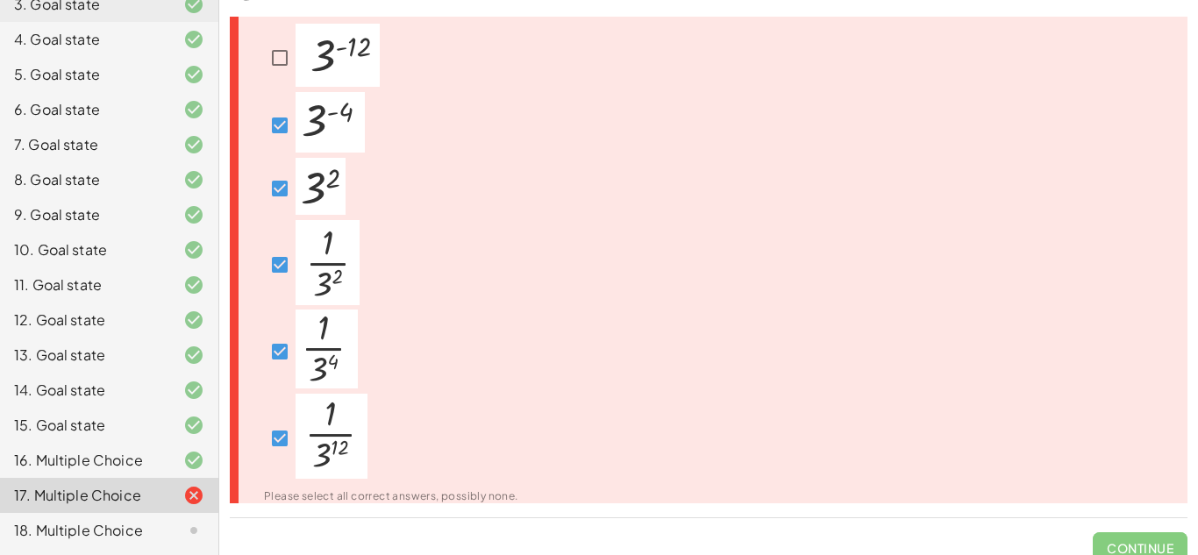
click at [296, 40] on img at bounding box center [338, 55] width 84 height 63
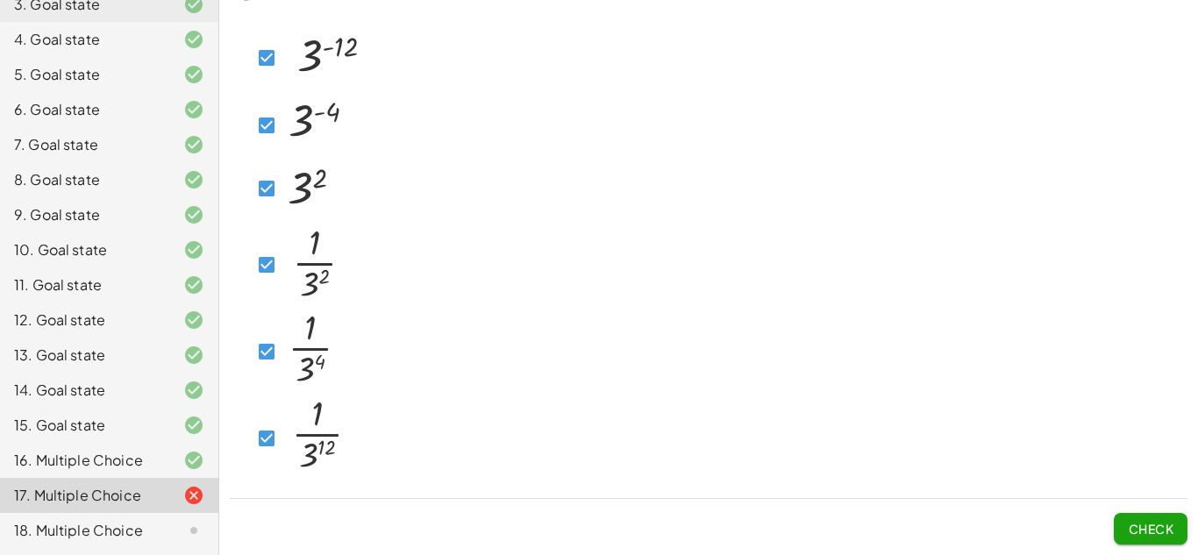
click at [1157, 540] on button "Check" at bounding box center [1151, 529] width 74 height 32
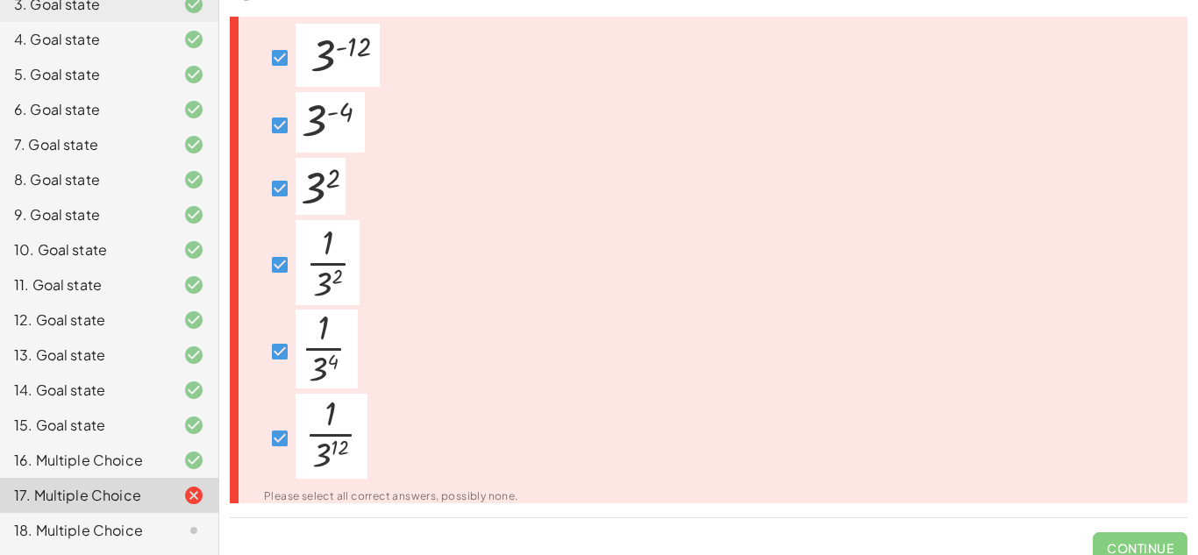
click at [334, 69] on img at bounding box center [338, 55] width 84 height 63
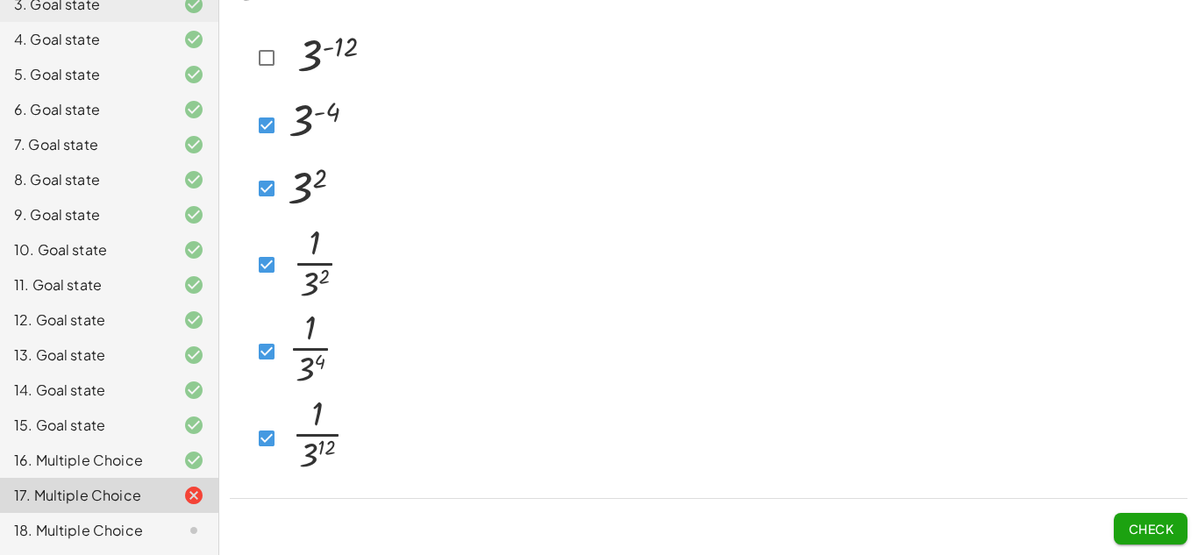
click at [1140, 541] on button "Check" at bounding box center [1151, 529] width 74 height 32
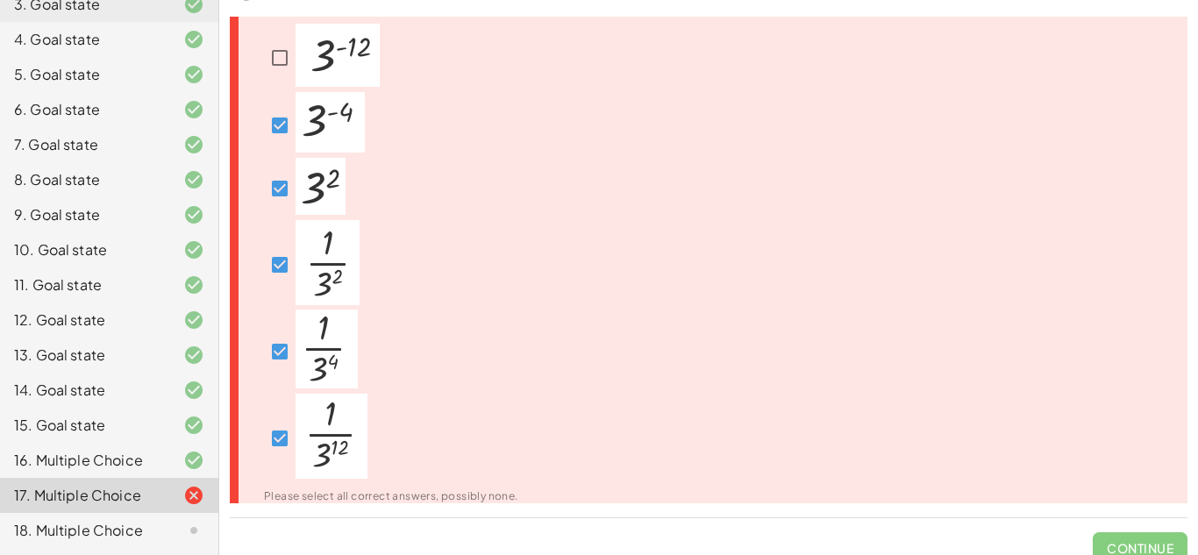
click at [1140, 541] on span "Continue" at bounding box center [1140, 542] width 95 height 46
click at [304, 121] on img at bounding box center [330, 122] width 69 height 61
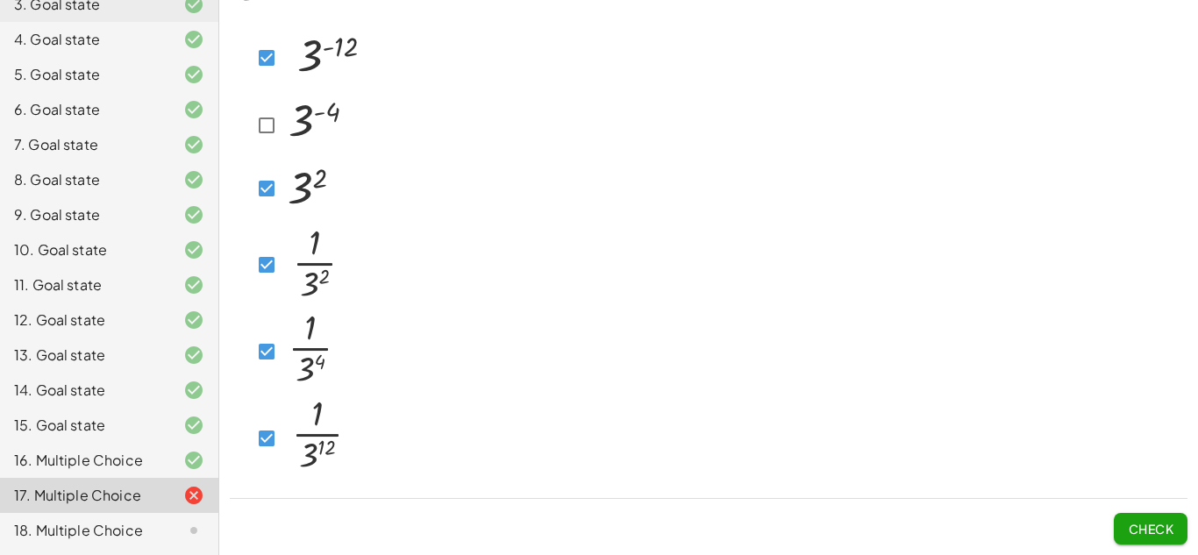
click at [1161, 522] on span "Check" at bounding box center [1151, 529] width 46 height 16
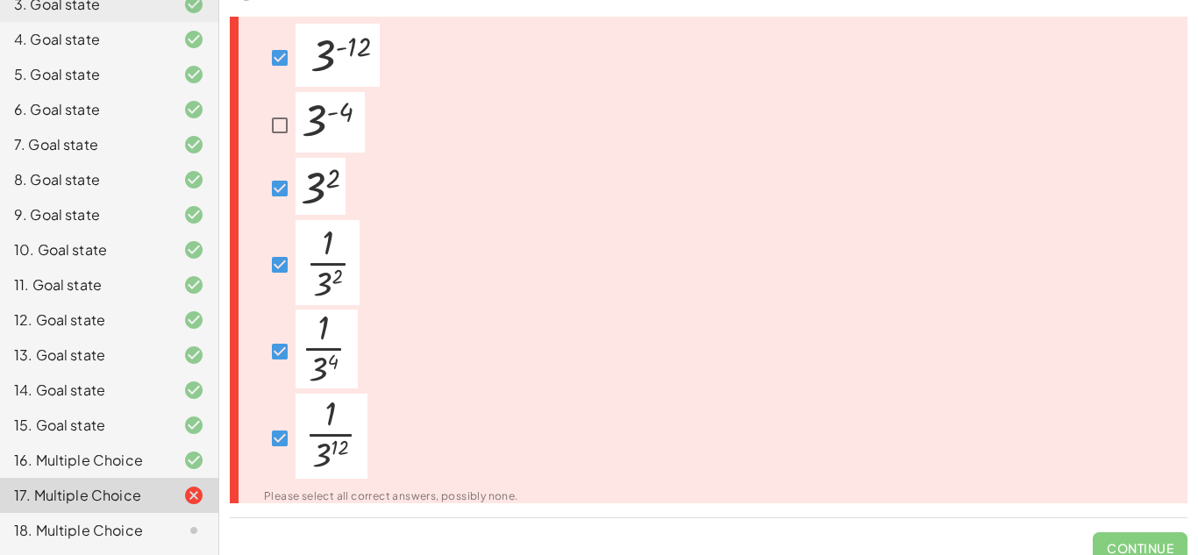
click at [339, 159] on img at bounding box center [321, 186] width 50 height 57
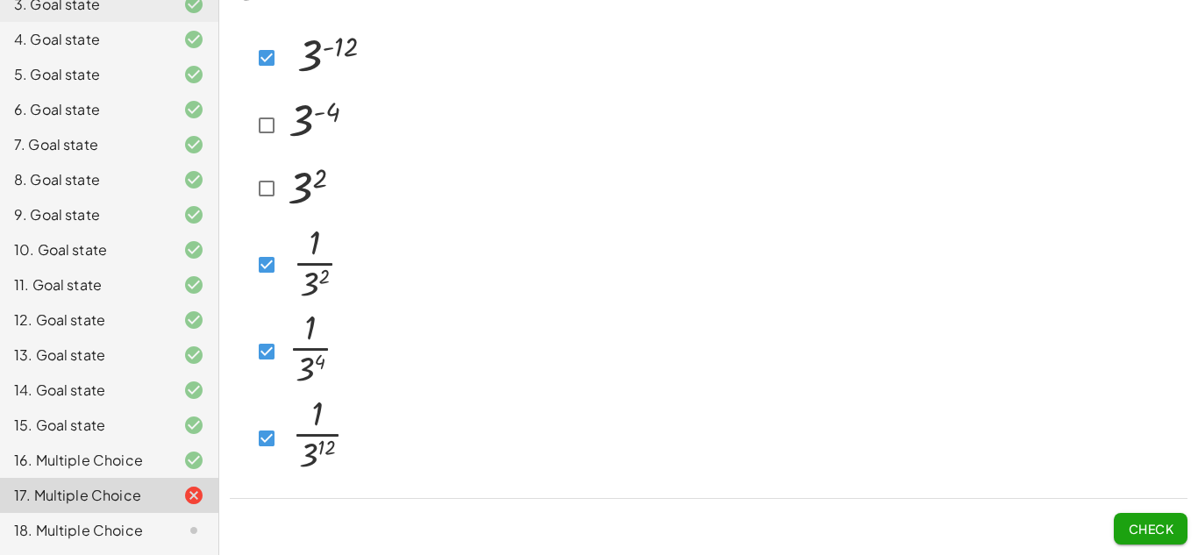
click at [320, 143] on img at bounding box center [317, 122] width 69 height 61
click at [0, 0] on div "Which expressions are equivalent to the following: Check" at bounding box center [0, 0] width 0 height 0
click at [1148, 543] on button "Check" at bounding box center [1151, 529] width 74 height 32
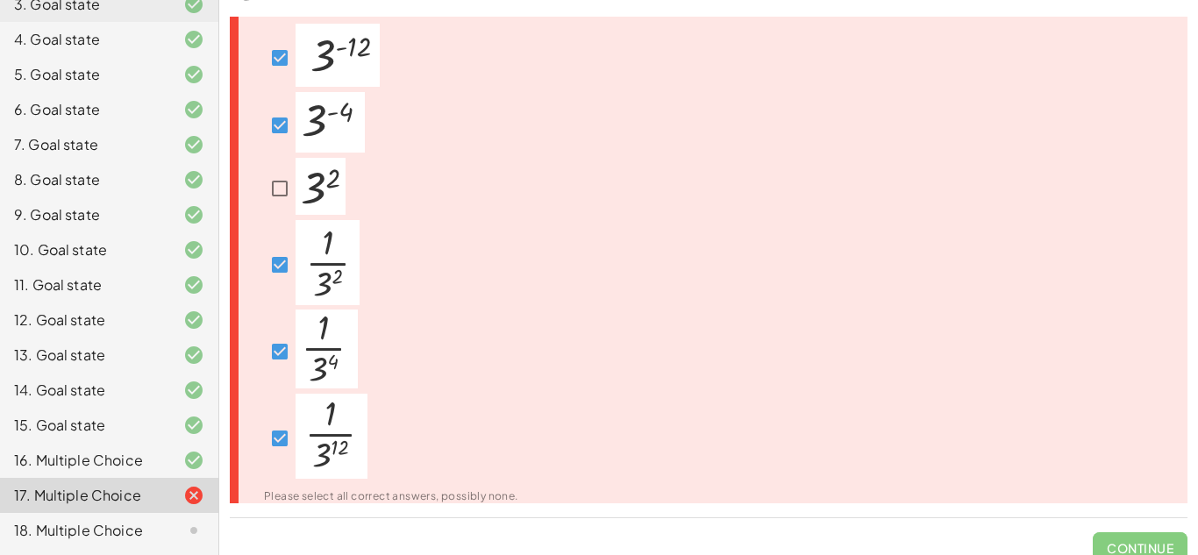
click at [333, 140] on img at bounding box center [330, 122] width 69 height 61
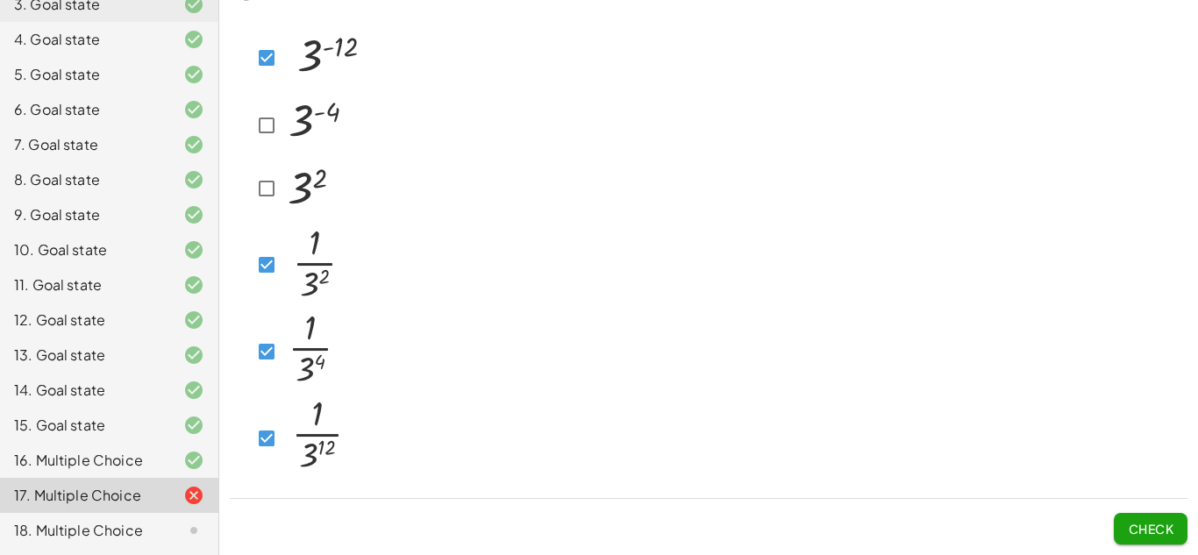
click at [313, 190] on img at bounding box center [308, 186] width 50 height 57
click at [291, 132] on img at bounding box center [317, 122] width 69 height 61
click at [314, 269] on img at bounding box center [315, 262] width 64 height 85
click at [1169, 531] on span "Check" at bounding box center [1151, 529] width 46 height 16
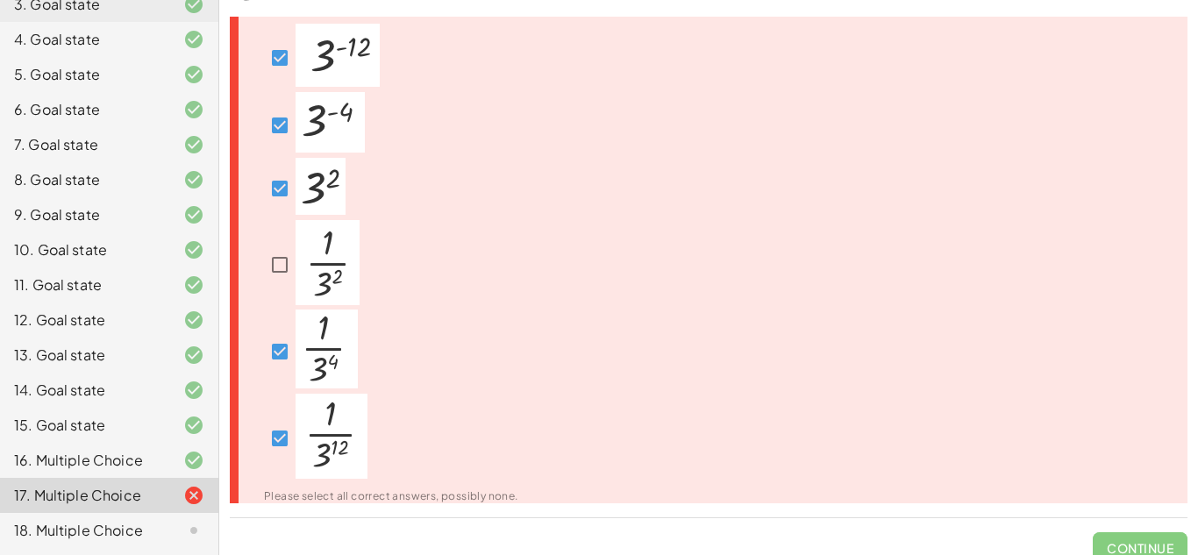
click at [350, 297] on img at bounding box center [328, 262] width 64 height 85
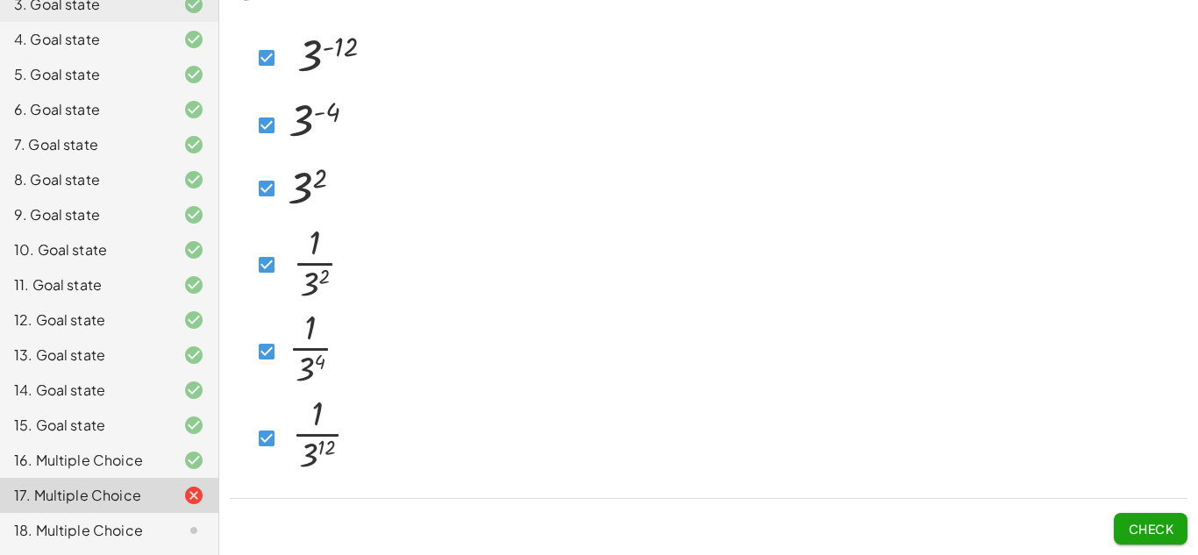
click at [313, 368] on img at bounding box center [314, 349] width 62 height 79
click at [1168, 536] on span "Check" at bounding box center [1151, 529] width 46 height 16
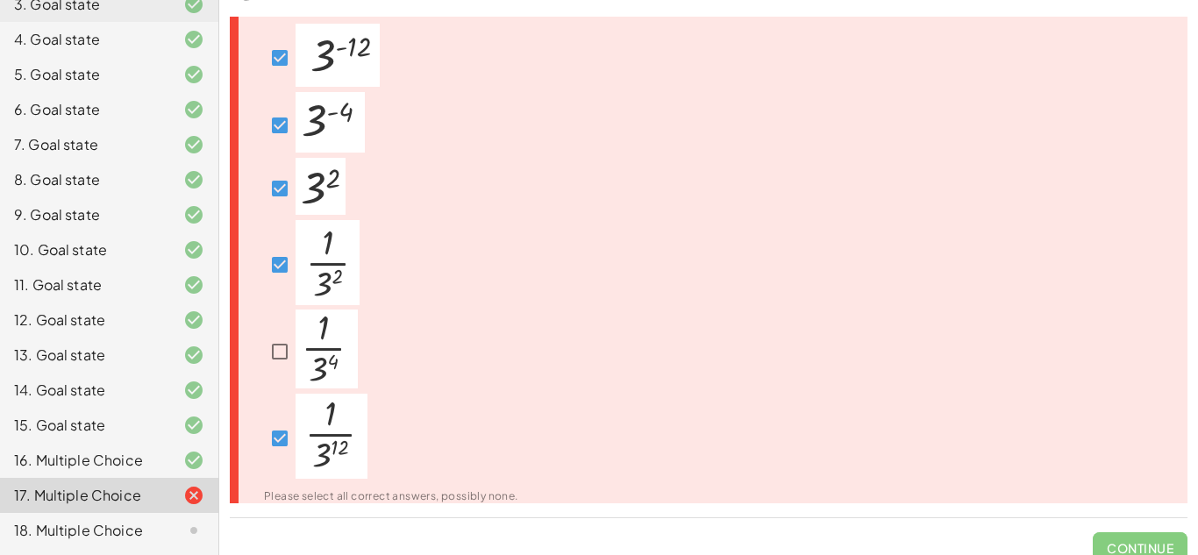
click at [335, 344] on img at bounding box center [327, 349] width 62 height 79
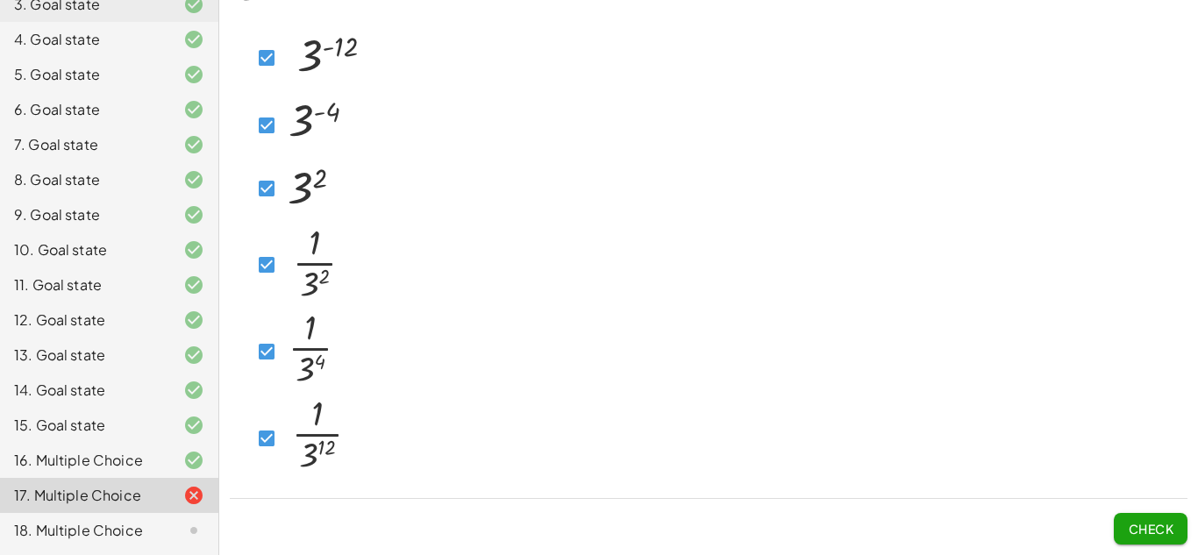
click at [290, 461] on img at bounding box center [319, 436] width 72 height 85
click at [320, 185] on img at bounding box center [308, 186] width 50 height 57
click at [311, 250] on img at bounding box center [315, 262] width 64 height 85
click at [1125, 525] on button "Check" at bounding box center [1151, 529] width 74 height 32
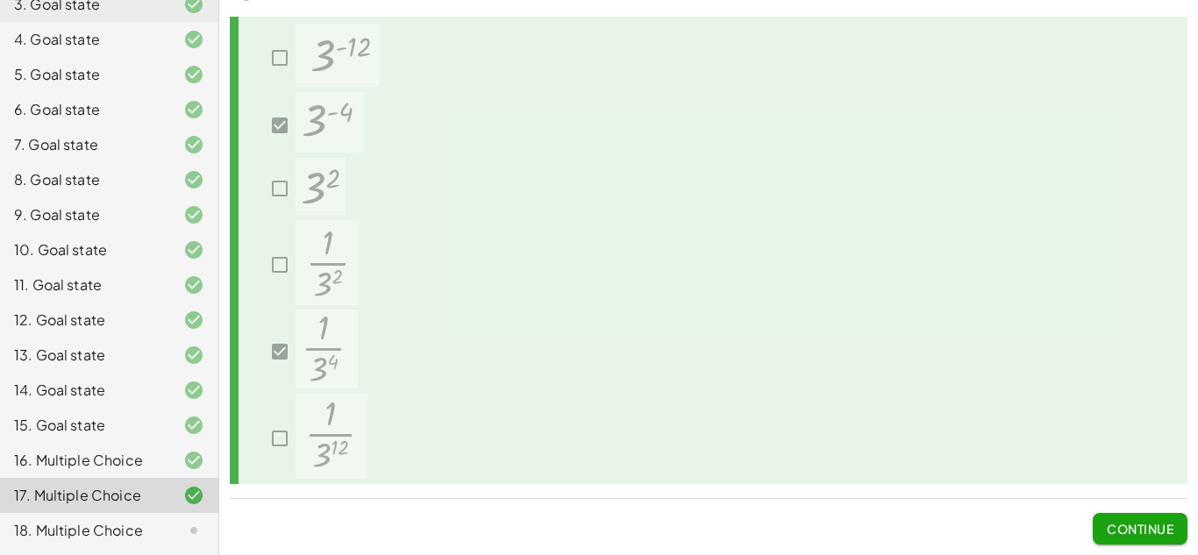
click at [1126, 528] on span "Continue" at bounding box center [1140, 529] width 67 height 16
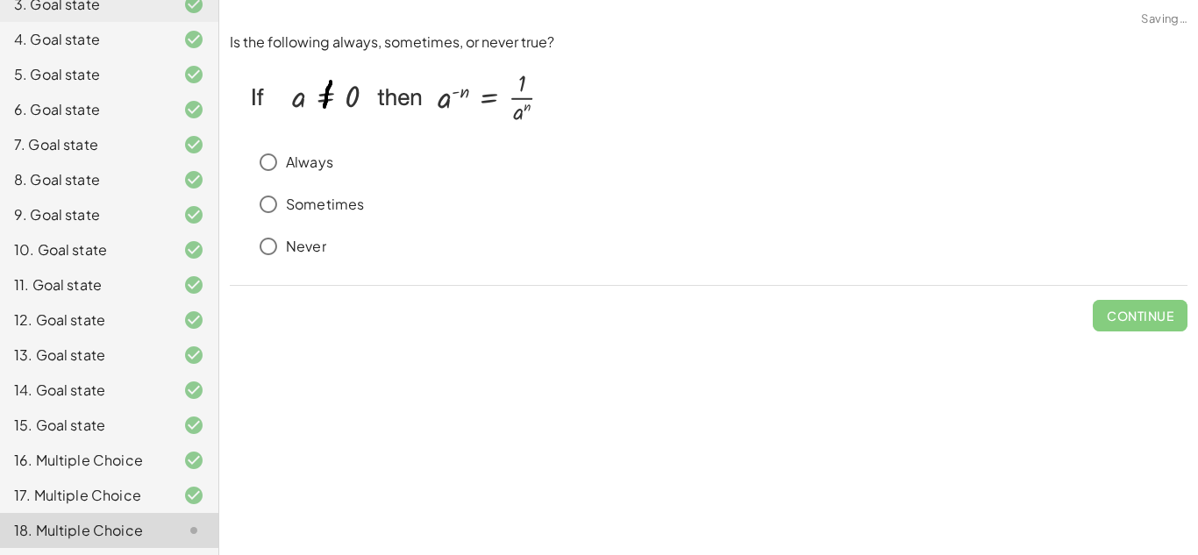
scroll to position [0, 0]
click at [1162, 328] on button "Check" at bounding box center [1151, 316] width 74 height 32
